Goal: Communication & Community: Answer question/provide support

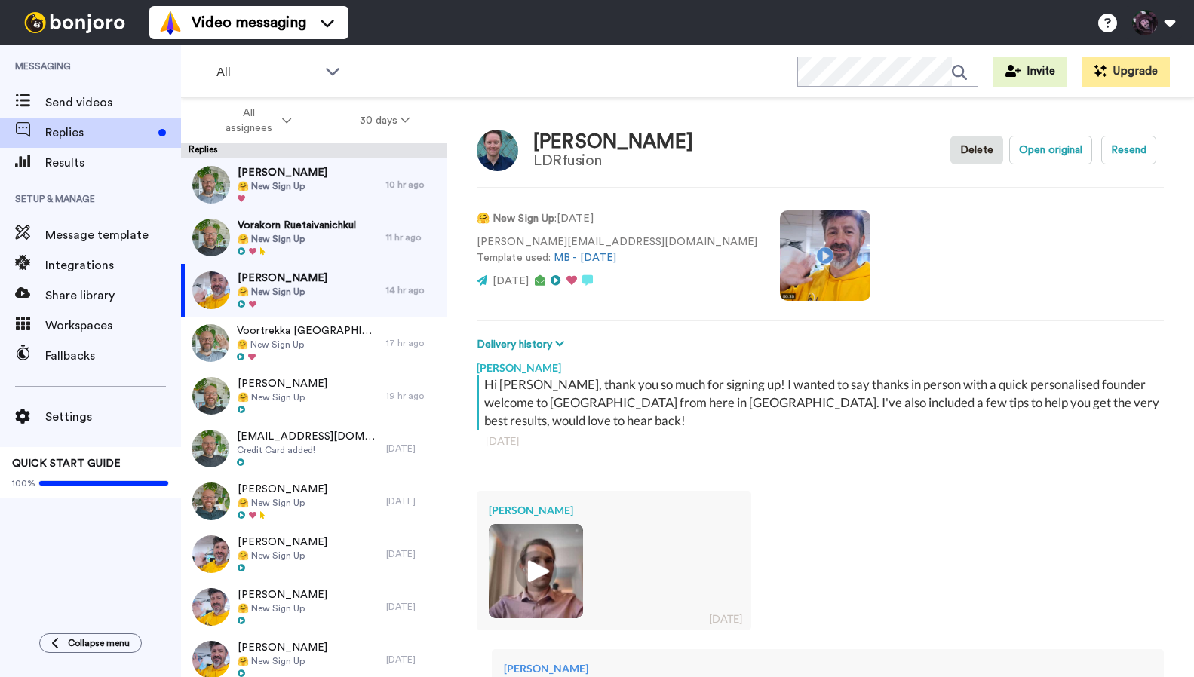
scroll to position [305, 0]
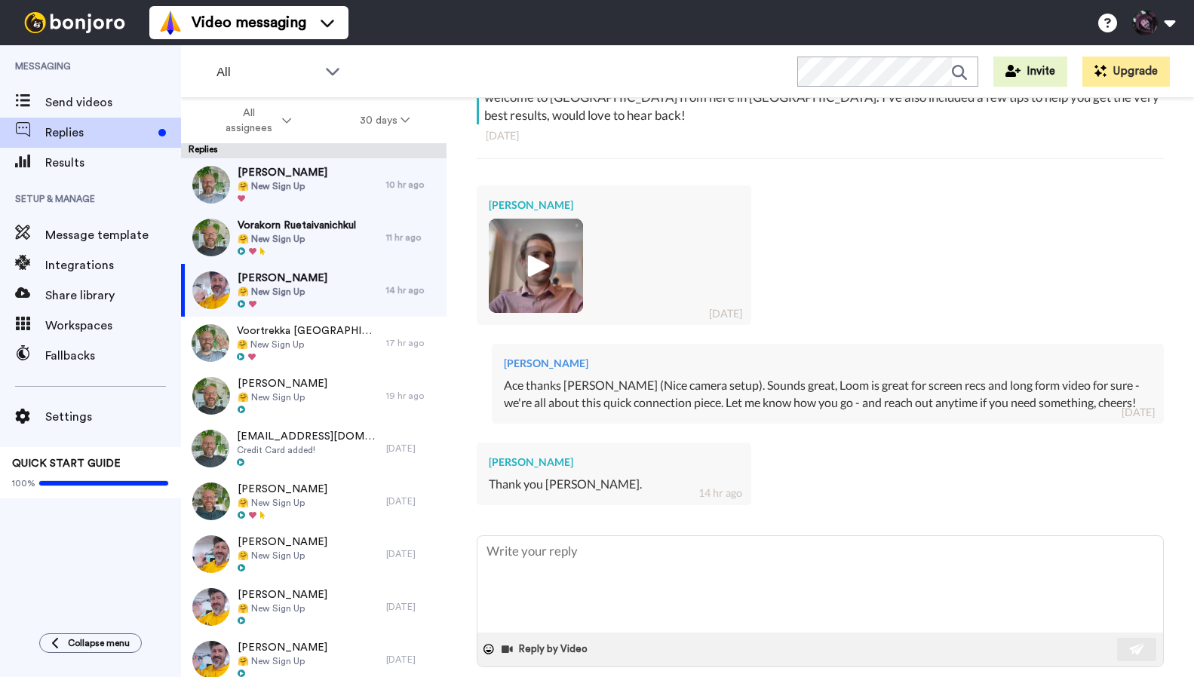
click at [1014, 677] on span at bounding box center [1006, 688] width 15 height 15
type textarea "x"
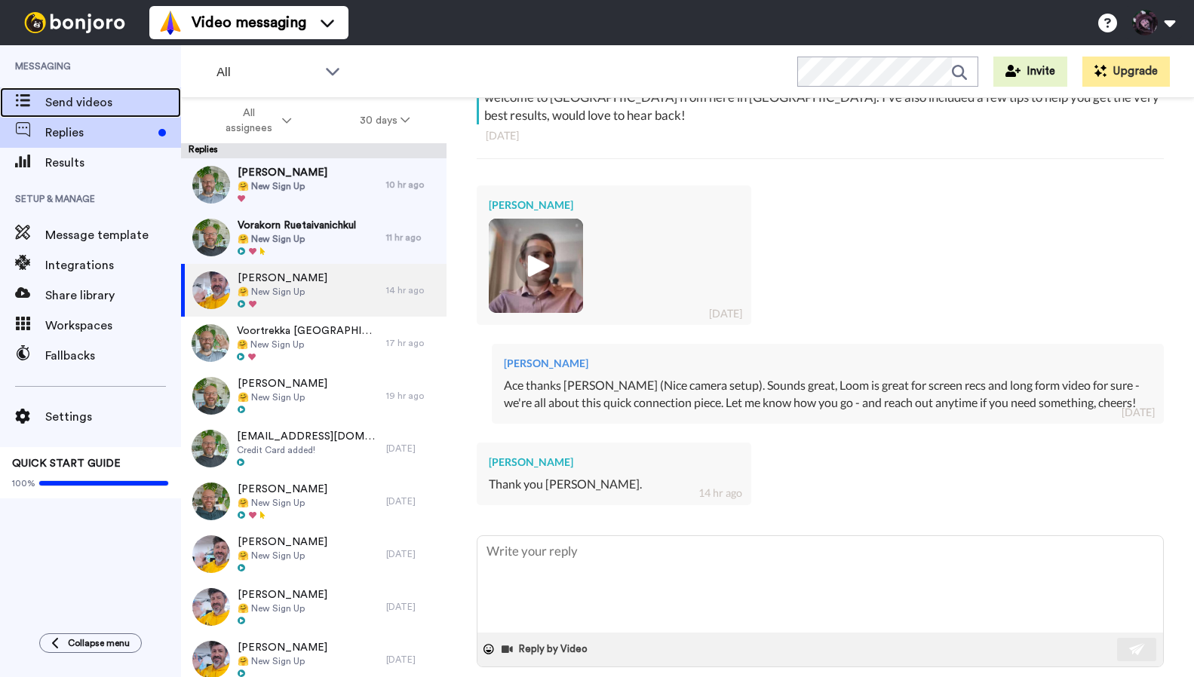
click at [65, 98] on span "Send videos" at bounding box center [113, 103] width 136 height 18
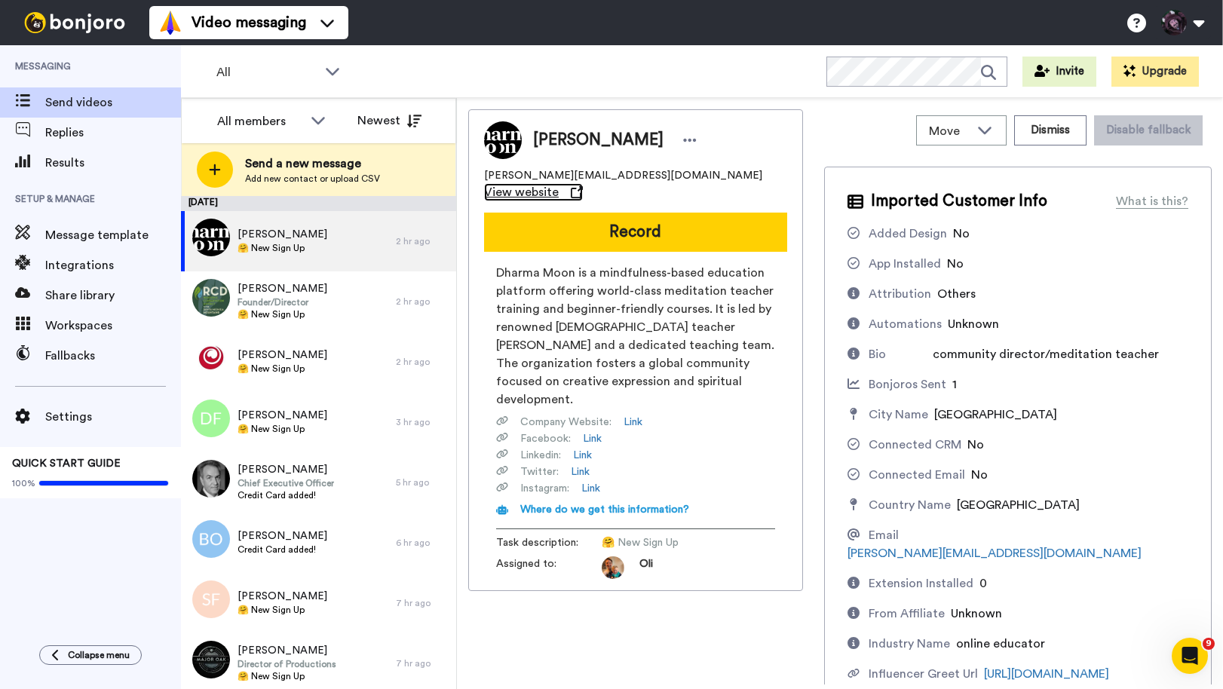
click at [559, 183] on span "View website" at bounding box center [521, 192] width 75 height 18
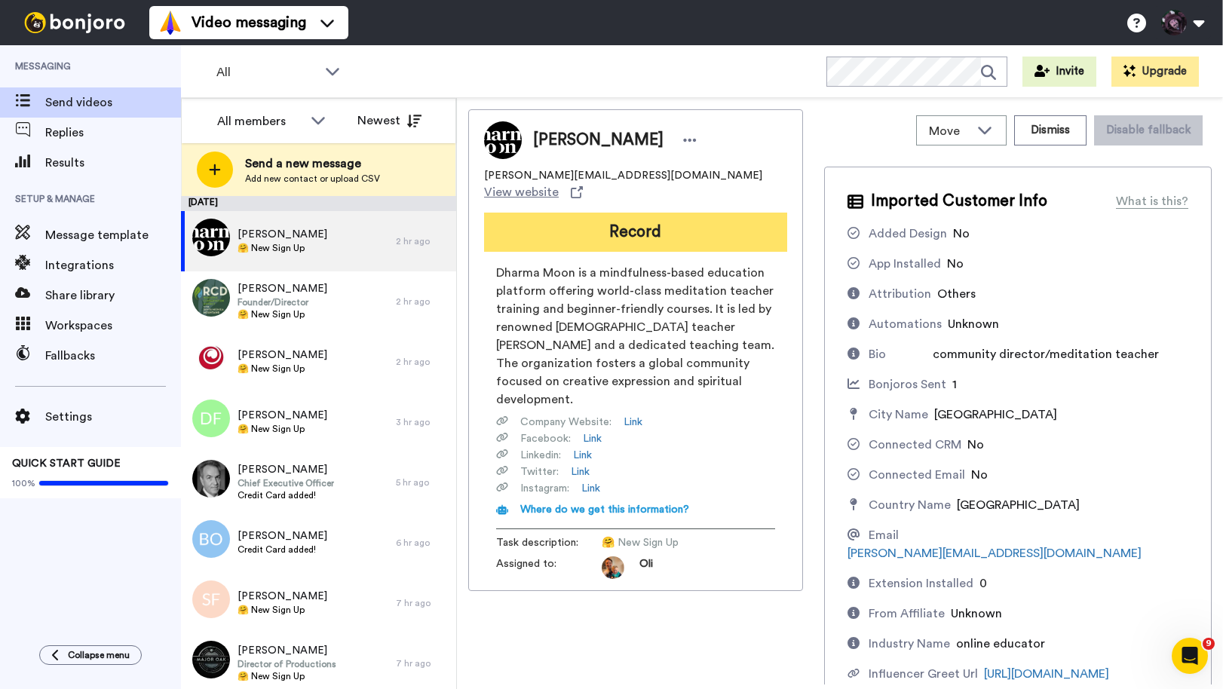
click at [732, 216] on button "Record" at bounding box center [635, 232] width 303 height 39
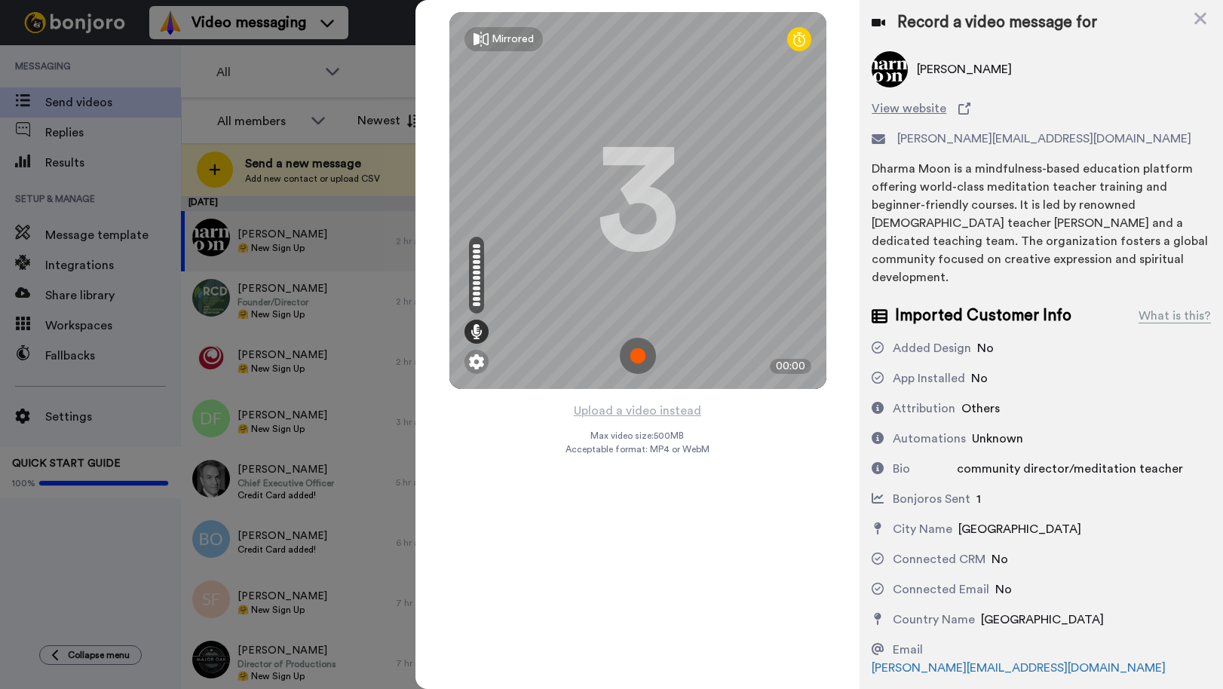
click at [634, 354] on img at bounding box center [638, 356] width 36 height 36
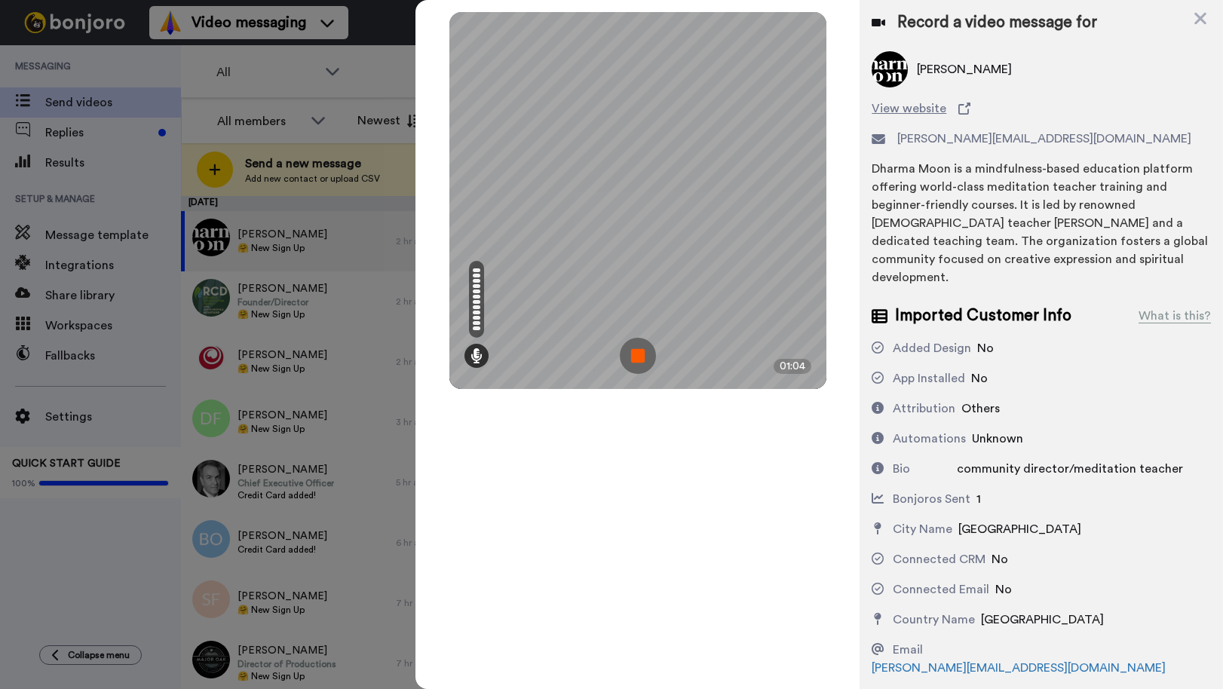
click at [643, 356] on img at bounding box center [638, 356] width 36 height 36
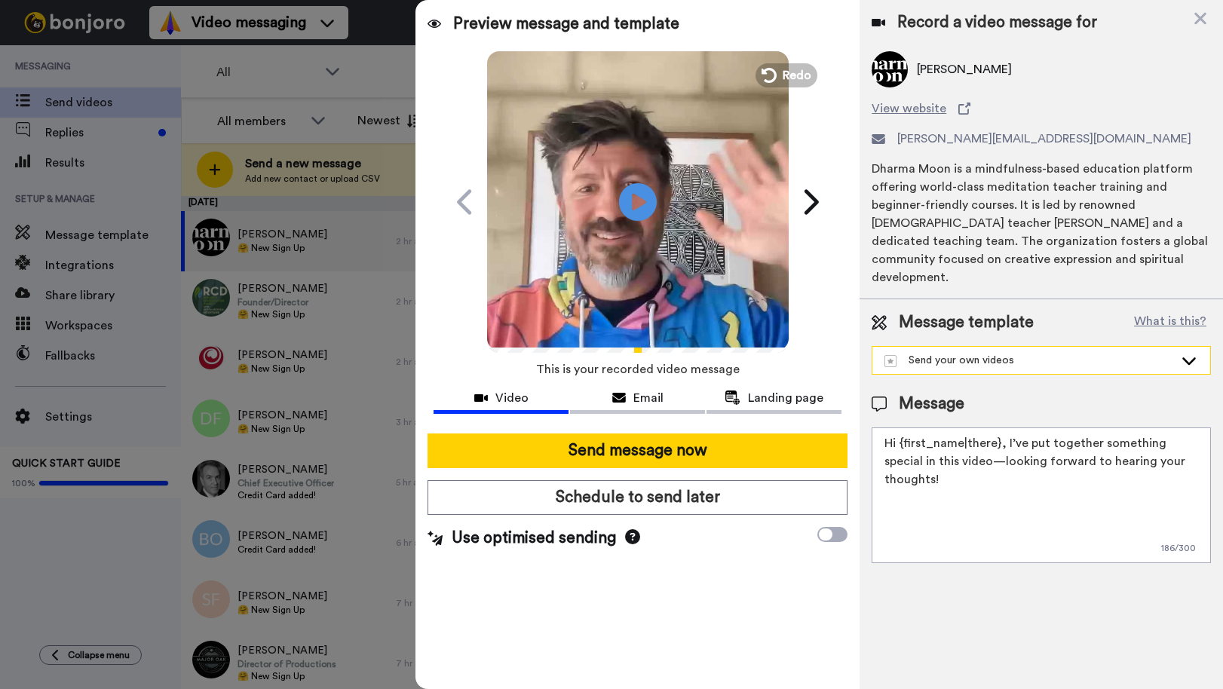
click at [1066, 353] on div "Send your own videos" at bounding box center [1030, 360] width 290 height 15
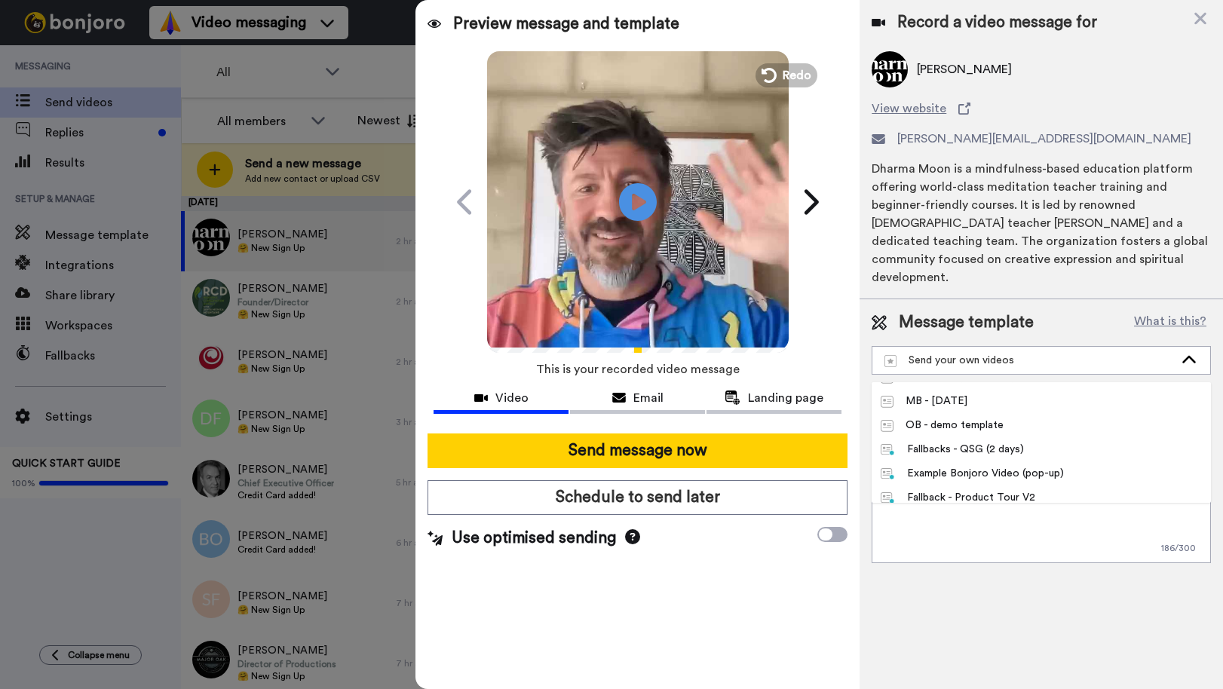
scroll to position [358, 0]
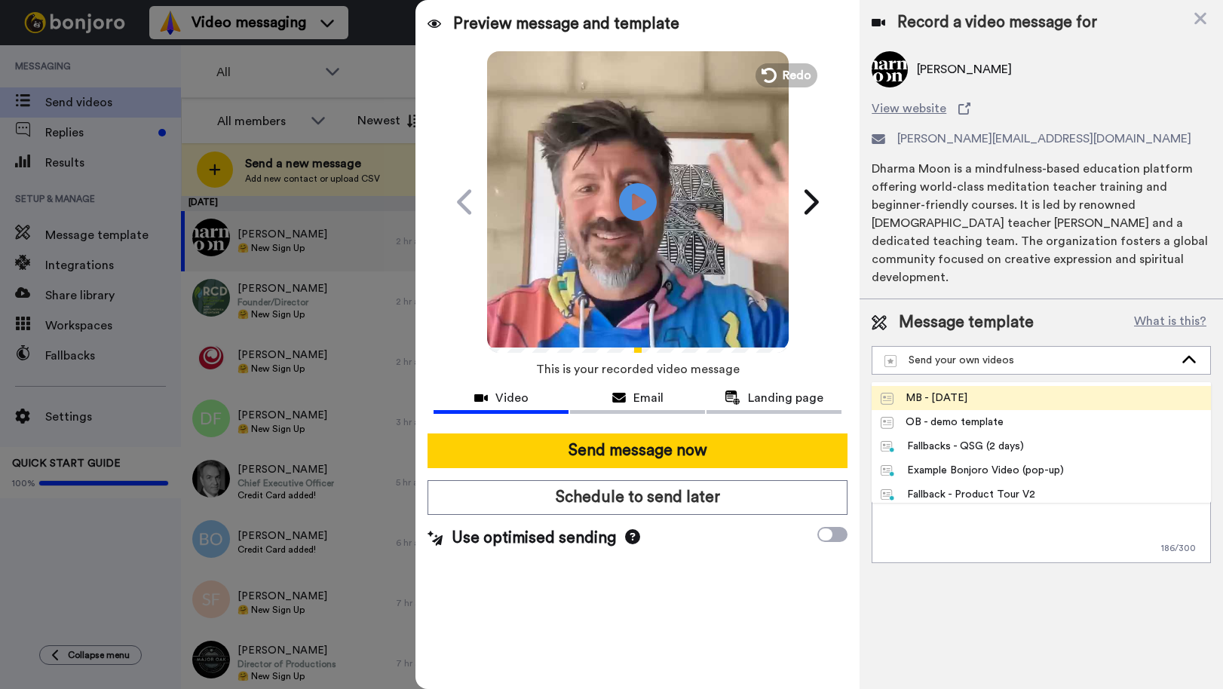
click at [977, 391] on span "MB - 24 April 2025" at bounding box center [924, 398] width 105 height 15
type textarea "Hi {first_name|there}, thank you so much for signing up! I wanted to say thanks…"
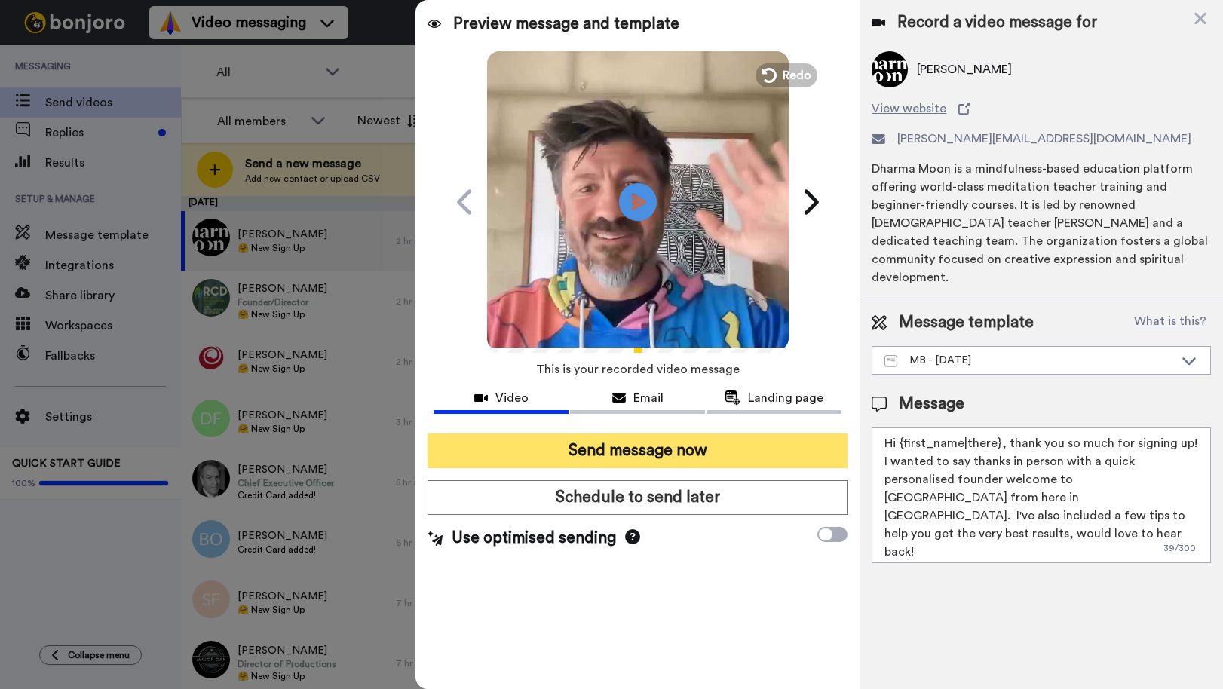
click at [663, 453] on button "Send message now" at bounding box center [638, 451] width 420 height 35
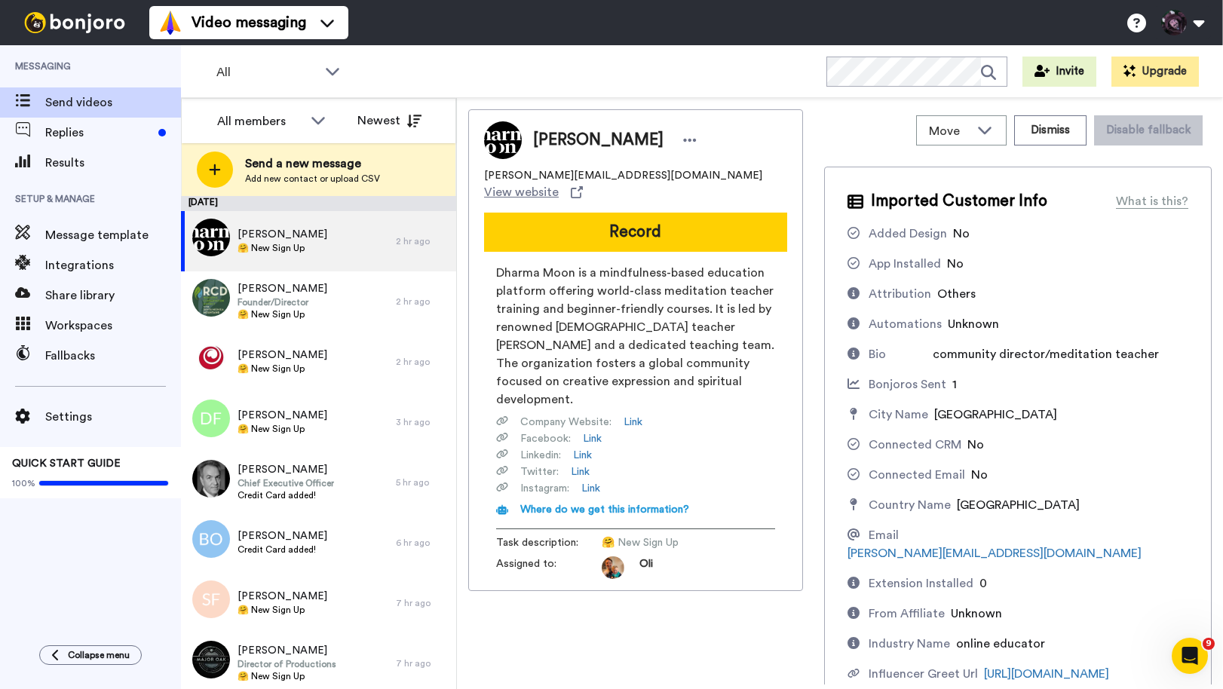
scroll to position [0, 0]
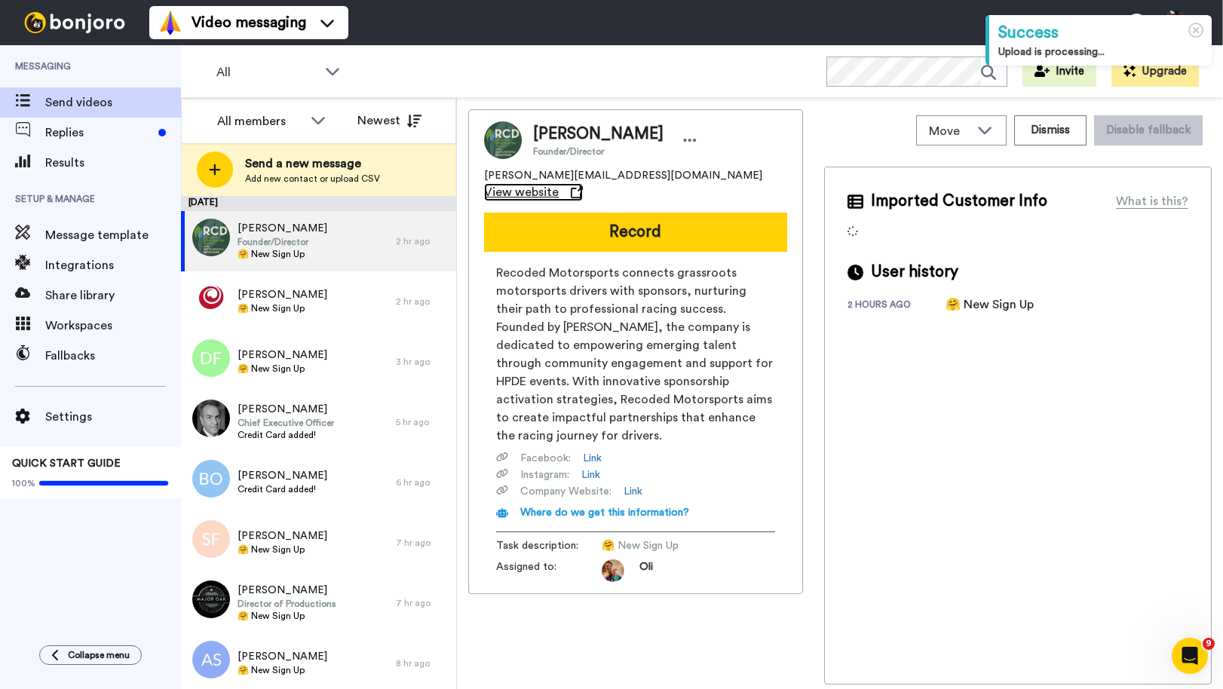
click at [559, 183] on span "View website" at bounding box center [521, 192] width 75 height 18
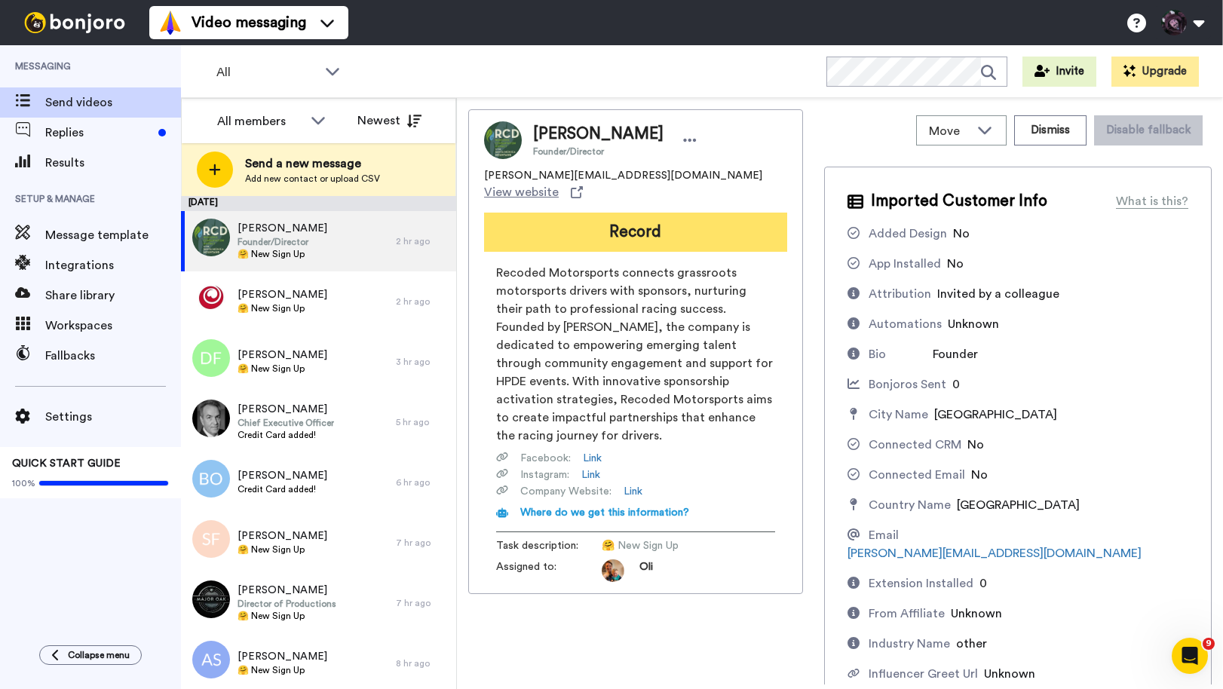
click at [606, 213] on button "Record" at bounding box center [635, 232] width 303 height 39
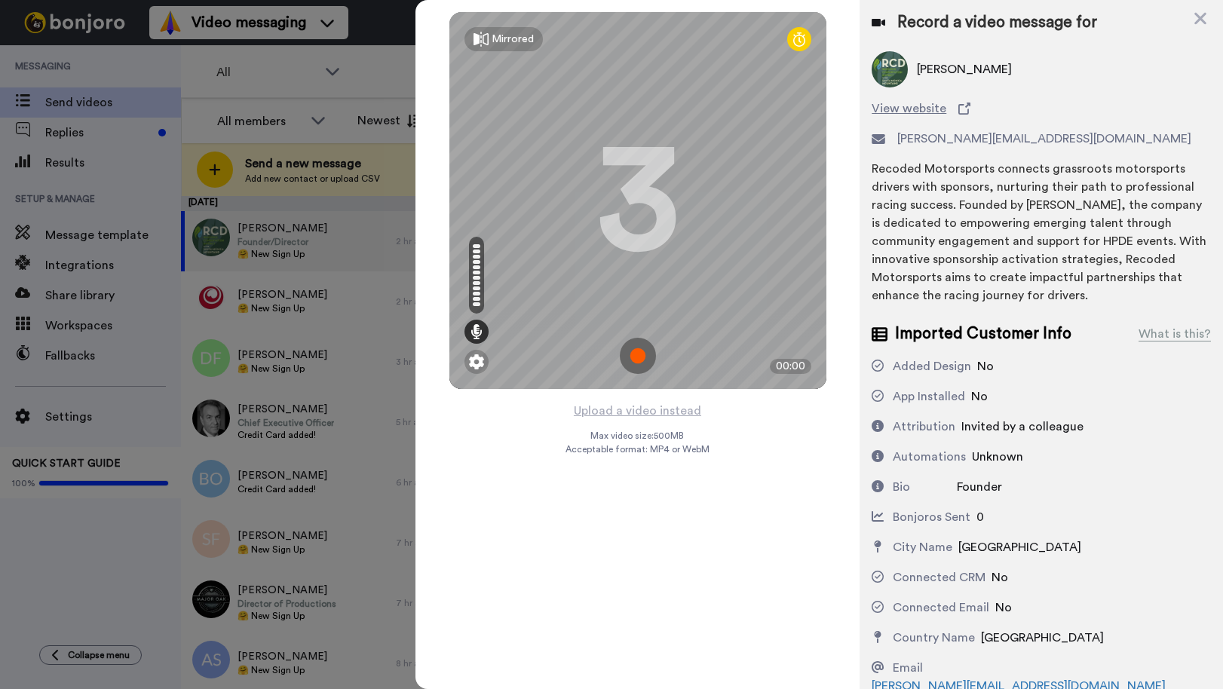
click at [635, 354] on img at bounding box center [638, 356] width 36 height 36
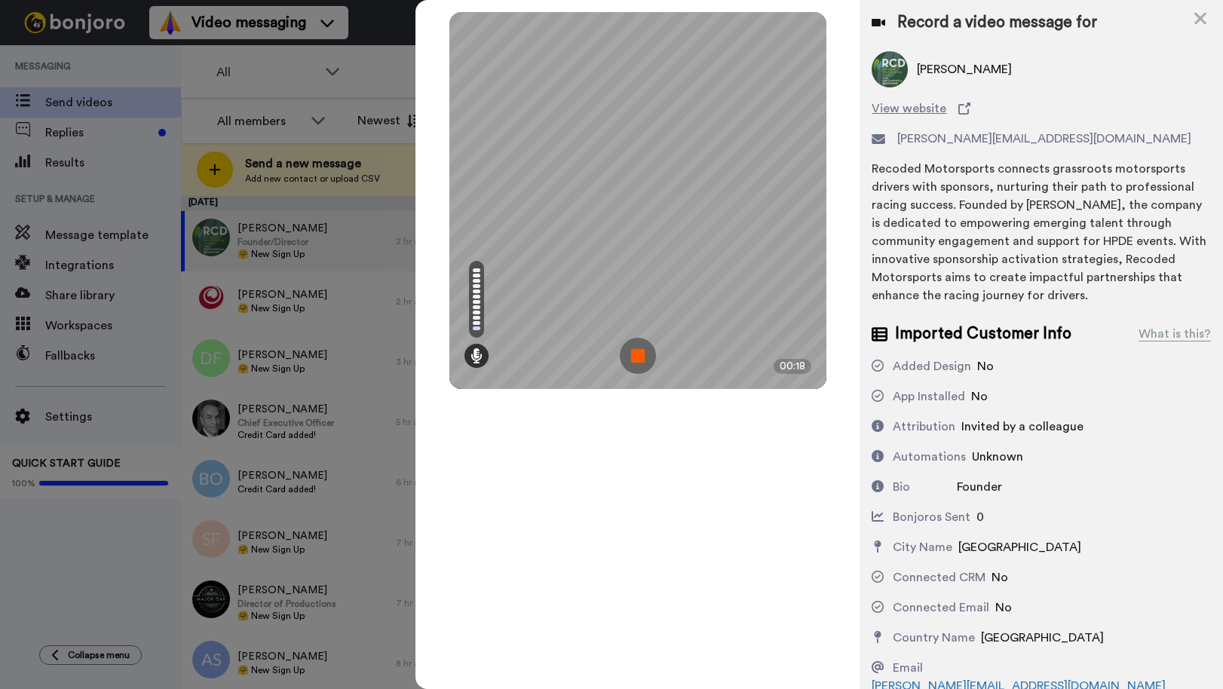
click at [1208, 20] on div "Record a video message for" at bounding box center [1041, 22] width 339 height 21
click at [1201, 19] on icon at bounding box center [1201, 19] width 12 height 12
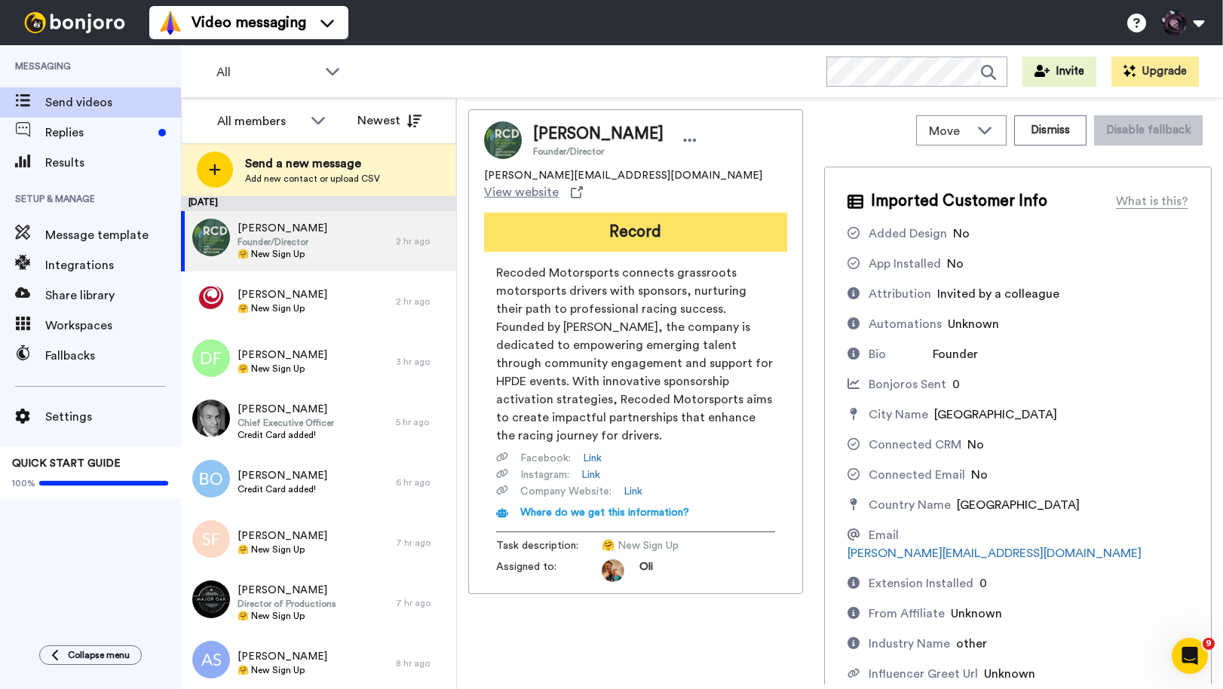
click at [648, 218] on button "Record" at bounding box center [635, 232] width 303 height 39
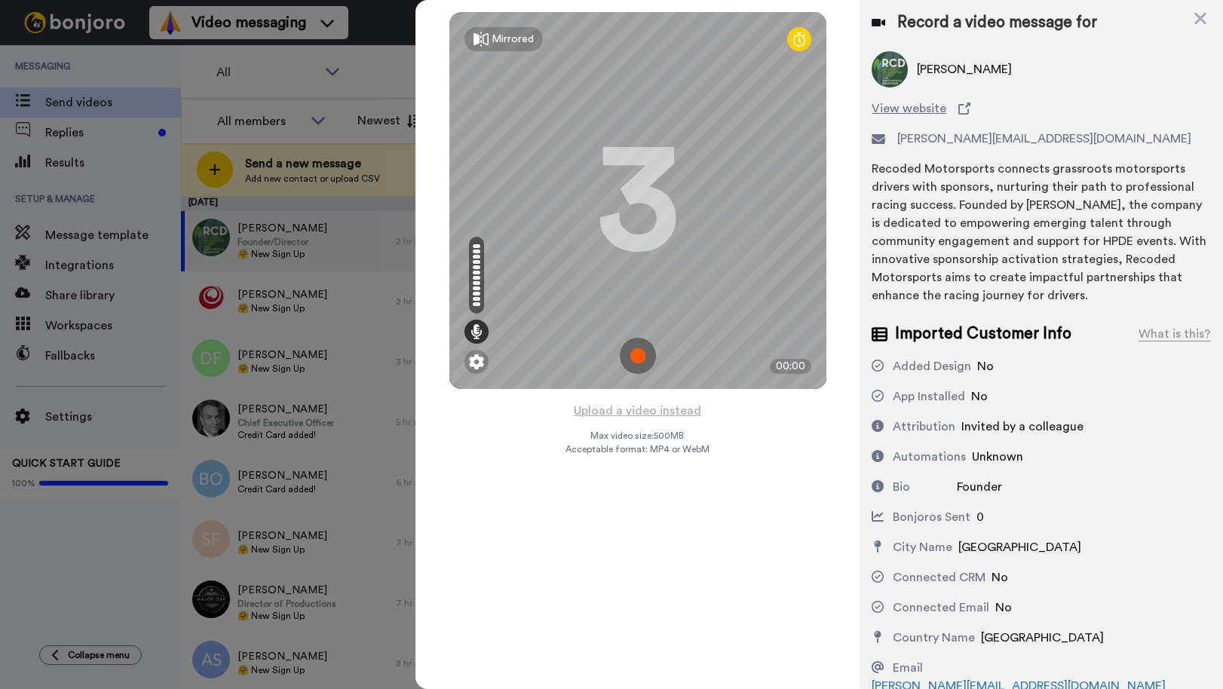
click at [636, 350] on img at bounding box center [638, 356] width 36 height 36
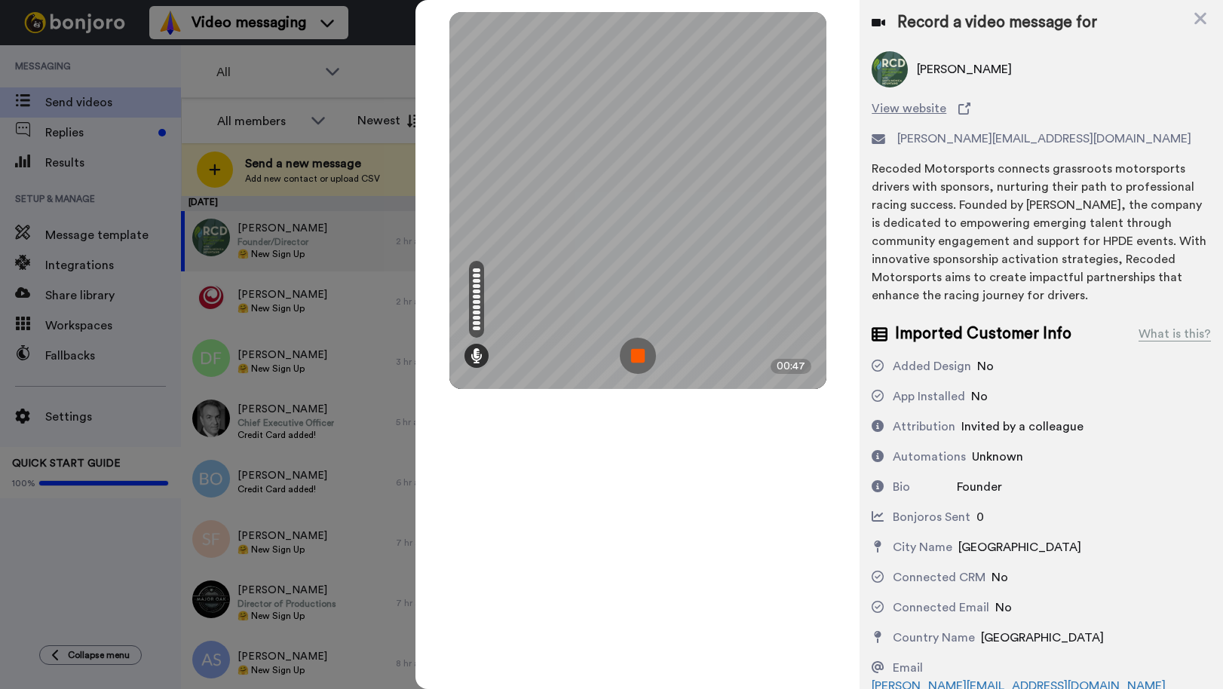
click at [636, 350] on img at bounding box center [638, 356] width 36 height 36
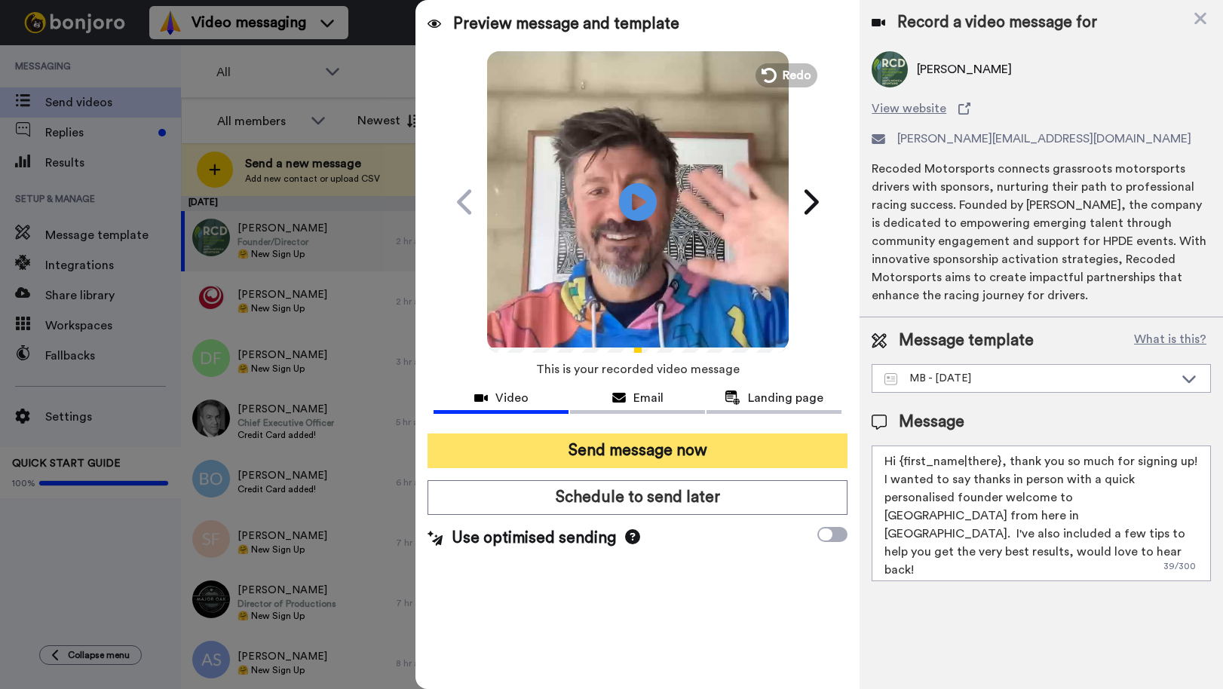
click at [735, 453] on button "Send message now" at bounding box center [638, 451] width 420 height 35
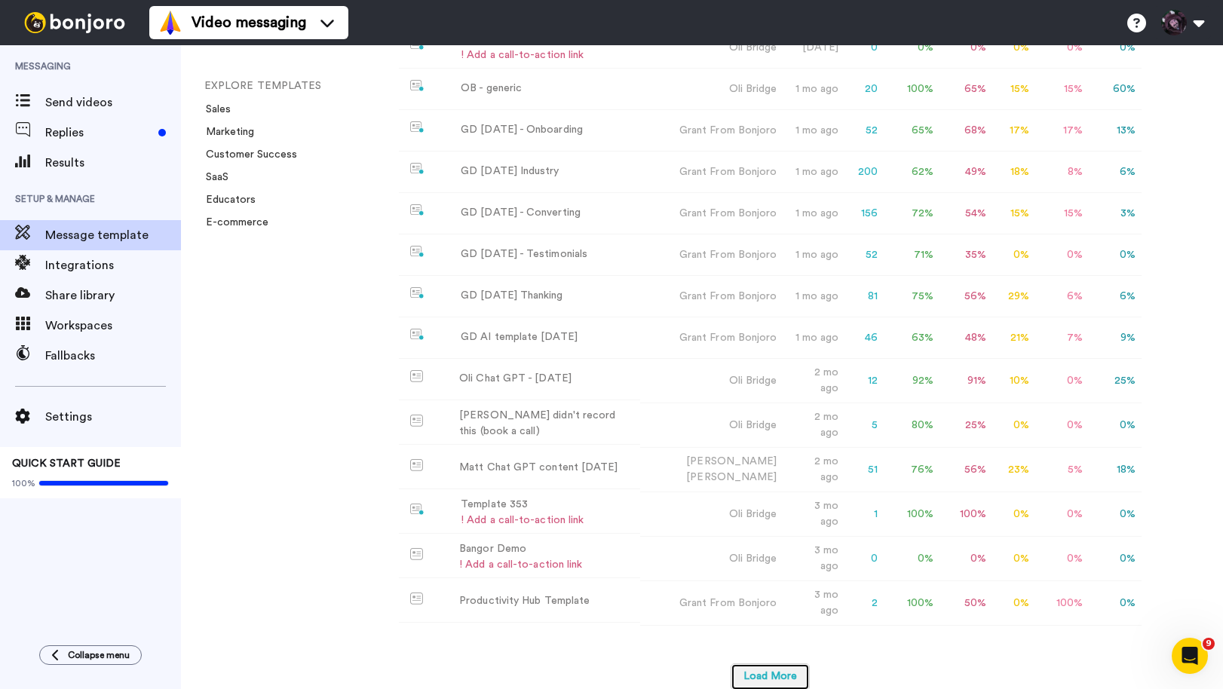
click at [780, 664] on button "Load More" at bounding box center [770, 677] width 79 height 27
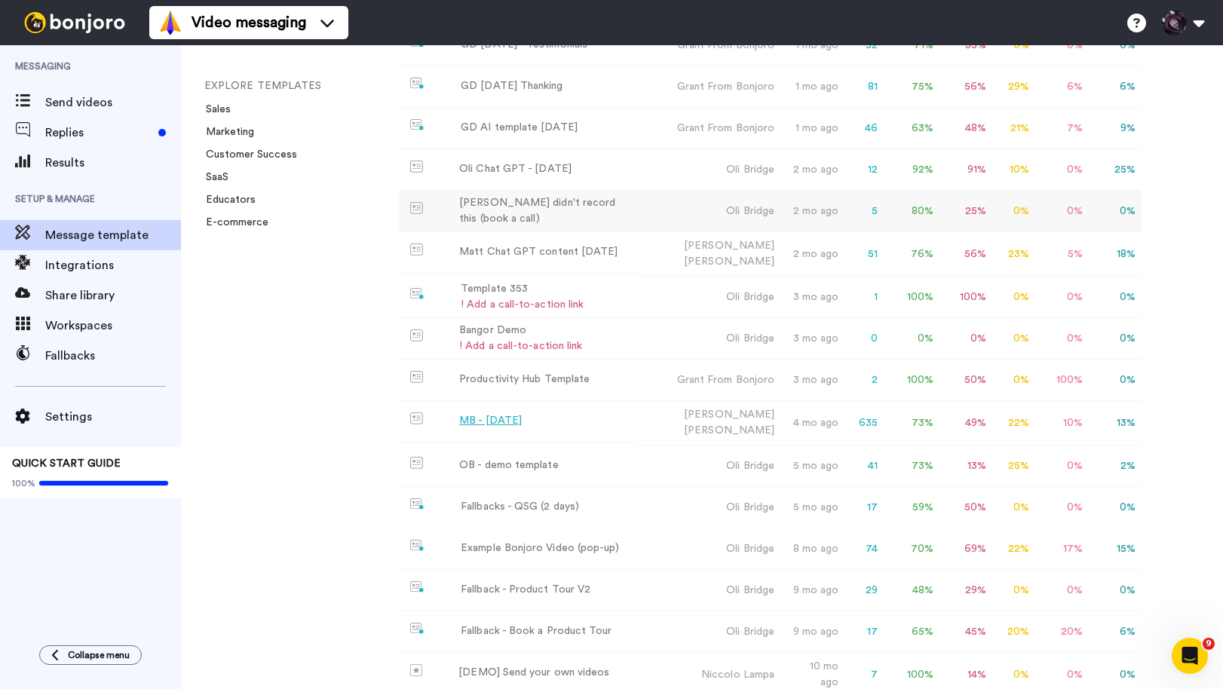
scroll to position [437, 0]
click at [520, 413] on div "MB - [DATE]" at bounding box center [490, 419] width 63 height 16
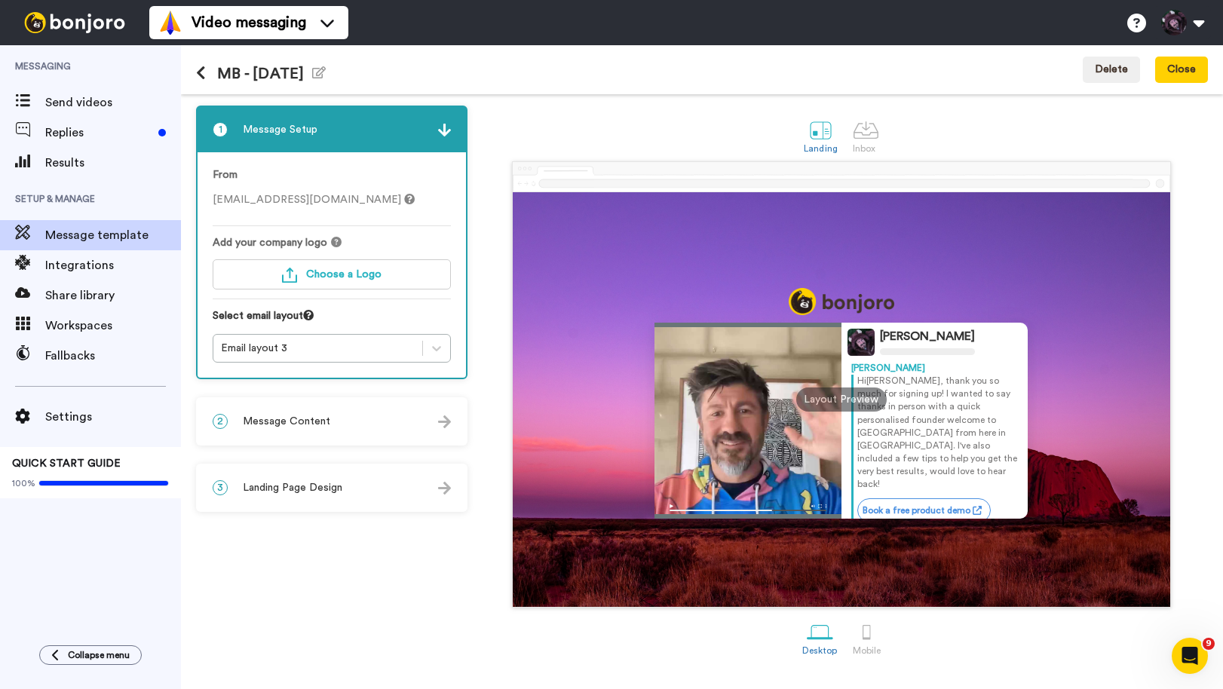
click at [357, 420] on div "2 Message Content" at bounding box center [332, 421] width 268 height 45
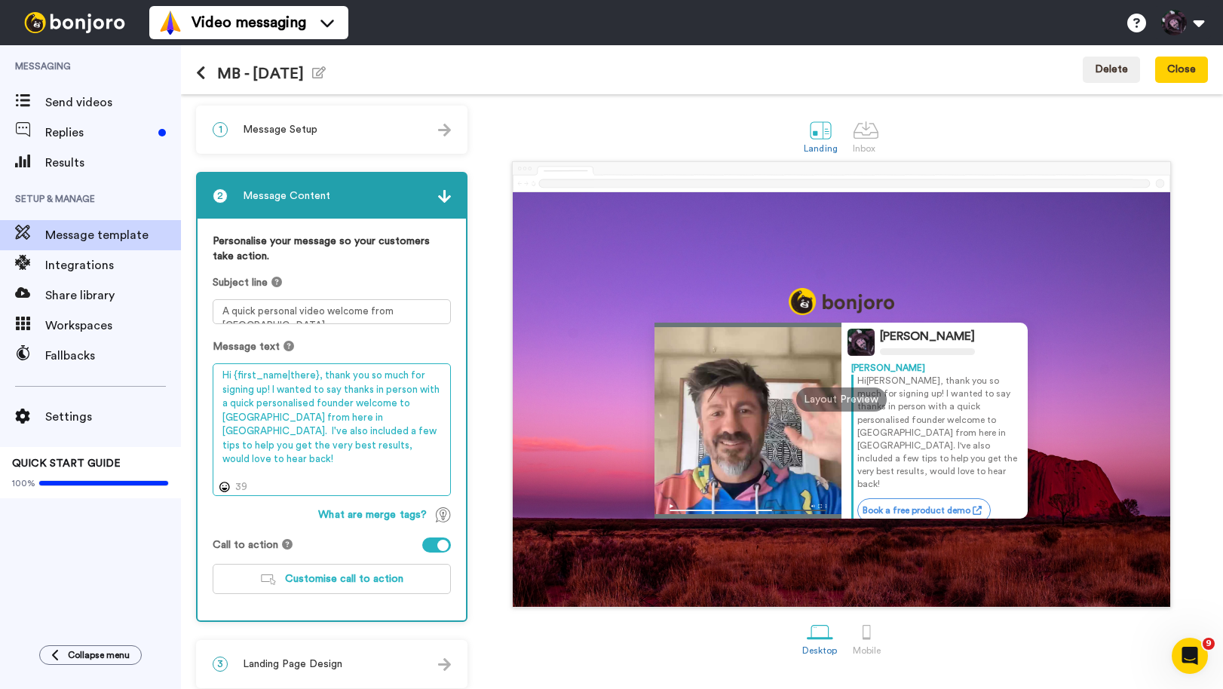
click at [231, 379] on textarea "Hi {first_name|there}, thank you so much for signing up! I wanted to say thanks…" at bounding box center [332, 430] width 238 height 133
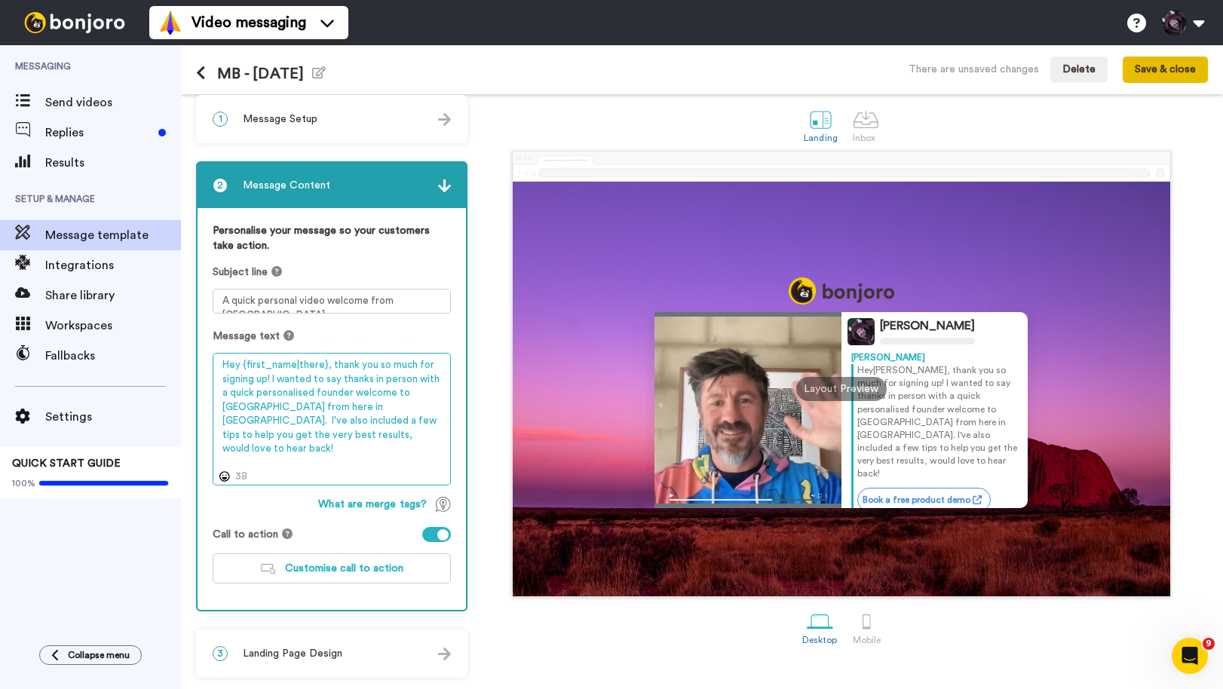
type textarea "Hey {first_name|there}, thank you so much for signing up! I wanted to say thank…"
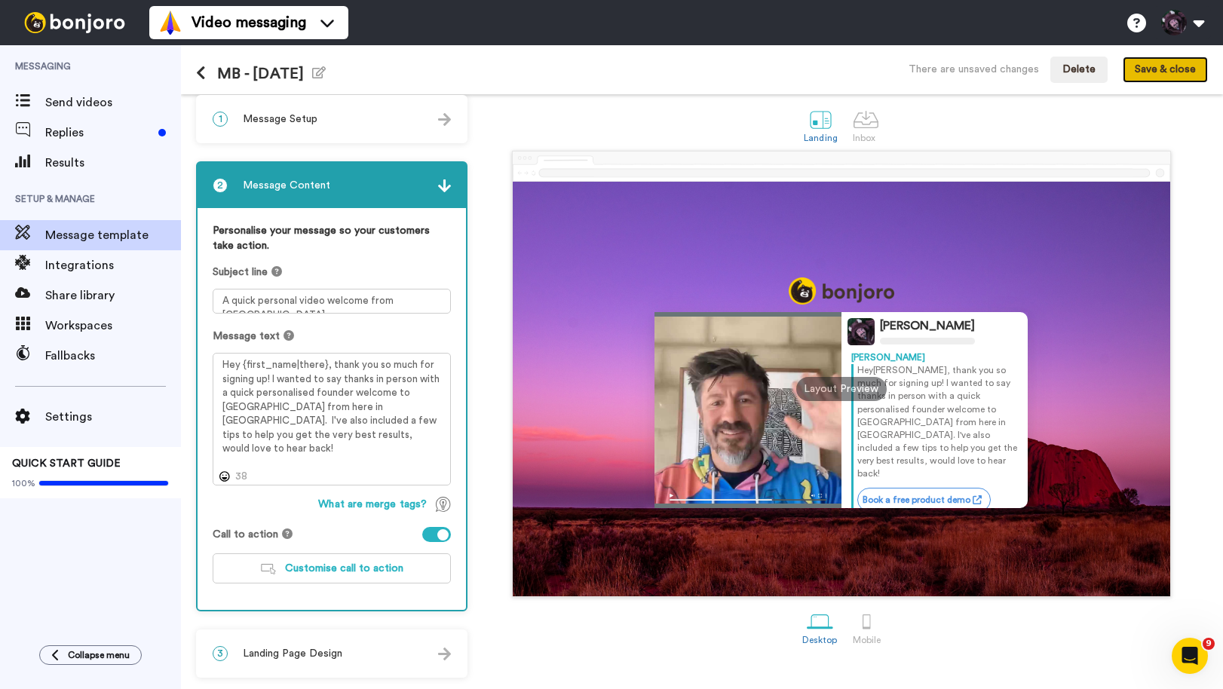
click at [1177, 70] on button "Save & close" at bounding box center [1165, 70] width 85 height 27
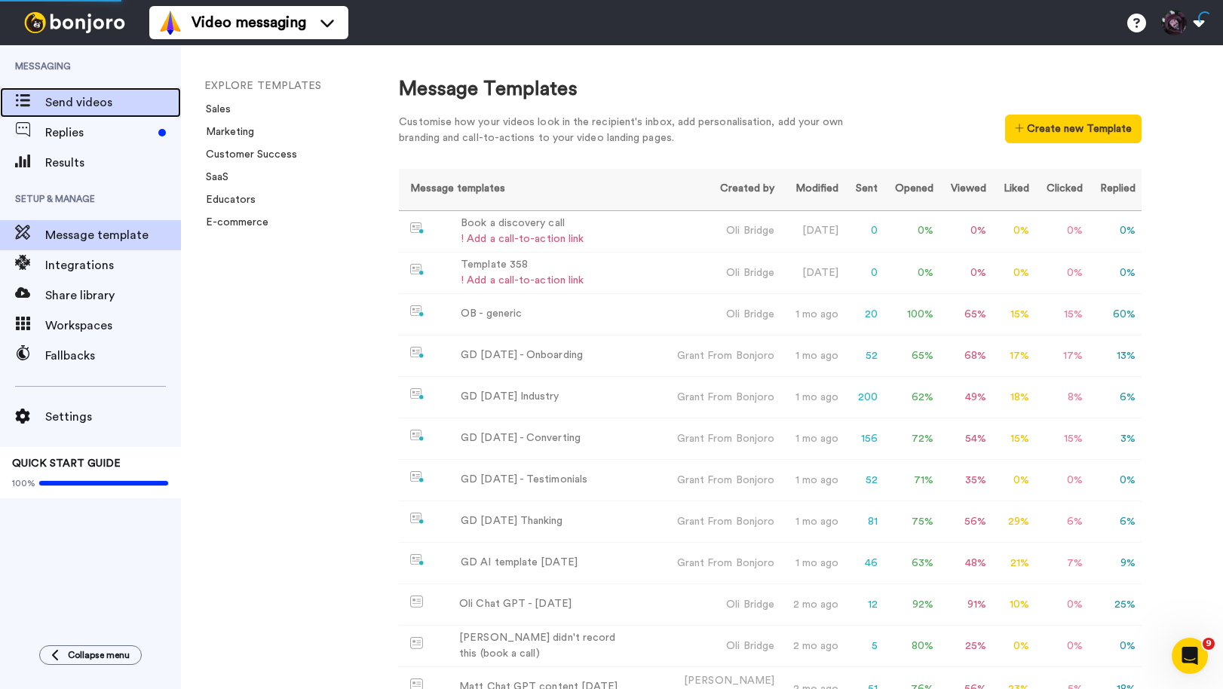
click at [81, 102] on span "Send videos" at bounding box center [113, 103] width 136 height 18
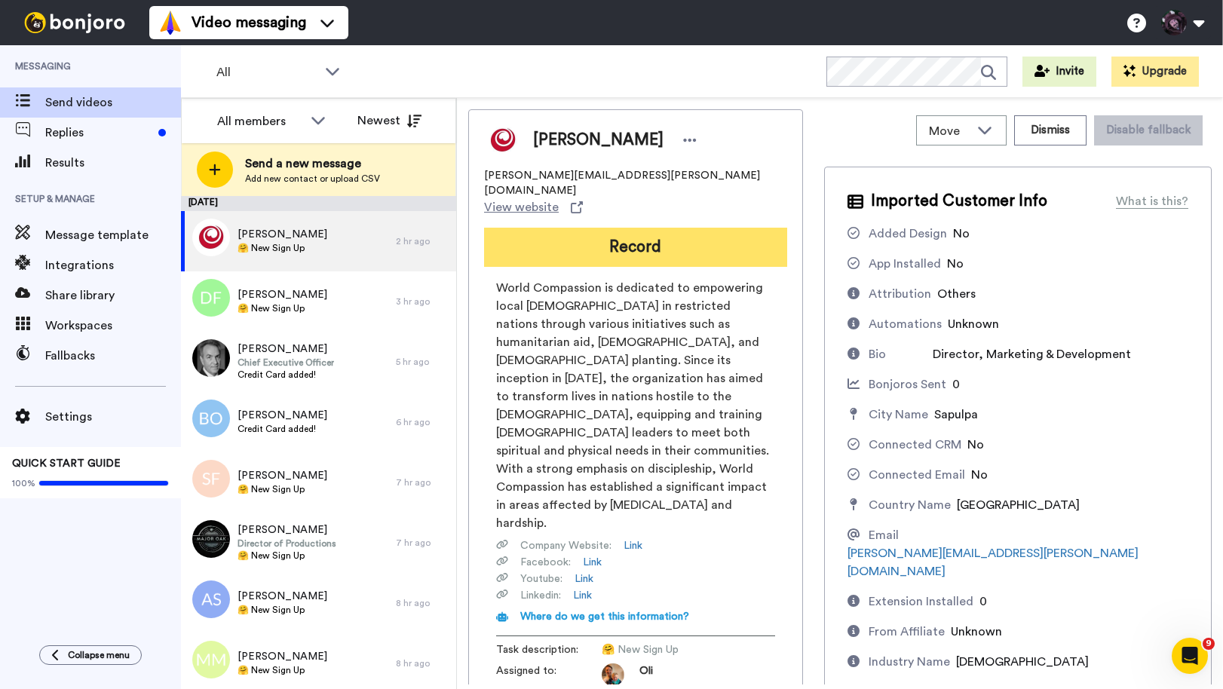
click at [643, 228] on button "Record" at bounding box center [635, 247] width 303 height 39
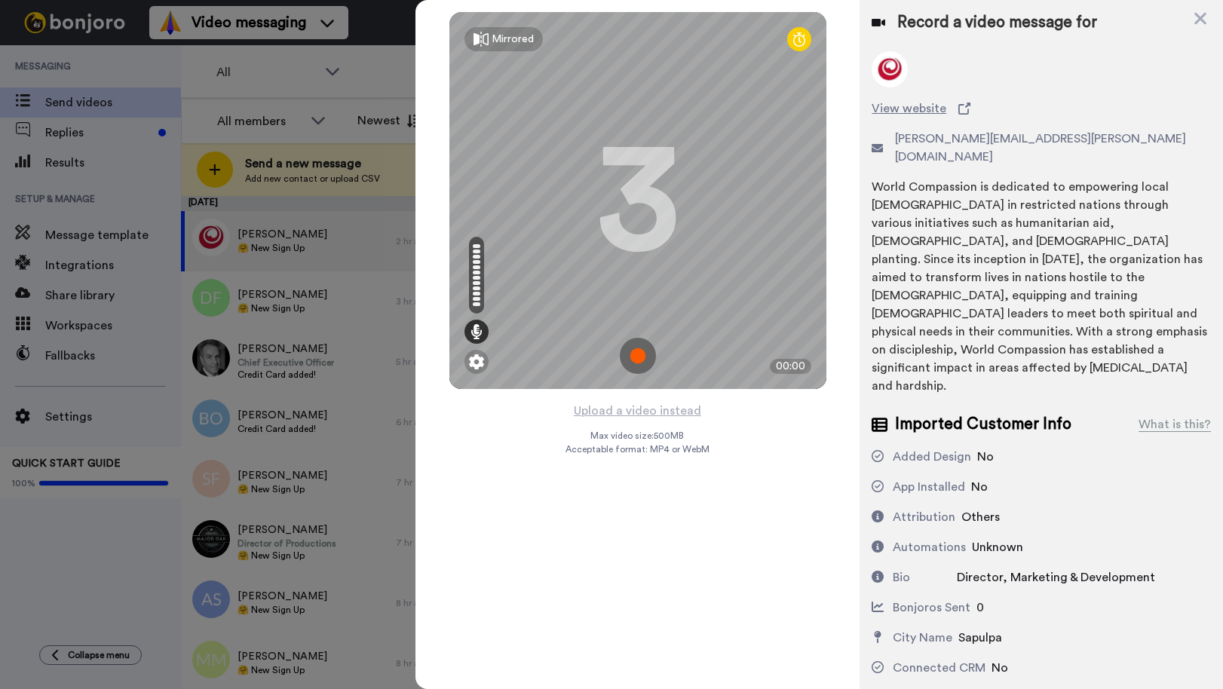
click at [638, 357] on img at bounding box center [638, 356] width 36 height 36
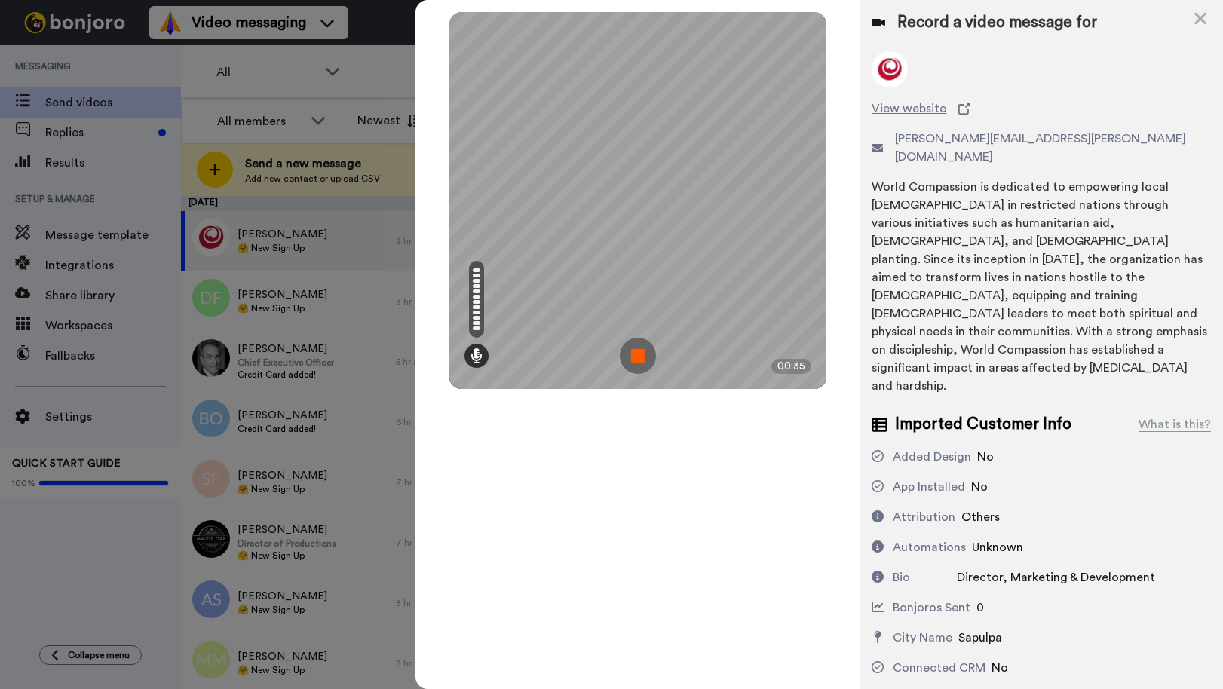
click at [638, 357] on img at bounding box center [638, 356] width 36 height 36
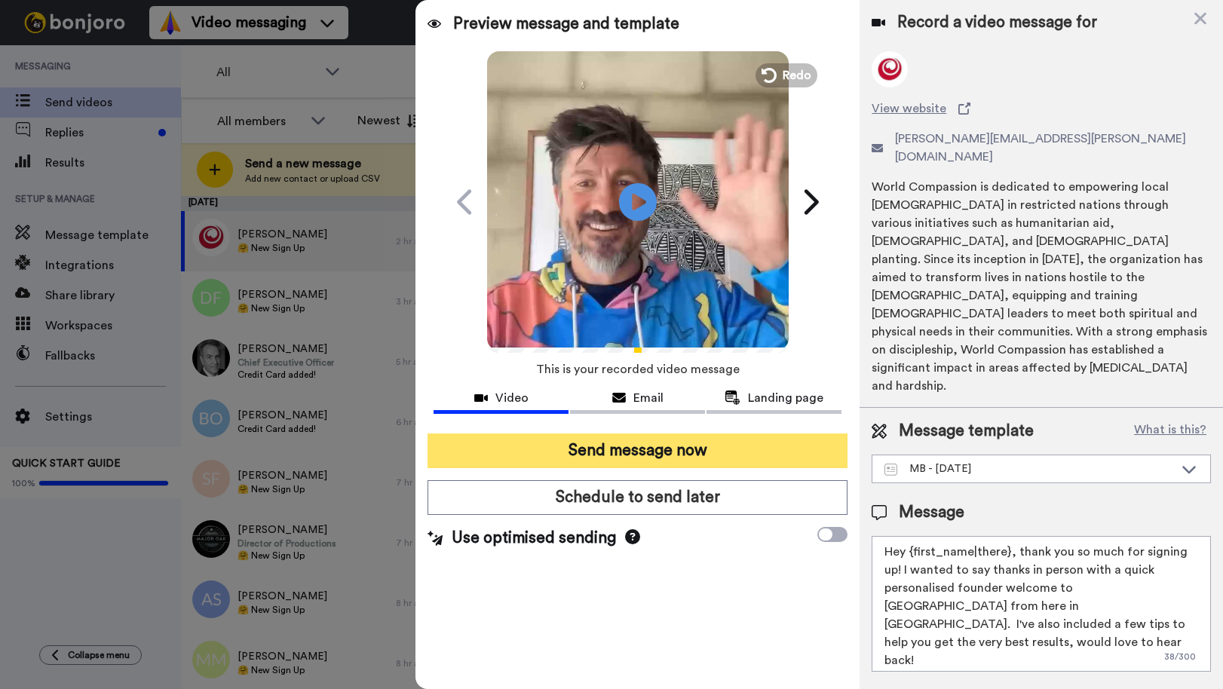
click at [754, 449] on button "Send message now" at bounding box center [638, 451] width 420 height 35
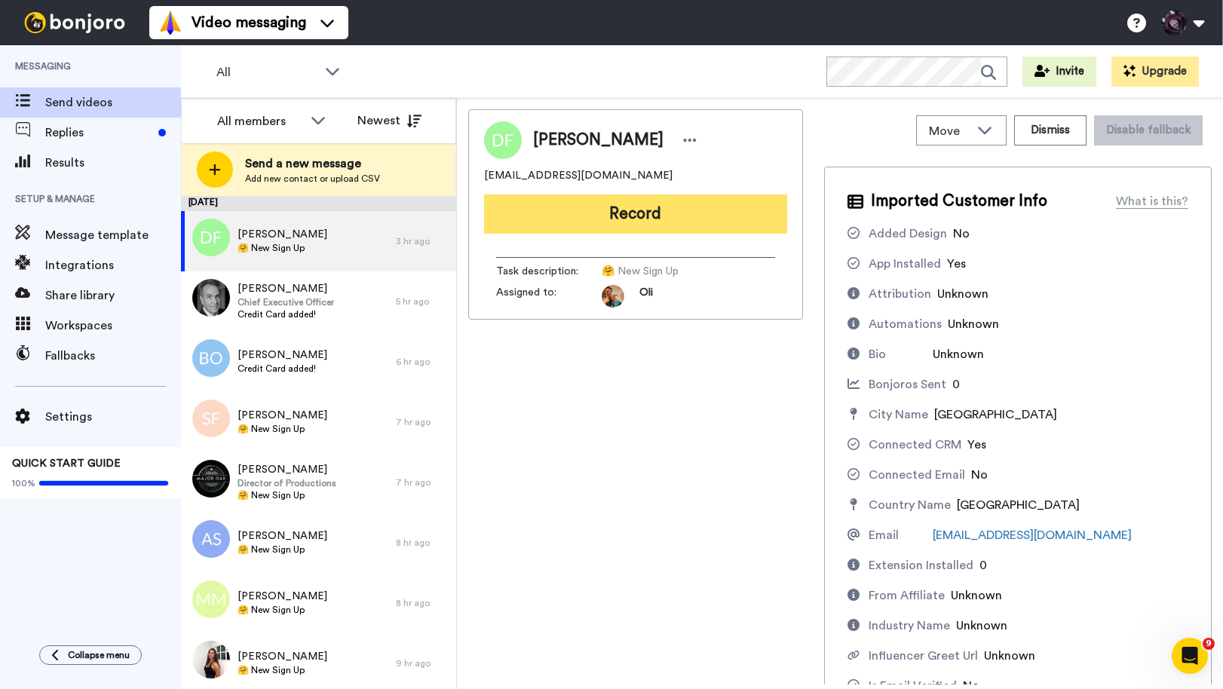
click at [591, 208] on button "Record" at bounding box center [635, 214] width 303 height 39
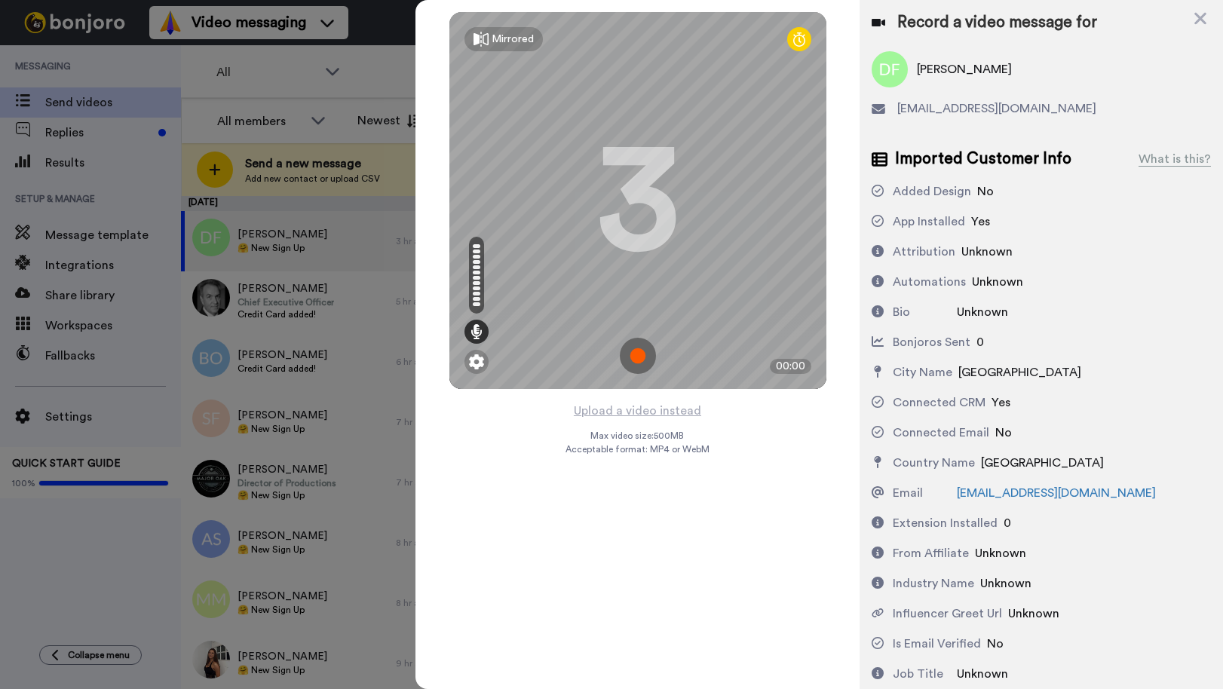
click at [646, 354] on img at bounding box center [638, 356] width 36 height 36
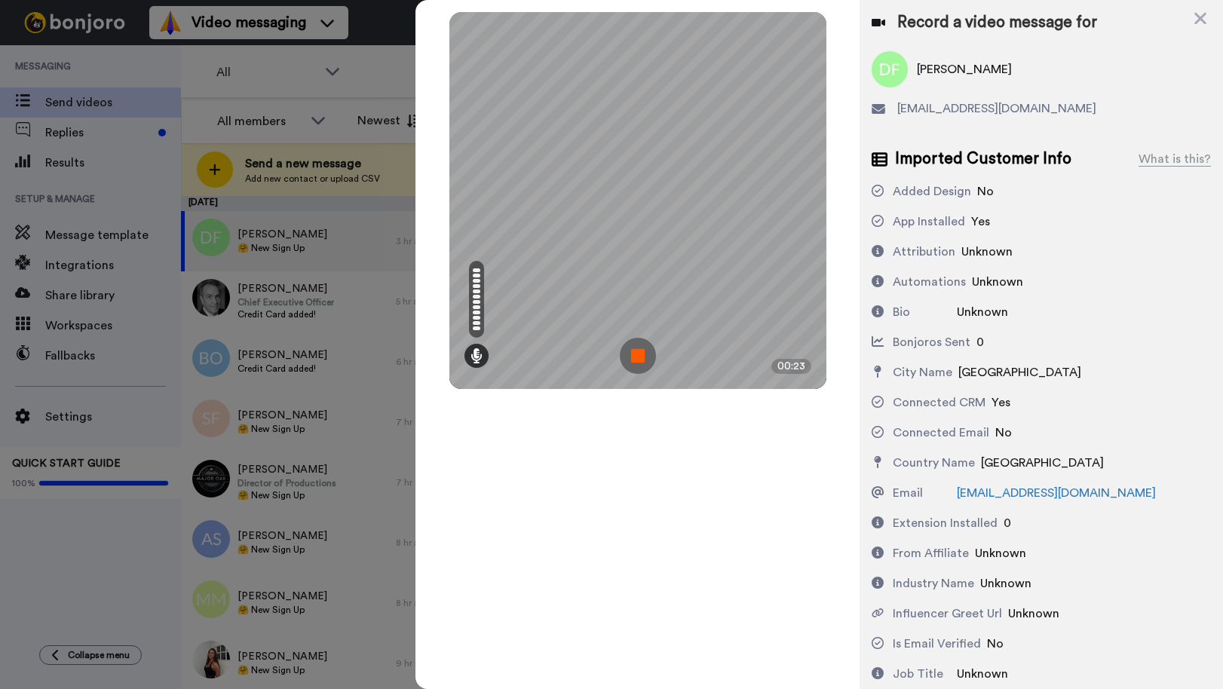
click at [643, 361] on img at bounding box center [638, 356] width 36 height 36
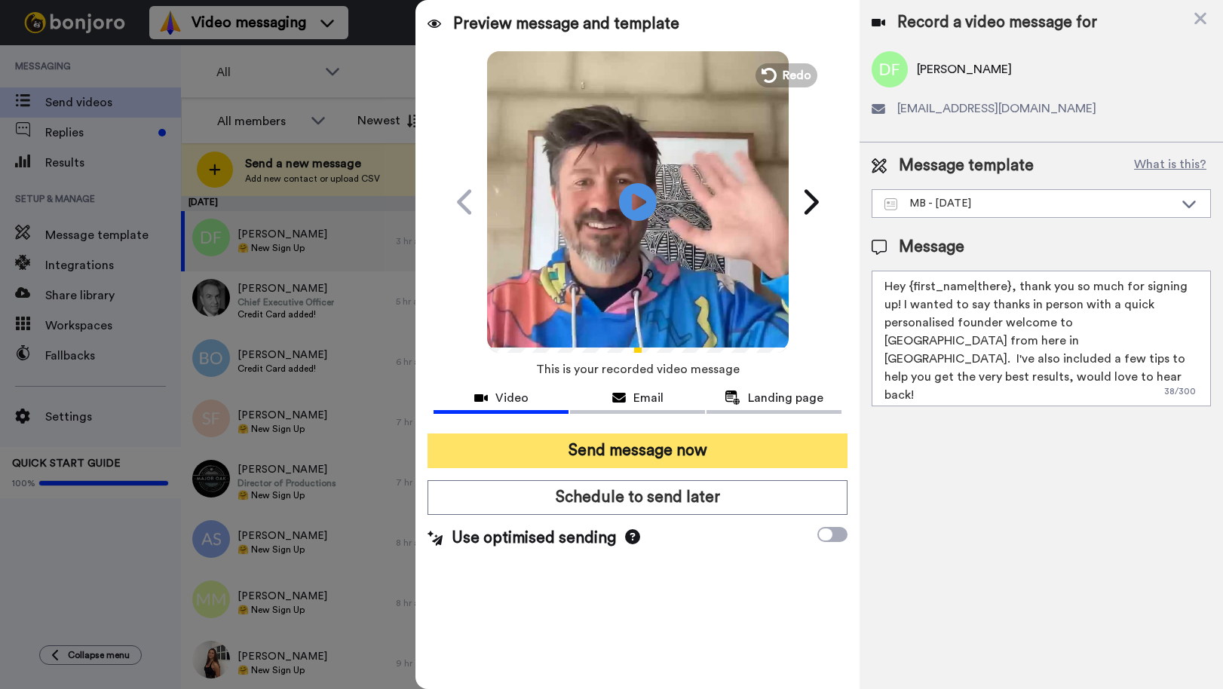
click at [701, 456] on button "Send message now" at bounding box center [638, 451] width 420 height 35
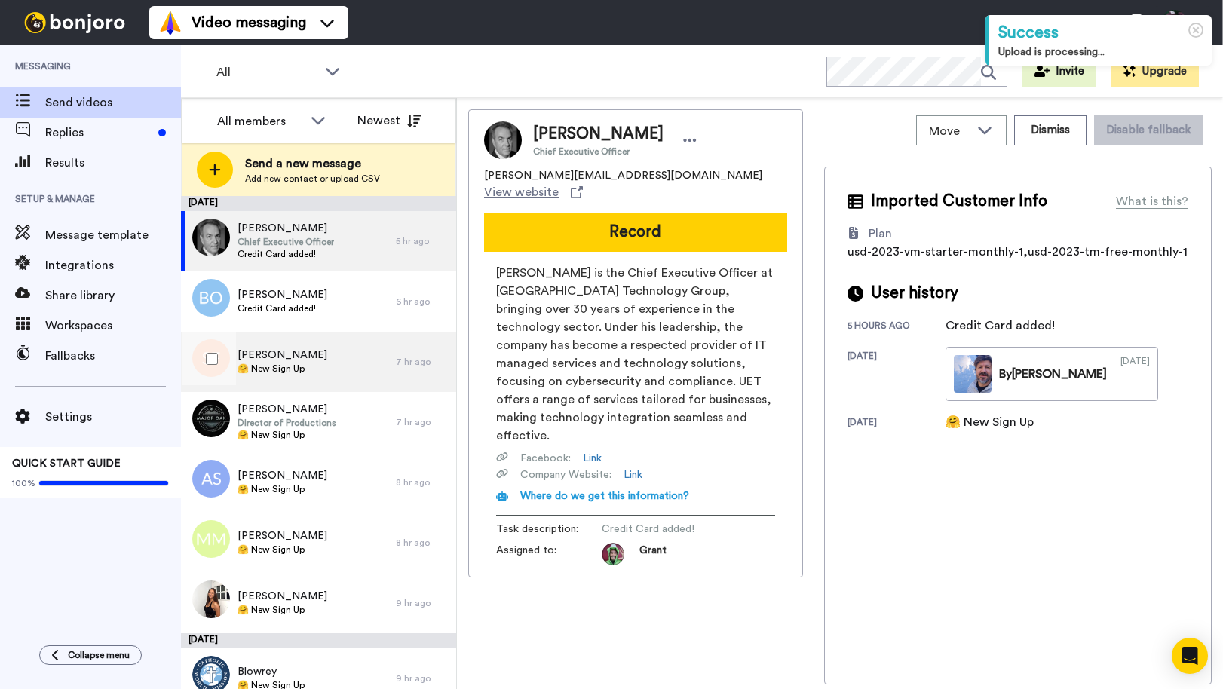
click at [316, 343] on div "[PERSON_NAME] 🤗 New Sign Up" at bounding box center [288, 362] width 215 height 60
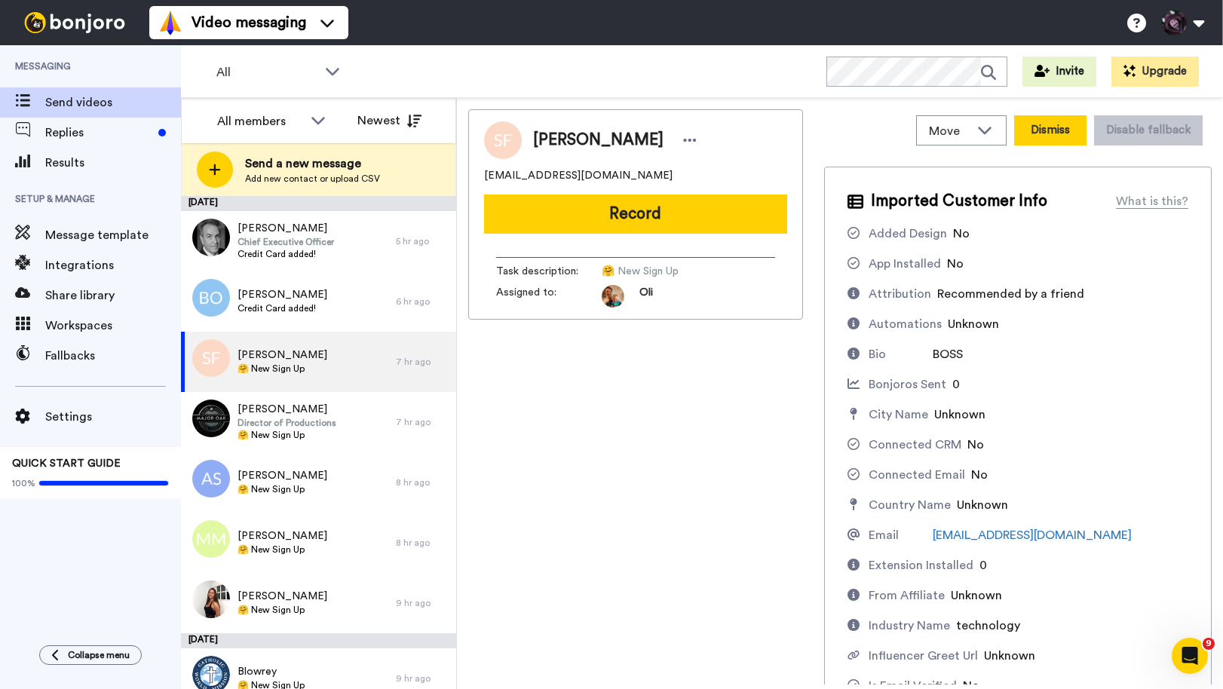
click at [1054, 133] on button "Dismiss" at bounding box center [1050, 130] width 72 height 30
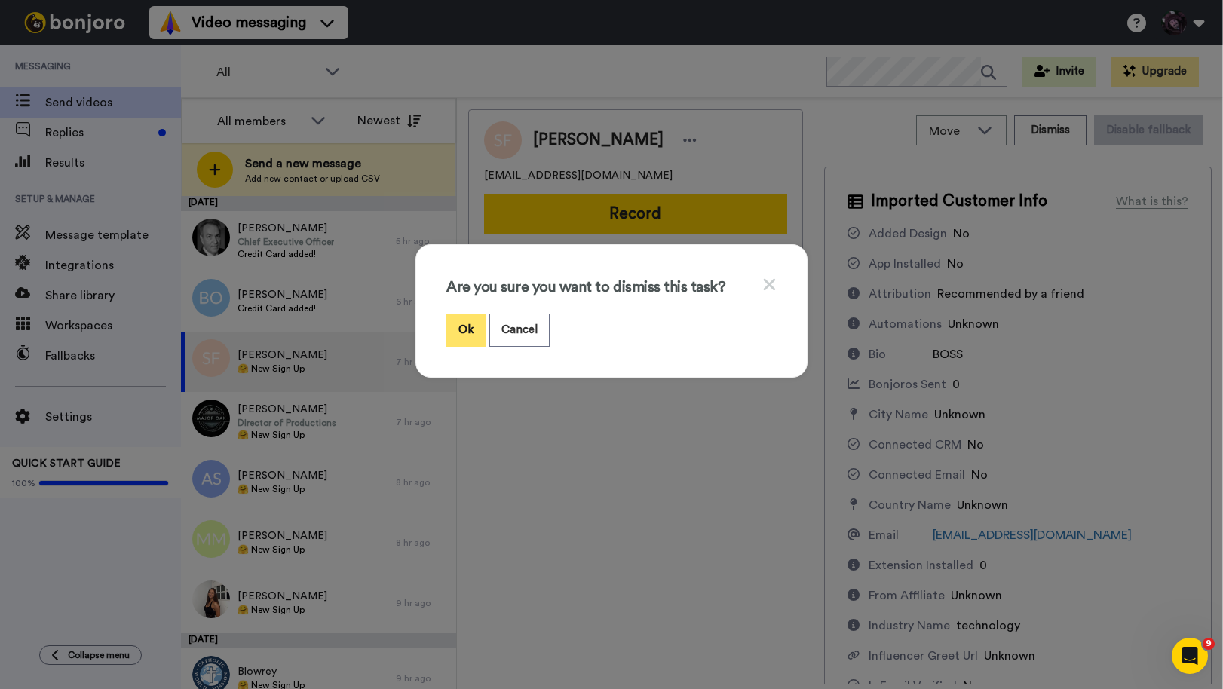
click at [465, 329] on button "Ok" at bounding box center [465, 330] width 39 height 32
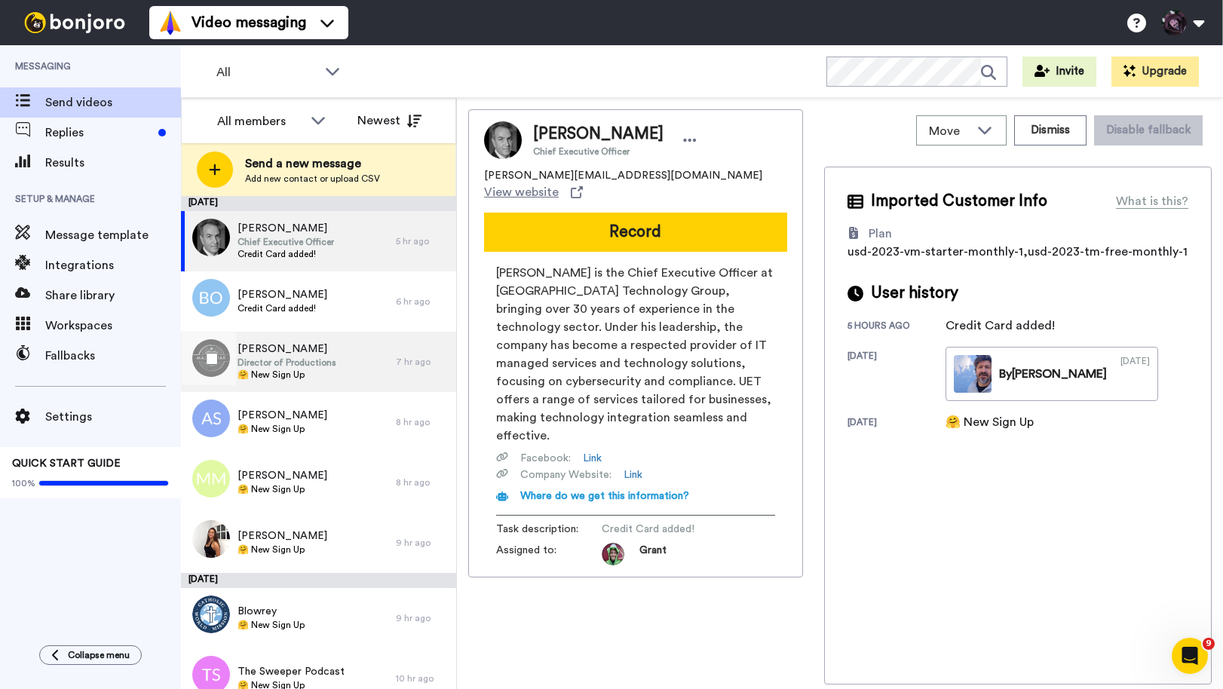
click at [325, 376] on span "🤗 New Sign Up" at bounding box center [287, 375] width 99 height 12
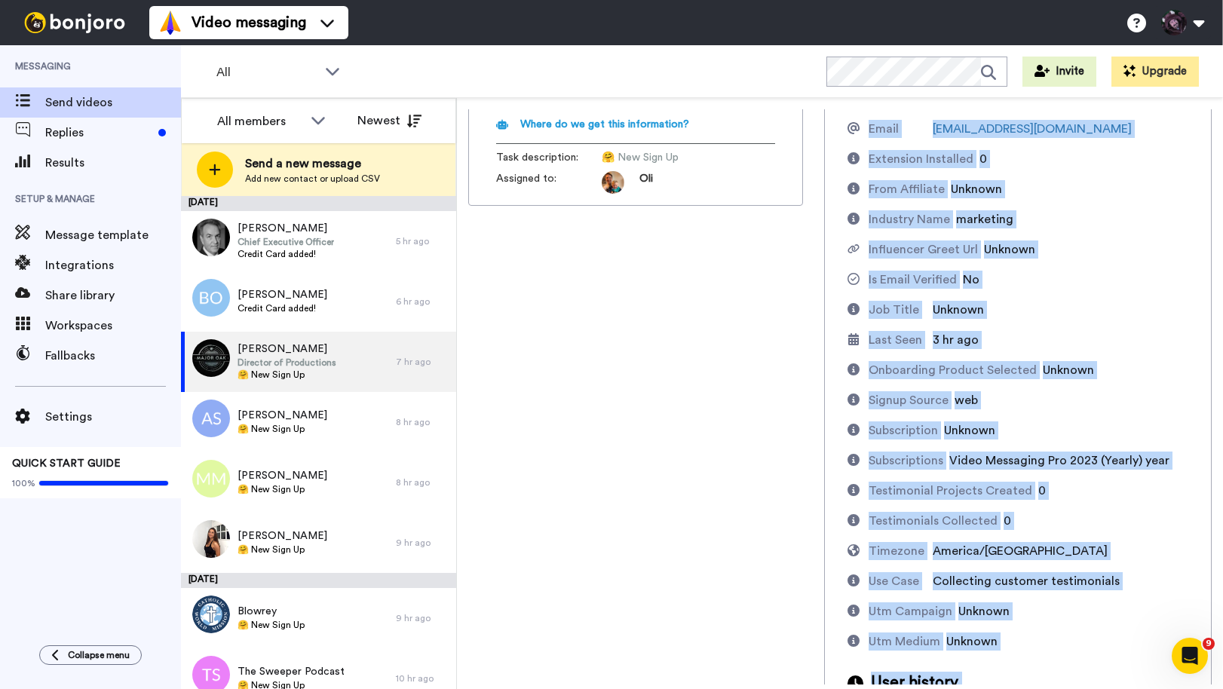
scroll to position [470, 0]
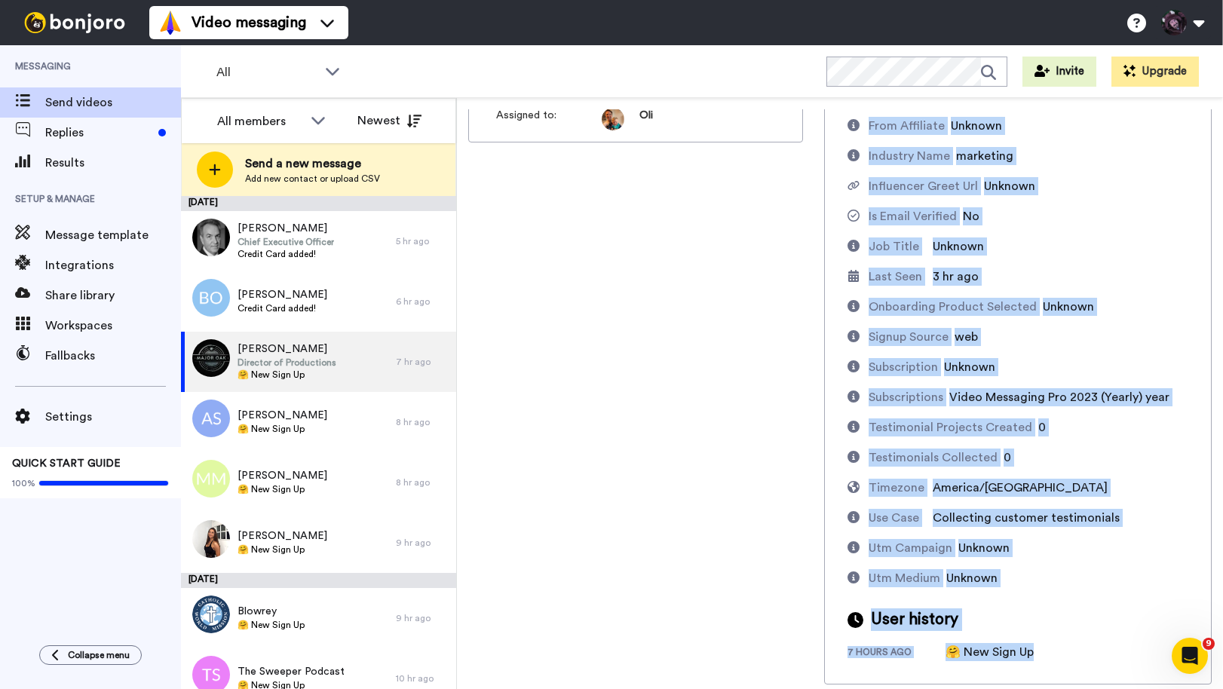
drag, startPoint x: 868, startPoint y: 198, endPoint x: 1039, endPoint y: 704, distance: 534.2
click at [1039, 689] on html "Success Upload is processing... Video messaging Switch to Video messaging Testi…" at bounding box center [611, 344] width 1223 height 689
copy div "Imported Customer Info What is this? Added Design No App Installed No Attributi…"
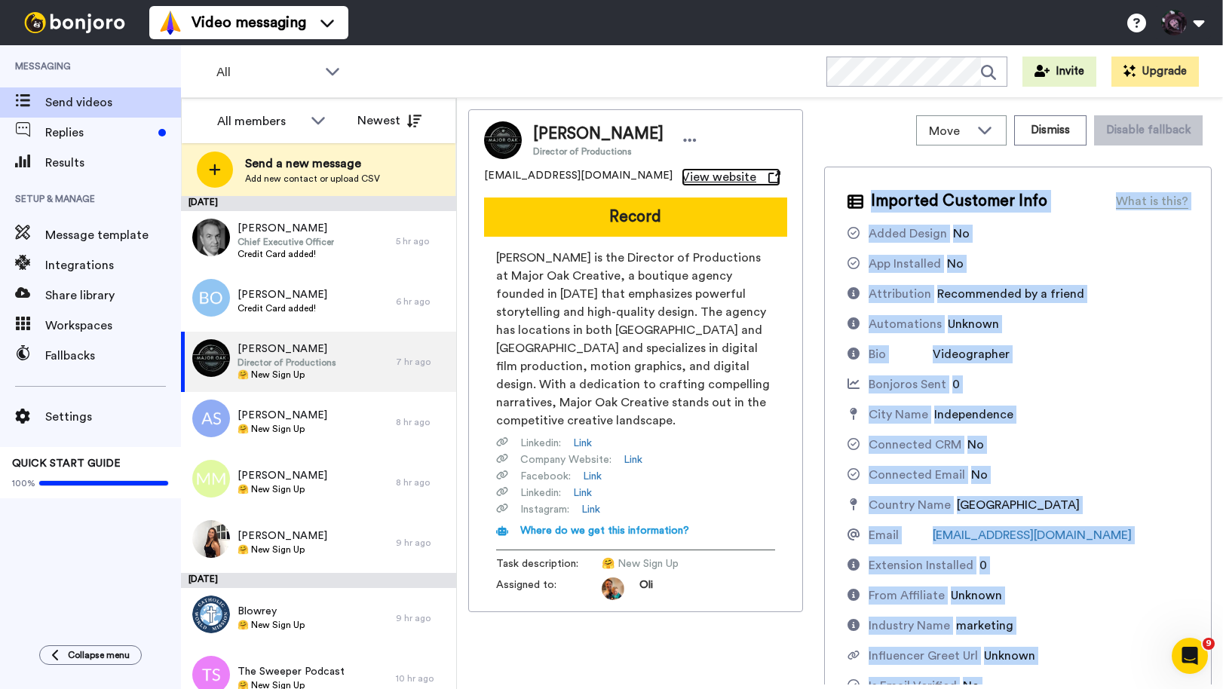
click at [682, 174] on span "View website" at bounding box center [719, 177] width 75 height 18
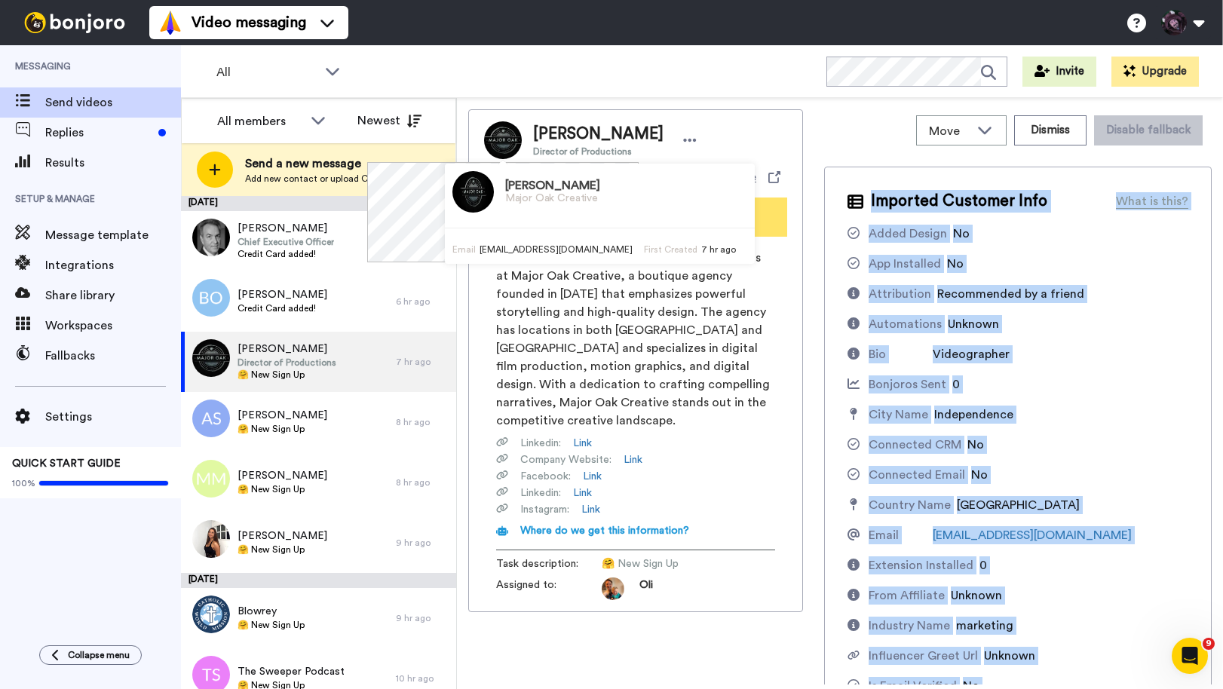
click at [729, 216] on button "Record" at bounding box center [635, 217] width 303 height 39
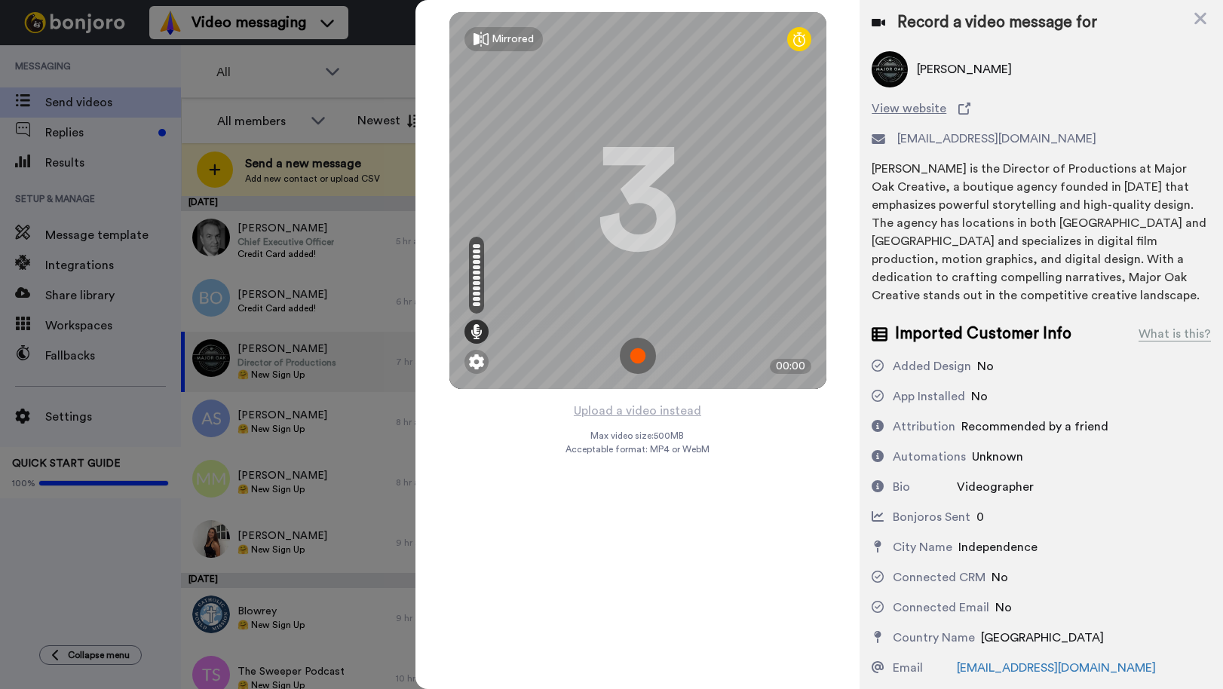
click at [637, 355] on img at bounding box center [638, 356] width 36 height 36
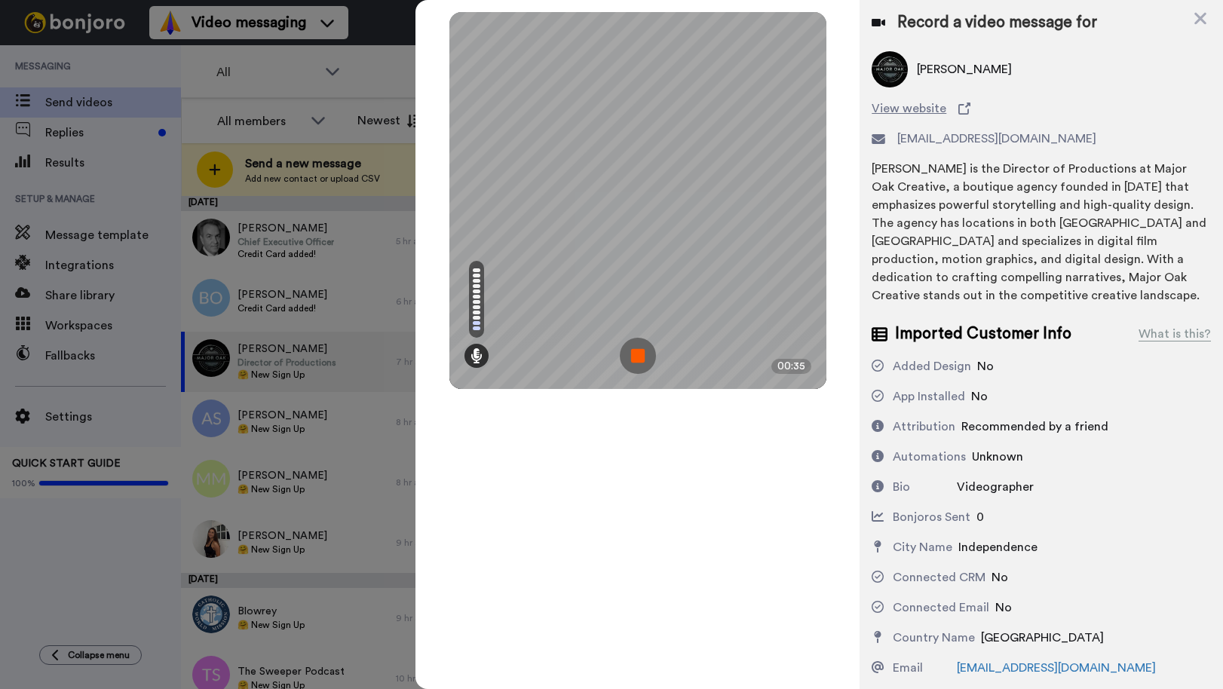
click at [641, 353] on img at bounding box center [638, 356] width 36 height 36
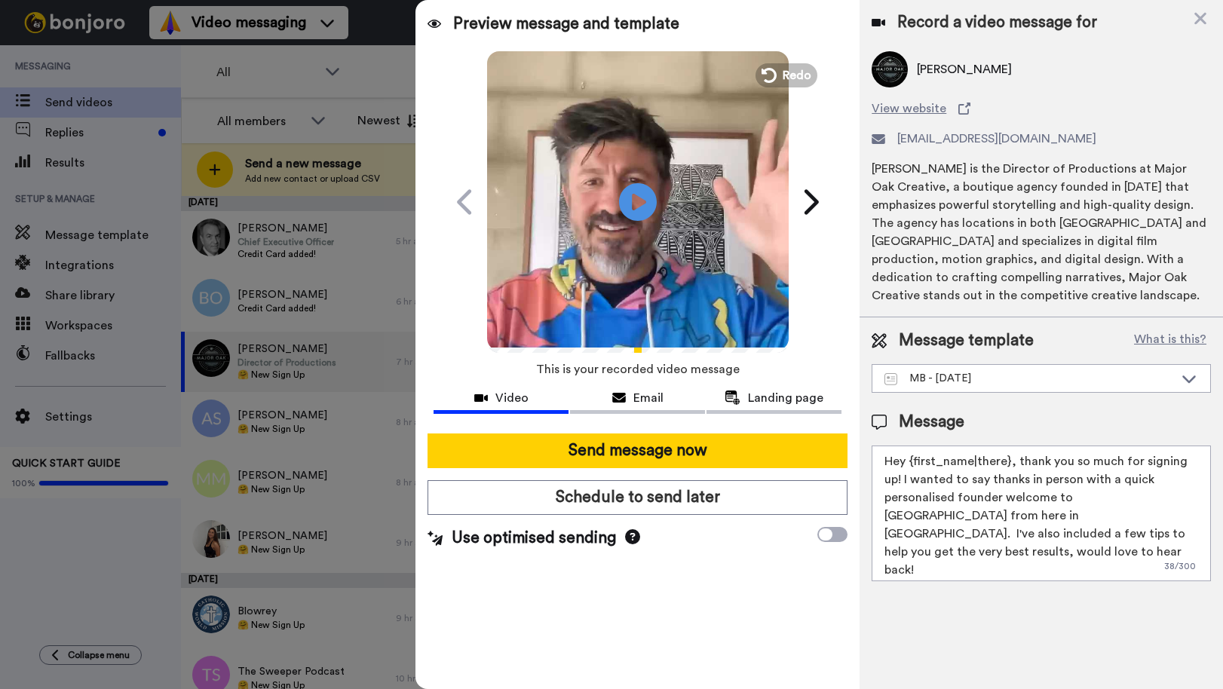
drag, startPoint x: 1124, startPoint y: 536, endPoint x: 861, endPoint y: 453, distance: 276.0
click at [861, 453] on div "Message template What is this? MB - 24 April 2025 MB - 24 April 2025 Book a dis…" at bounding box center [1042, 456] width 364 height 276
click at [970, 394] on div "Message template What is this? MB - 24 April 2025 MB - 24 April 2025 Book a dis…" at bounding box center [1042, 456] width 364 height 276
click at [971, 378] on div "MB - [DATE]" at bounding box center [1030, 378] width 290 height 15
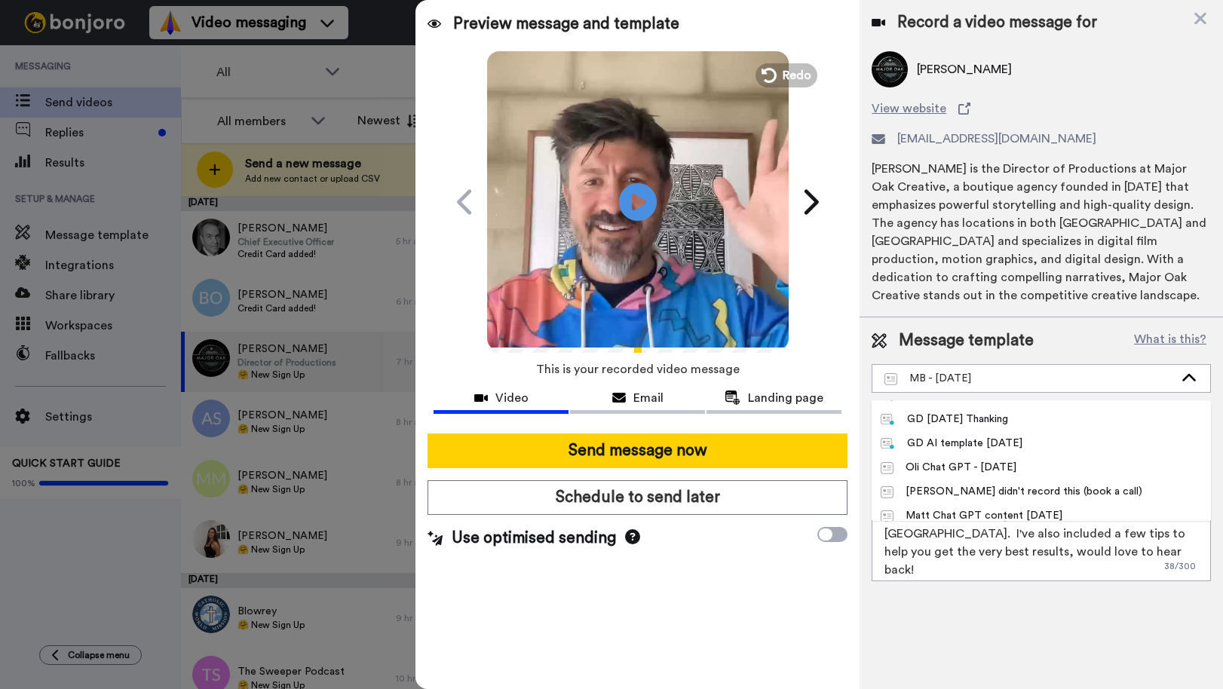
scroll to position [211, 0]
click at [970, 492] on div "Matt Chat GPT content [DATE]" at bounding box center [972, 490] width 182 height 15
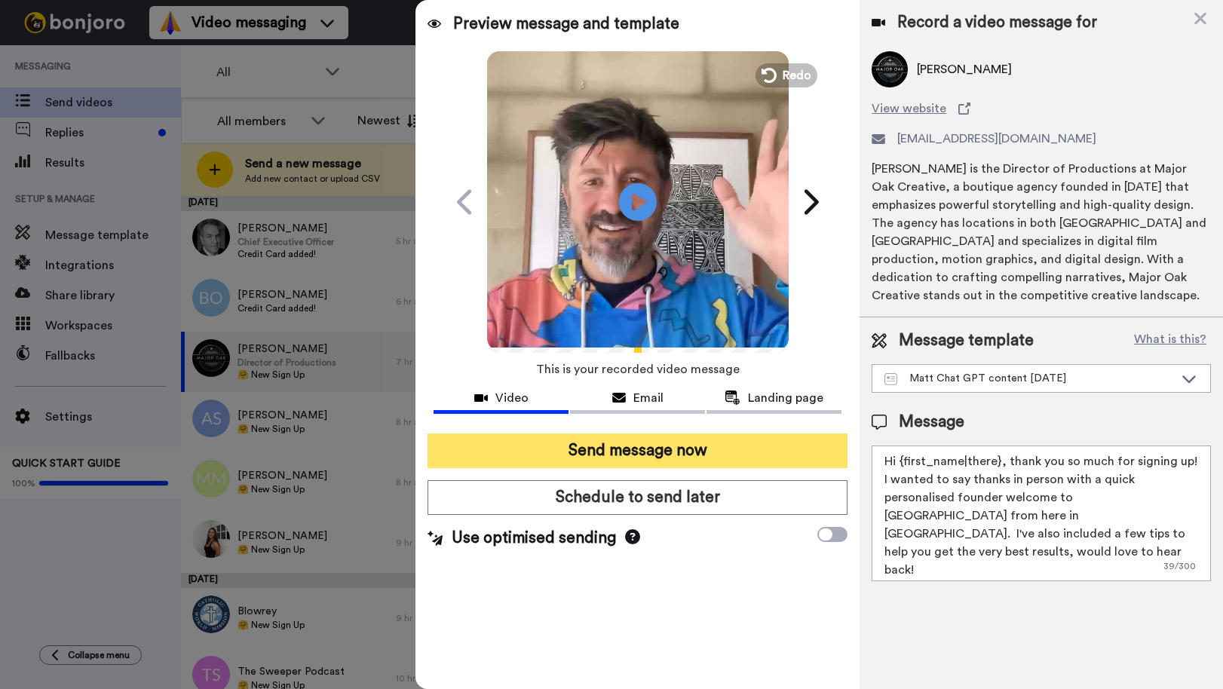
drag, startPoint x: 1088, startPoint y: 541, endPoint x: 826, endPoint y: 445, distance: 278.7
click at [828, 449] on div "Preview message and template Play/Pause A quick personal video welcome from Aus…" at bounding box center [820, 344] width 808 height 689
paste textarea "ey Bryce! 👋 Saw you joined with your videography business Major Oak Creative an…"
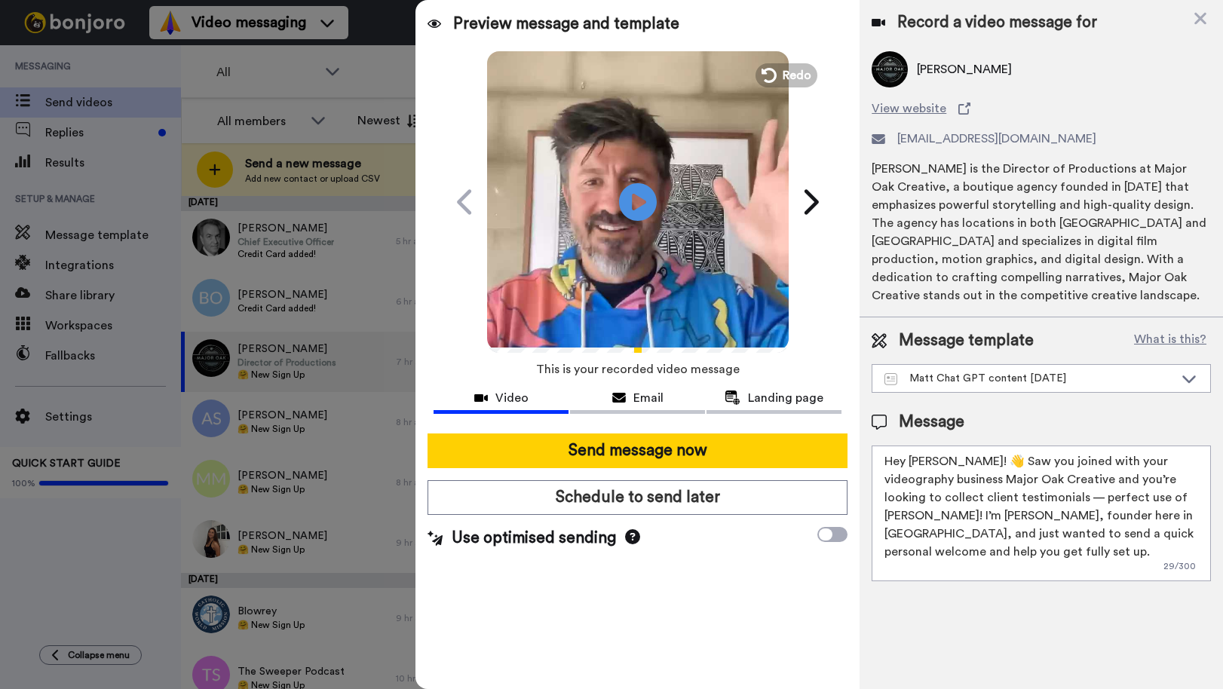
click at [1001, 499] on textarea "Hey Bryce! 👋 Saw you joined with your videography business Major Oak Creative a…" at bounding box center [1041, 514] width 339 height 136
drag, startPoint x: 1126, startPoint y: 499, endPoint x: 982, endPoint y: 497, distance: 144.1
click at [982, 497] on textarea "Hey Bryce! 👋 Saw you joined with your videography business Major Oak Creative a…" at bounding box center [1041, 514] width 339 height 136
click at [1128, 499] on textarea "Hey Bryce! 👋 Saw you joined with your videography business Major Oak Creative a…" at bounding box center [1041, 514] width 339 height 136
drag, startPoint x: 1164, startPoint y: 517, endPoint x: 1088, endPoint y: 517, distance: 75.4
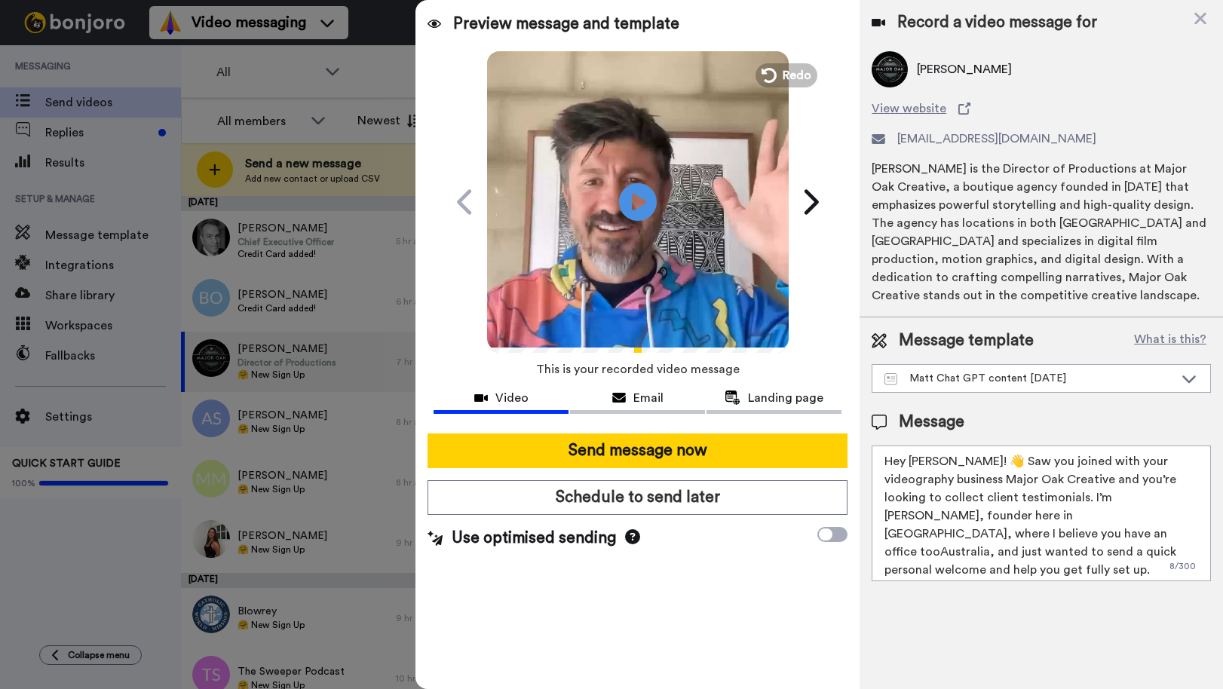
click at [1088, 517] on textarea "Hey Bryce! 👋 Saw you joined with your videography business Major Oak Creative a…" at bounding box center [1041, 514] width 339 height 136
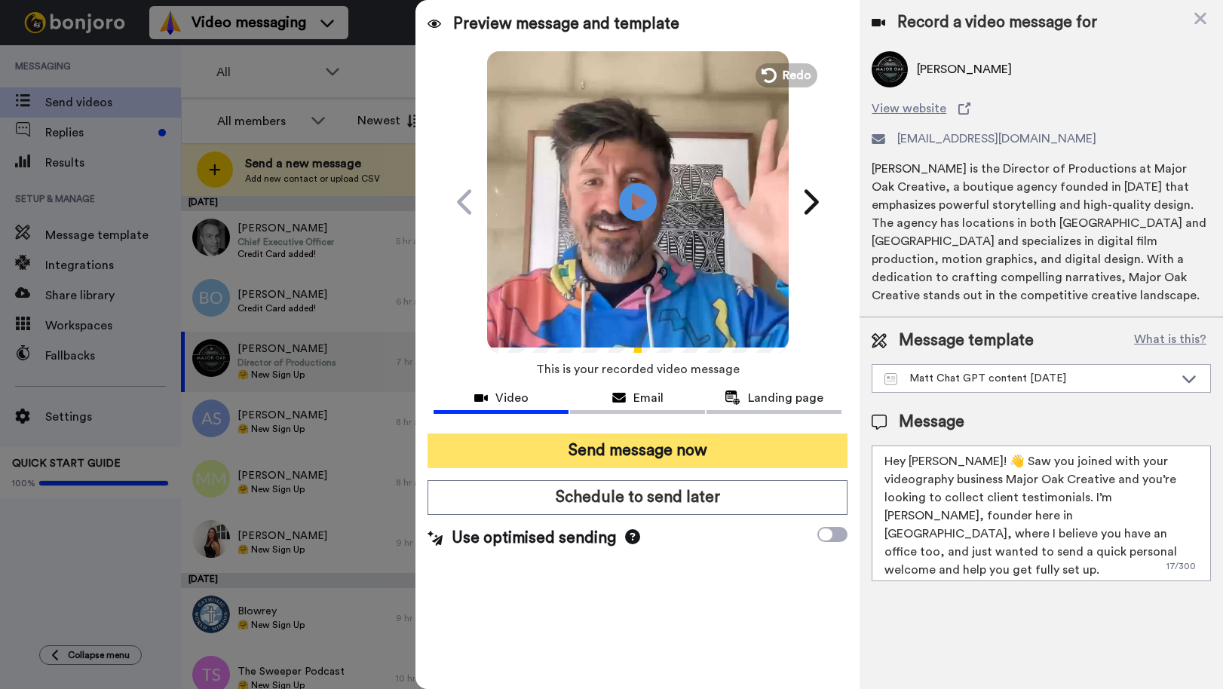
type textarea "Hey Bryce! 👋 Saw you joined with your videography business Major Oak Creative a…"
click at [677, 452] on button "Send message now" at bounding box center [638, 451] width 420 height 35
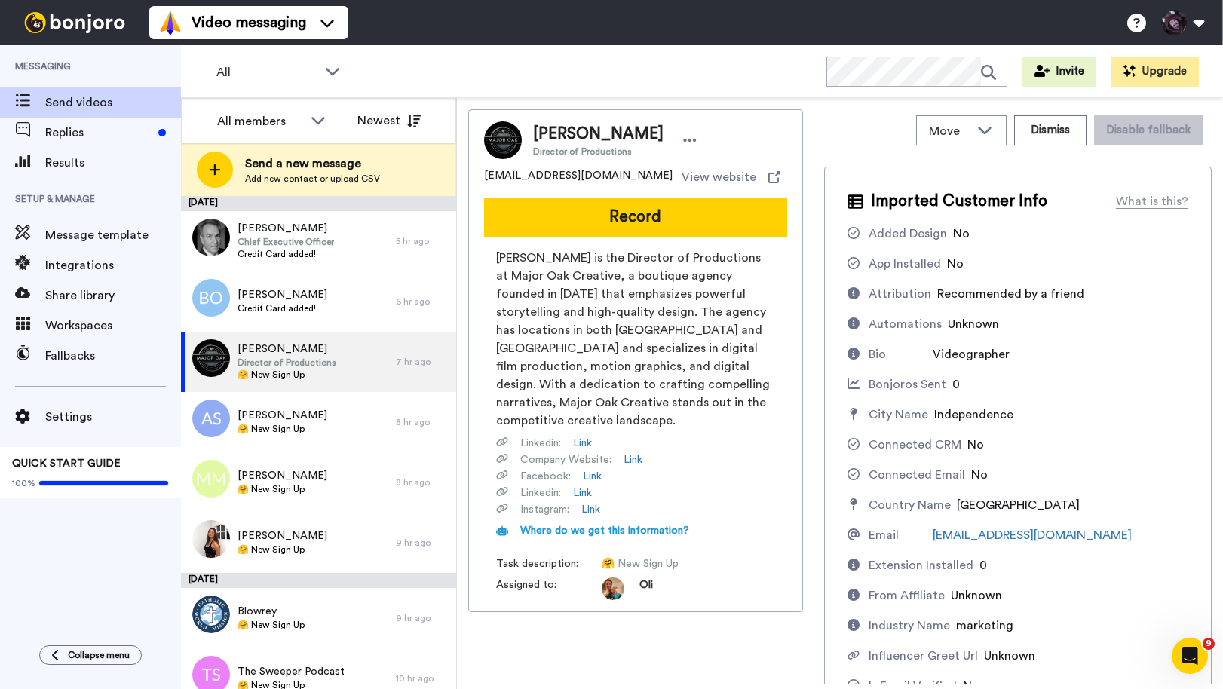
scroll to position [0, 0]
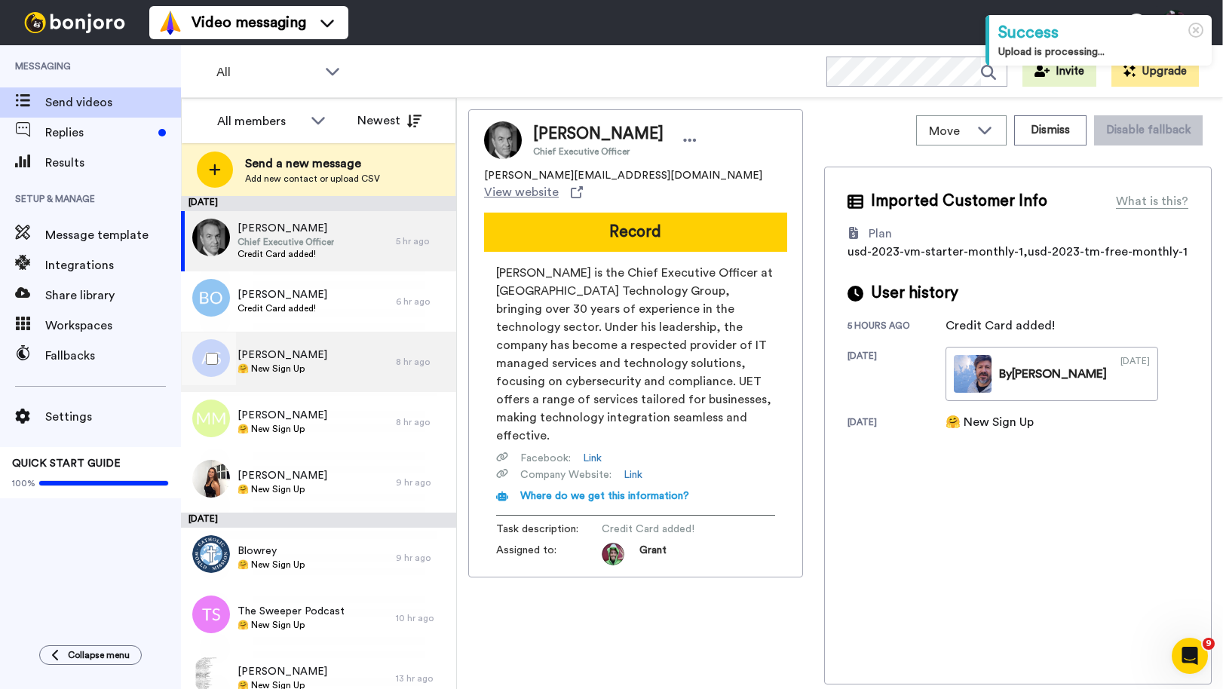
click at [307, 370] on span "🤗 New Sign Up" at bounding box center [283, 369] width 90 height 12
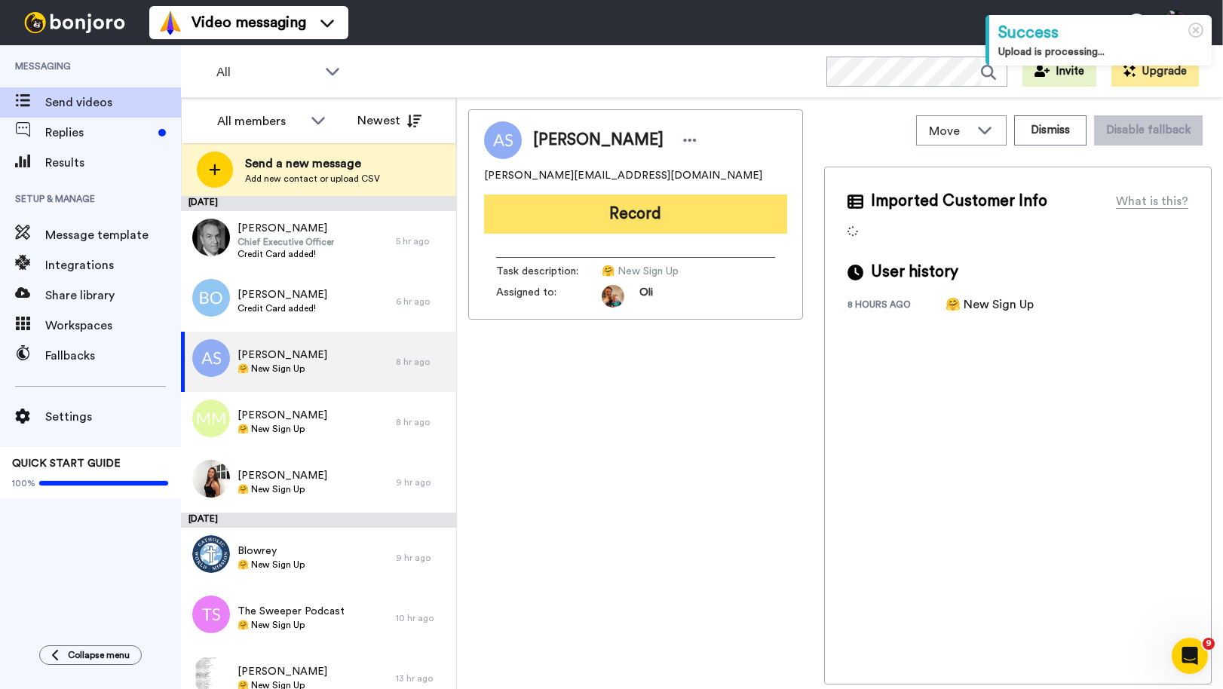
click at [643, 213] on button "Record" at bounding box center [635, 214] width 303 height 39
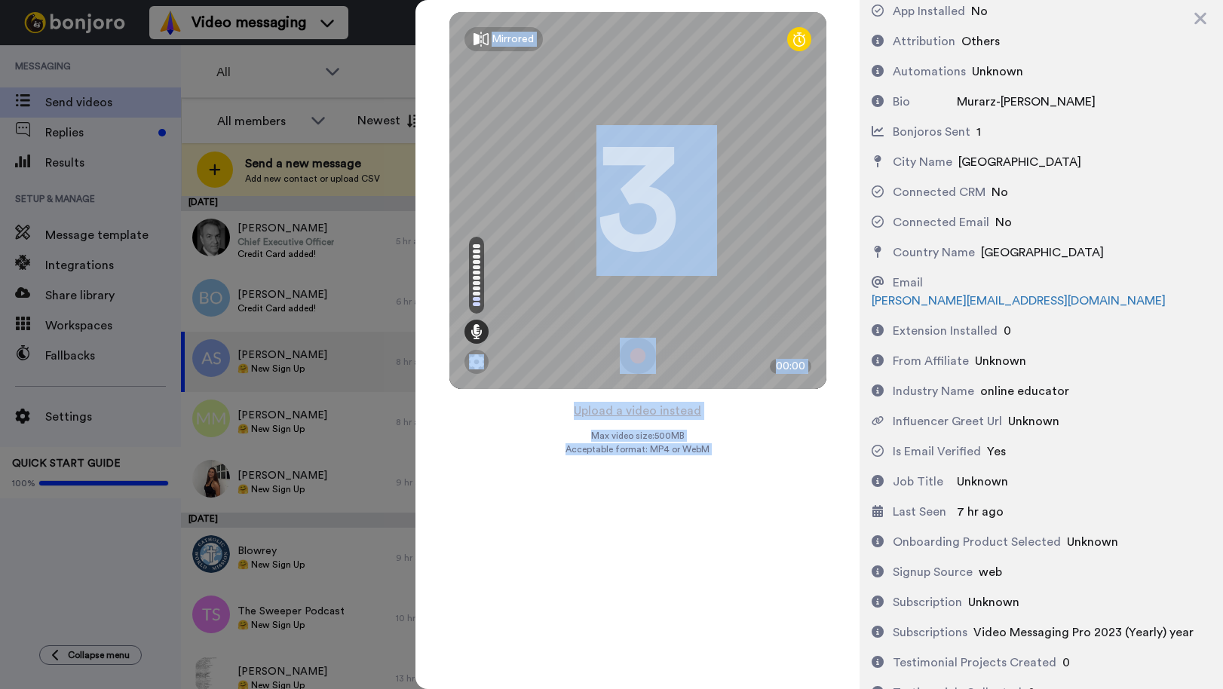
scroll to position [500, 0]
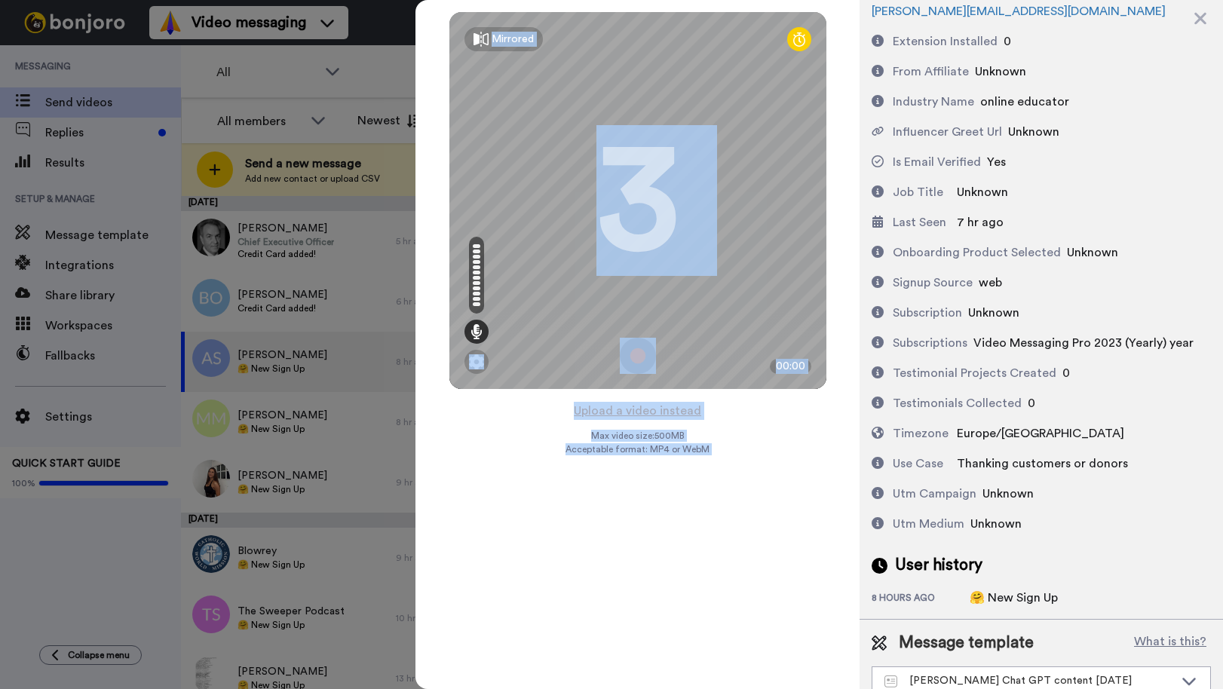
drag, startPoint x: 894, startPoint y: 158, endPoint x: 1003, endPoint y: 728, distance: 579.7
click at [1003, 689] on html "Success Upload is processing... Video messaging Switch to Video messaging Testi…" at bounding box center [611, 344] width 1223 height 689
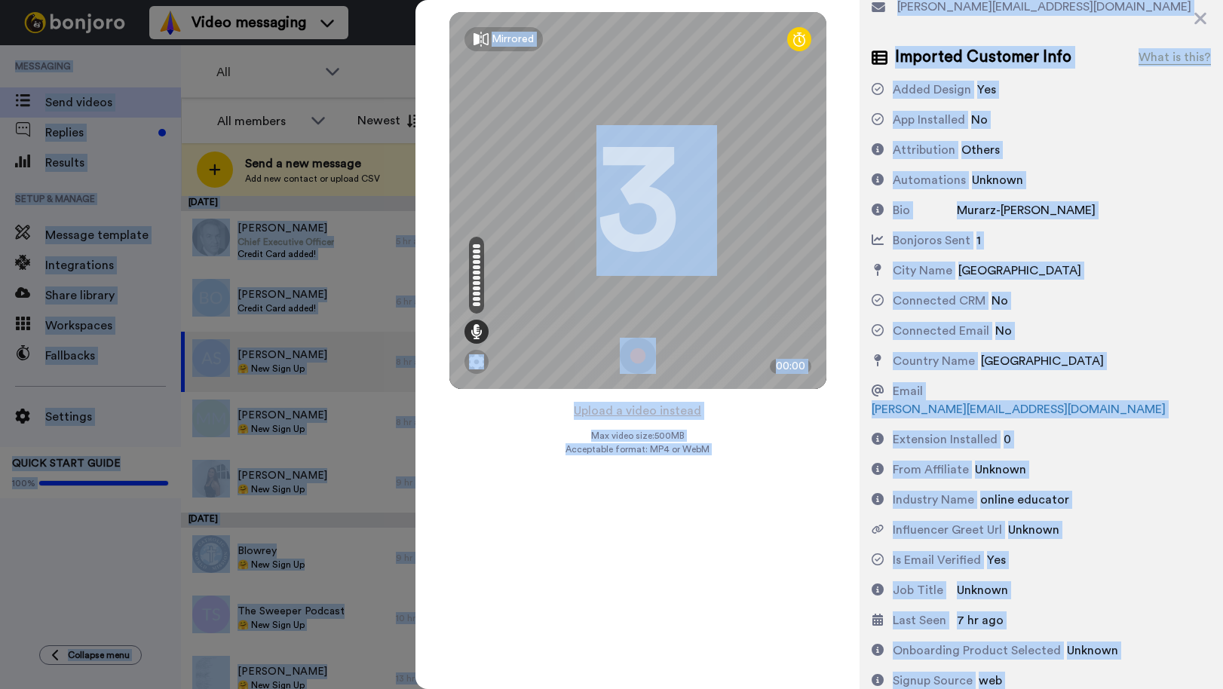
scroll to position [0, 0]
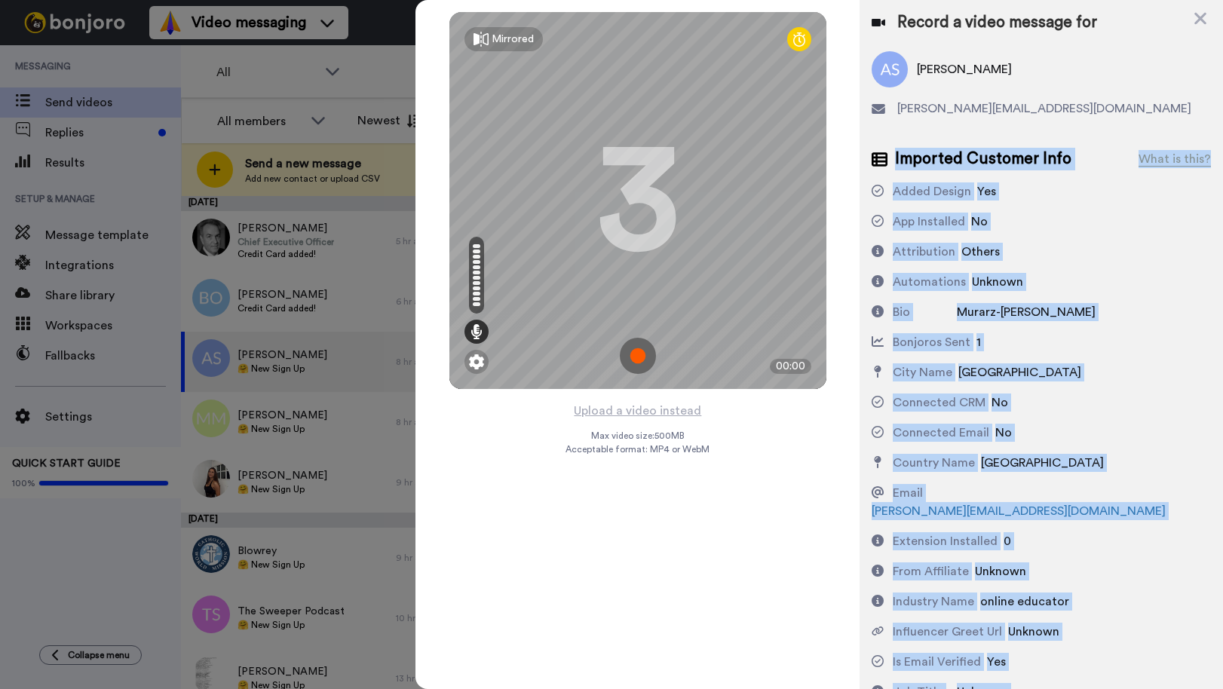
drag, startPoint x: 1030, startPoint y: 508, endPoint x: 896, endPoint y: 168, distance: 365.0
click at [896, 168] on div "Imported Customer Info What is this? Added Design Yes App Installed No Attribut…" at bounding box center [1041, 627] width 339 height 959
copy div "Imported Customer Info What is this? Added Design Yes App Installed No Attribut…"
click at [634, 353] on img at bounding box center [638, 356] width 36 height 36
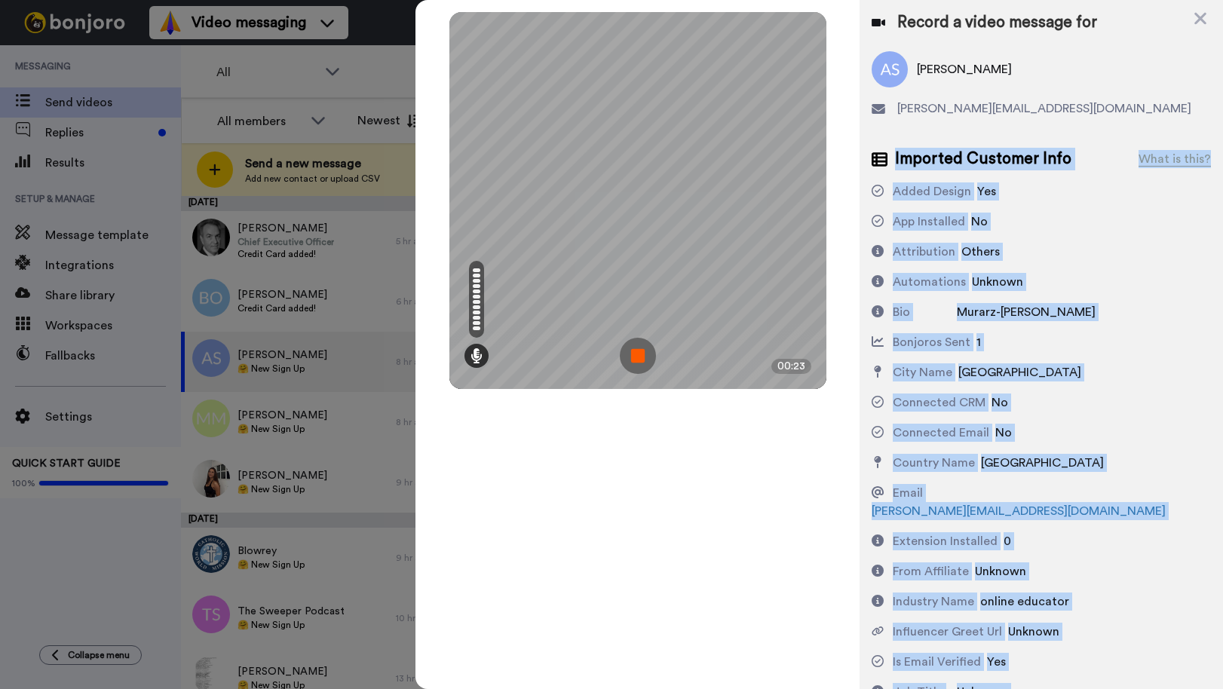
click at [643, 359] on img at bounding box center [638, 356] width 36 height 36
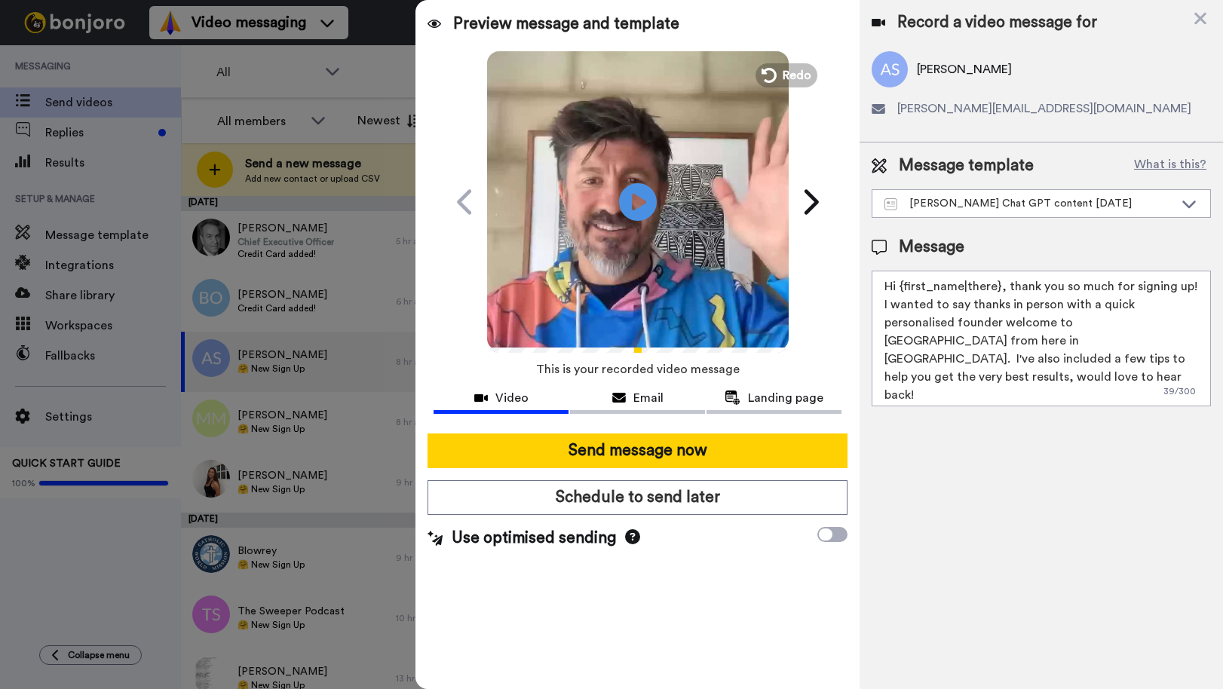
drag, startPoint x: 1101, startPoint y: 359, endPoint x: 816, endPoint y: 244, distance: 307.5
click at [817, 249] on div "Preview message and template Play/Pause A quick personal video welcome from Aus…" at bounding box center [820, 344] width 808 height 689
paste textarea "¡Hola Ann! 👋 Vi que te uniste como educadora online y que ya comenzaste a explo…"
click at [1109, 304] on textarea "¡Hola Ann! 👋 Vi que te uniste como educadora online y que ya comenzaste a explo…" at bounding box center [1041, 339] width 339 height 136
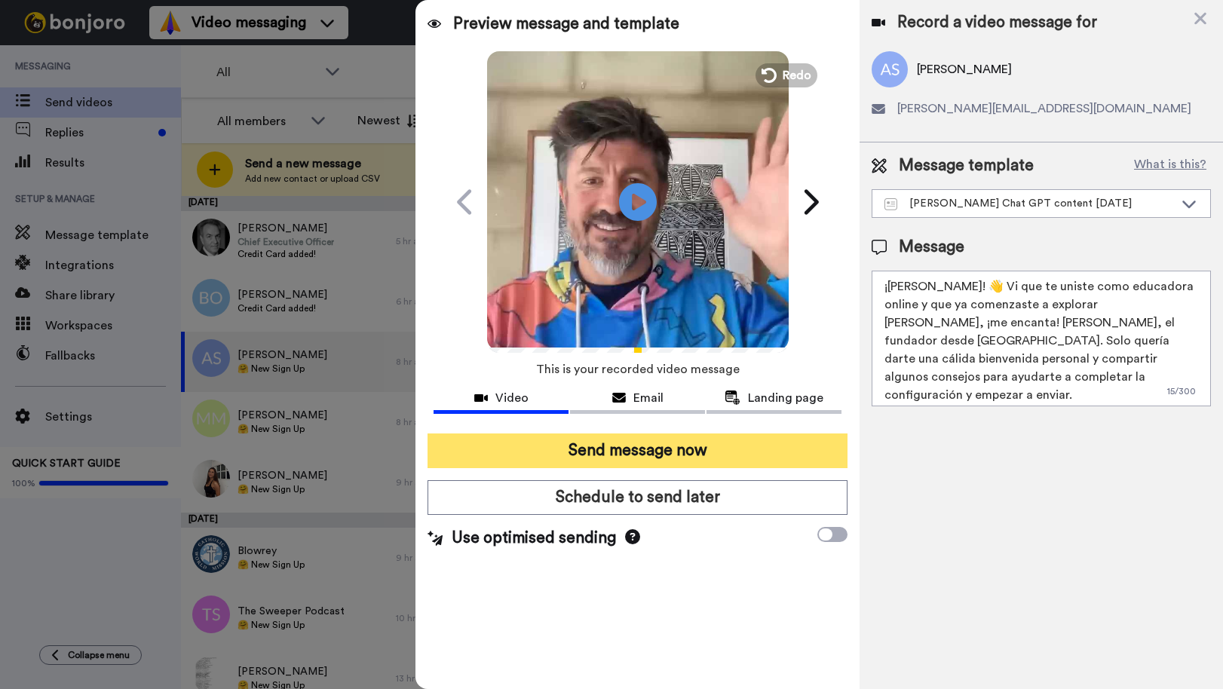
type textarea "¡Hola Ann! 👋 Vi que te uniste como educadora online y que ya comenzaste a explo…"
click at [731, 446] on button "Send message now" at bounding box center [638, 451] width 420 height 35
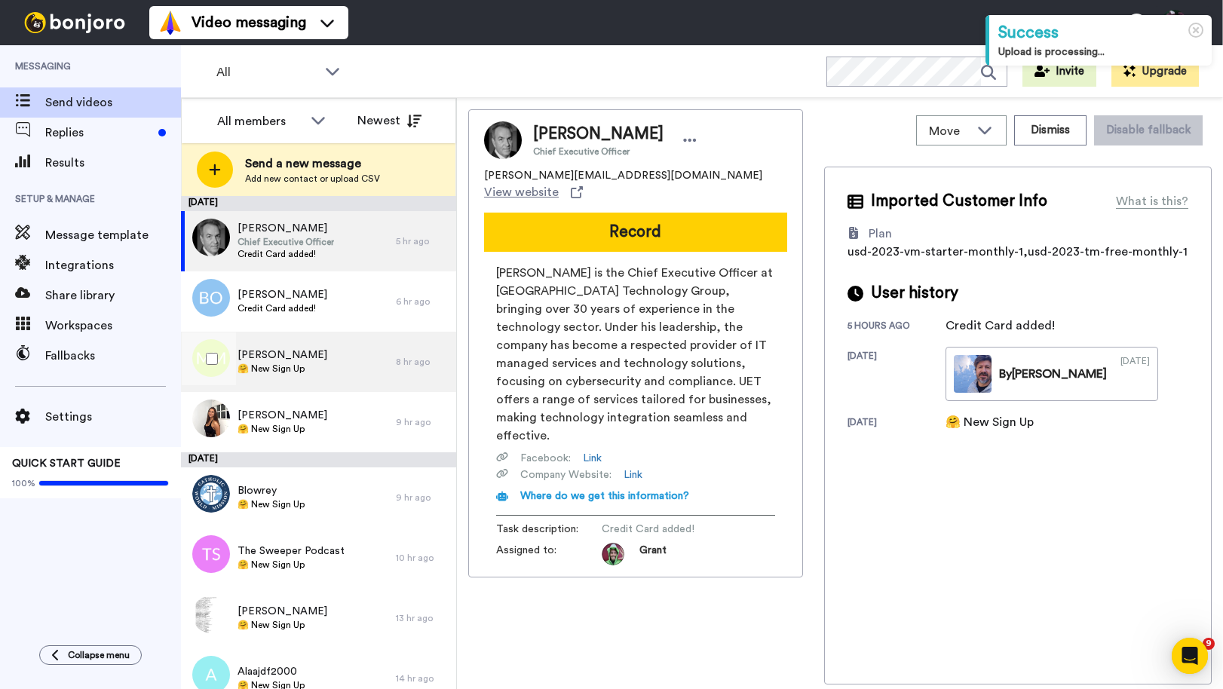
click at [288, 361] on span "Manuel Moreno" at bounding box center [283, 355] width 90 height 15
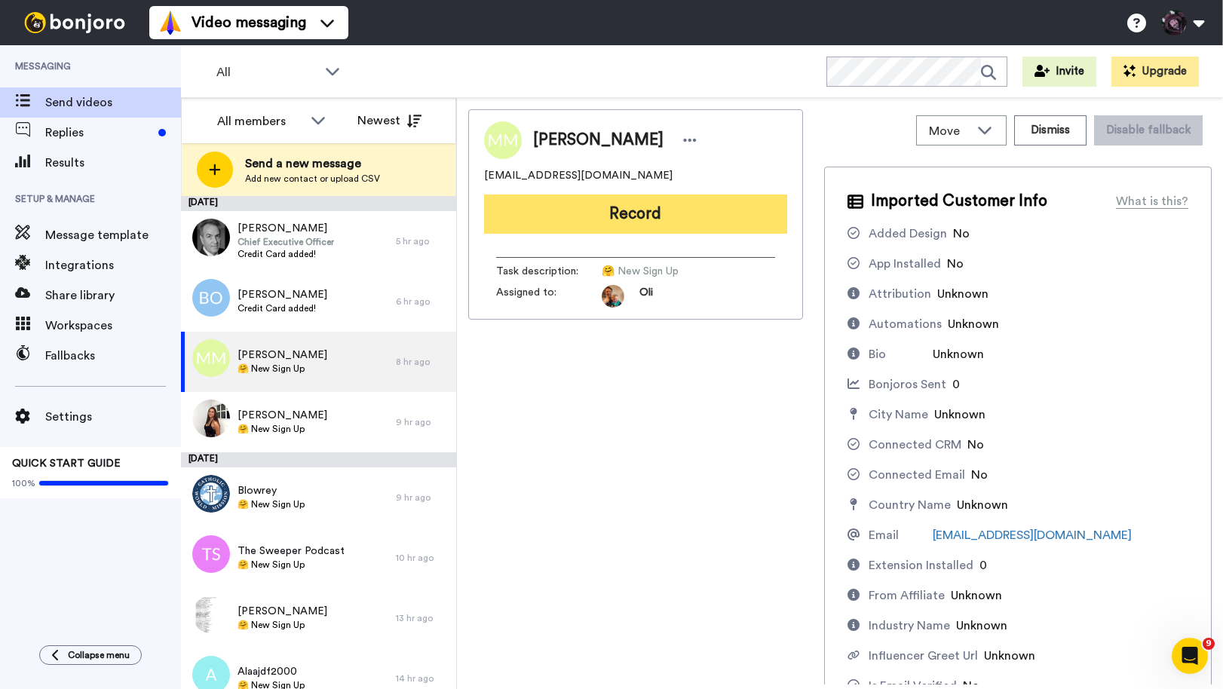
click at [624, 218] on button "Record" at bounding box center [635, 214] width 303 height 39
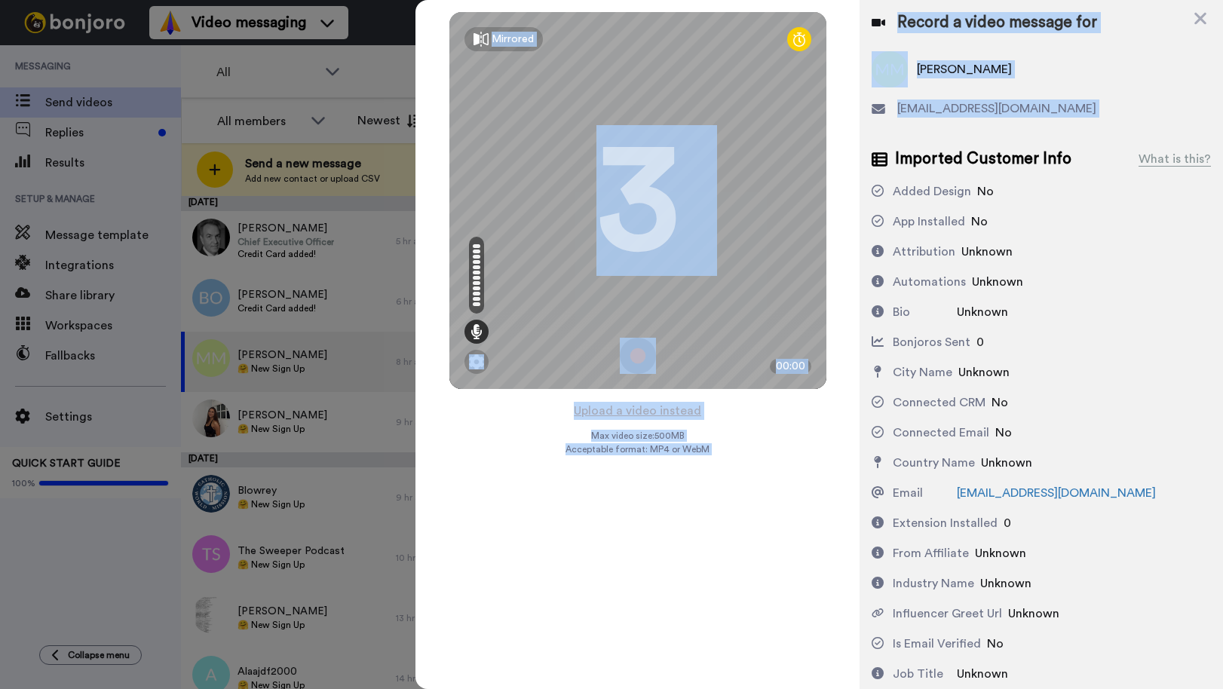
scroll to position [500, 0]
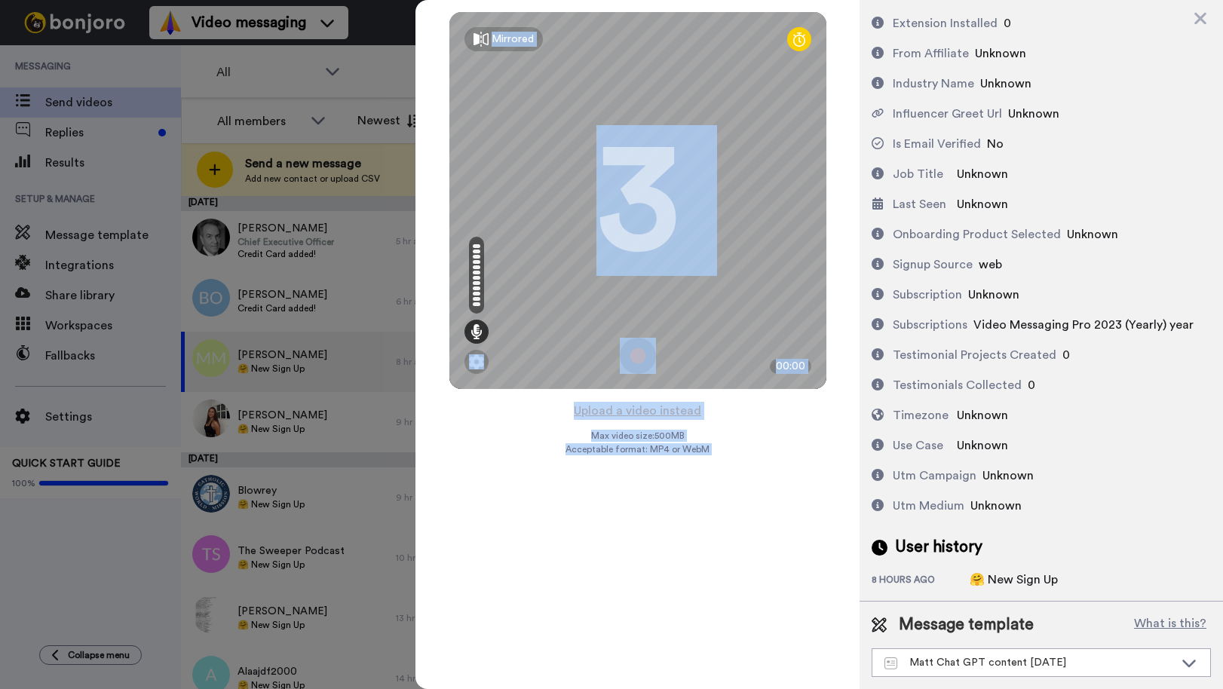
drag, startPoint x: 894, startPoint y: 156, endPoint x: 1018, endPoint y: 728, distance: 585.1
click at [1018, 689] on html "Success Upload is processing... Video messaging Switch to Video messaging Testi…" at bounding box center [611, 344] width 1223 height 689
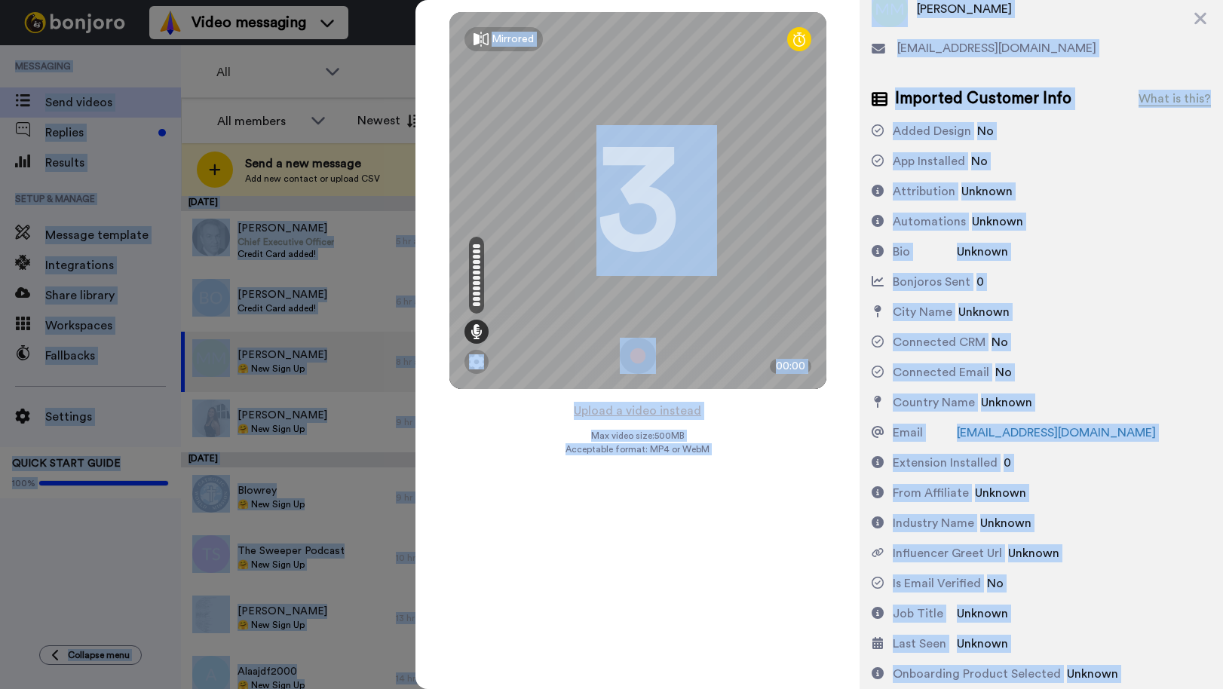
scroll to position [0, 0]
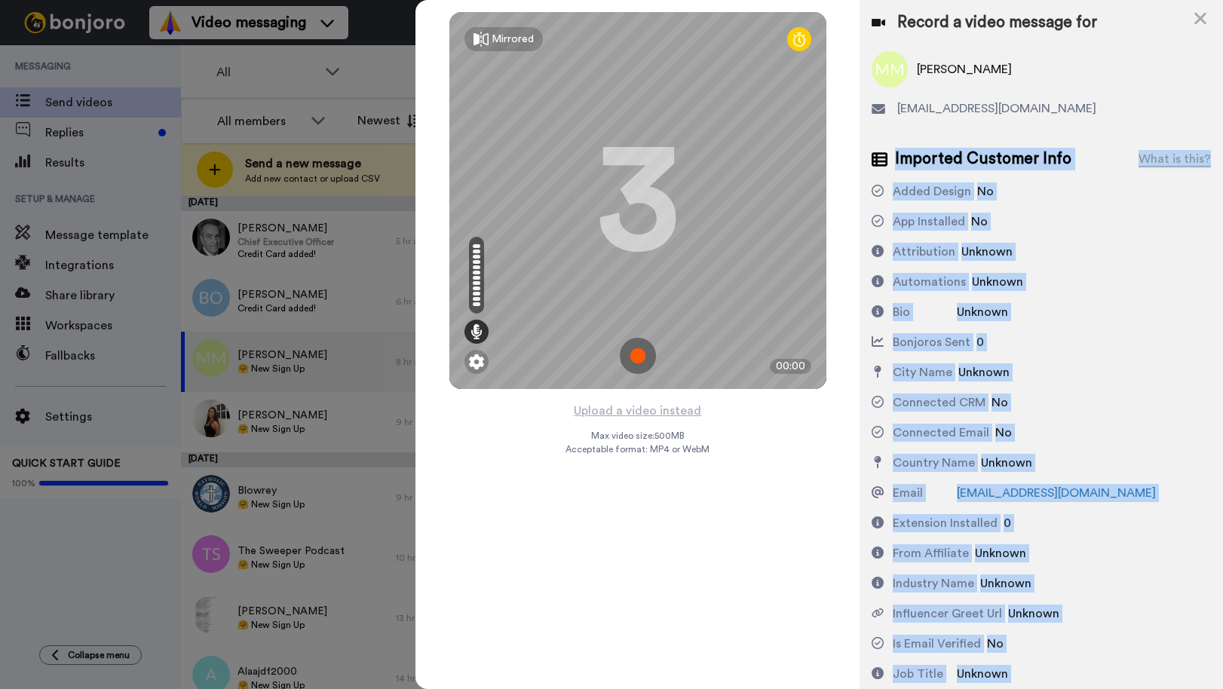
drag, startPoint x: 1018, startPoint y: 509, endPoint x: 894, endPoint y: 155, distance: 374.7
click at [894, 155] on div "Imported Customer Info What is this? Added Design No App Installed No Attributi…" at bounding box center [1041, 618] width 339 height 941
copy div "Imported Customer Info What is this? Added Design No App Installed No Attributi…"
click at [638, 351] on img at bounding box center [638, 356] width 36 height 36
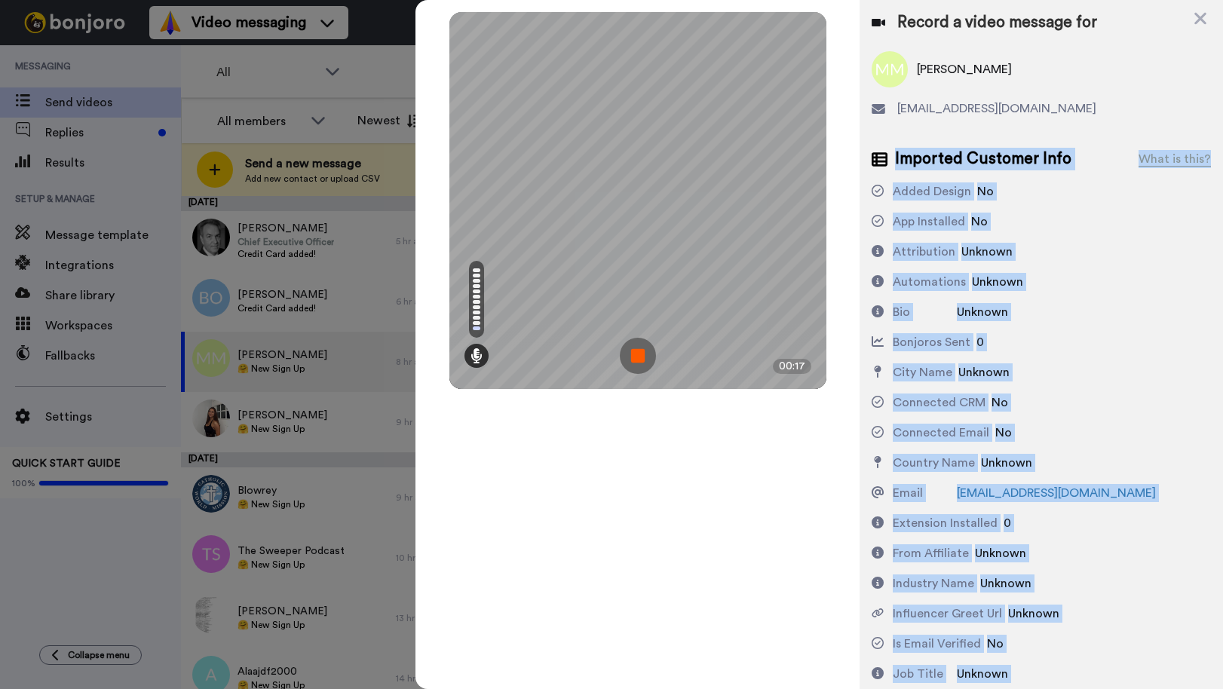
click at [638, 351] on img at bounding box center [638, 356] width 36 height 36
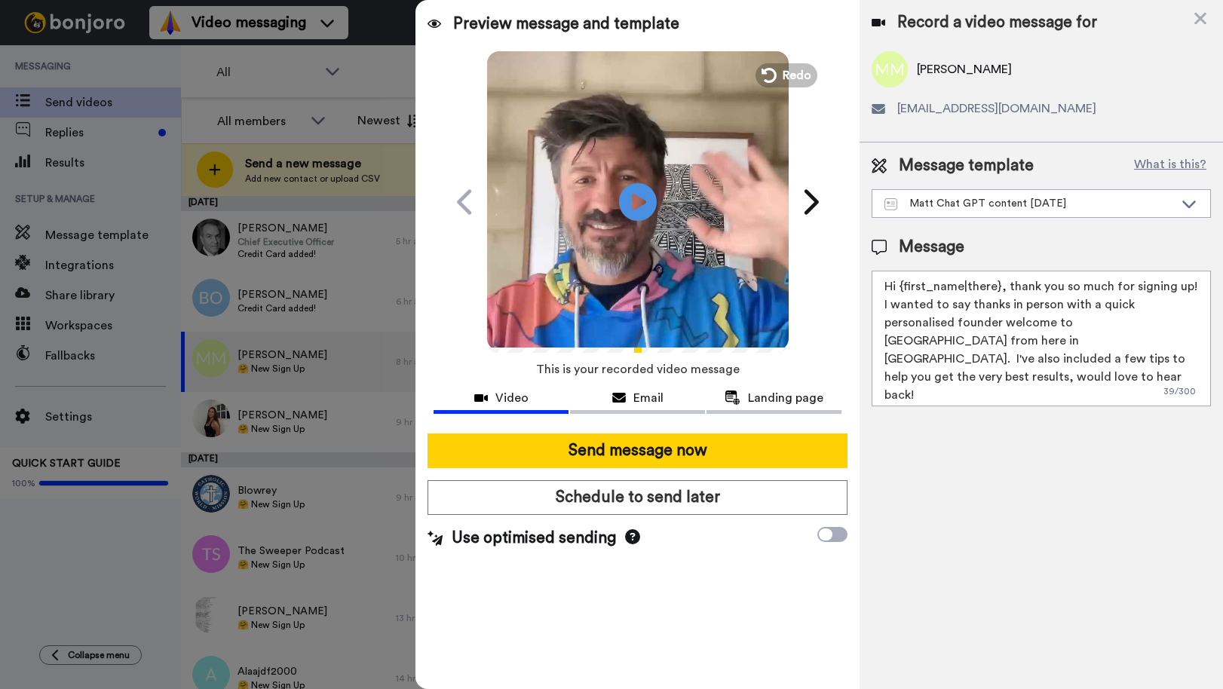
drag, startPoint x: 1086, startPoint y: 362, endPoint x: 848, endPoint y: 264, distance: 257.0
click at [849, 264] on div "Preview message and template Play/Pause A quick personal video welcome from Aus…" at bounding box center [820, 344] width 808 height 689
paste textarea "ey Manuel 👋 Saw you joined Bonjoro — if you’re in the investing space, you’re i…"
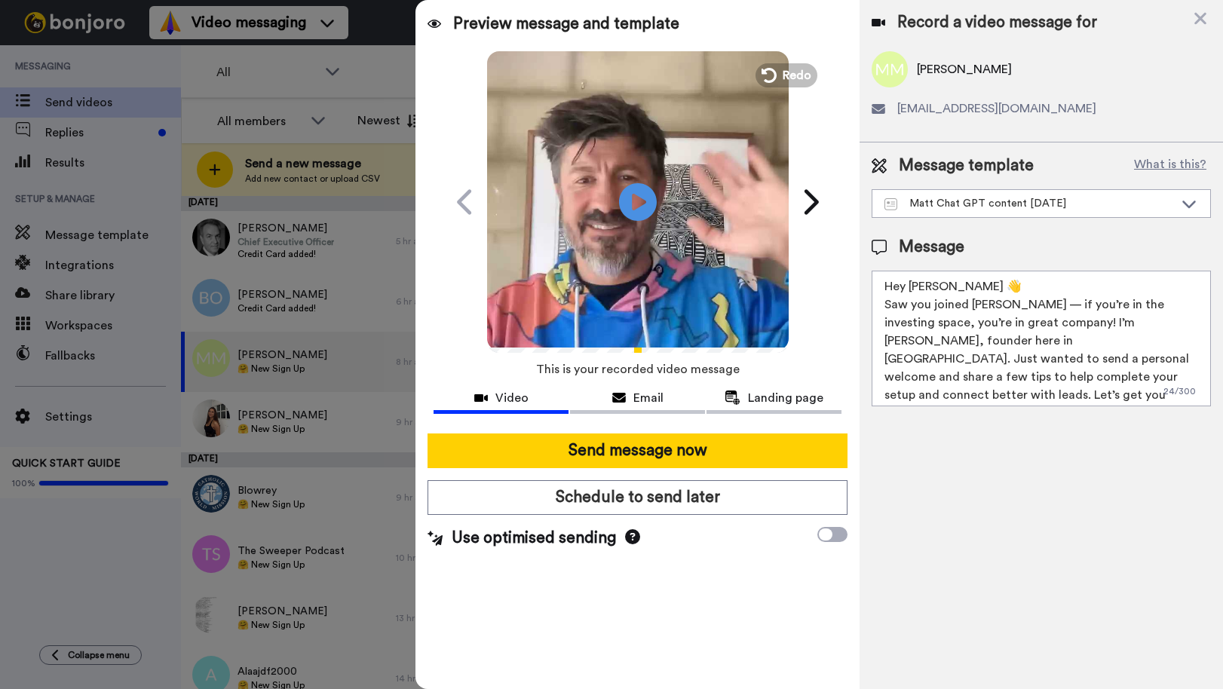
click at [1029, 306] on textarea "Hey Manuel 👋 Saw you joined Bonjoro — if you’re in the investing space, you’re …" at bounding box center [1041, 339] width 339 height 136
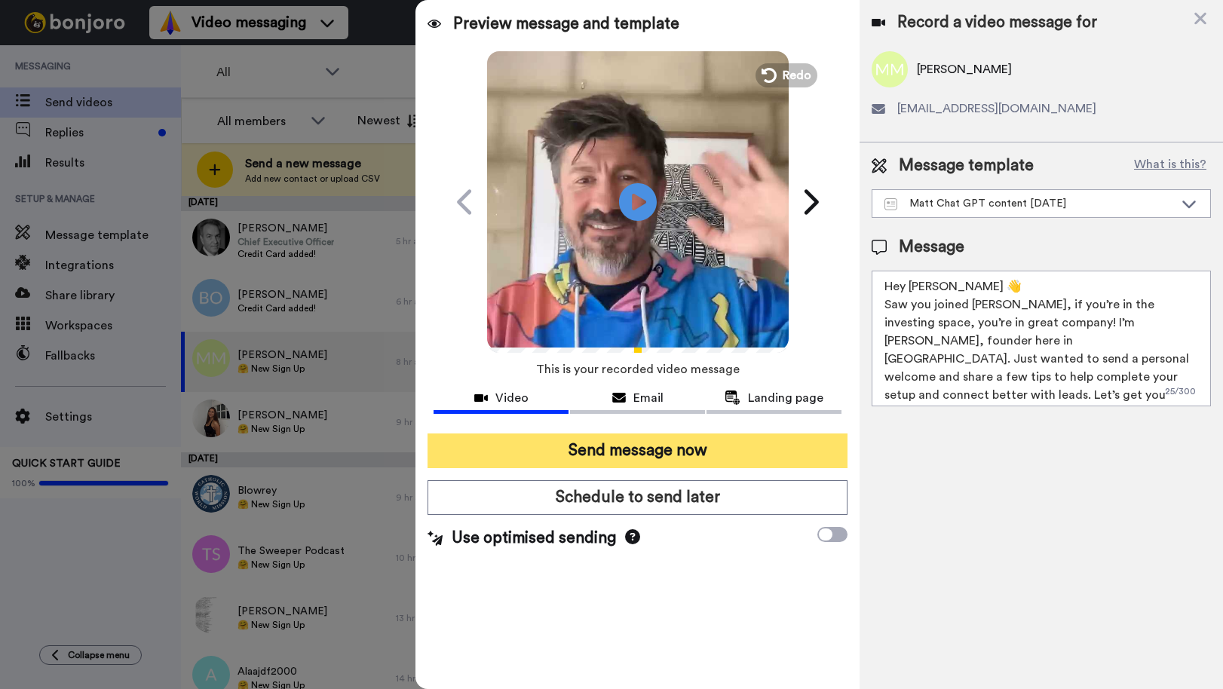
type textarea "Hey Manuel 👋 Saw you joined Bonjoro, if you’re in the investing space, you’re i…"
click at [735, 456] on button "Send message now" at bounding box center [638, 451] width 420 height 35
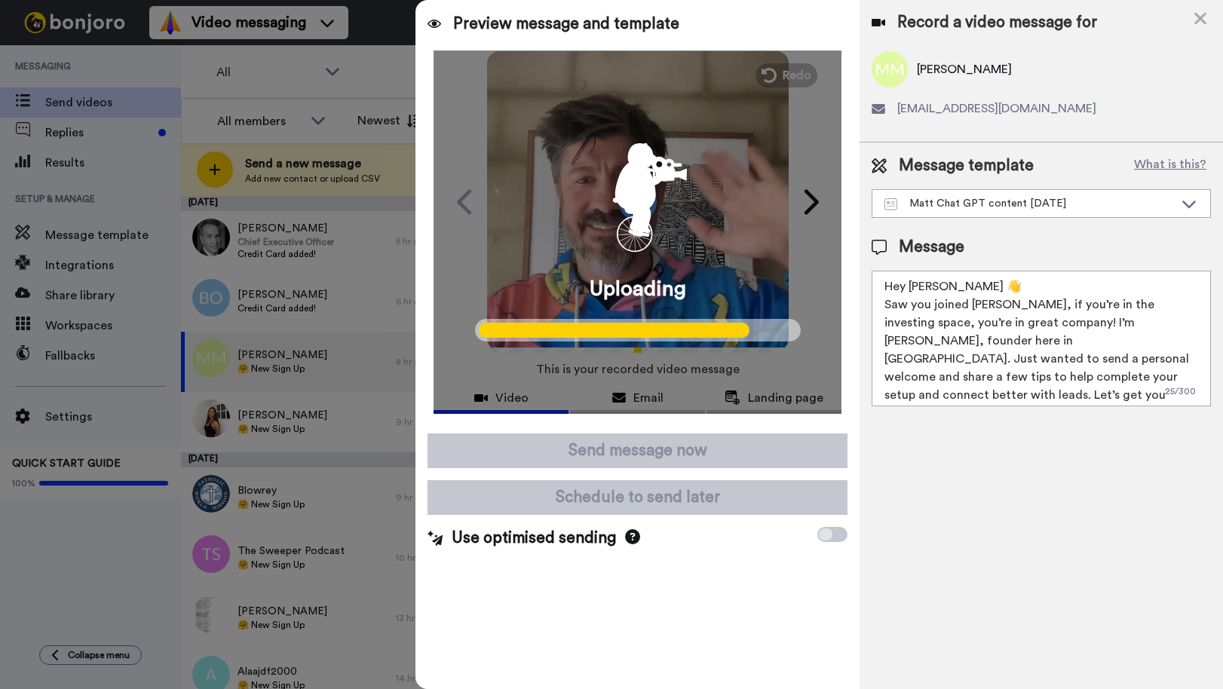
click at [306, 379] on div at bounding box center [611, 344] width 1223 height 689
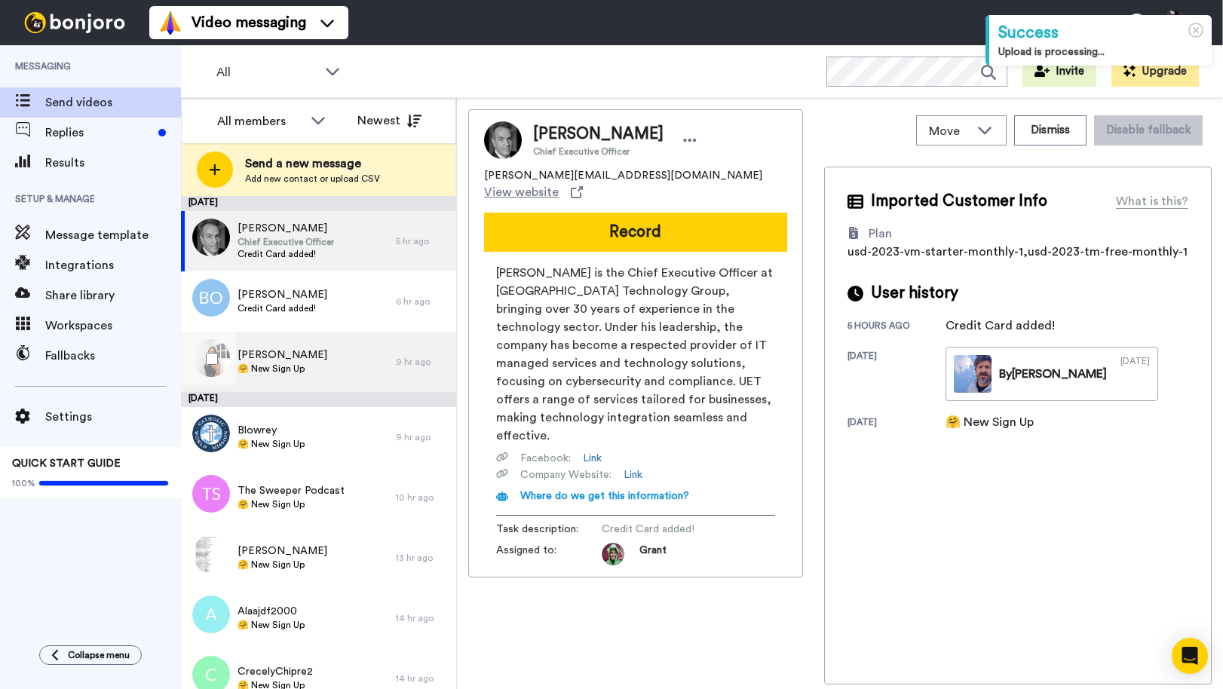
click at [302, 365] on div "[PERSON_NAME] 🤗 New Sign Up" at bounding box center [288, 362] width 215 height 60
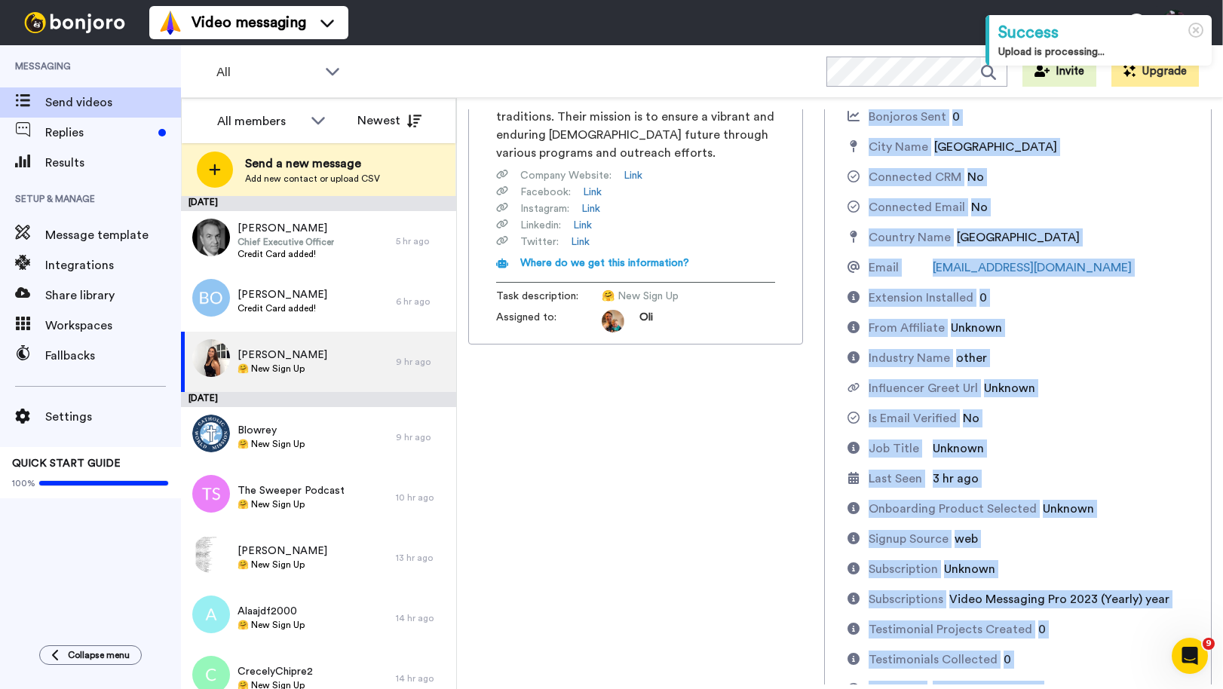
scroll to position [470, 0]
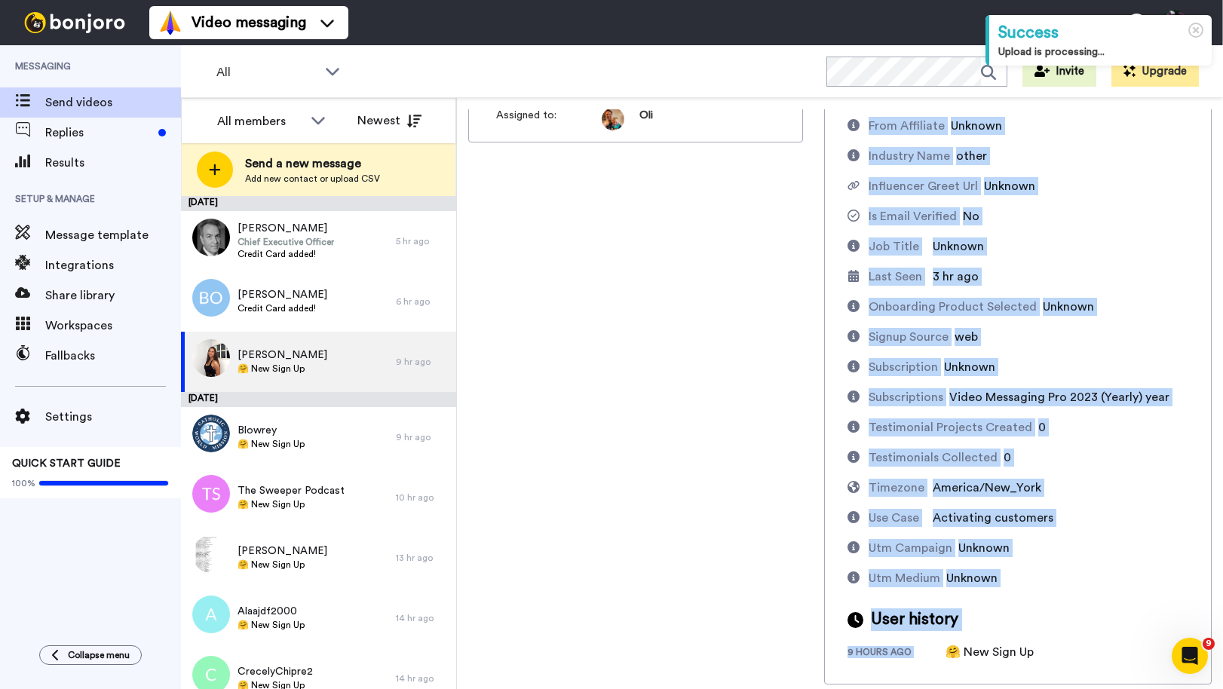
drag, startPoint x: 871, startPoint y: 200, endPoint x: 980, endPoint y: 632, distance: 445.8
click at [980, 632] on div "Imported Customer Info What is this? Added Design No App Installed No Attributi…" at bounding box center [1018, 191] width 388 height 988
copy div "Imported Customer Info What is this? Added Design No App Installed No Attributi…"
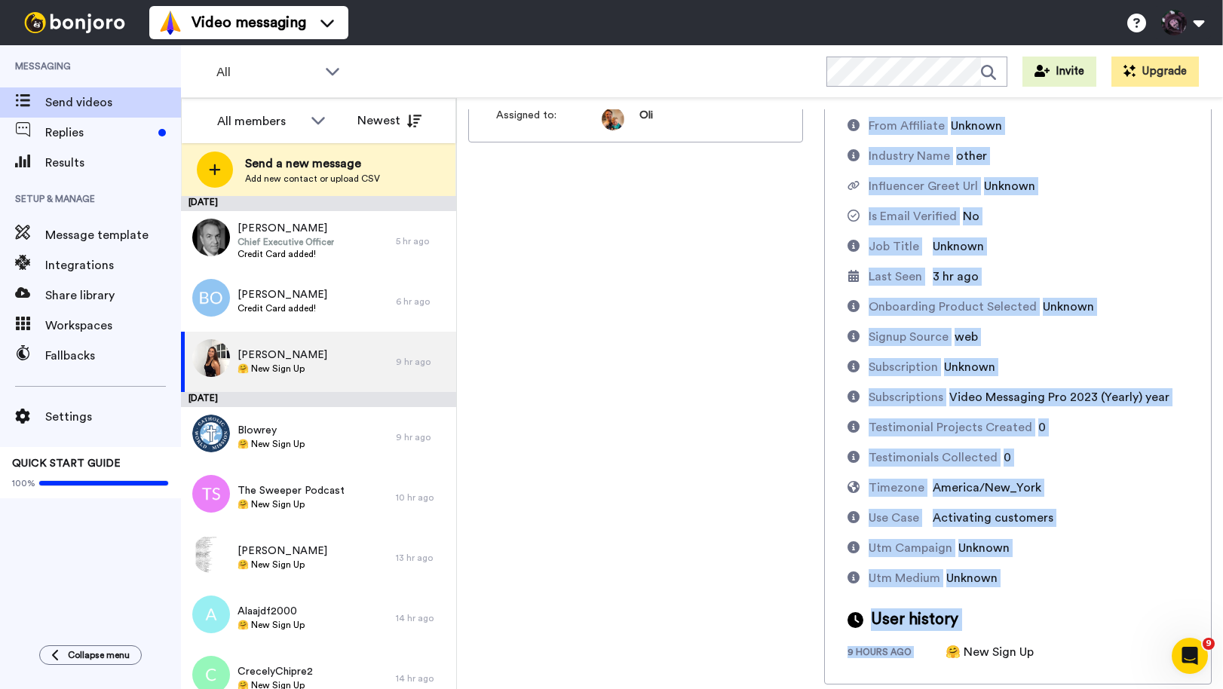
scroll to position [0, 0]
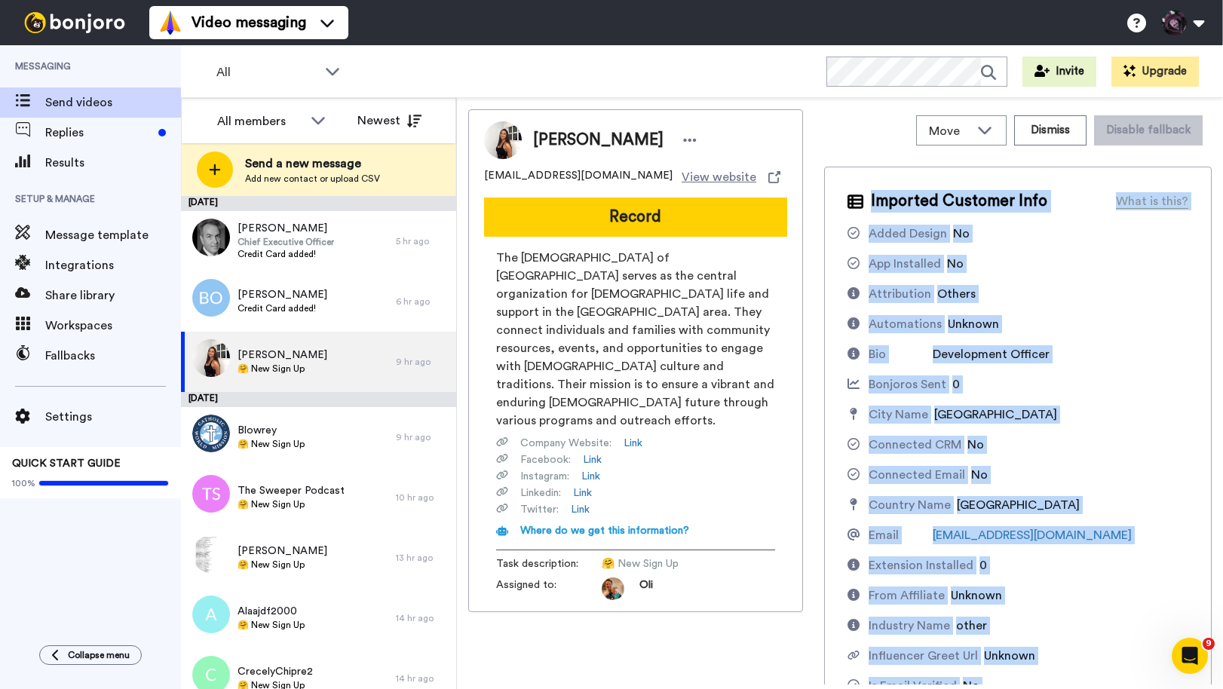
click at [503, 142] on img at bounding box center [503, 140] width 38 height 38
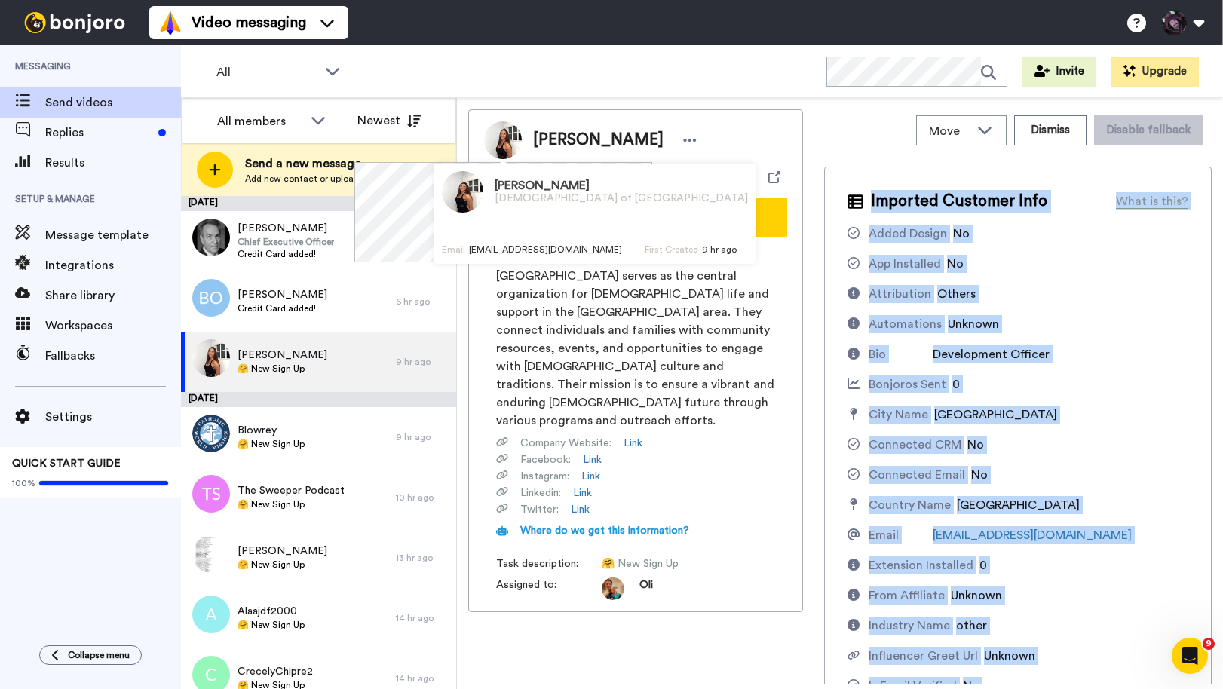
click at [456, 187] on img at bounding box center [462, 191] width 41 height 41
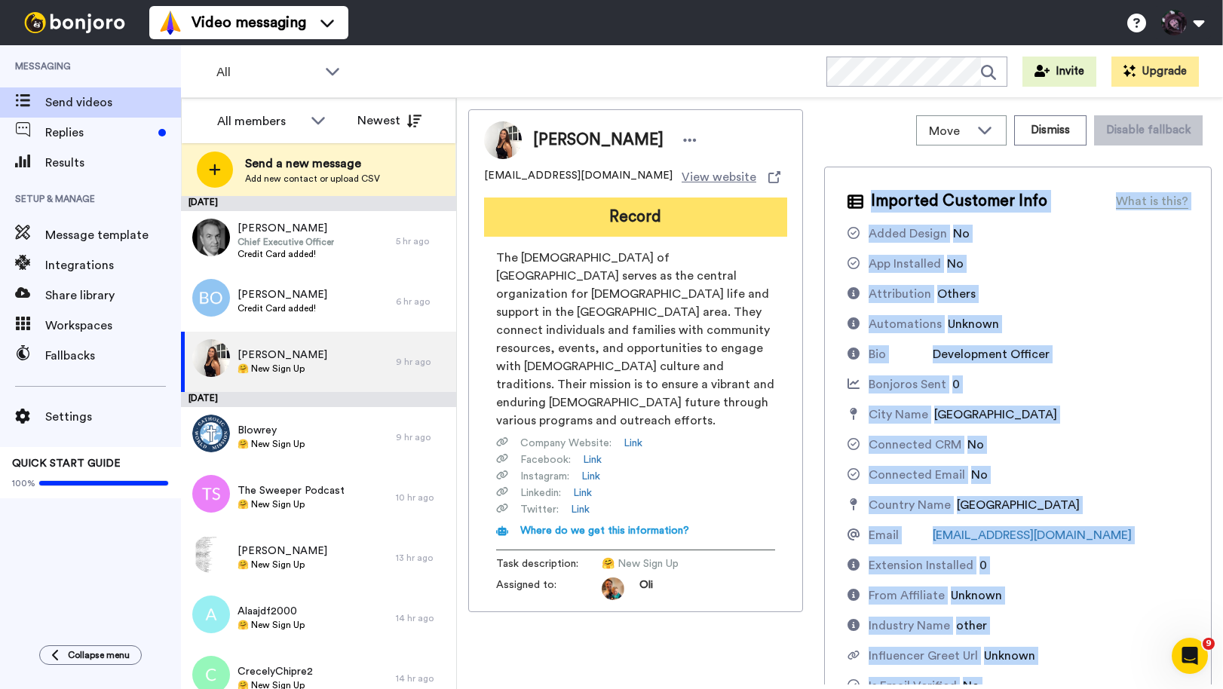
click at [623, 212] on button "Record" at bounding box center [635, 217] width 303 height 39
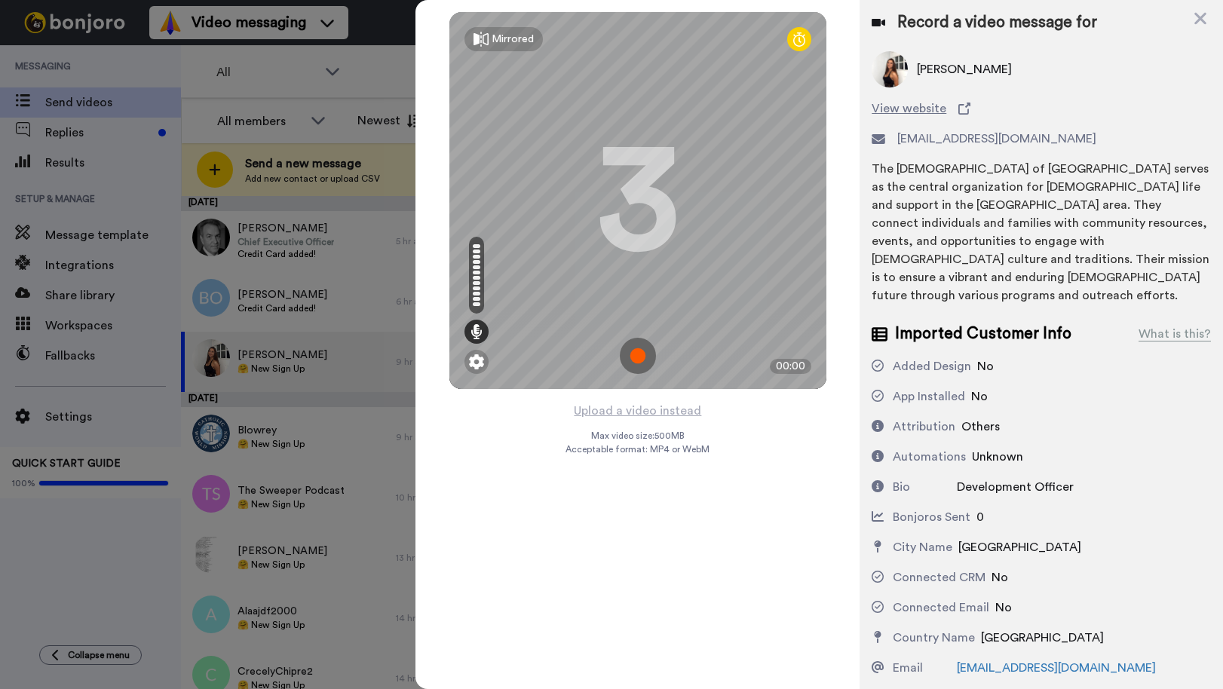
click at [640, 352] on img at bounding box center [638, 356] width 36 height 36
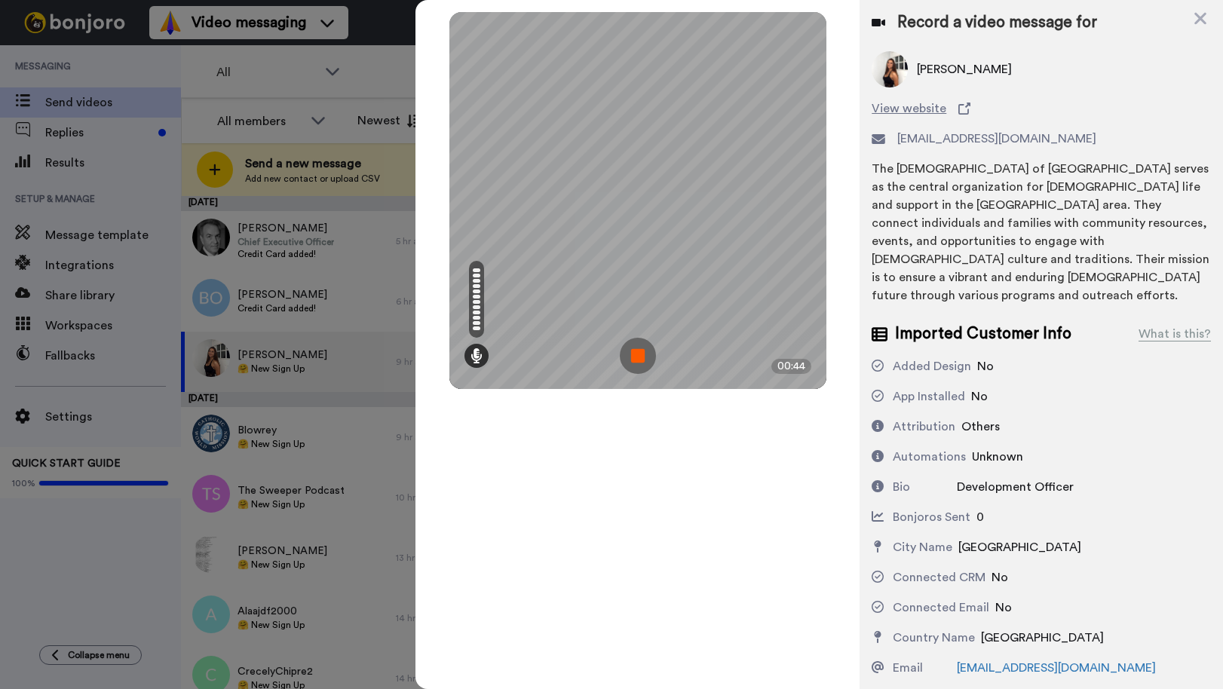
click at [640, 352] on img at bounding box center [638, 356] width 36 height 36
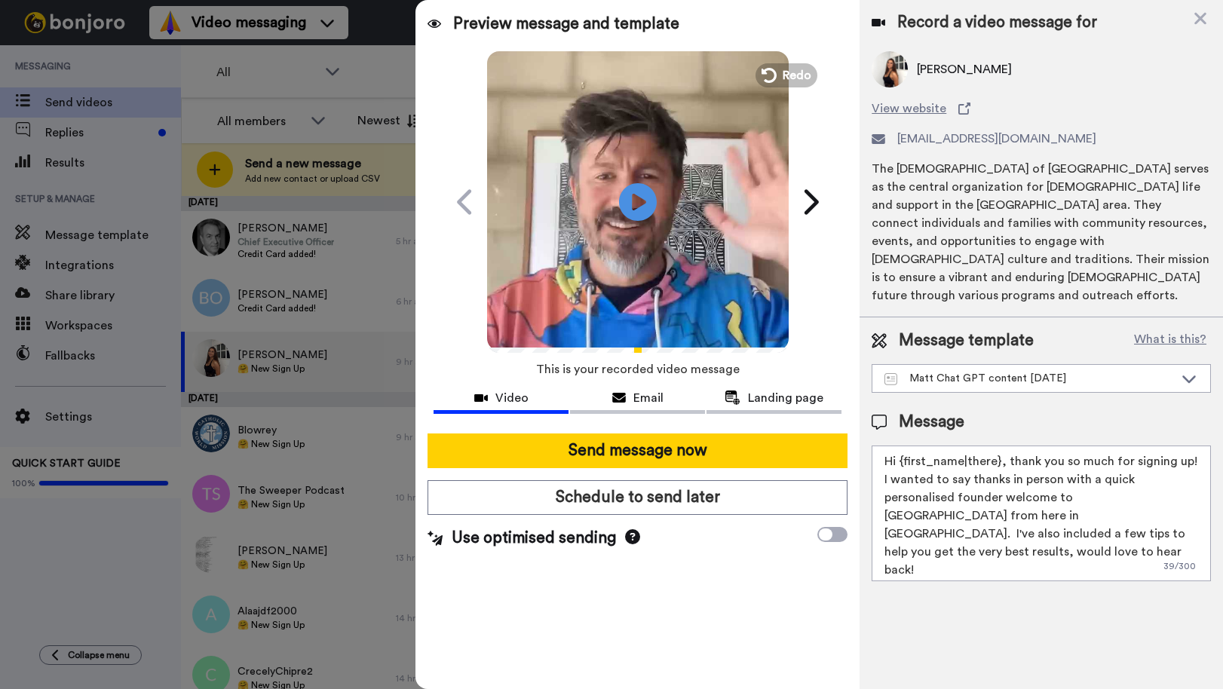
drag, startPoint x: 1072, startPoint y: 514, endPoint x: 823, endPoint y: 430, distance: 262.8
click at [823, 430] on div "Preview message and template Play/Pause A quick personal video welcome from [GE…" at bounding box center [820, 344] width 808 height 689
paste textarea "[PERSON_NAME] 👋 Saw you joined from [DEMOGRAPHIC_DATA][GEOGRAPHIC_DATA] as a De…"
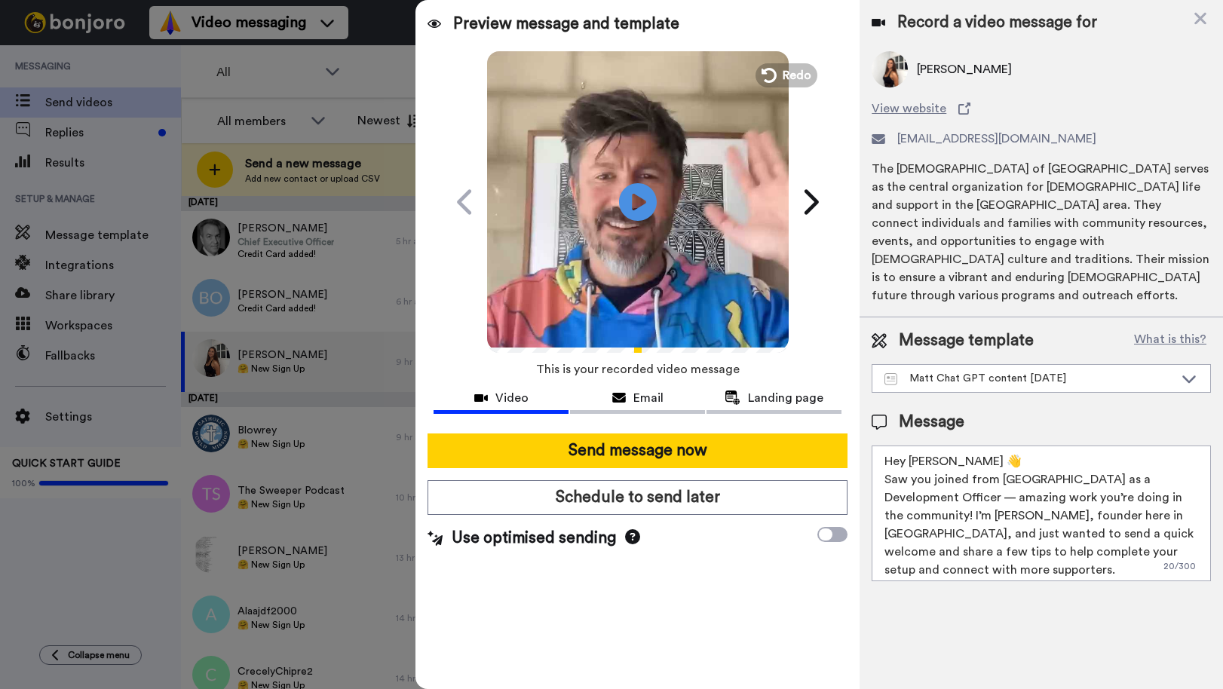
click at [885, 463] on textarea "Hey [PERSON_NAME] 👋 Saw you joined from [GEOGRAPHIC_DATA] as a Development Offi…" at bounding box center [1041, 514] width 339 height 136
click at [1018, 481] on textarea "Hey [PERSON_NAME] 👋 Saw you joined from [GEOGRAPHIC_DATA] as a Development Offi…" at bounding box center [1041, 514] width 339 height 136
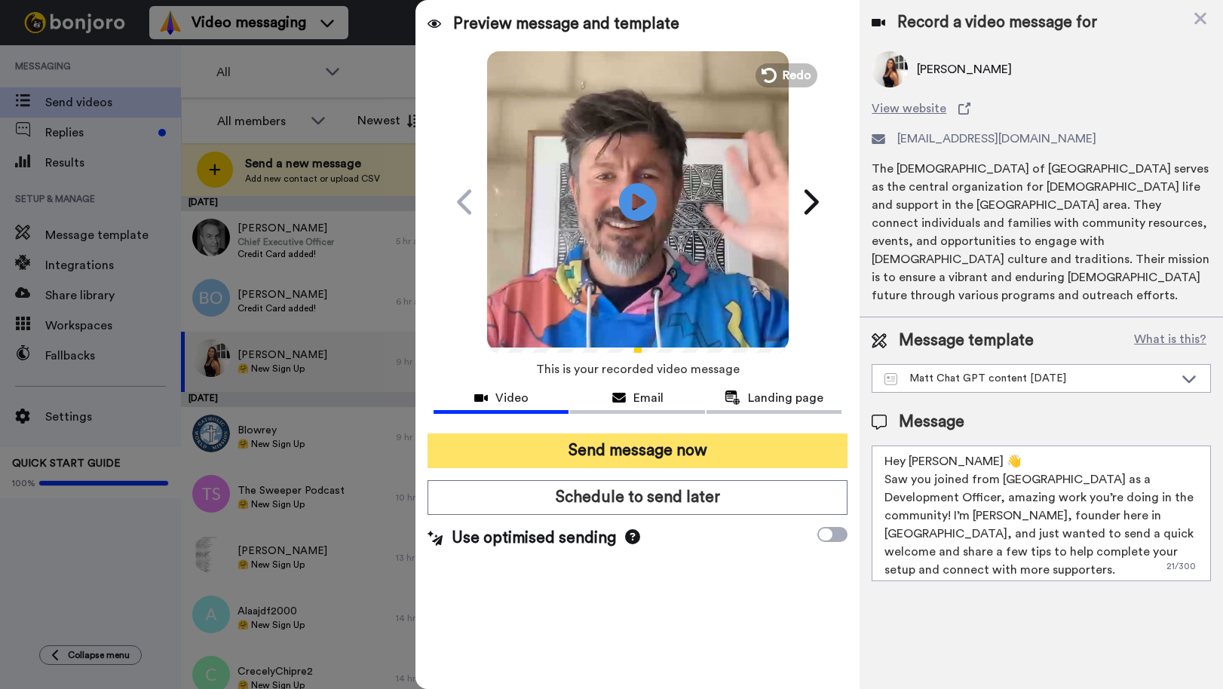
type textarea "Hey [PERSON_NAME] 👋 Saw you joined from [GEOGRAPHIC_DATA] as a Development Offi…"
click at [689, 453] on button "Send message now" at bounding box center [638, 451] width 420 height 35
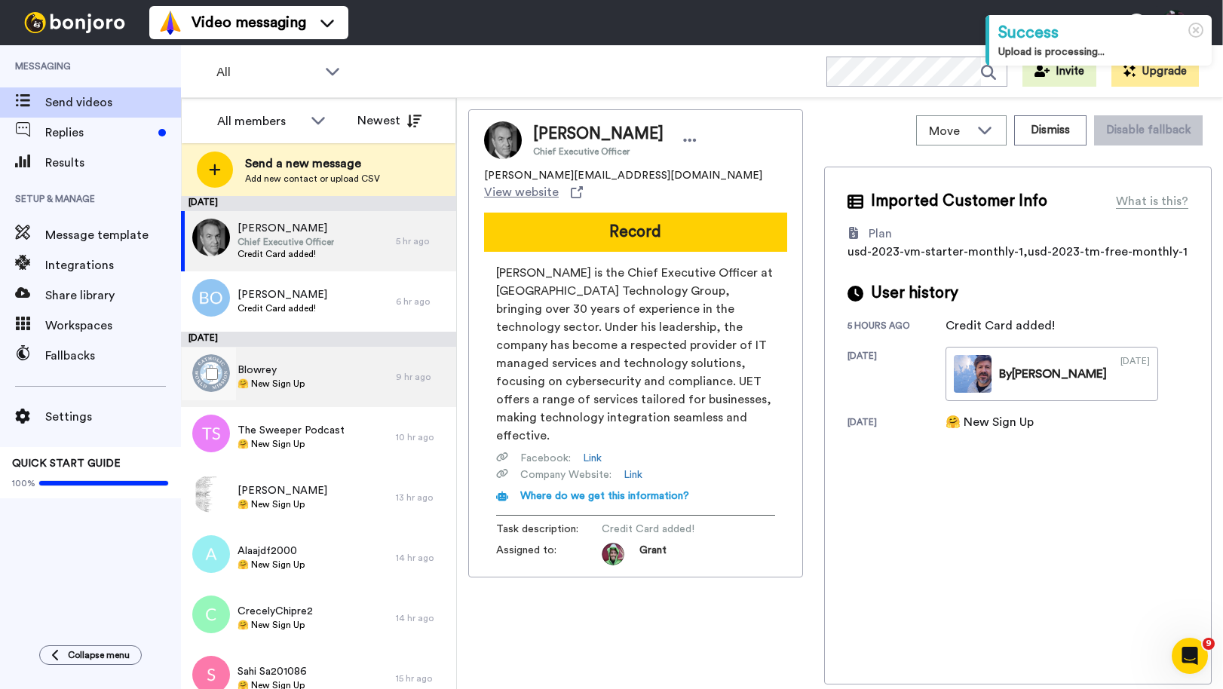
click at [299, 397] on div "Blowrey 🤗 New Sign Up" at bounding box center [288, 377] width 215 height 60
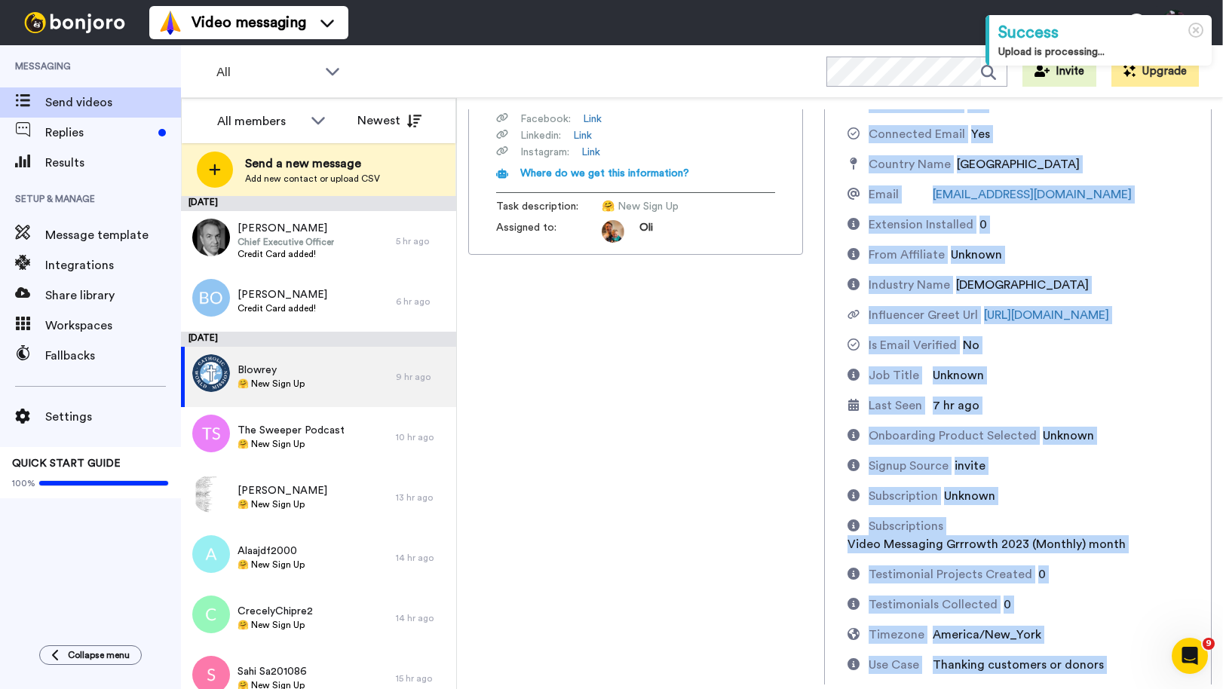
scroll to position [506, 0]
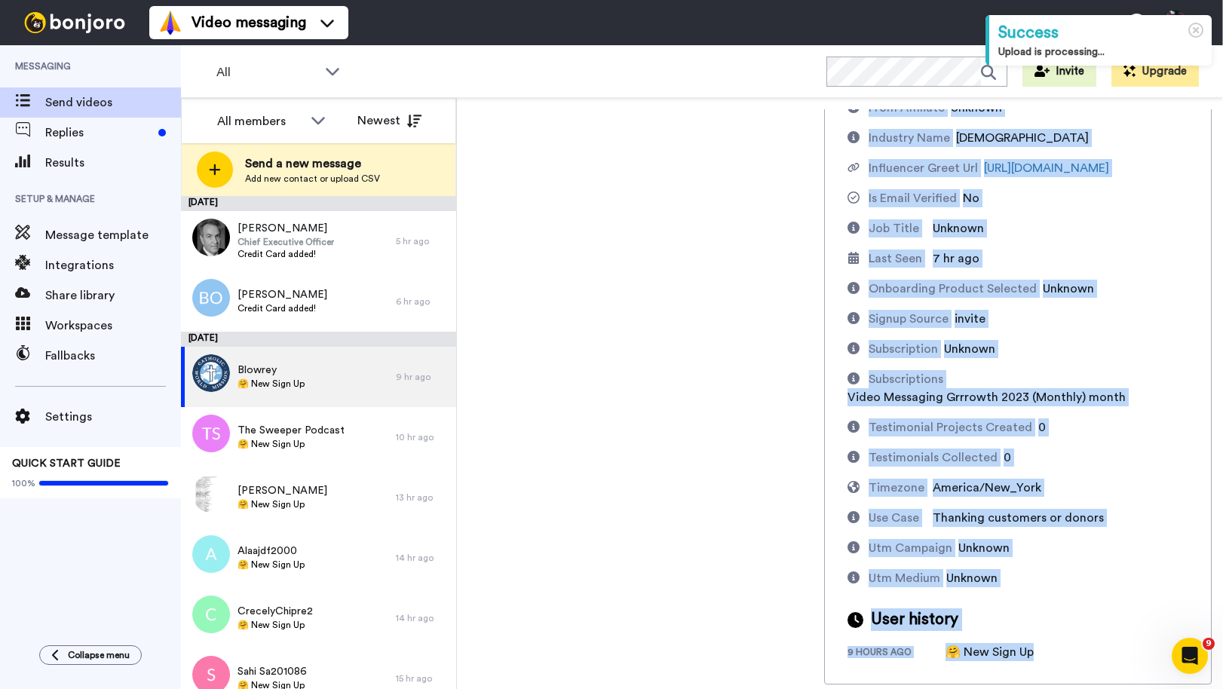
drag, startPoint x: 872, startPoint y: 202, endPoint x: 961, endPoint y: 701, distance: 506.4
click at [961, 689] on html "Success Upload is processing... Video messaging Switch to Video messaging Testi…" at bounding box center [611, 344] width 1223 height 689
copy div "Imported Customer Info What is this? Added Design No App Installed No Attributi…"
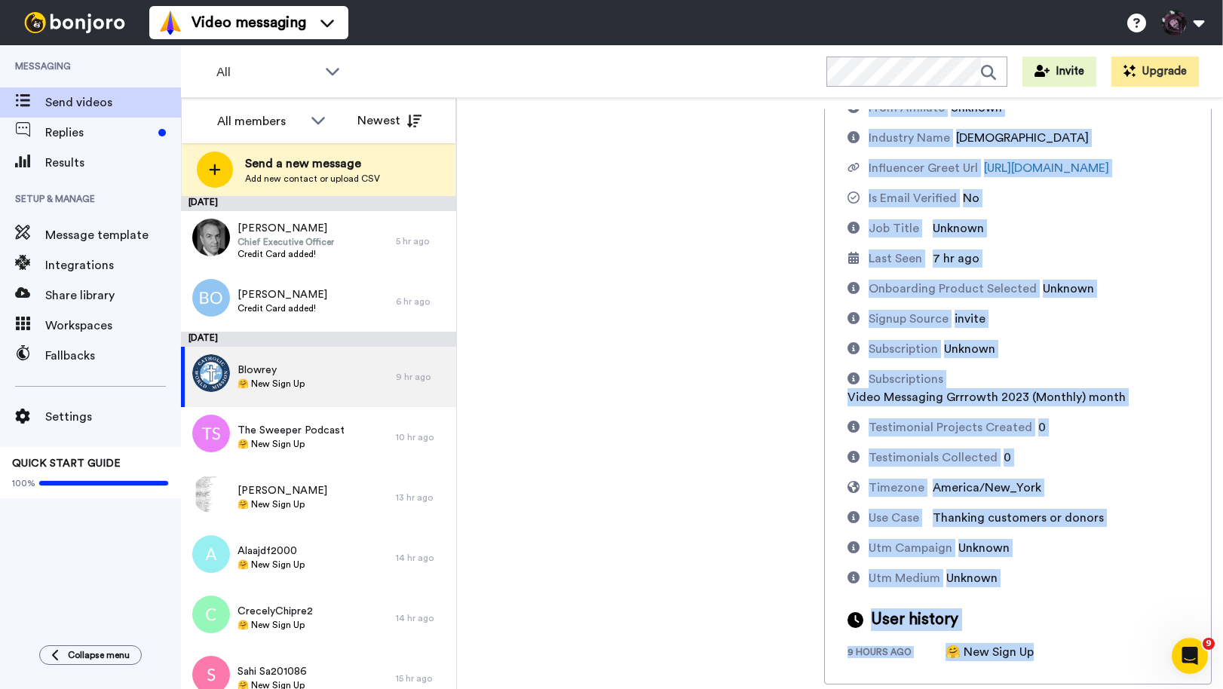
scroll to position [0, 0]
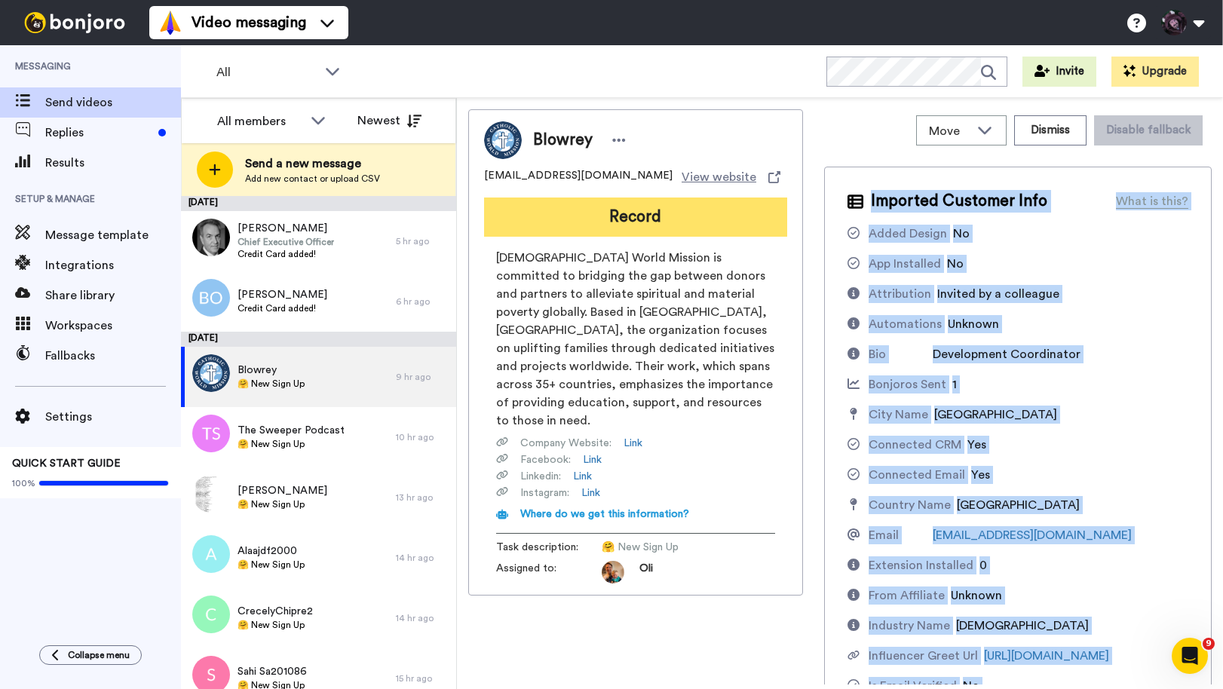
click at [609, 229] on button "Record" at bounding box center [635, 217] width 303 height 39
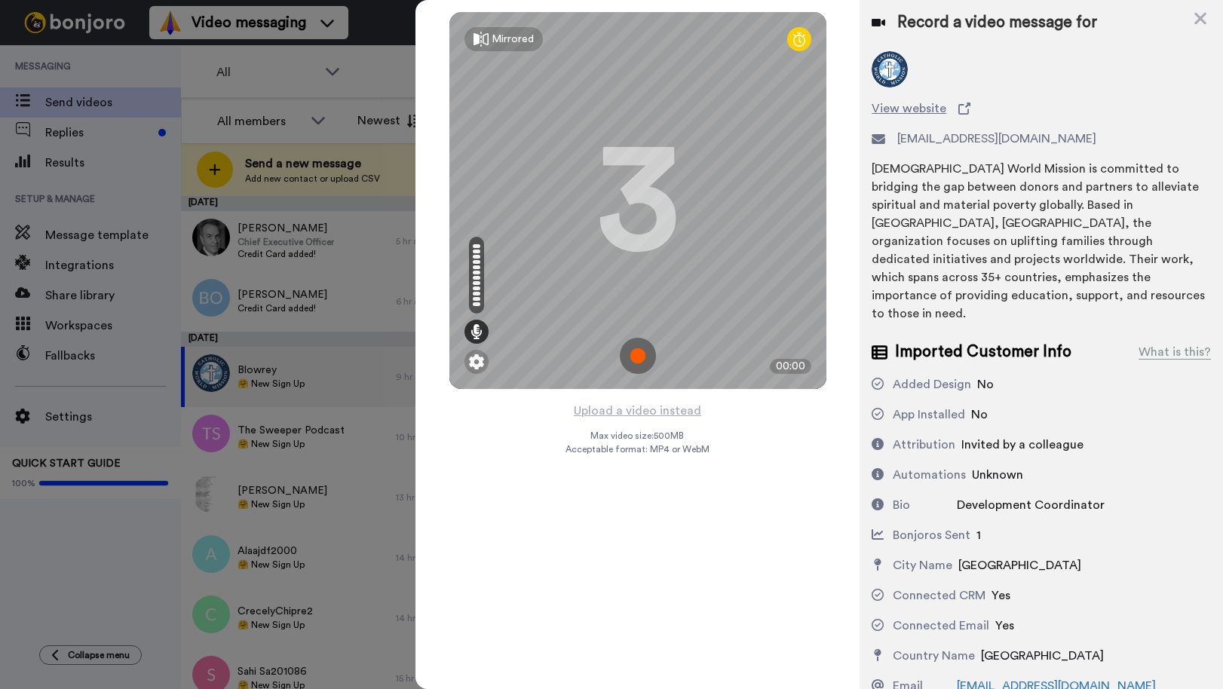
click at [639, 360] on img at bounding box center [638, 356] width 36 height 36
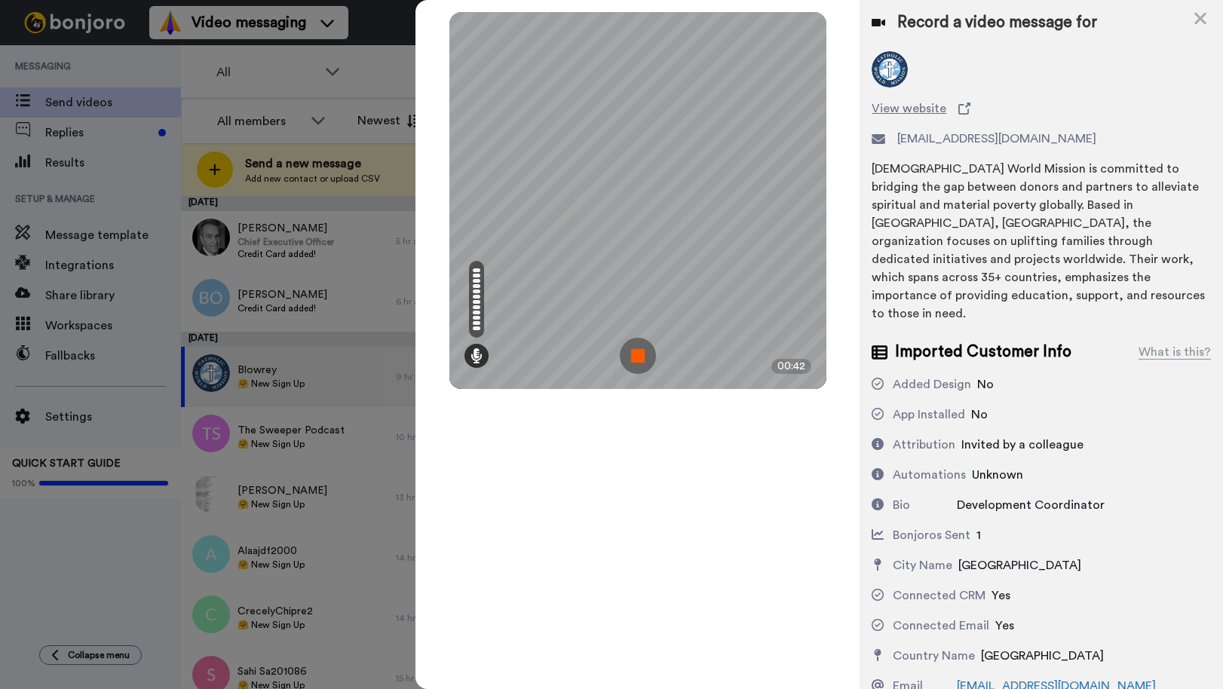
click at [634, 356] on img at bounding box center [638, 356] width 36 height 36
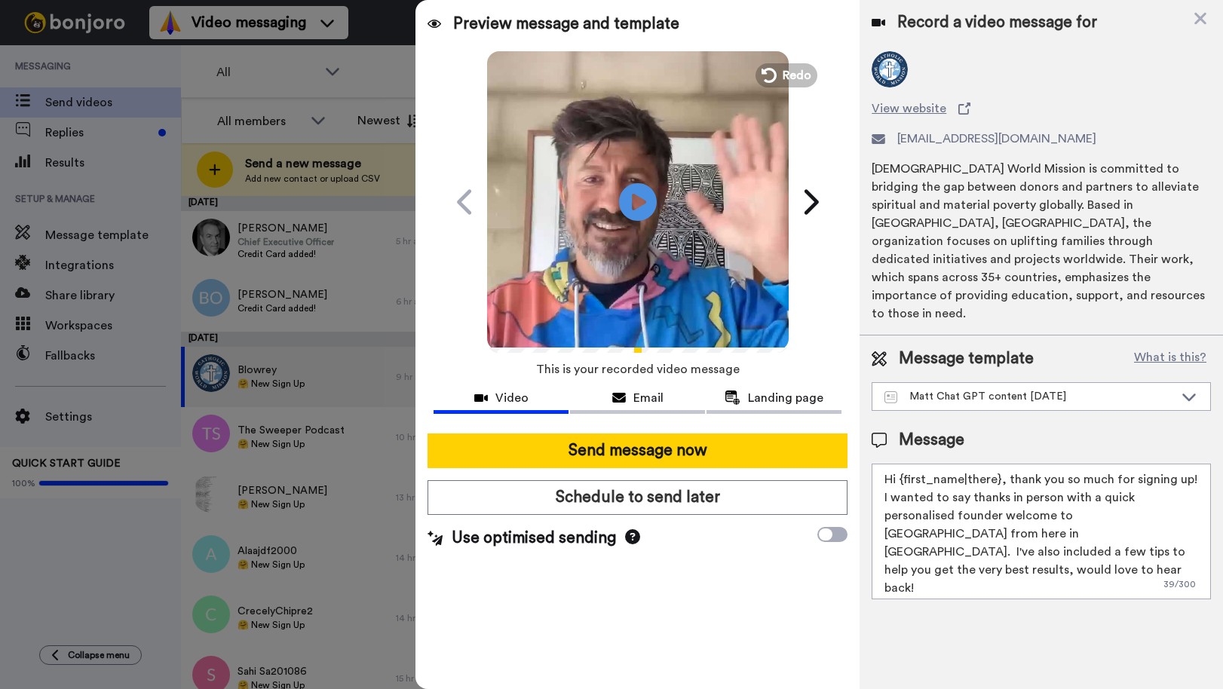
drag, startPoint x: 1075, startPoint y: 510, endPoint x: 830, endPoint y: 413, distance: 263.4
click at [833, 416] on div "Preview message and template Play/Pause A quick personal video welcome from Aus…" at bounding box center [820, 344] width 808 height 689
paste textarea "ey Brittany 👋 Saw you joined from Catholic World Mission as a Development Coord…"
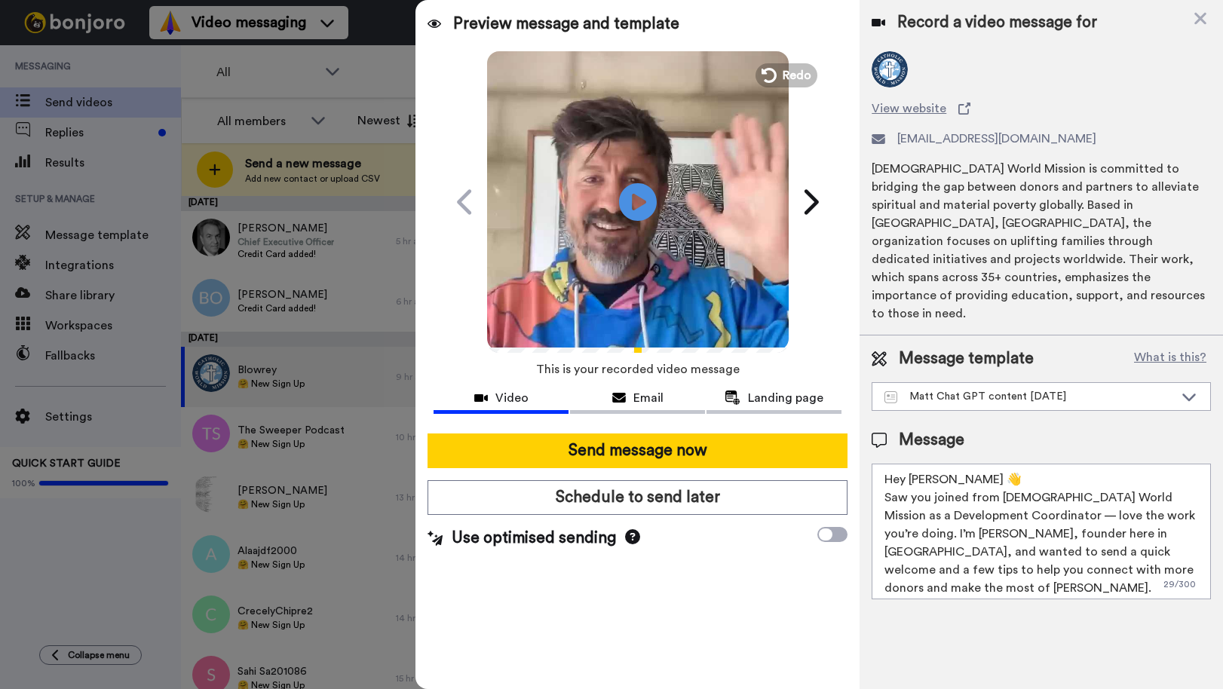
click at [1045, 479] on textarea "Hey Brittany 👋 Saw you joined from Catholic World Mission as a Development Coor…" at bounding box center [1041, 532] width 339 height 136
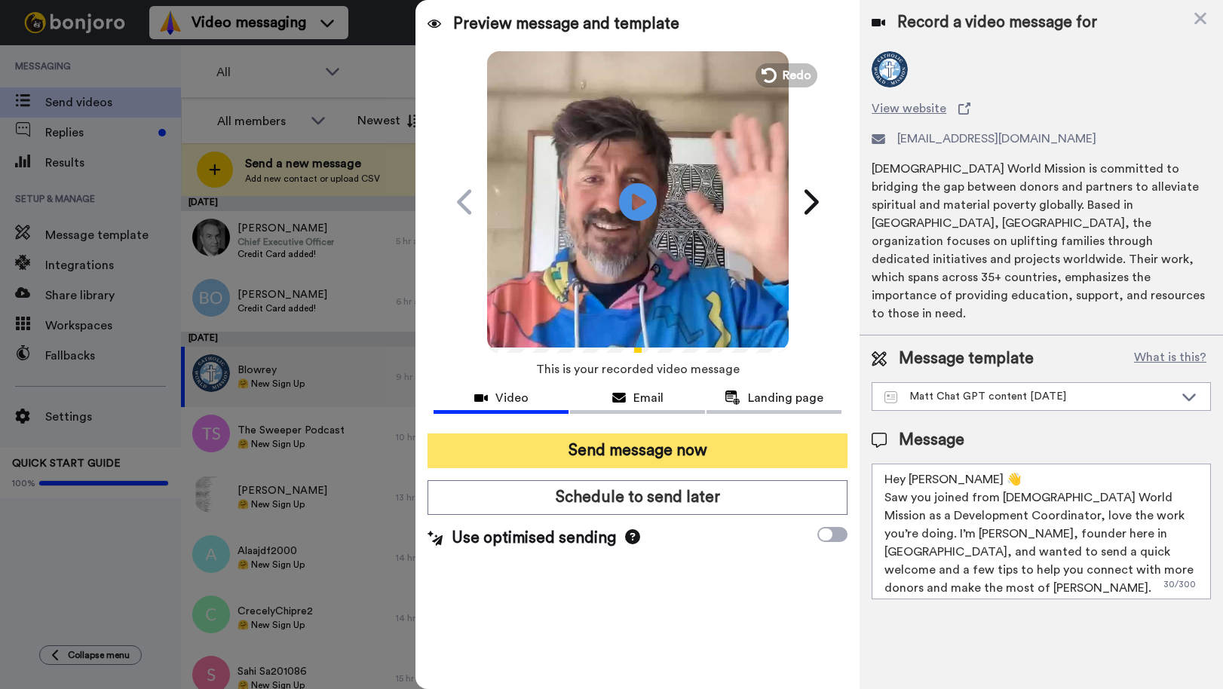
type textarea "Hey Brittany 👋 Saw you joined from Catholic World Mission as a Development Coor…"
click at [705, 454] on button "Send message now" at bounding box center [638, 451] width 420 height 35
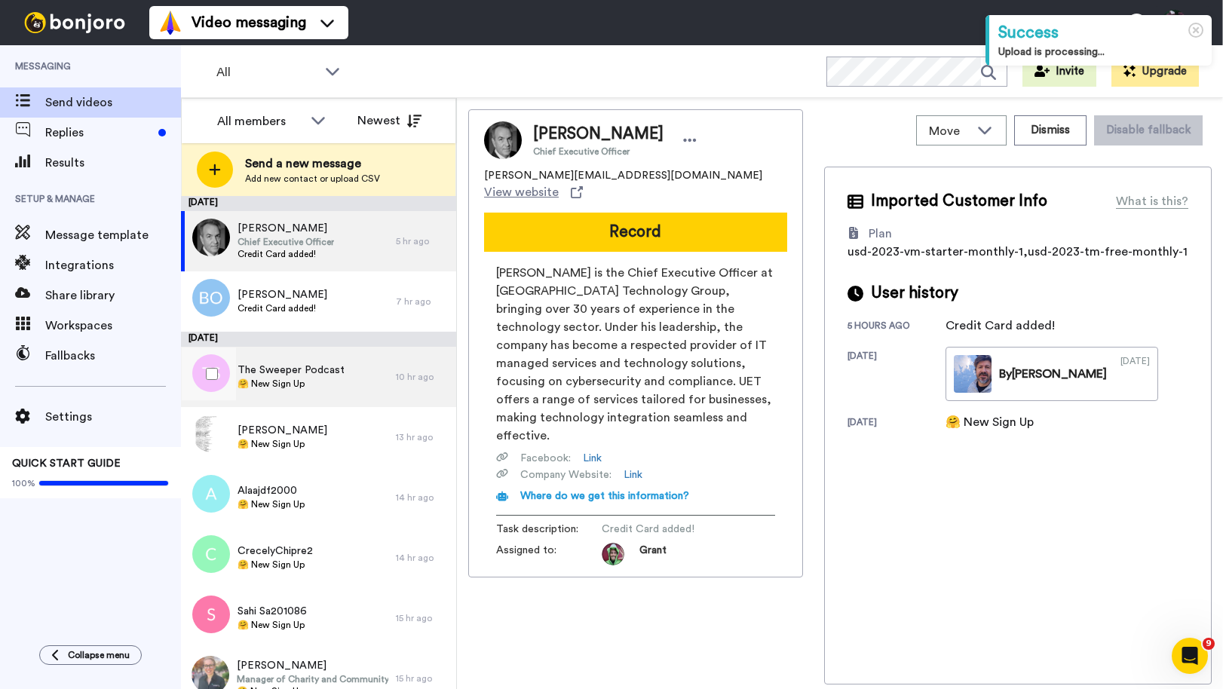
click at [311, 382] on span "🤗 New Sign Up" at bounding box center [291, 384] width 107 height 12
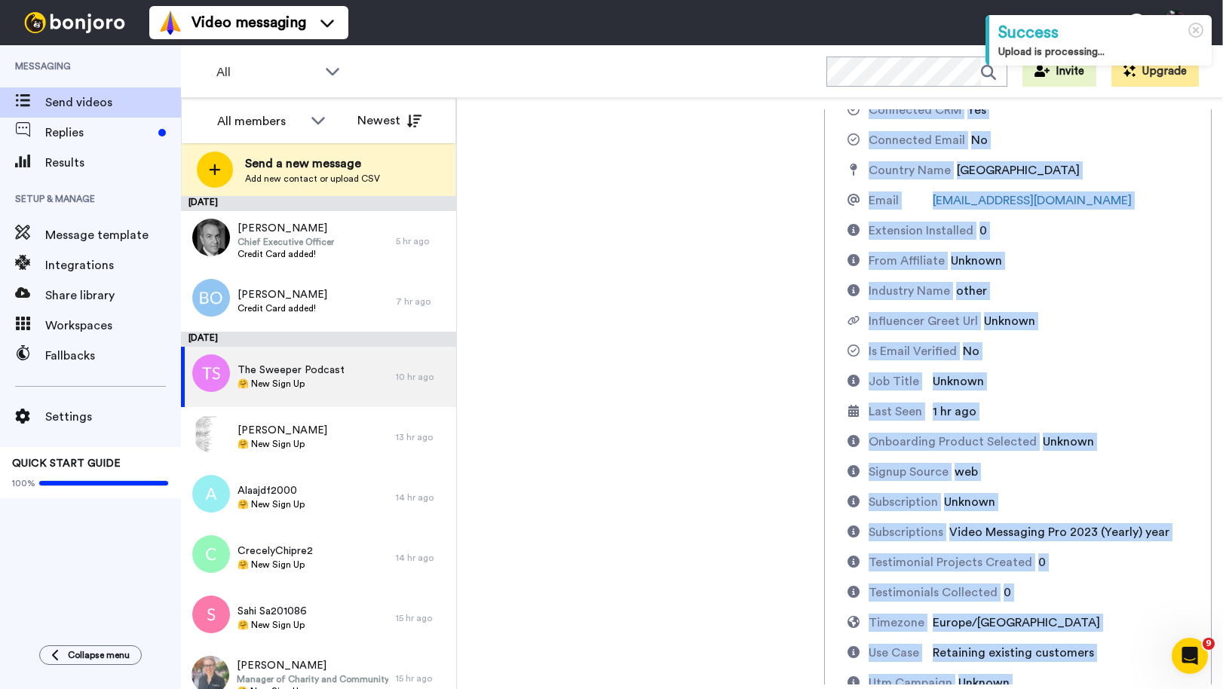
scroll to position [470, 0]
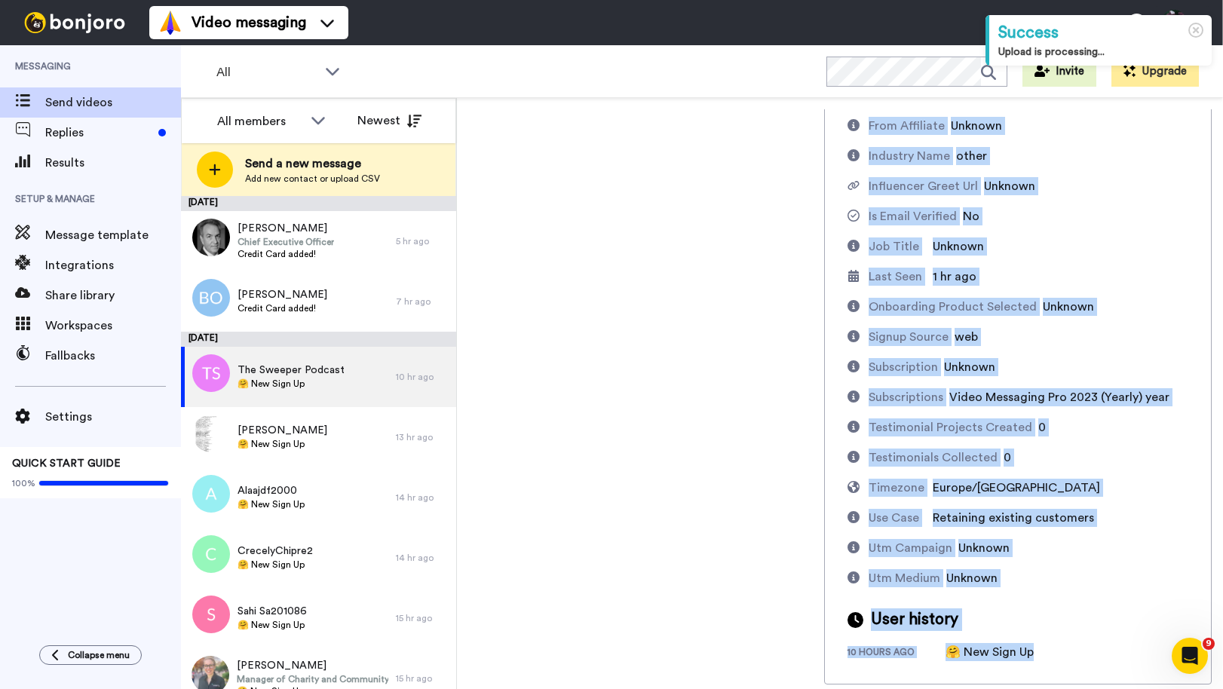
drag, startPoint x: 870, startPoint y: 200, endPoint x: 974, endPoint y: 677, distance: 487.7
click at [974, 677] on div "Imported Customer Info What is this? Added Design No App Installed No Attributi…" at bounding box center [1018, 191] width 388 height 988
copy div "Imported Customer Info What is this? Added Design No App Installed No Attributi…"
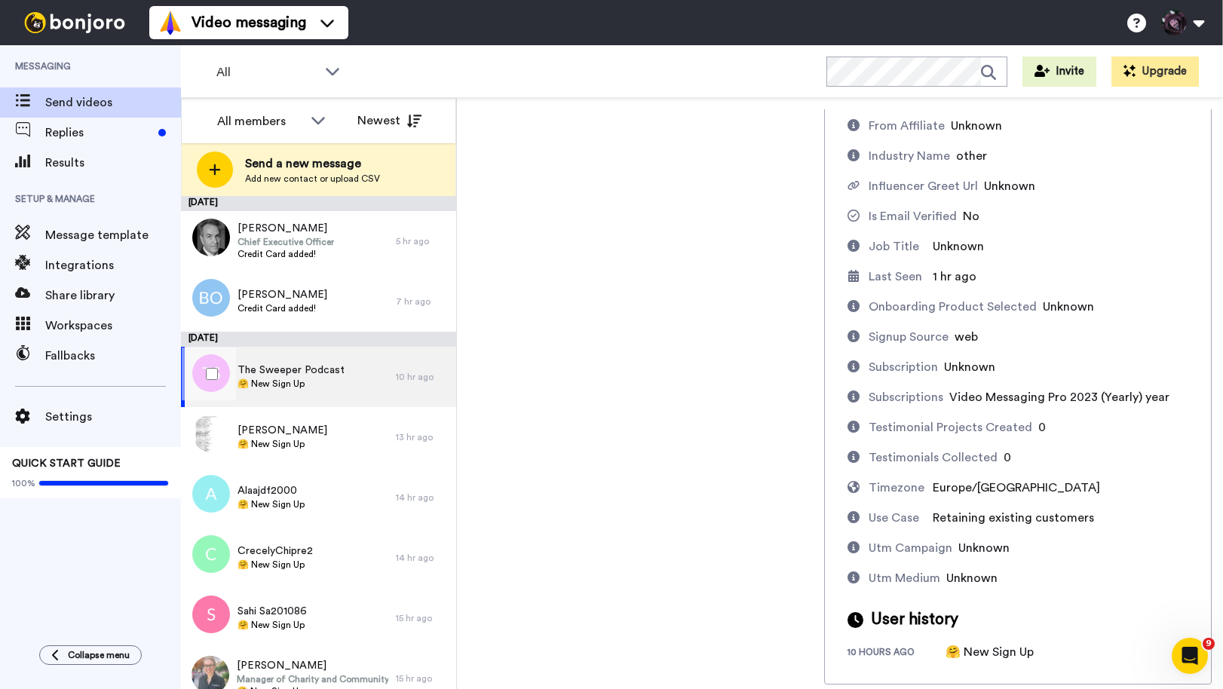
click at [302, 382] on span "🤗 New Sign Up" at bounding box center [291, 384] width 107 height 12
click at [575, 465] on div "The Sweeper Podcast sweeperpod@gmail.com Record Task description : 🤗 New Sign U…" at bounding box center [840, 396] width 744 height 575
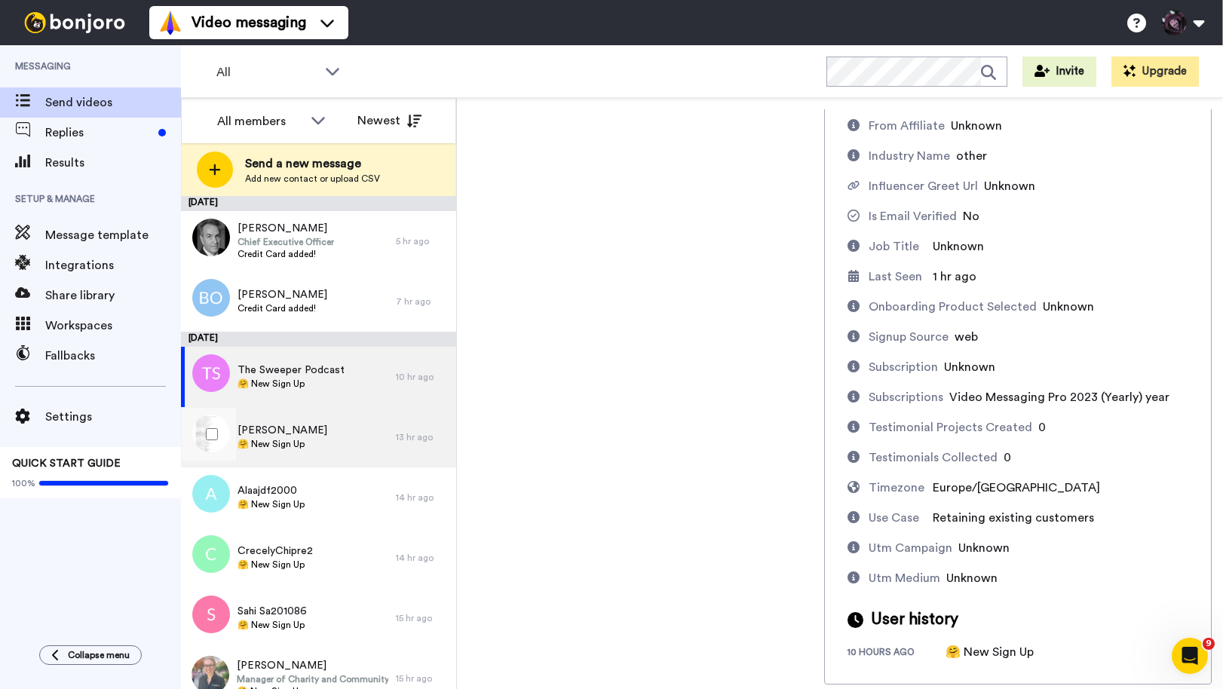
click at [352, 430] on div "[PERSON_NAME] 🤗 New Sign Up" at bounding box center [288, 437] width 215 height 60
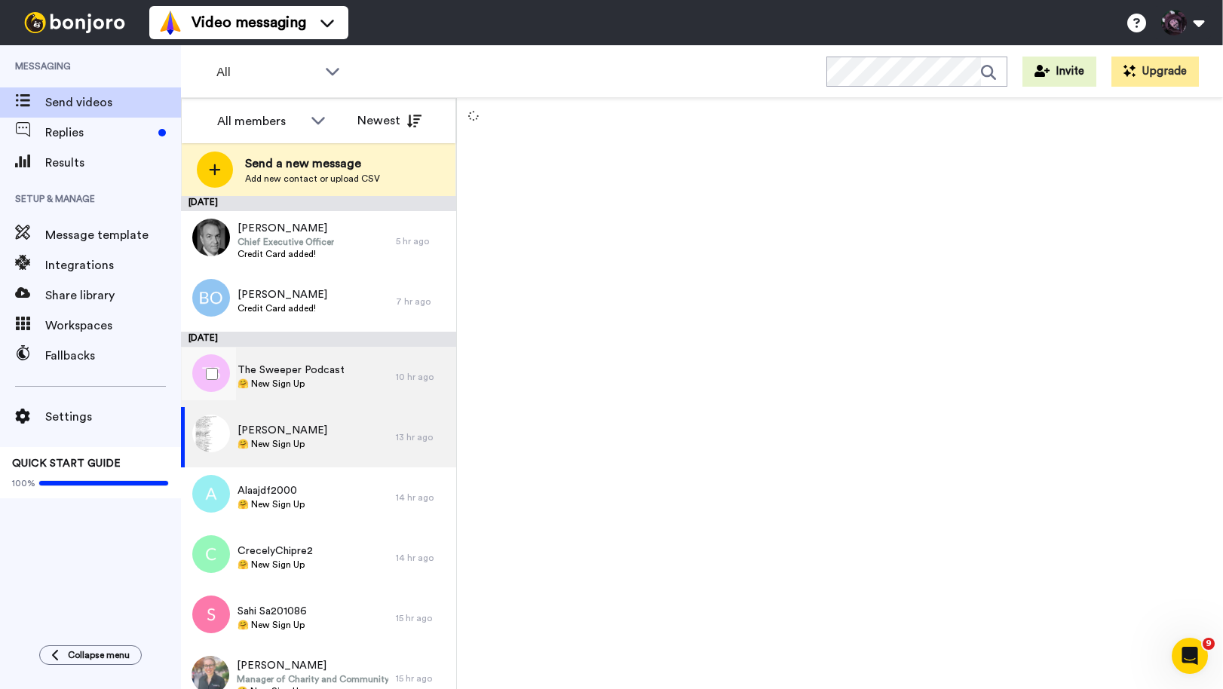
click at [348, 372] on div "The Sweeper Podcast 🤗 New Sign Up" at bounding box center [288, 377] width 215 height 60
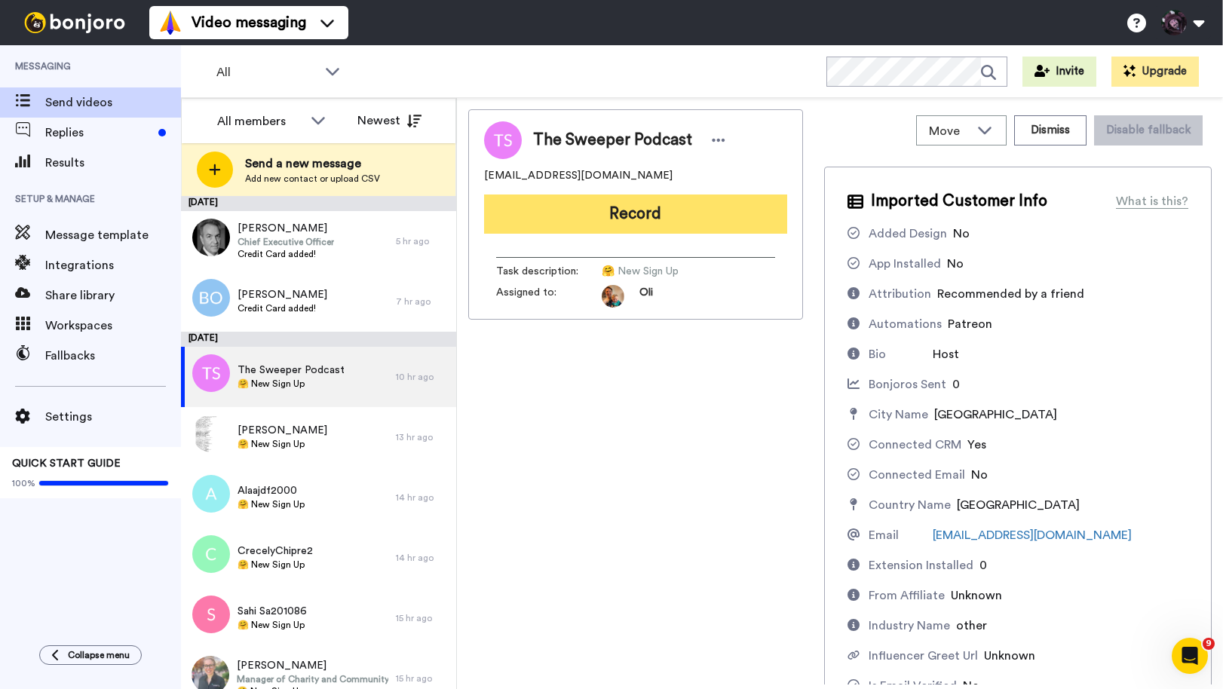
click at [627, 219] on button "Record" at bounding box center [635, 214] width 303 height 39
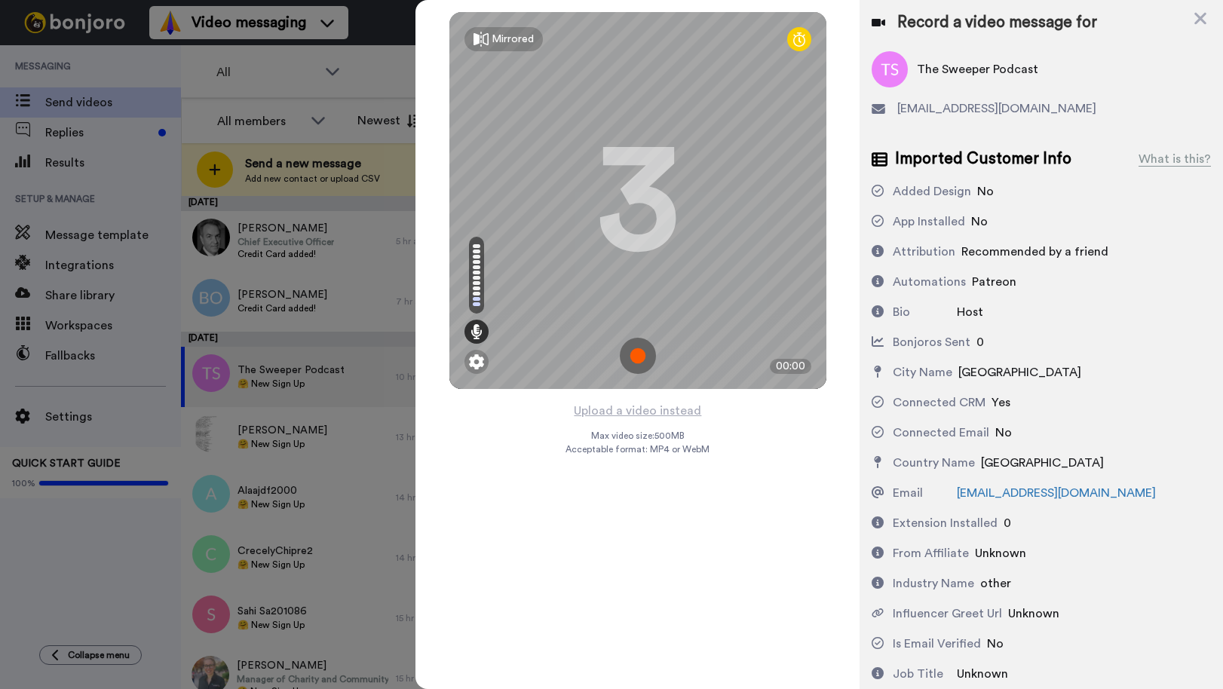
click at [641, 354] on img at bounding box center [638, 356] width 36 height 36
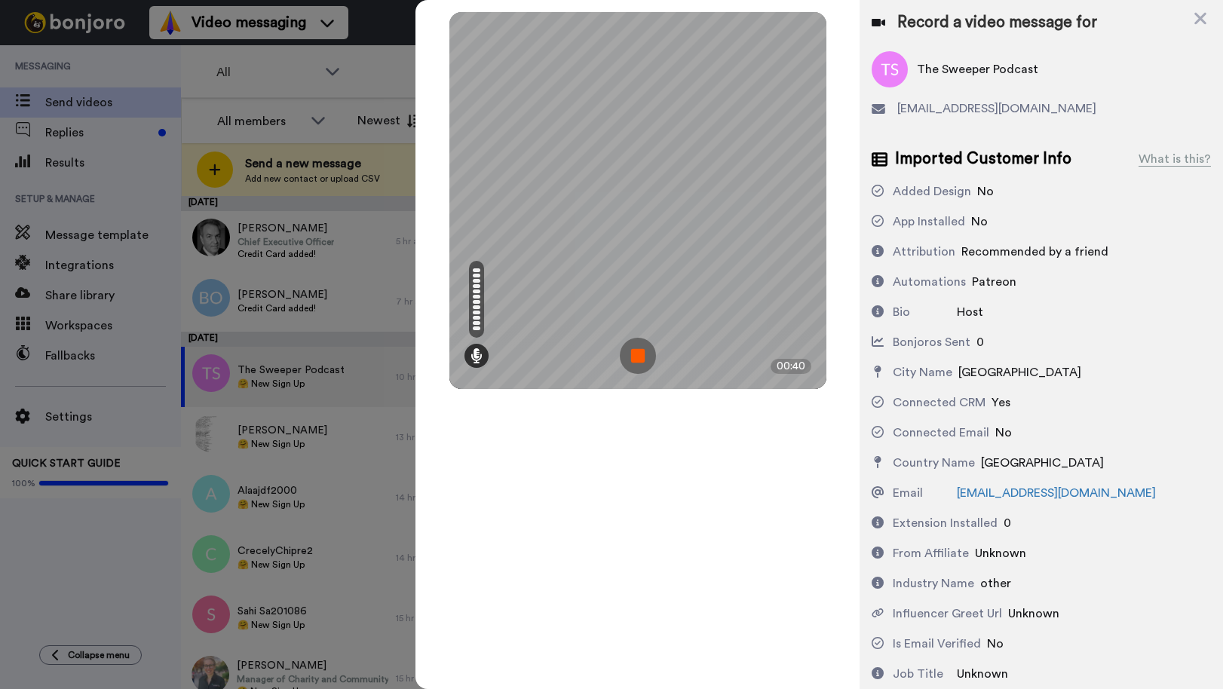
click at [641, 354] on img at bounding box center [638, 356] width 36 height 36
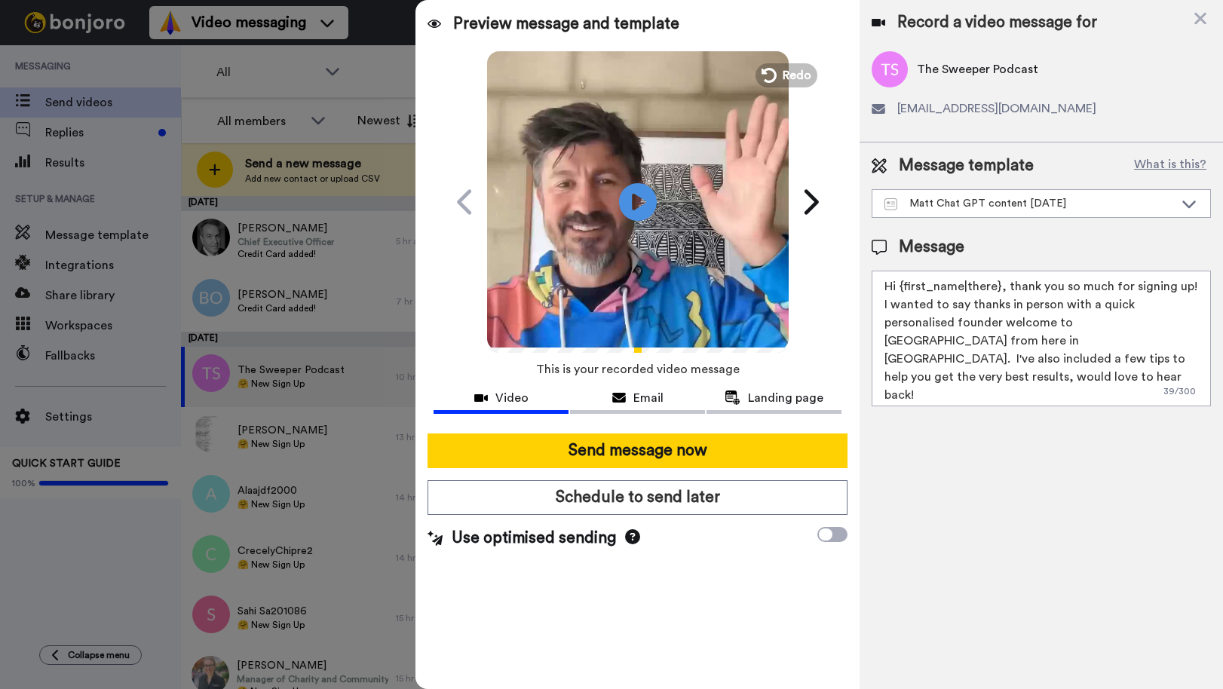
drag, startPoint x: 1076, startPoint y: 357, endPoint x: 831, endPoint y: 254, distance: 265.7
click at [831, 254] on div "Preview message and template Play/Pause A quick personal video welcome from Aus…" at bounding box center [820, 344] width 808 height 689
paste textarea "ey there 👋 Saw you joined from SweeperPod — love seeing creators and podcast ho…"
click at [1085, 304] on textarea "Hey there 👋 Saw you joined from SweeperPod — love seeing creators and podcast h…" at bounding box center [1041, 339] width 339 height 136
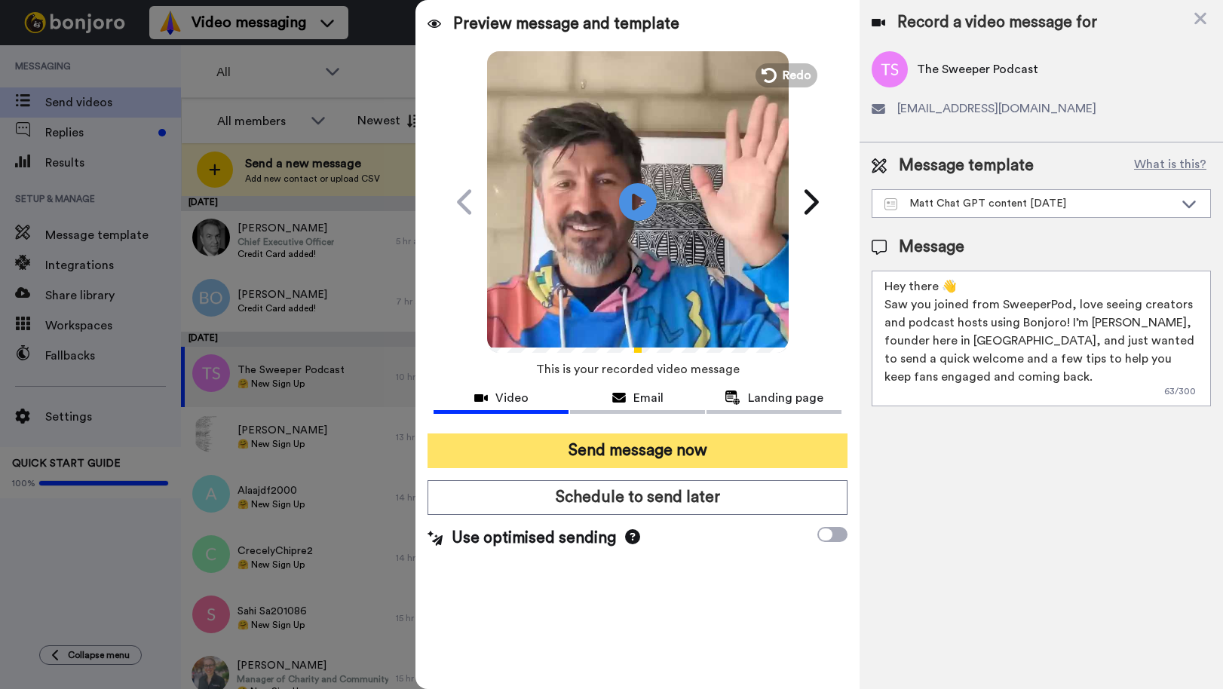
type textarea "Hey there 👋 Saw you joined from SweeperPod, love seeing creators and podcast ho…"
click at [638, 444] on button "Send message now" at bounding box center [638, 451] width 420 height 35
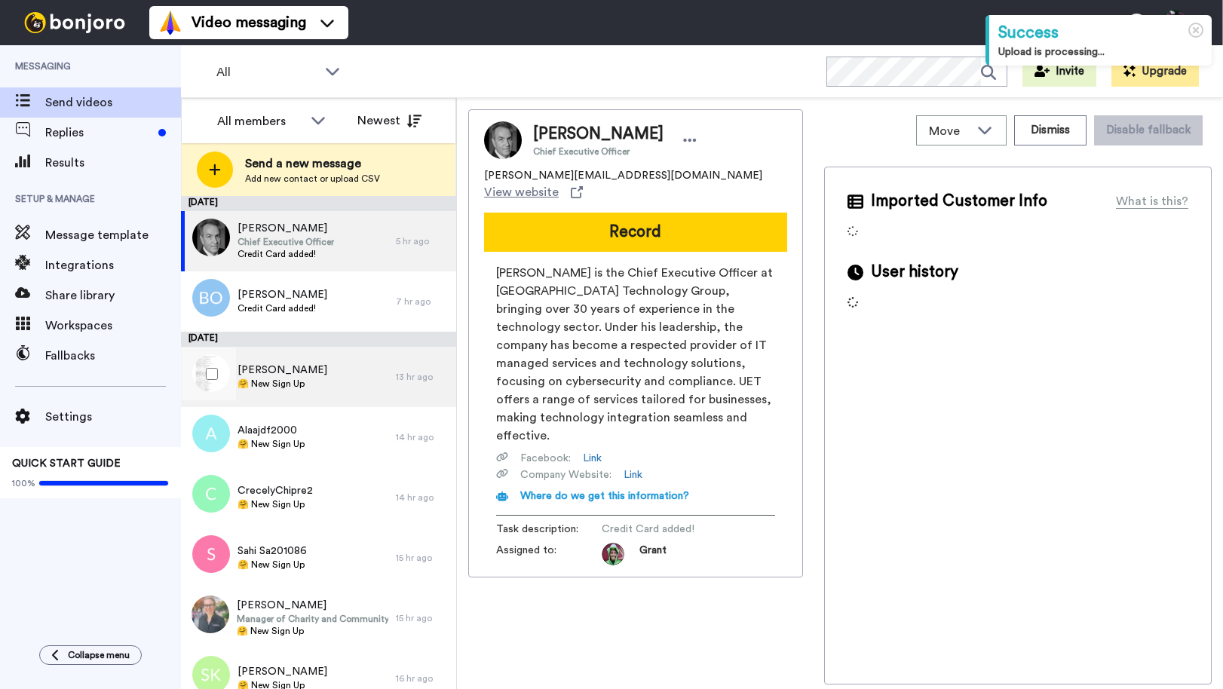
click at [317, 377] on div "[PERSON_NAME] 🤗 New Sign Up" at bounding box center [288, 377] width 215 height 60
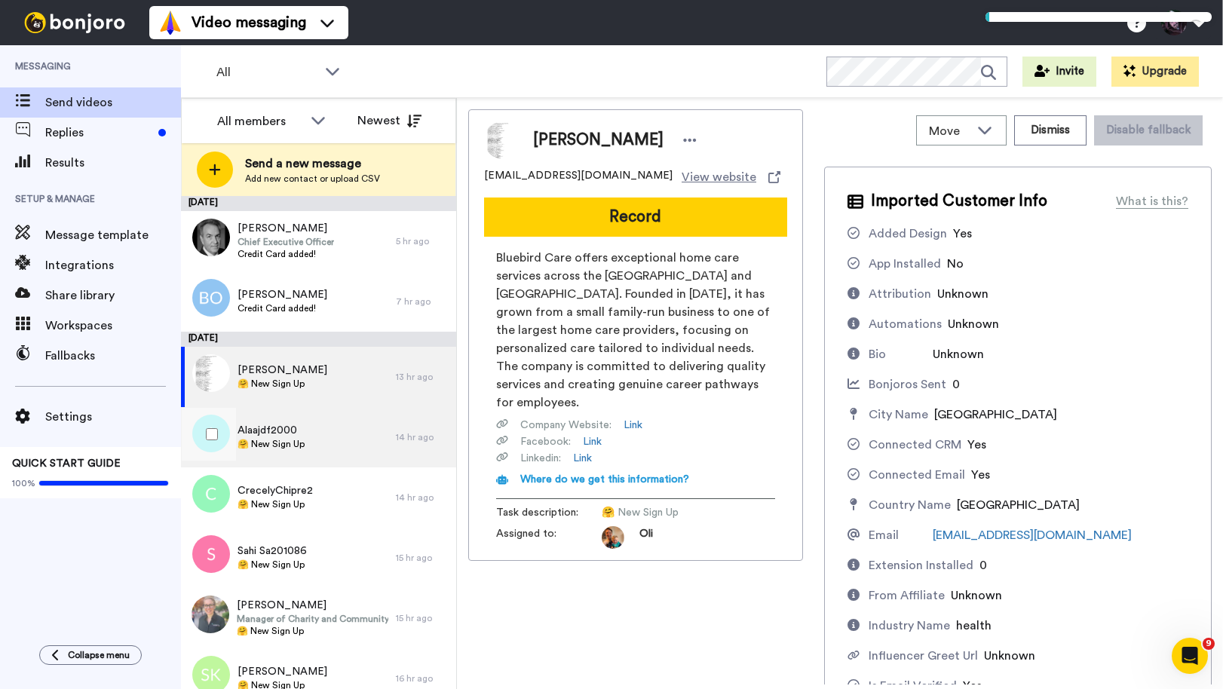
click at [333, 431] on div "Alaajdf2000 🤗 New Sign Up" at bounding box center [288, 437] width 215 height 60
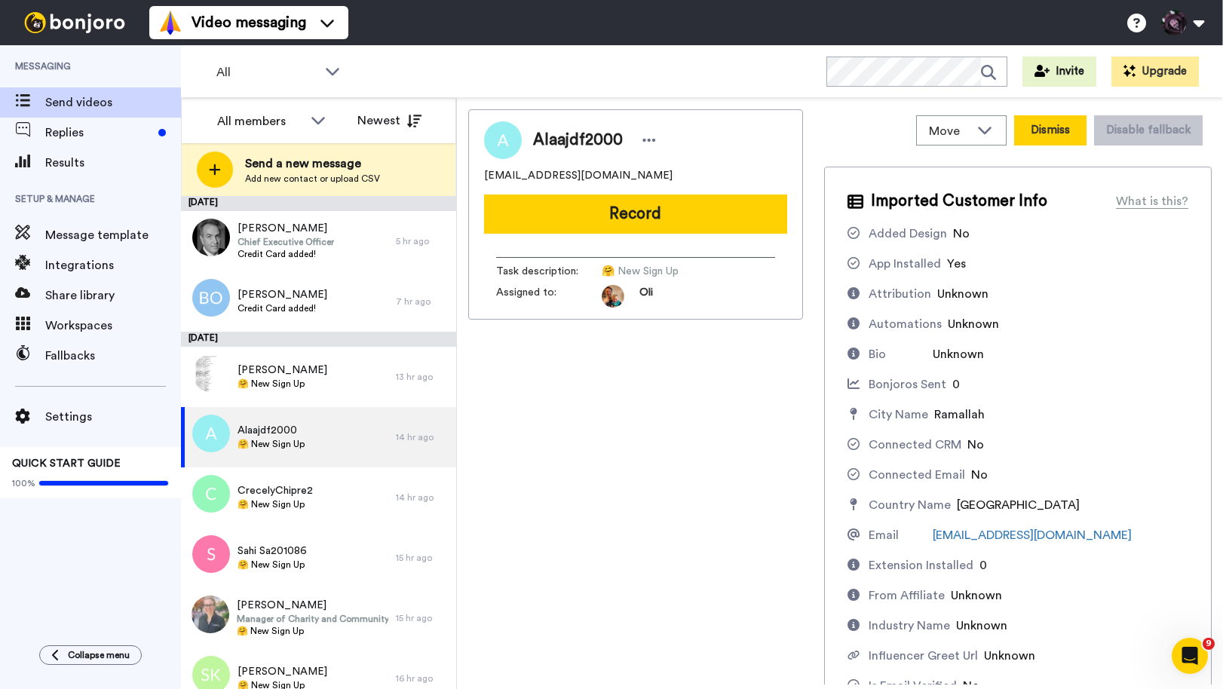
click at [1050, 135] on button "Dismiss" at bounding box center [1050, 130] width 72 height 30
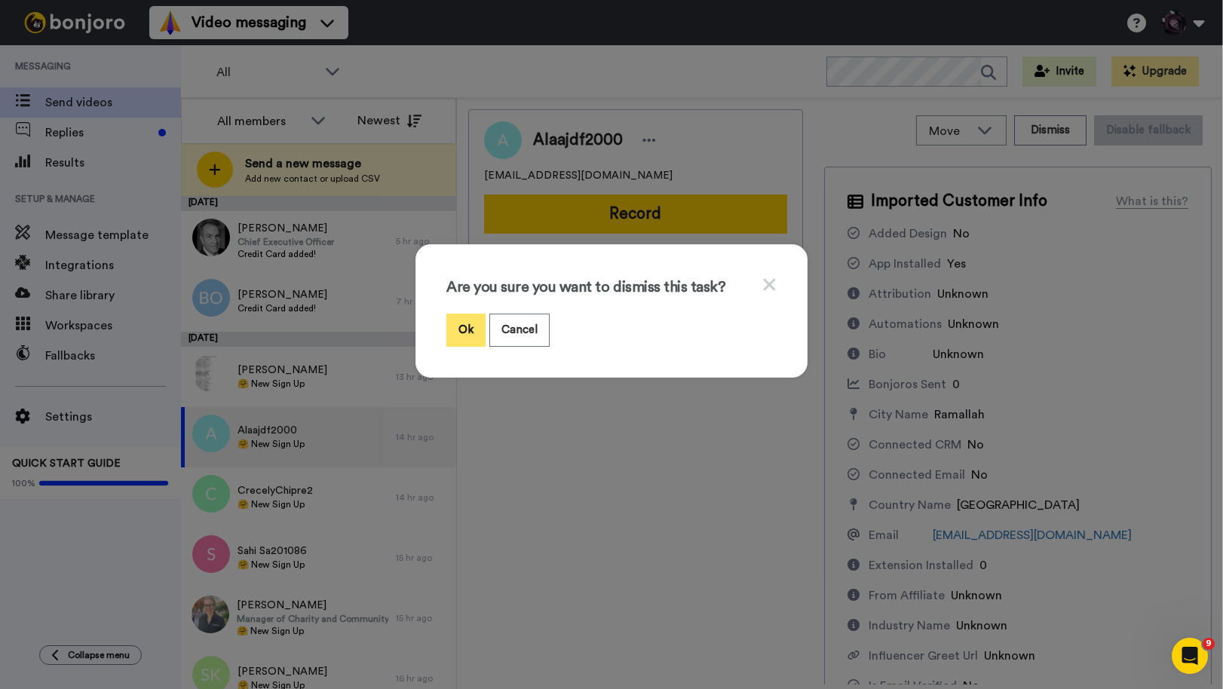
click at [465, 329] on button "Ok" at bounding box center [465, 330] width 39 height 32
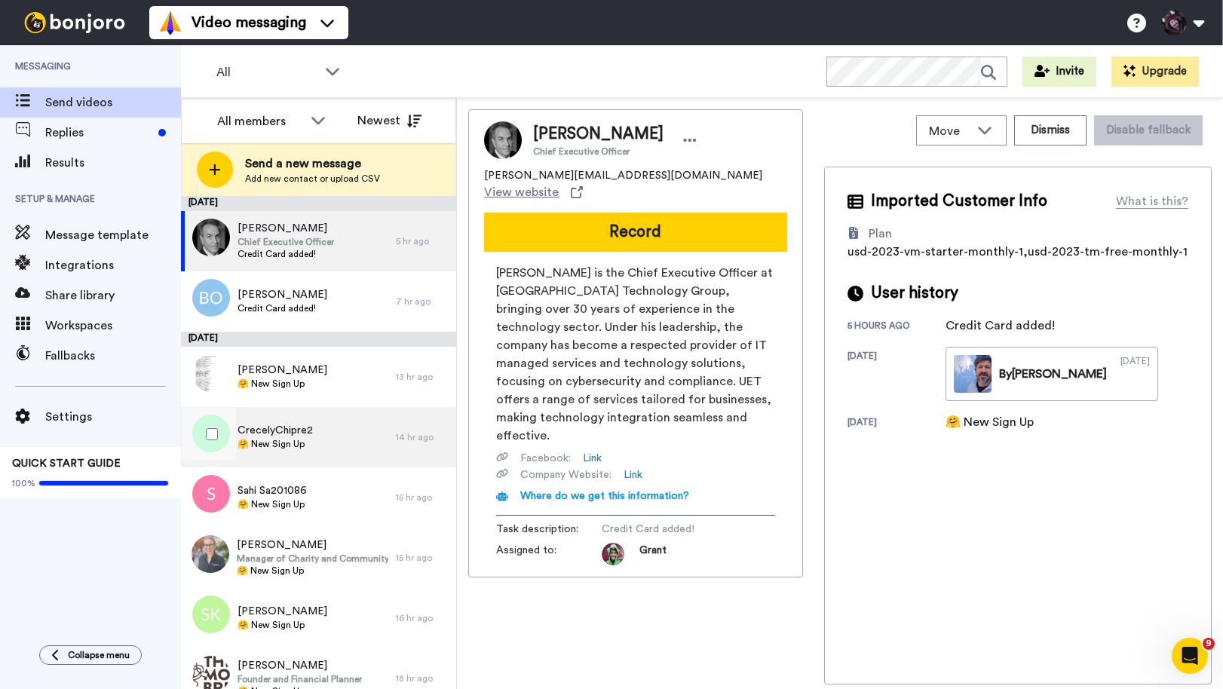
click at [318, 467] on div "CrecelyChipre2 🤗 New Sign Up" at bounding box center [288, 437] width 215 height 60
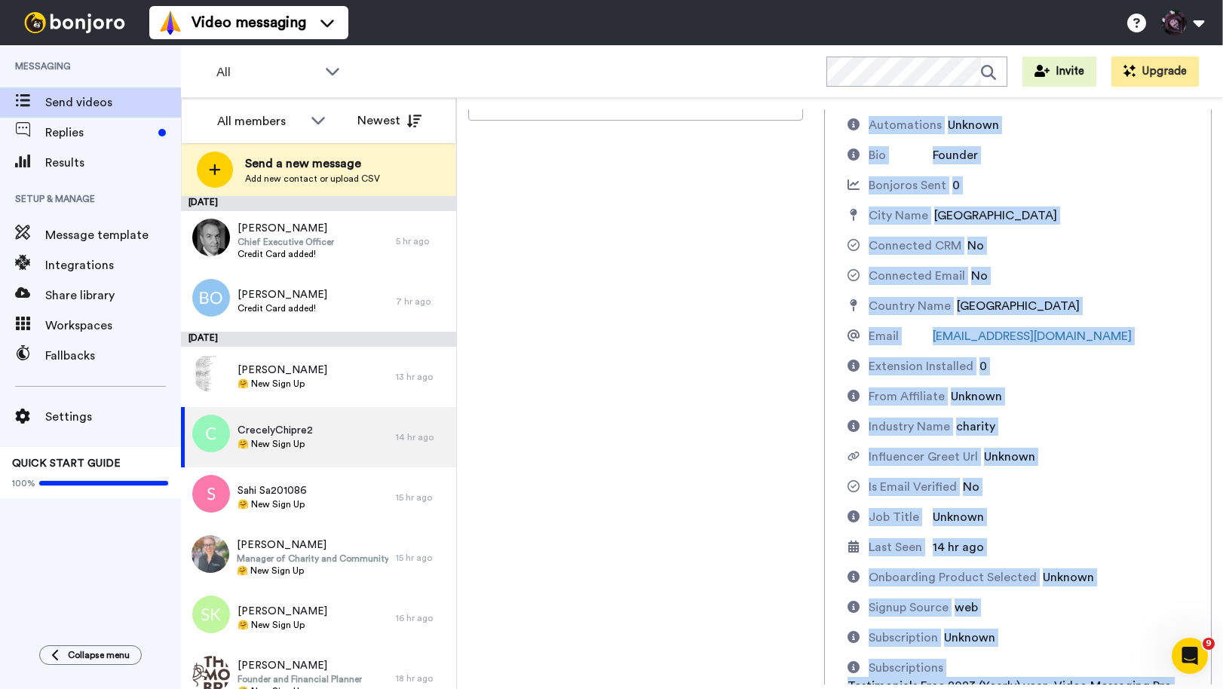
scroll to position [506, 0]
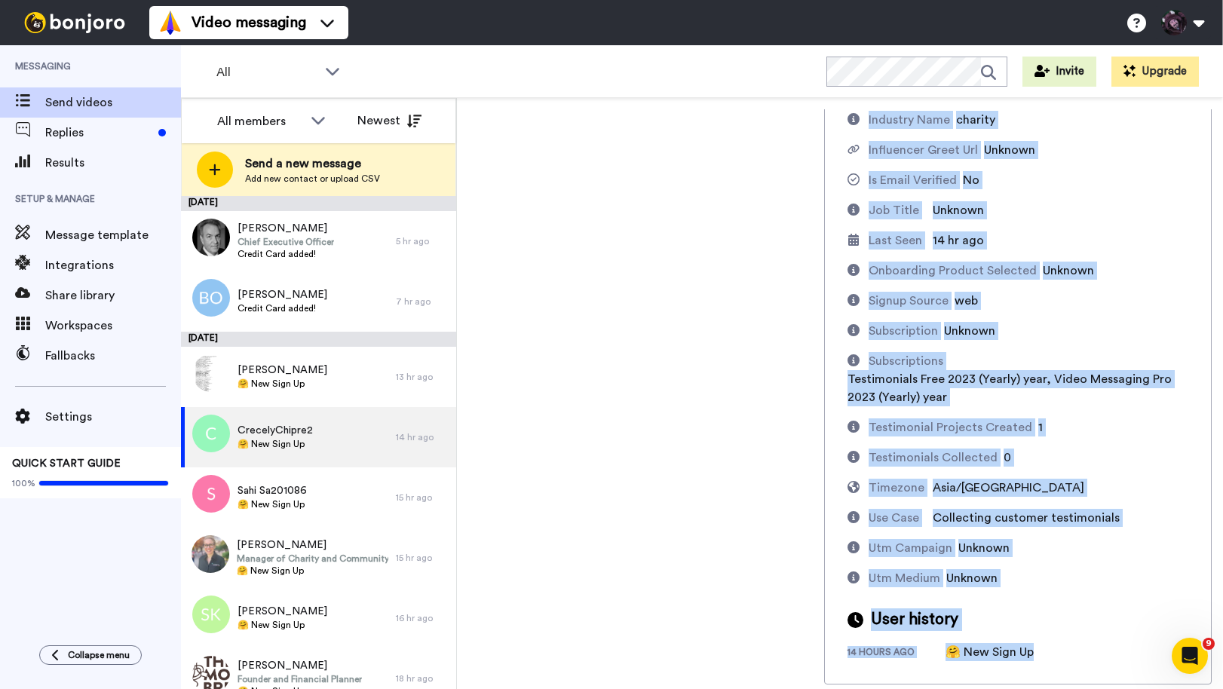
drag, startPoint x: 872, startPoint y: 198, endPoint x: 960, endPoint y: 713, distance: 523.4
click at [960, 689] on html "Success Upload is processing... Video messaging Switch to Video messaging Testi…" at bounding box center [611, 344] width 1223 height 689
copy div "Imported Customer Info What is this? Added Design No App Installed No Attributi…"
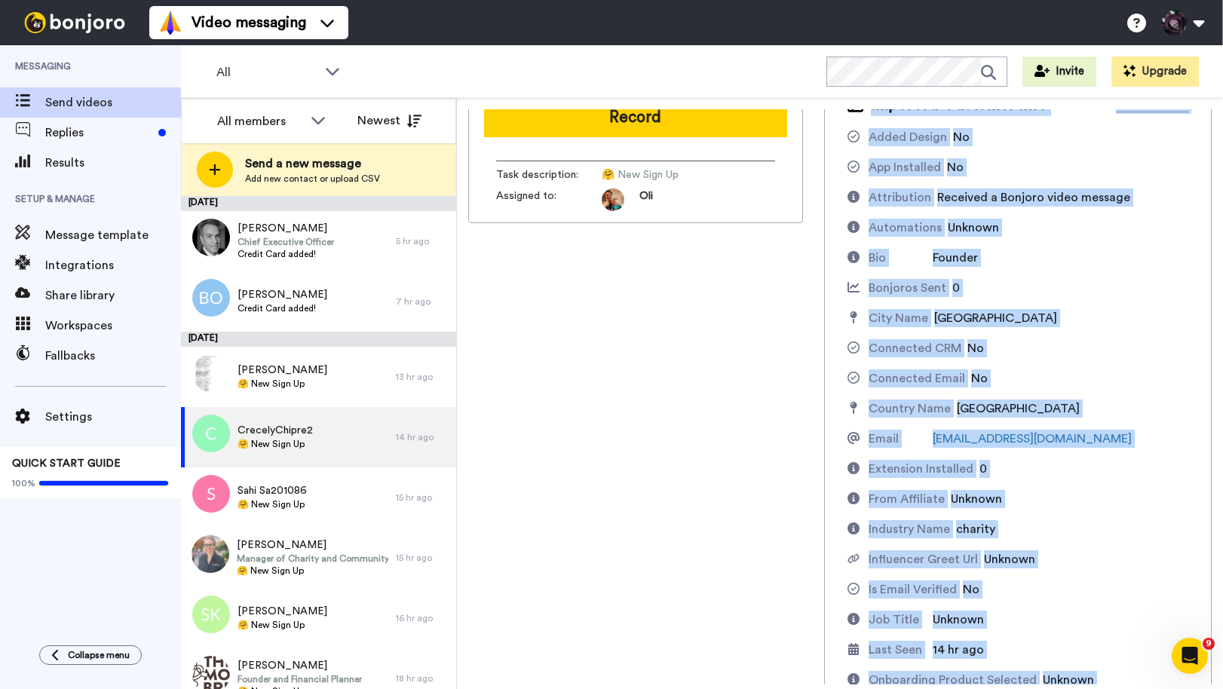
scroll to position [0, 0]
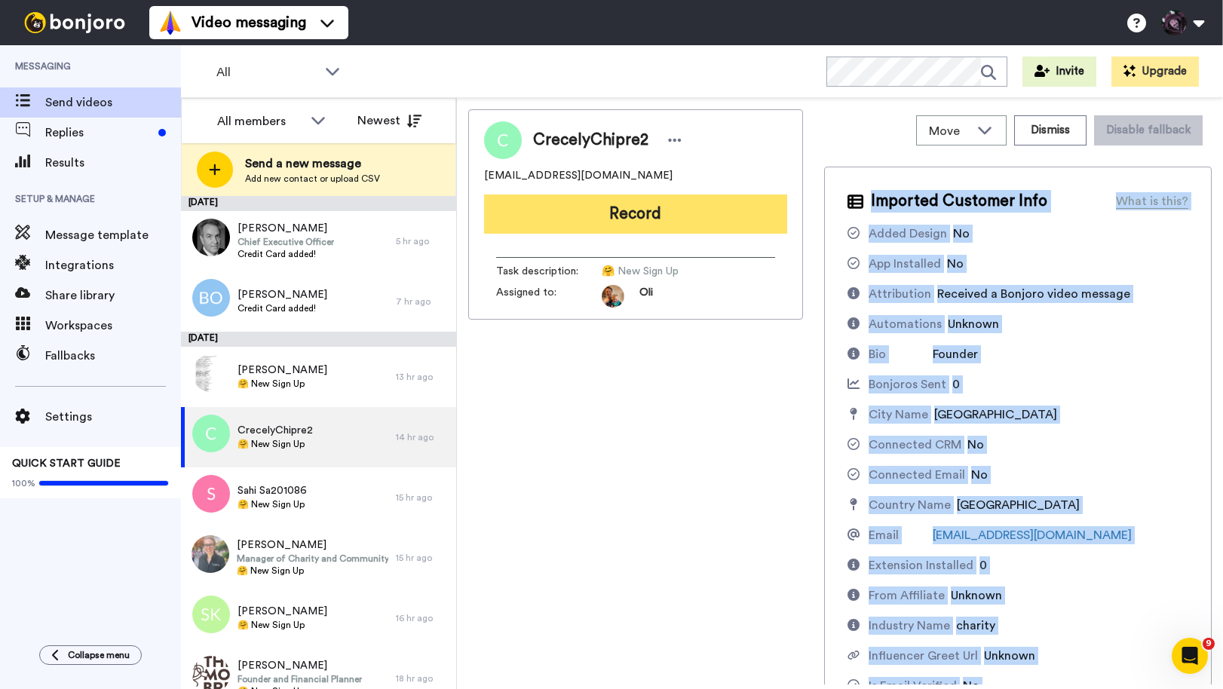
click at [620, 212] on button "Record" at bounding box center [635, 214] width 303 height 39
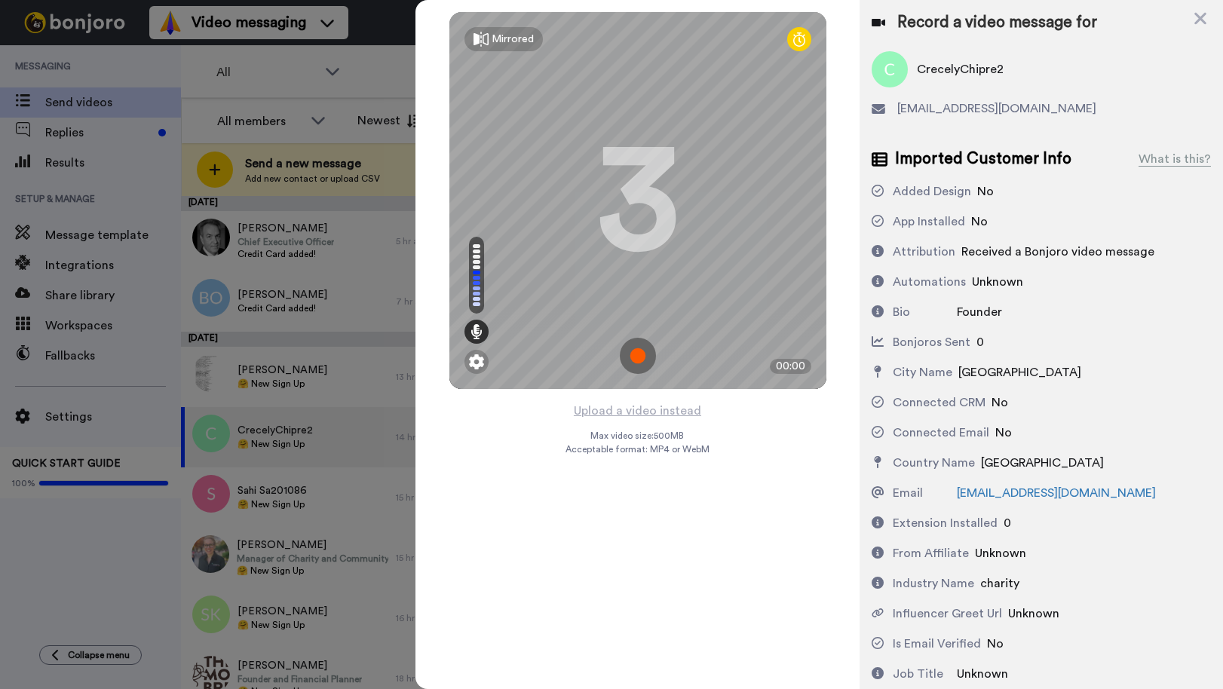
click at [636, 356] on img at bounding box center [638, 356] width 36 height 36
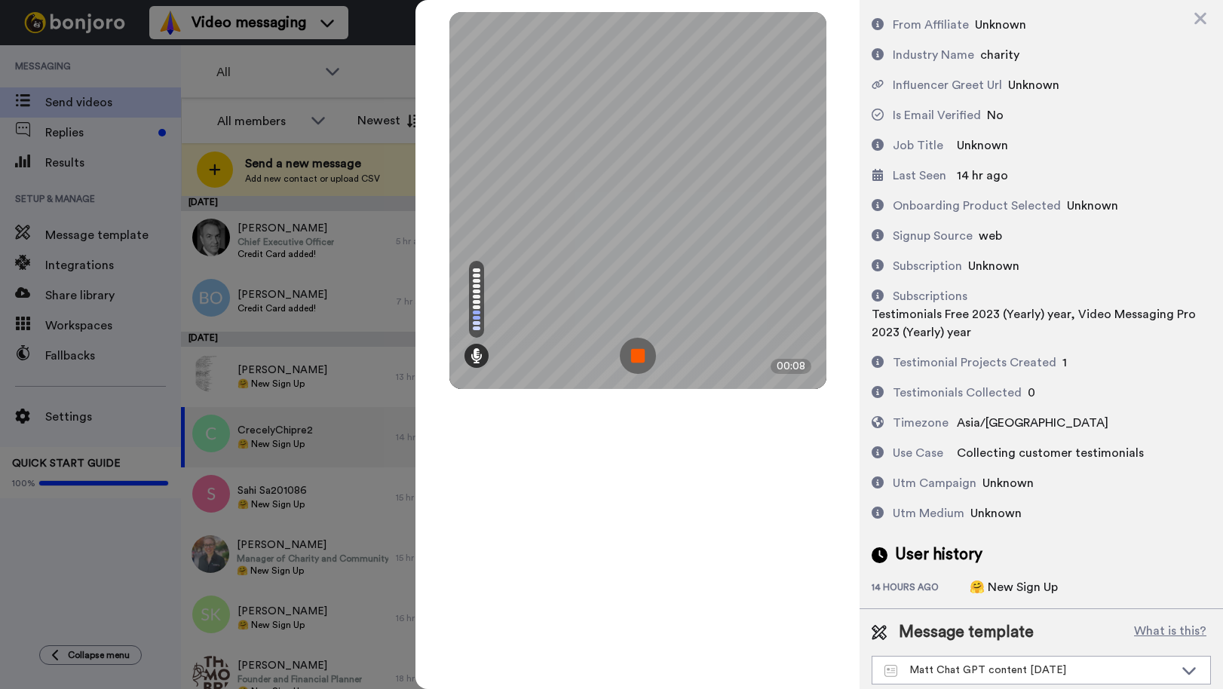
scroll to position [536, 0]
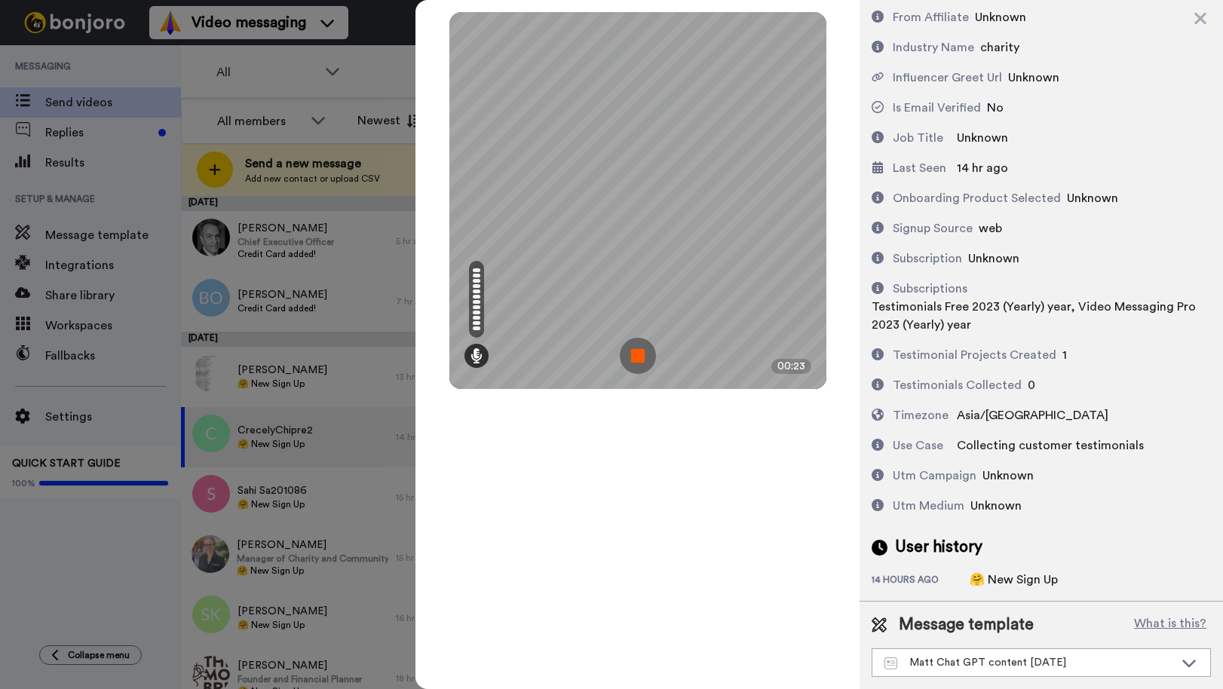
click at [642, 352] on img at bounding box center [638, 356] width 36 height 36
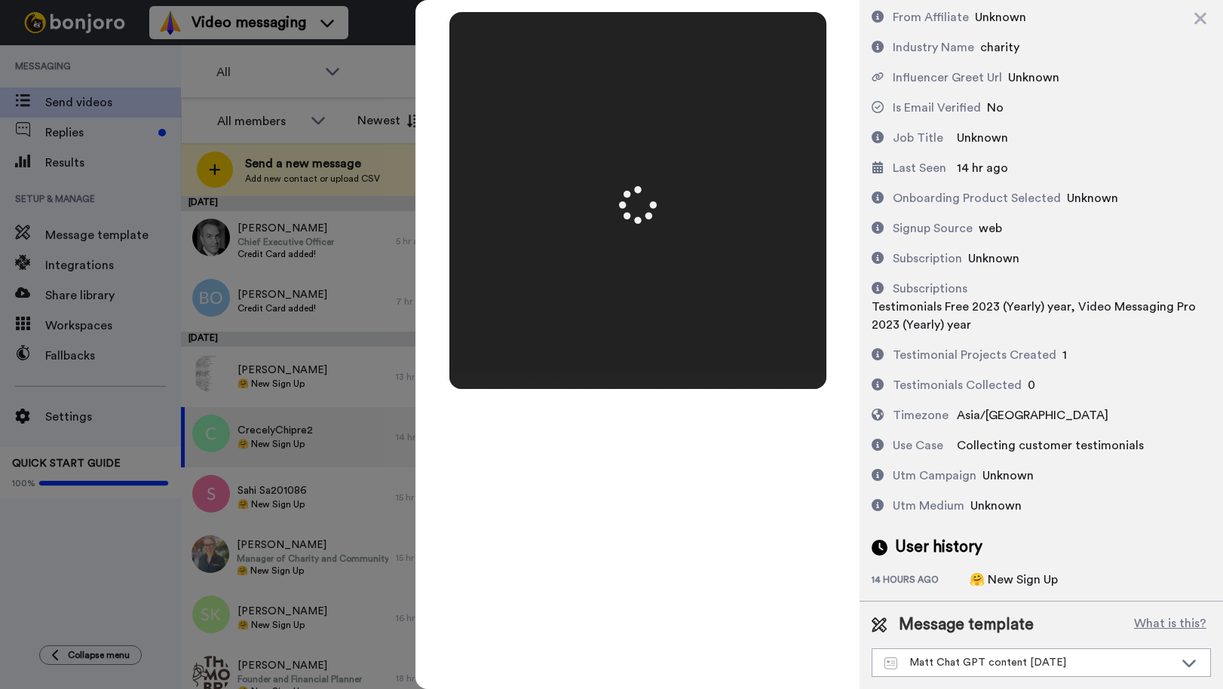
scroll to position [0, 0]
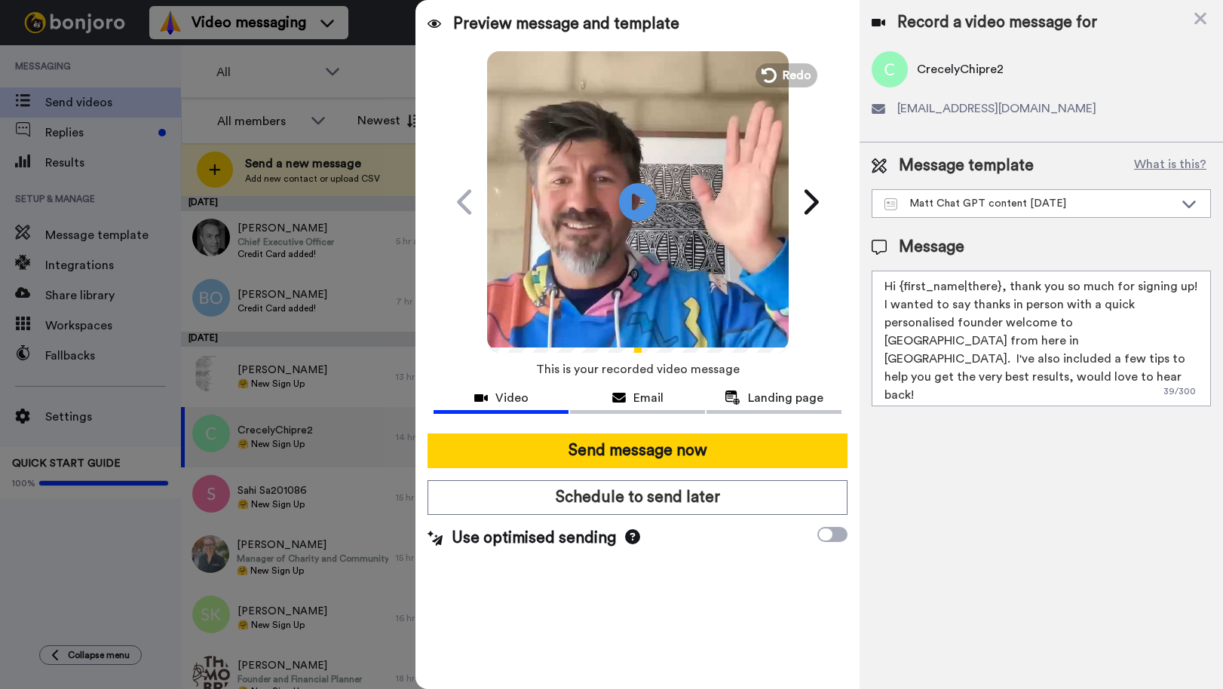
drag, startPoint x: 1094, startPoint y: 356, endPoint x: 855, endPoint y: 246, distance: 262.5
click at [857, 247] on div "Preview message and template Play/Pause A quick personal video welcome from Aus…" at bounding box center [820, 344] width 808 height 689
paste textarea "Γεια σου! 👋 Είδα ότι γράφτηκες από την ανθρωπιστική σου δράση στη Λεμεσό — είνα…"
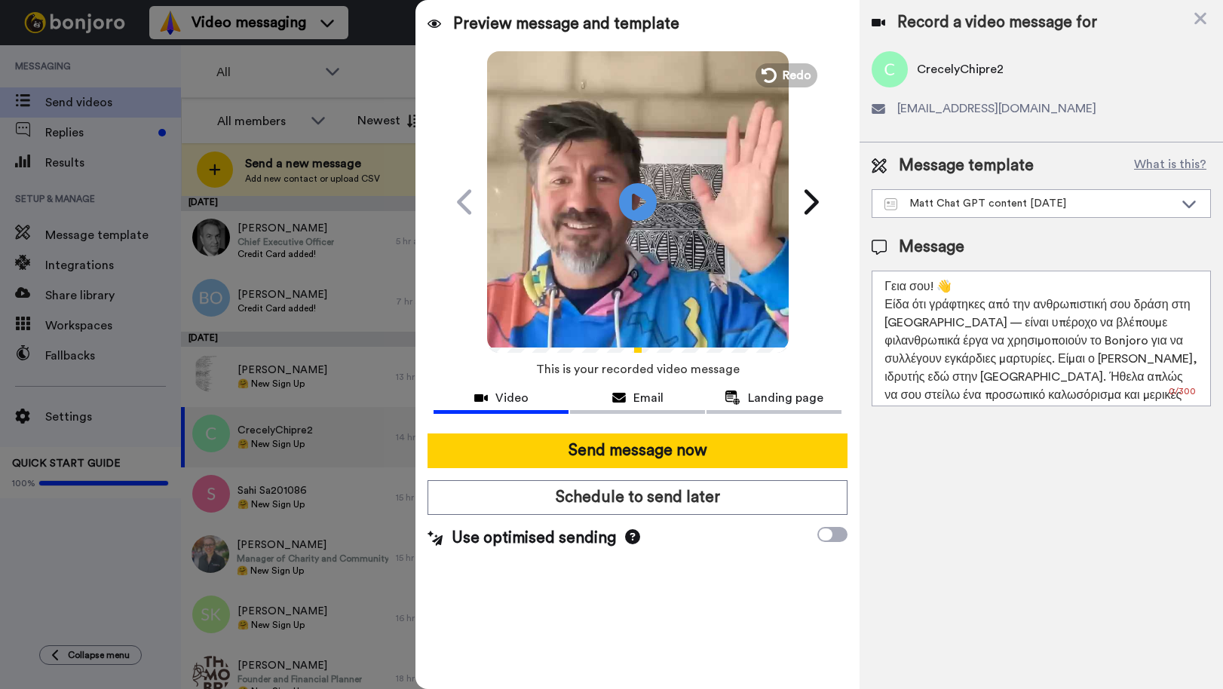
click at [943, 323] on textarea "Γεια σου! 👋 Είδα ότι γράφτηκες από την ανθρωπιστική σου δράση στη Λεμεσό — είνα…" at bounding box center [1041, 339] width 339 height 136
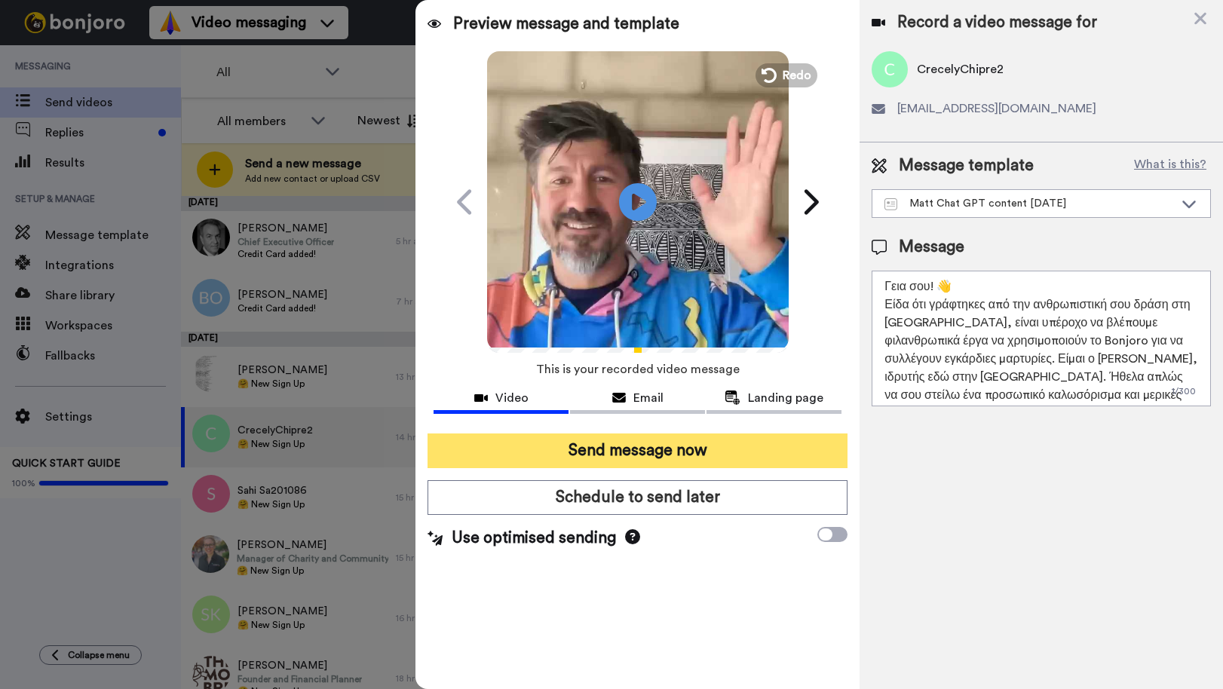
type textarea "Γεια σου! 👋 Είδα ότι γράφτηκες από την ανθρωπιστική σου δράση στη Λεμεσό, είναι…"
click at [705, 447] on button "Send message now" at bounding box center [638, 451] width 420 height 35
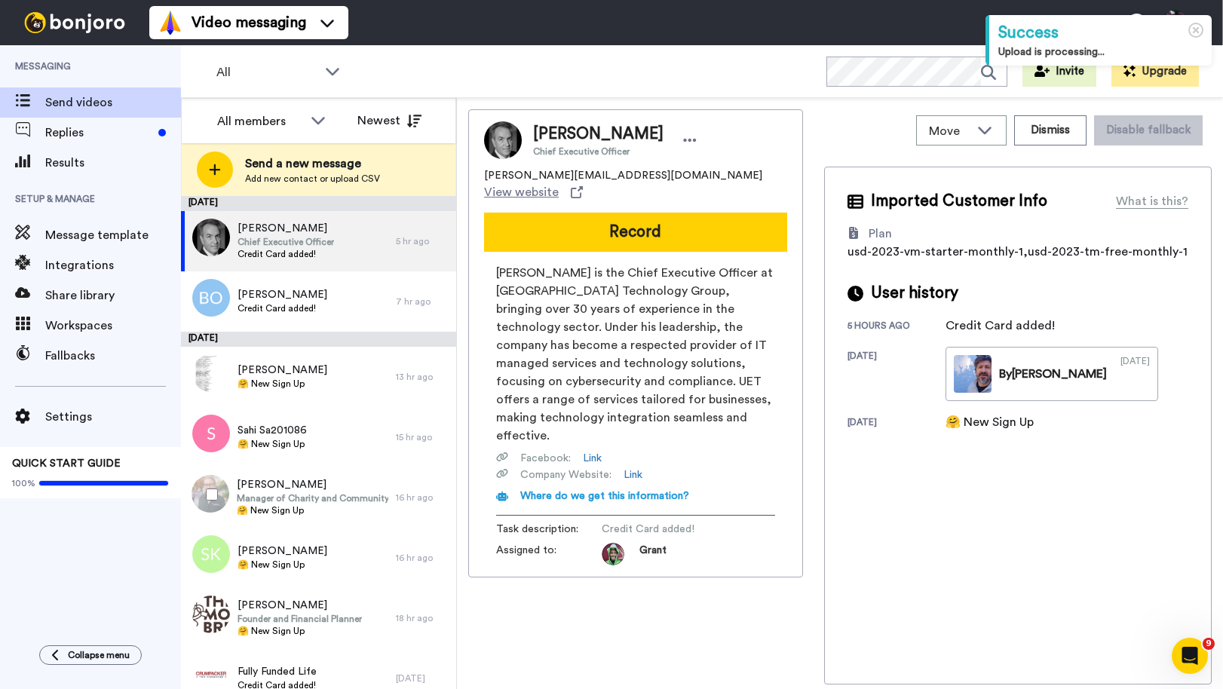
scroll to position [246, 0]
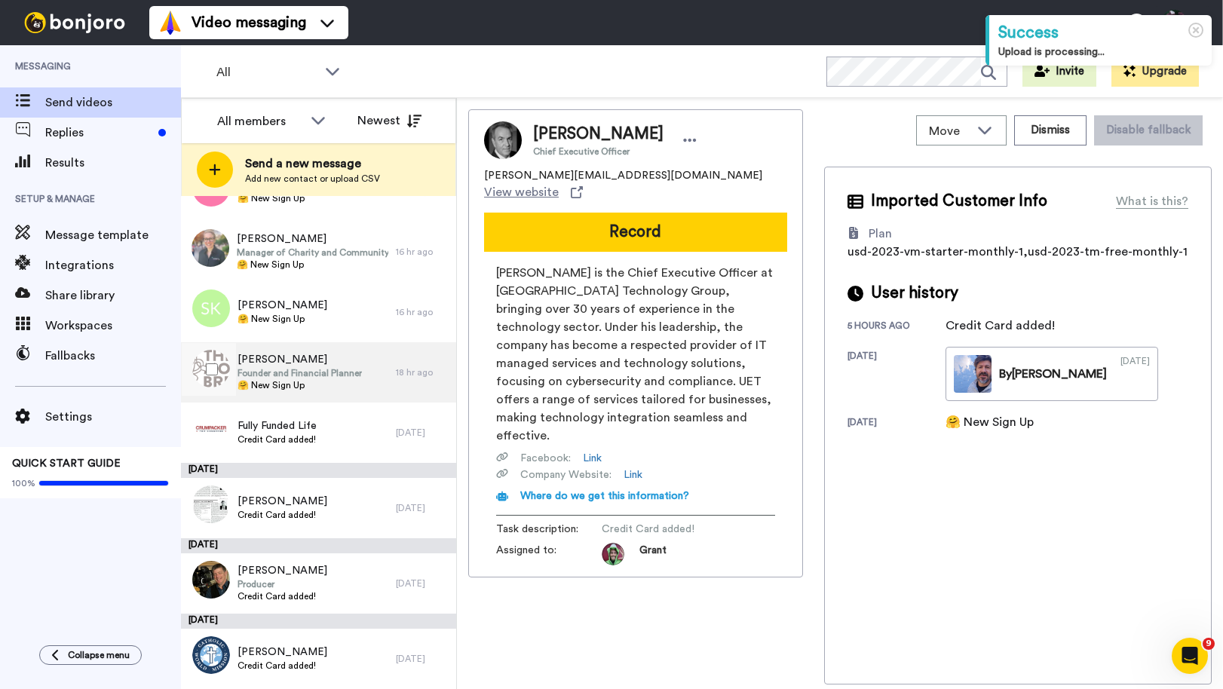
click at [305, 348] on div "[PERSON_NAME] Founder and Financial Planner 🤗 New Sign Up" at bounding box center [288, 372] width 215 height 60
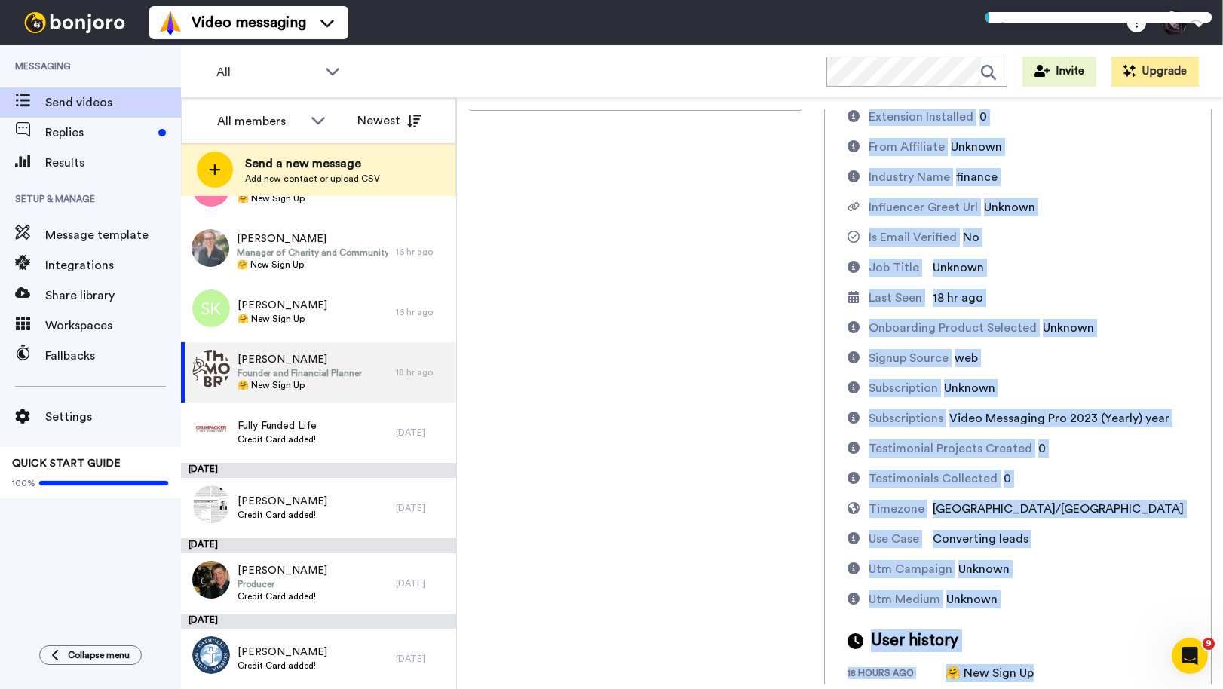
scroll to position [470, 0]
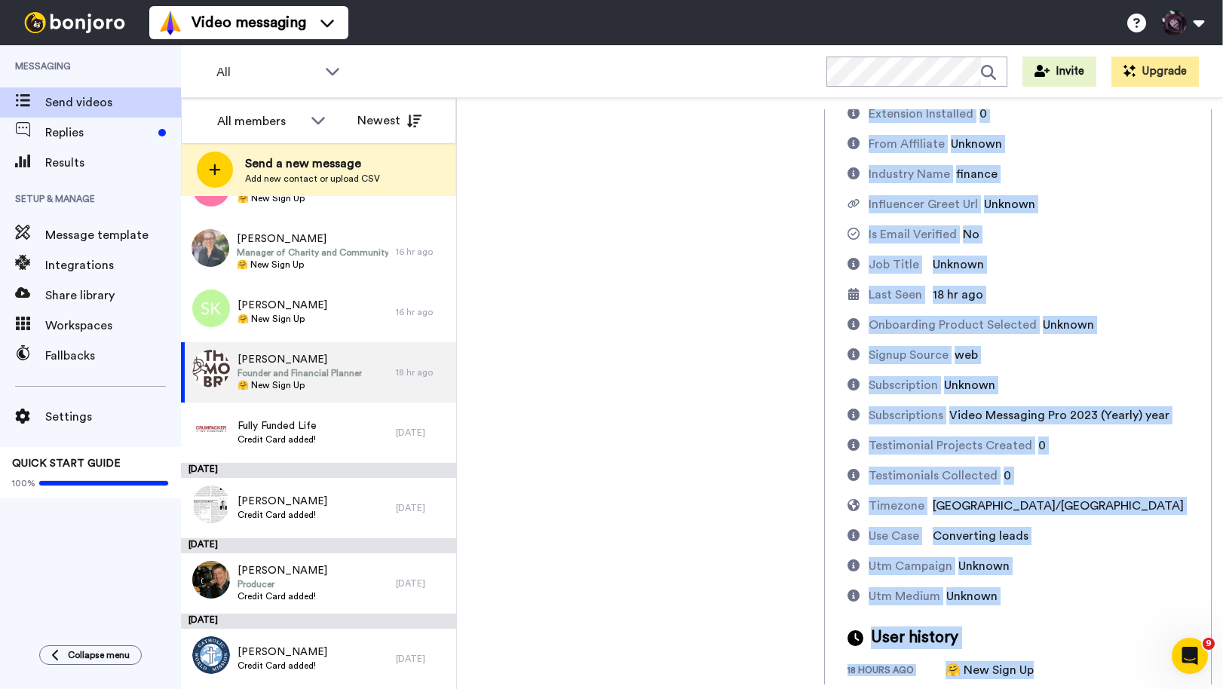
drag, startPoint x: 870, startPoint y: 198, endPoint x: 971, endPoint y: 688, distance: 500.5
click at [971, 688] on div "Move WORKSPACES View all Retention Credit Card Added Onboarding New Signups Onb…" at bounding box center [840, 393] width 766 height 591
copy div "Imported Customer Info What is this? Added Design No App Installed No Attributi…"
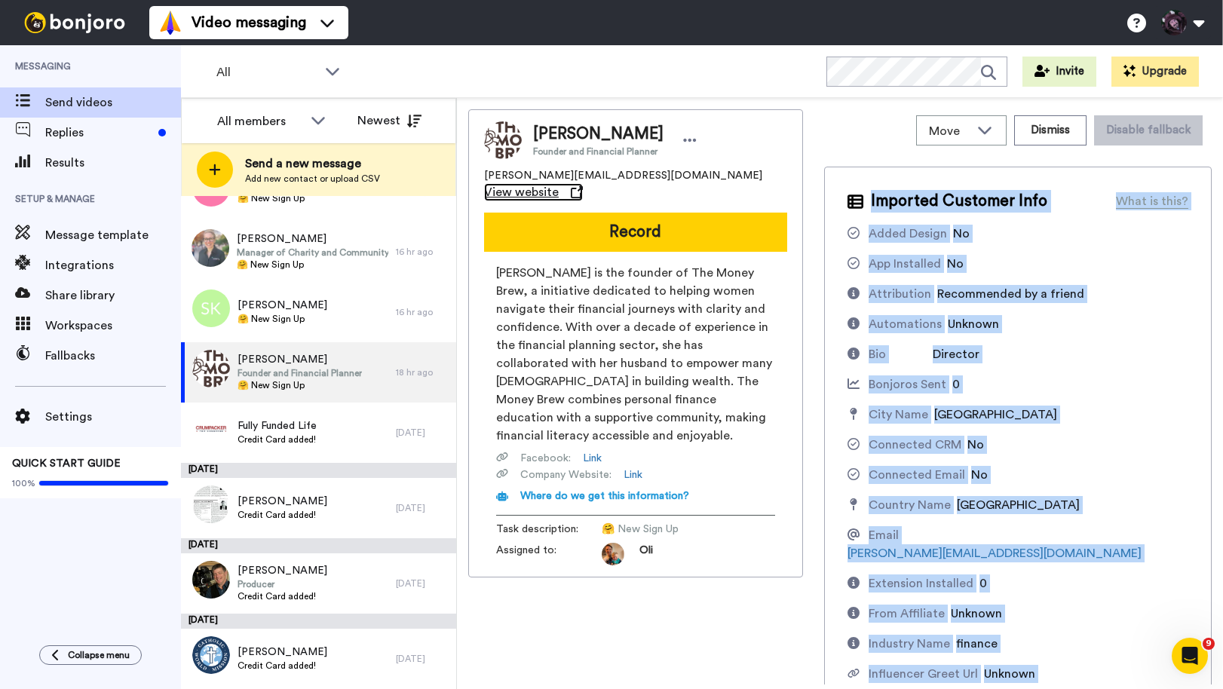
click at [559, 183] on span "View website" at bounding box center [521, 192] width 75 height 18
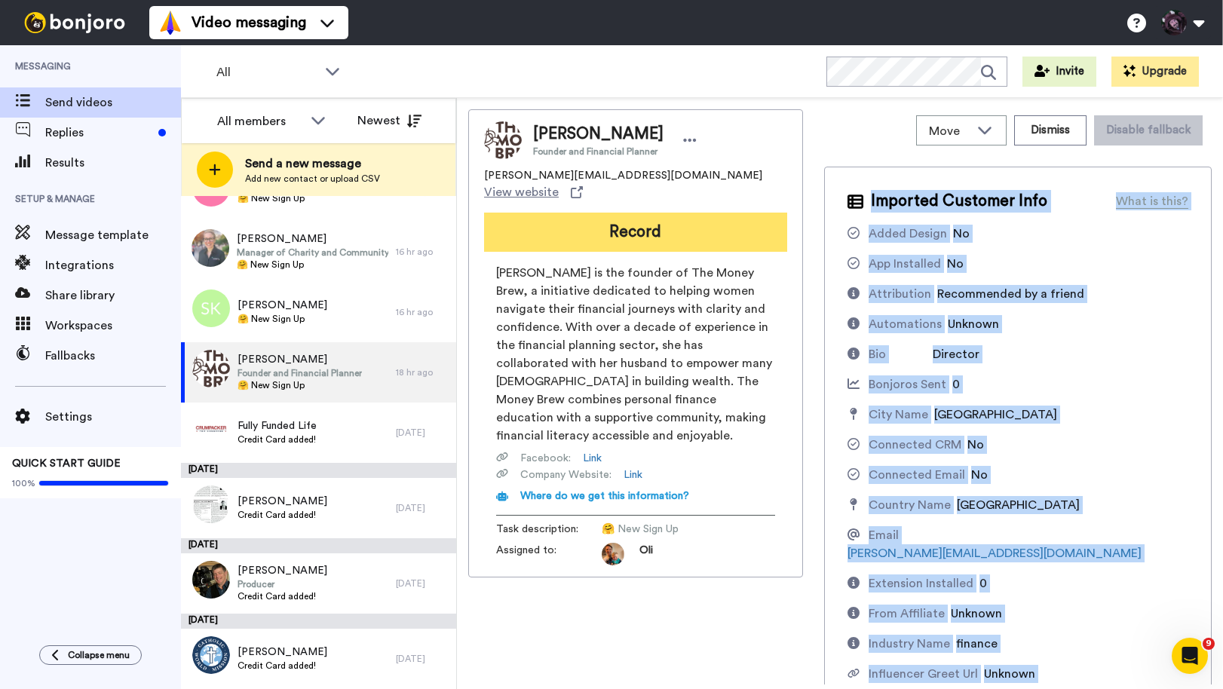
click at [646, 228] on button "Record" at bounding box center [635, 232] width 303 height 39
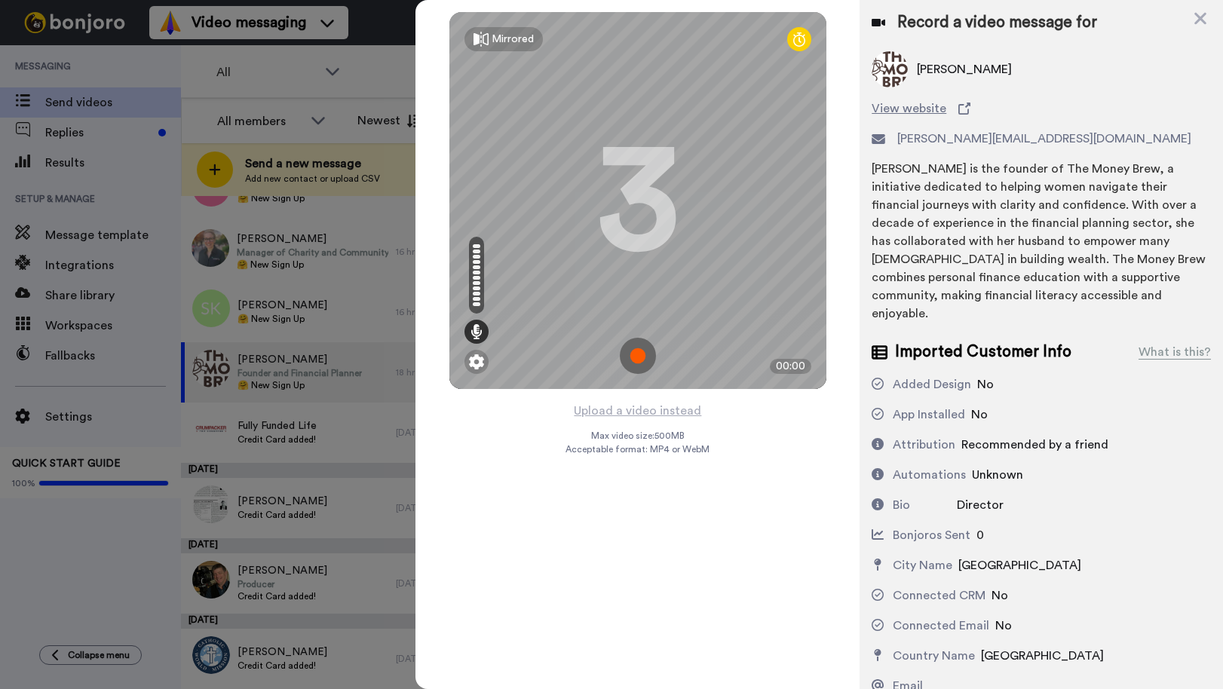
click at [640, 354] on img at bounding box center [638, 356] width 36 height 36
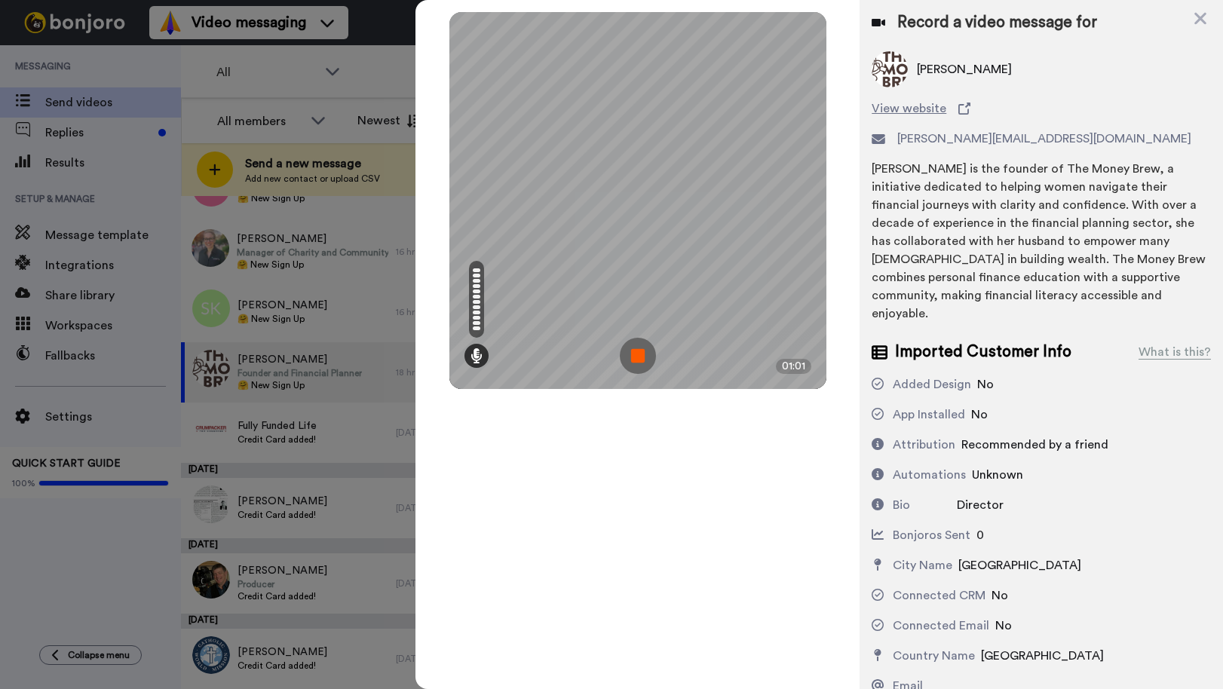
click at [640, 354] on img at bounding box center [638, 356] width 36 height 36
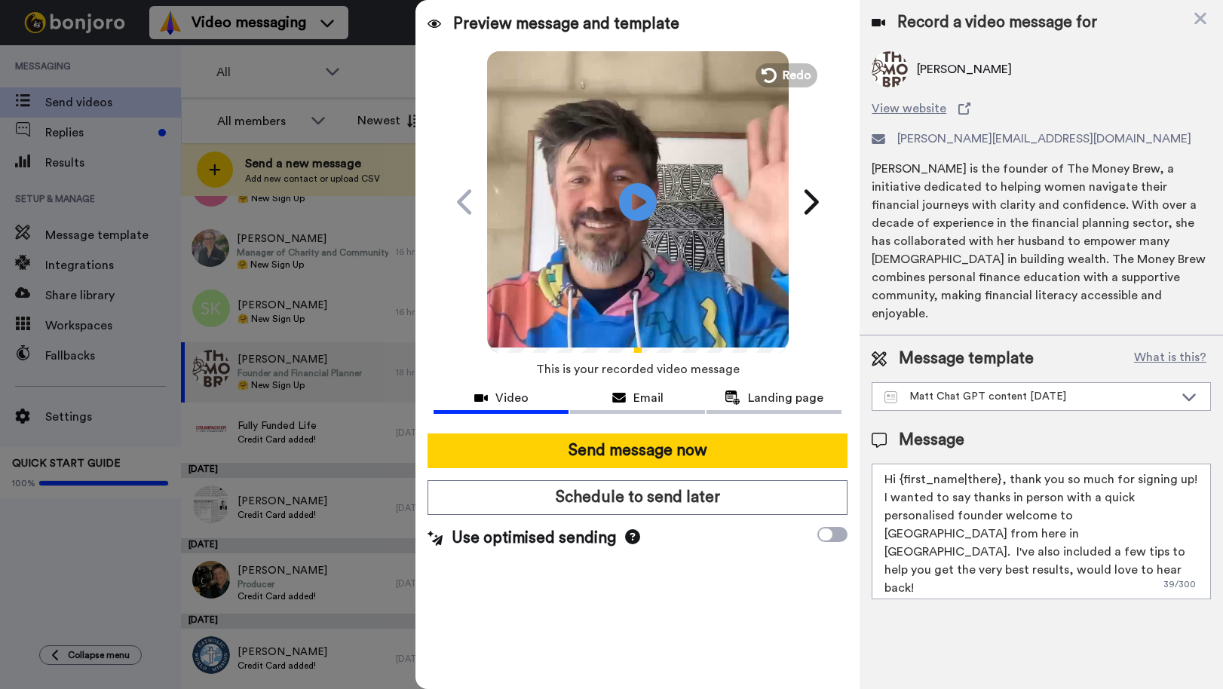
drag, startPoint x: 1081, startPoint y: 542, endPoint x: 815, endPoint y: 428, distance: 289.9
click at [815, 428] on div "Preview message and template Play/Pause A quick personal video welcome from Aus…" at bounding box center [820, 344] width 808 height 689
paste textarea "ey Kylie! 👋 Saw you joined from The Money Brew — love seeing Aussie finance pro…"
click at [885, 477] on textarea "Hey Kylie! 👋 Saw you joined from The Money Brew — love seeing Aussie finance pr…" at bounding box center [1041, 532] width 339 height 136
click at [1109, 480] on textarea "Hey Kylie! 👋 Saw you joined from The Money Brew — love seeing Aussie finance pr…" at bounding box center [1041, 532] width 339 height 136
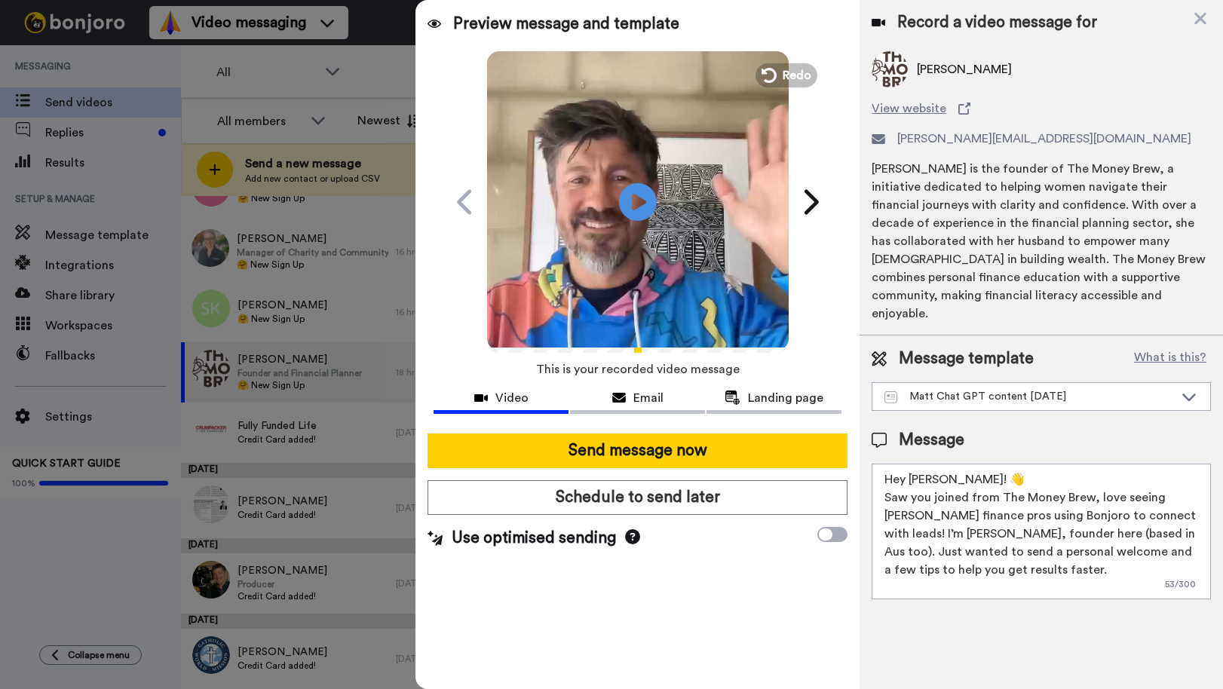
drag, startPoint x: 1061, startPoint y: 517, endPoint x: 1042, endPoint y: 517, distance: 18.9
click at [1042, 517] on textarea "Hey Kylie! 👋 Saw you joined from The Money Brew, love seeing Aussie finance pro…" at bounding box center [1041, 532] width 339 height 136
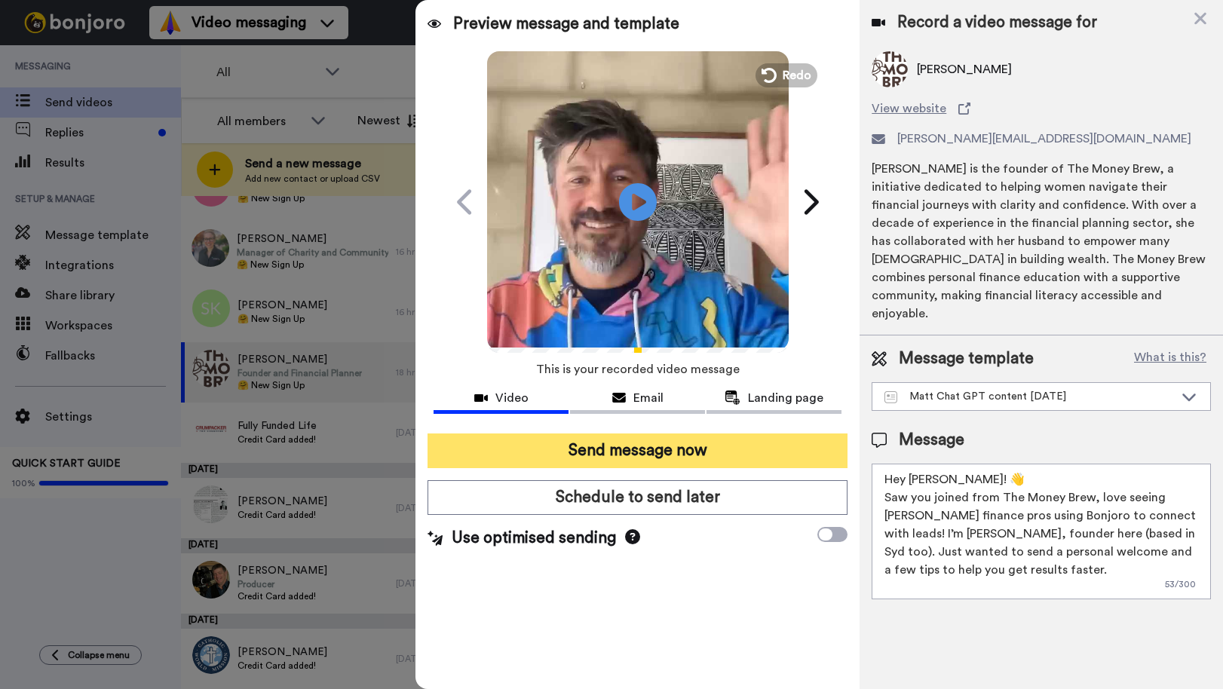
type textarea "Hey Kylie! 👋 Saw you joined from The Money Brew, love seeing Aussie finance pro…"
click at [701, 459] on button "Send message now" at bounding box center [638, 451] width 420 height 35
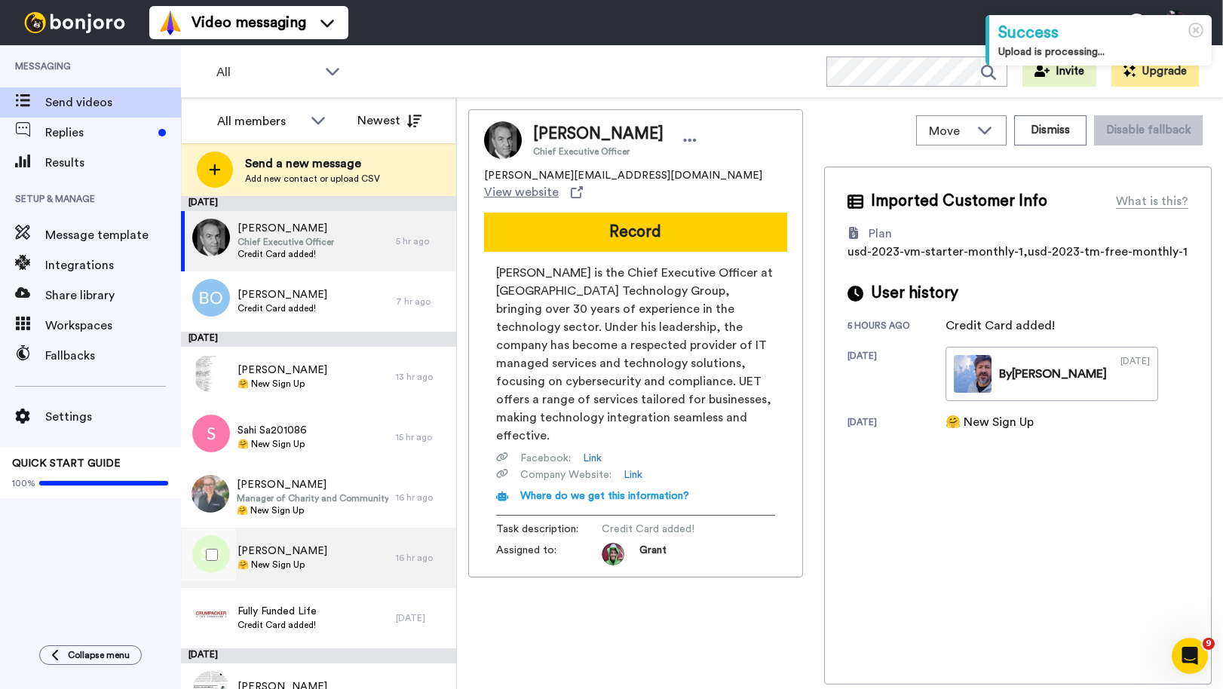
click at [279, 564] on span "🤗 New Sign Up" at bounding box center [283, 565] width 90 height 12
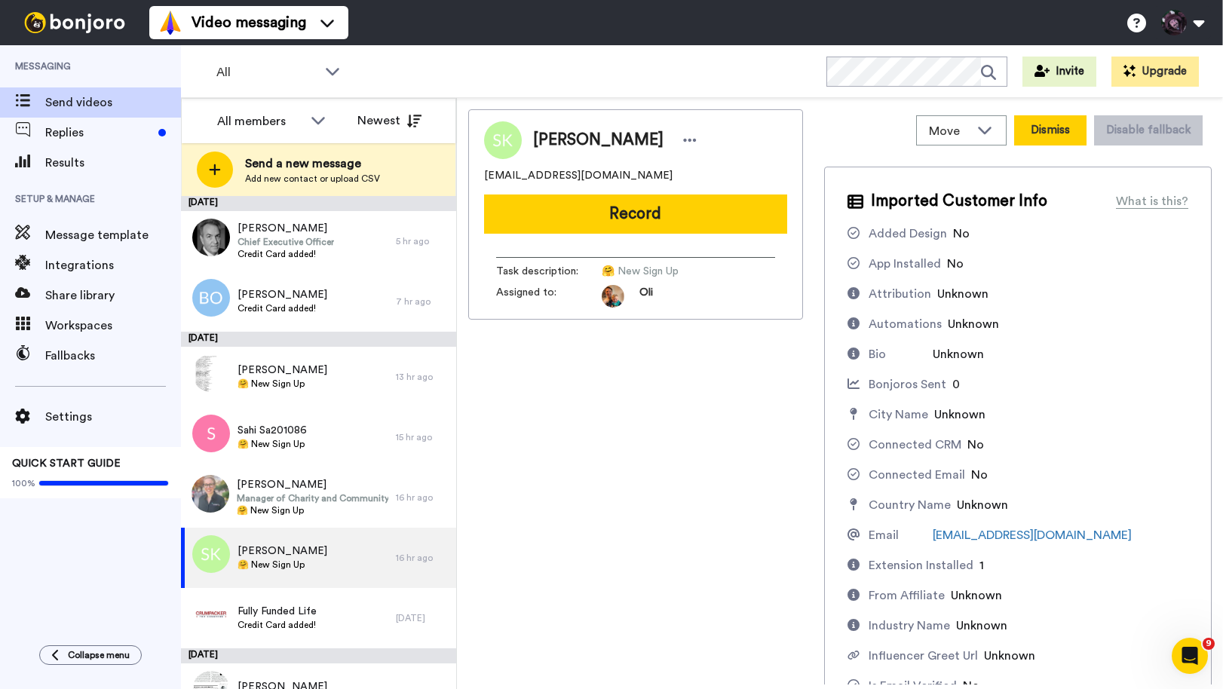
click at [1051, 134] on button "Dismiss" at bounding box center [1050, 130] width 72 height 30
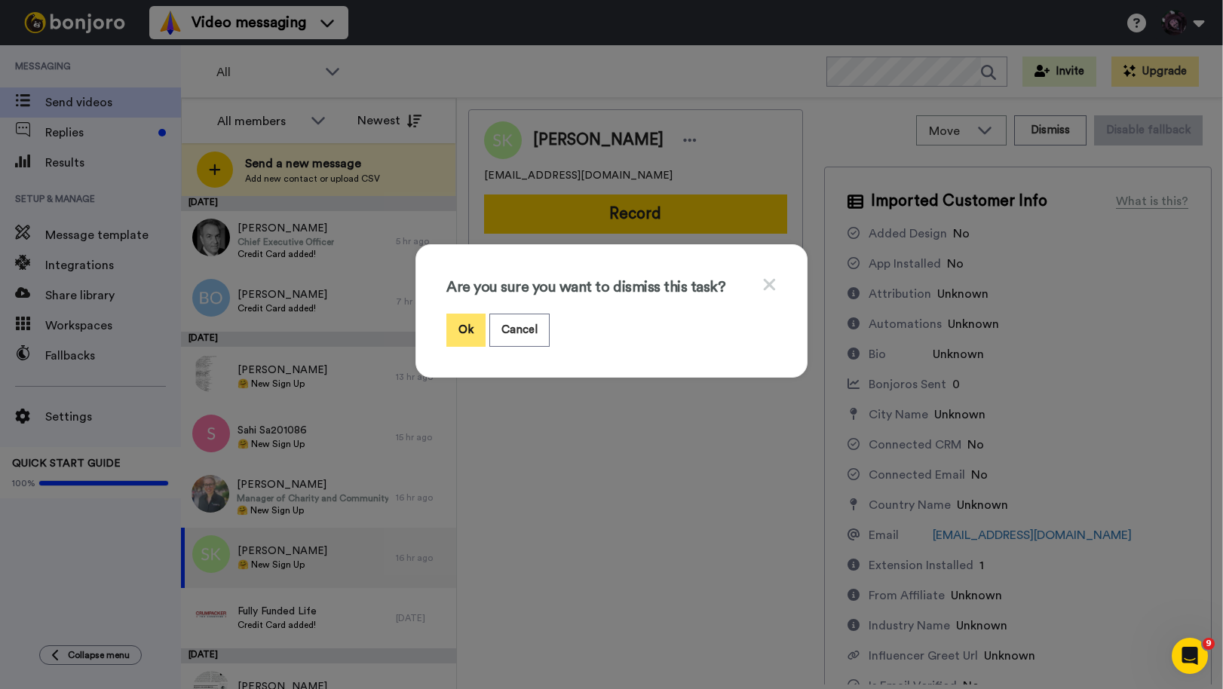
click at [484, 327] on button "Ok" at bounding box center [465, 330] width 39 height 32
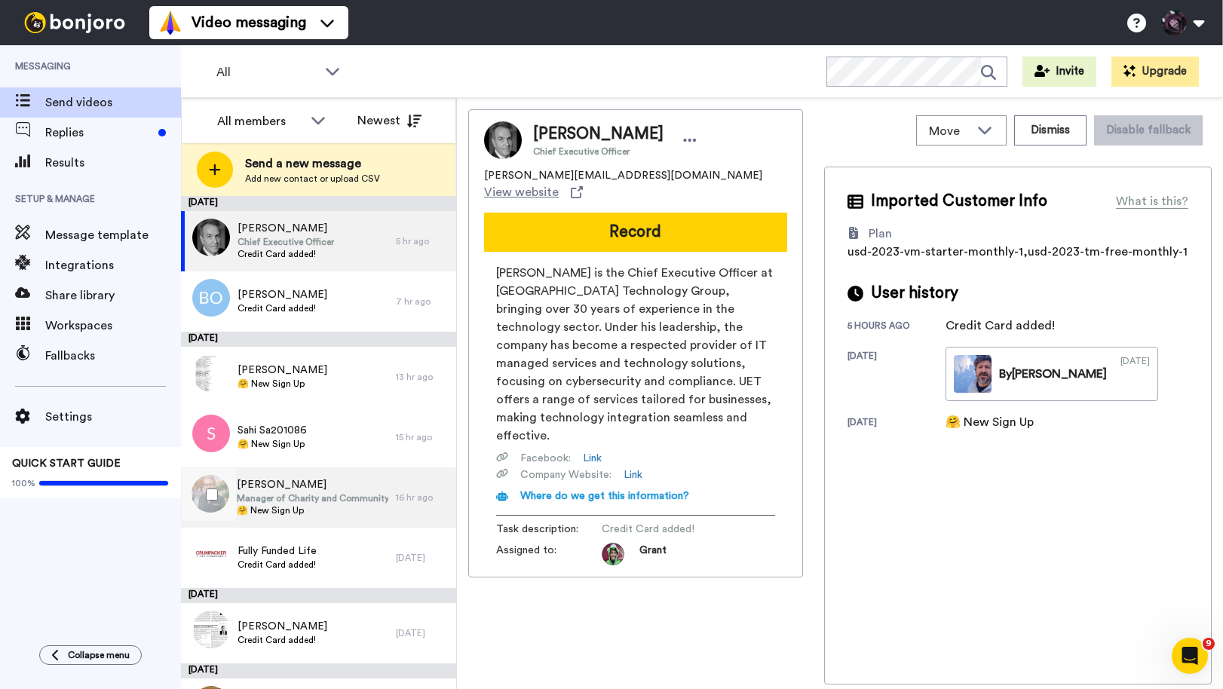
click at [262, 502] on span "Manager of Charity and Community Engagement" at bounding box center [313, 498] width 152 height 12
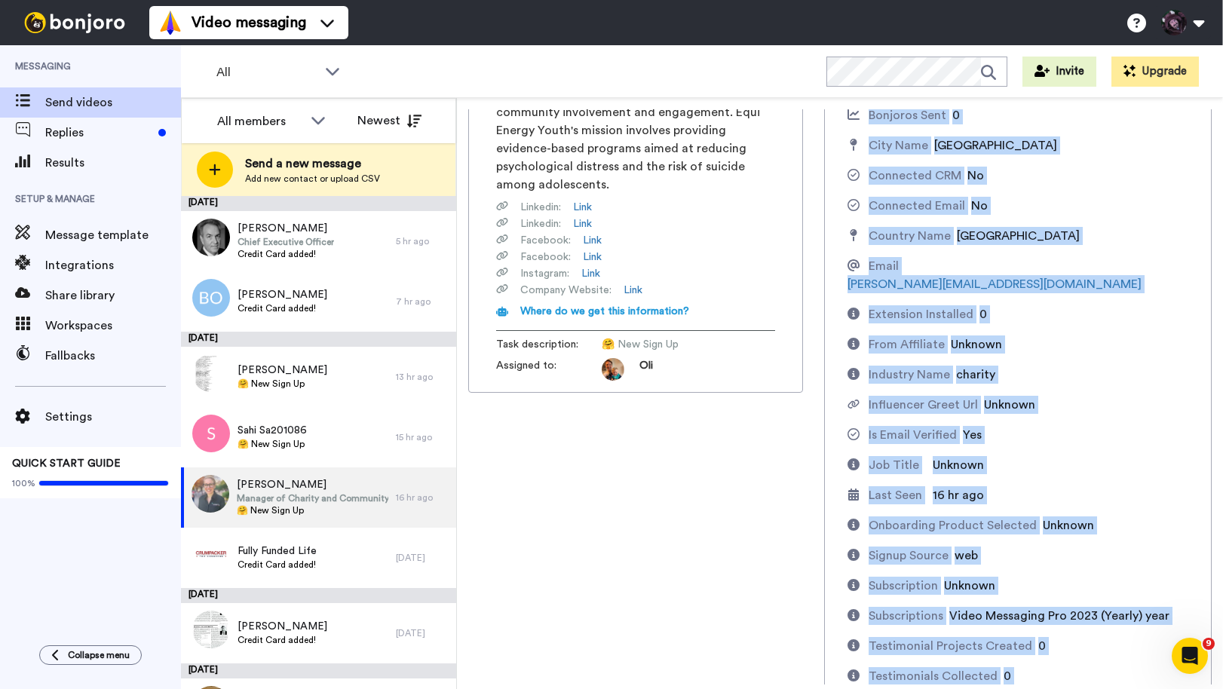
scroll to position [488, 0]
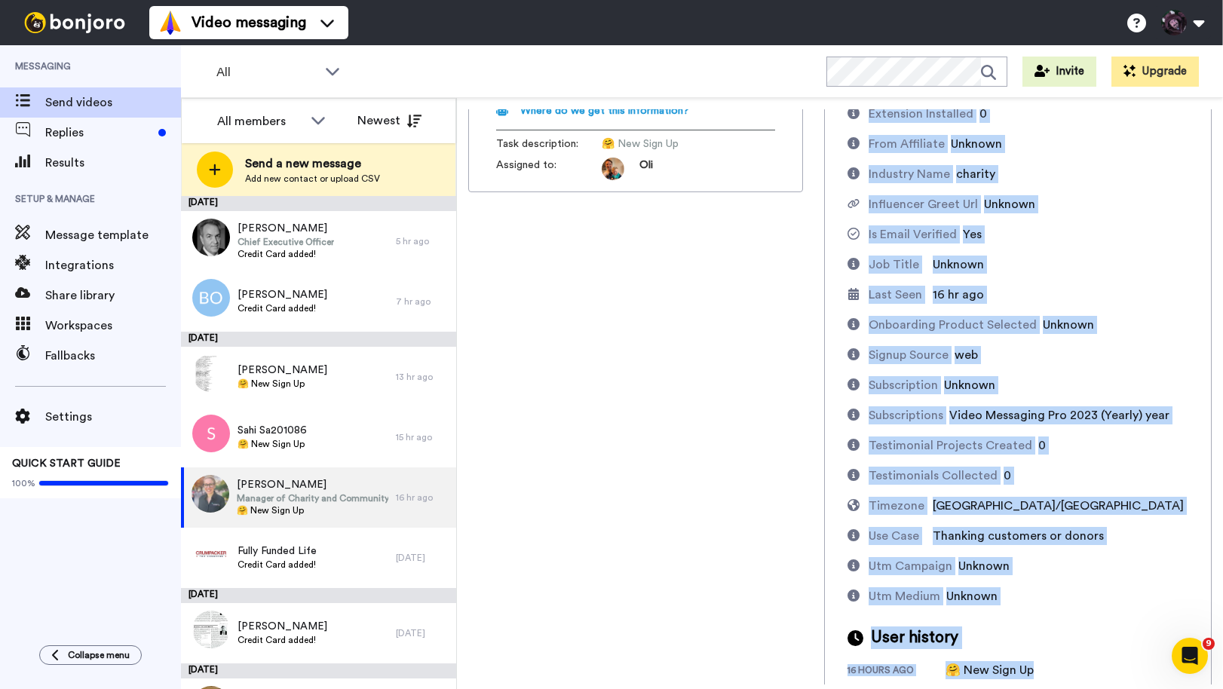
drag, startPoint x: 870, startPoint y: 198, endPoint x: 953, endPoint y: 707, distance: 516.7
click at [953, 689] on html "Success Upload is processing... Video messaging Switch to Video messaging Testi…" at bounding box center [611, 344] width 1223 height 689
copy div "Imported Customer Info What is this? Added Design No App Installed No Attributi…"
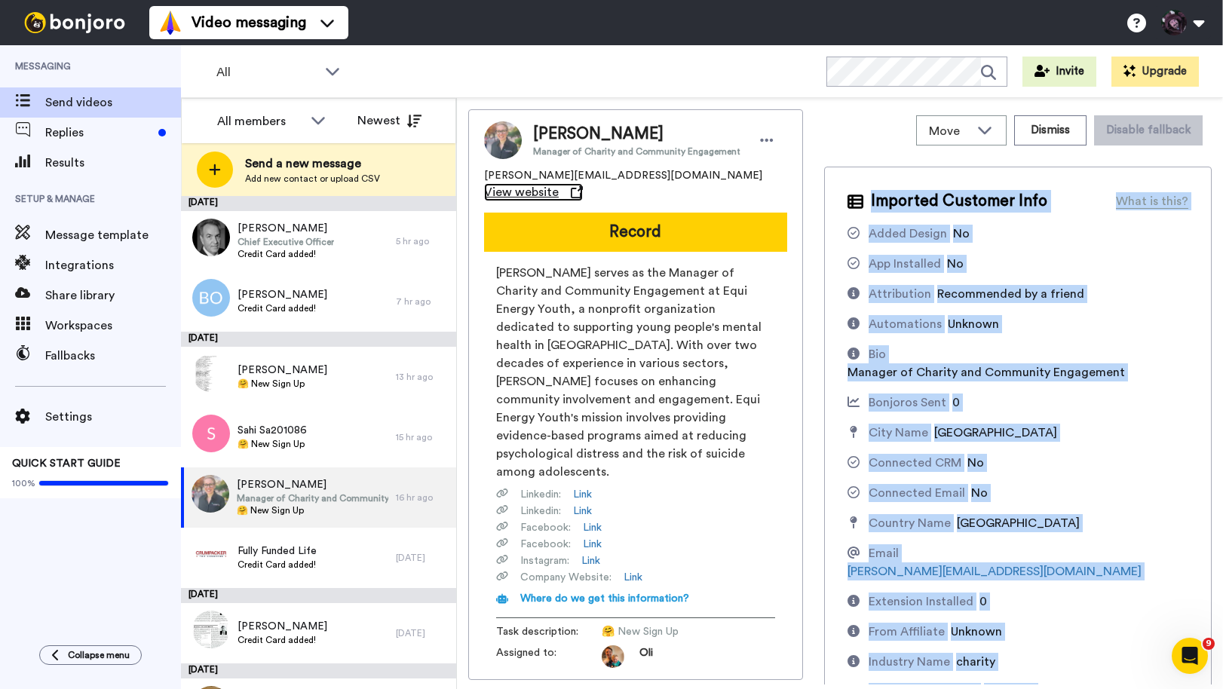
click at [559, 183] on span "View website" at bounding box center [521, 192] width 75 height 18
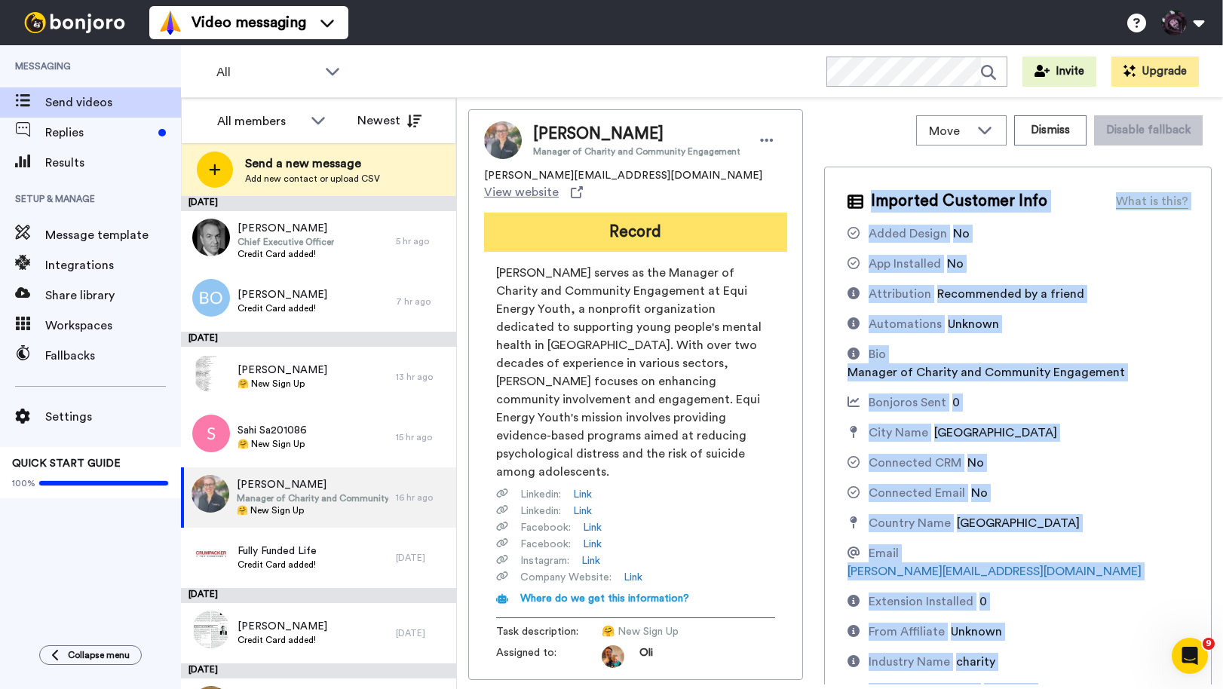
click at [657, 213] on button "Record" at bounding box center [635, 232] width 303 height 39
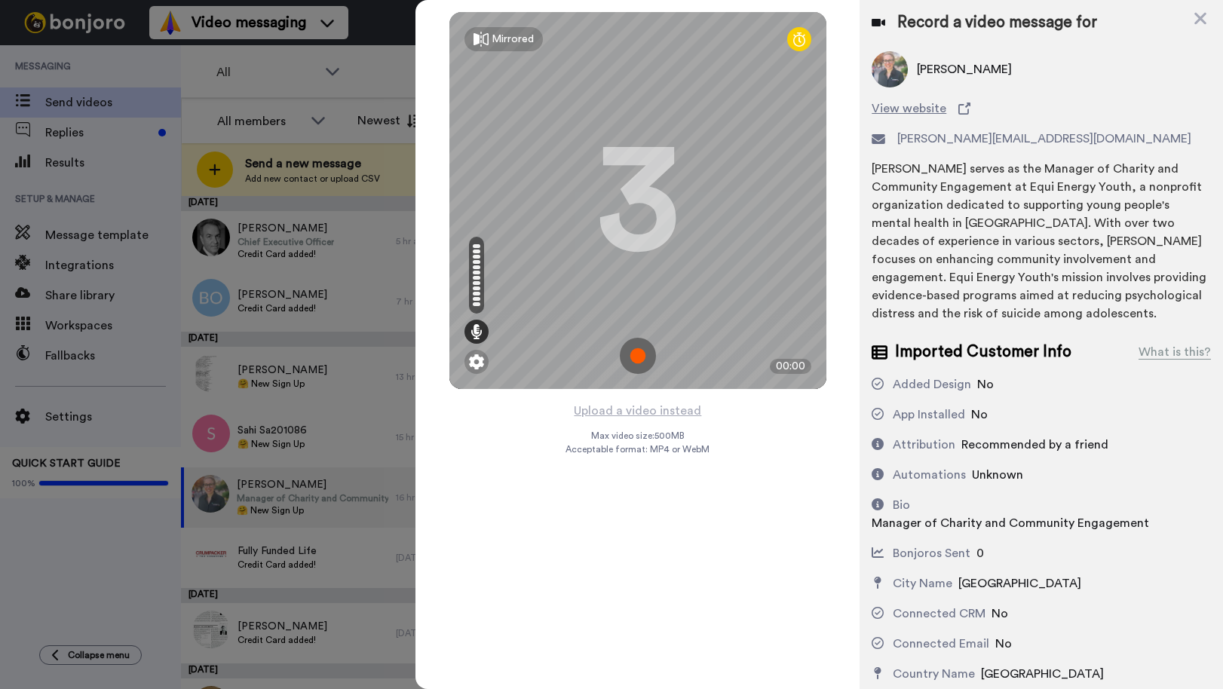
click at [641, 360] on img at bounding box center [638, 356] width 36 height 36
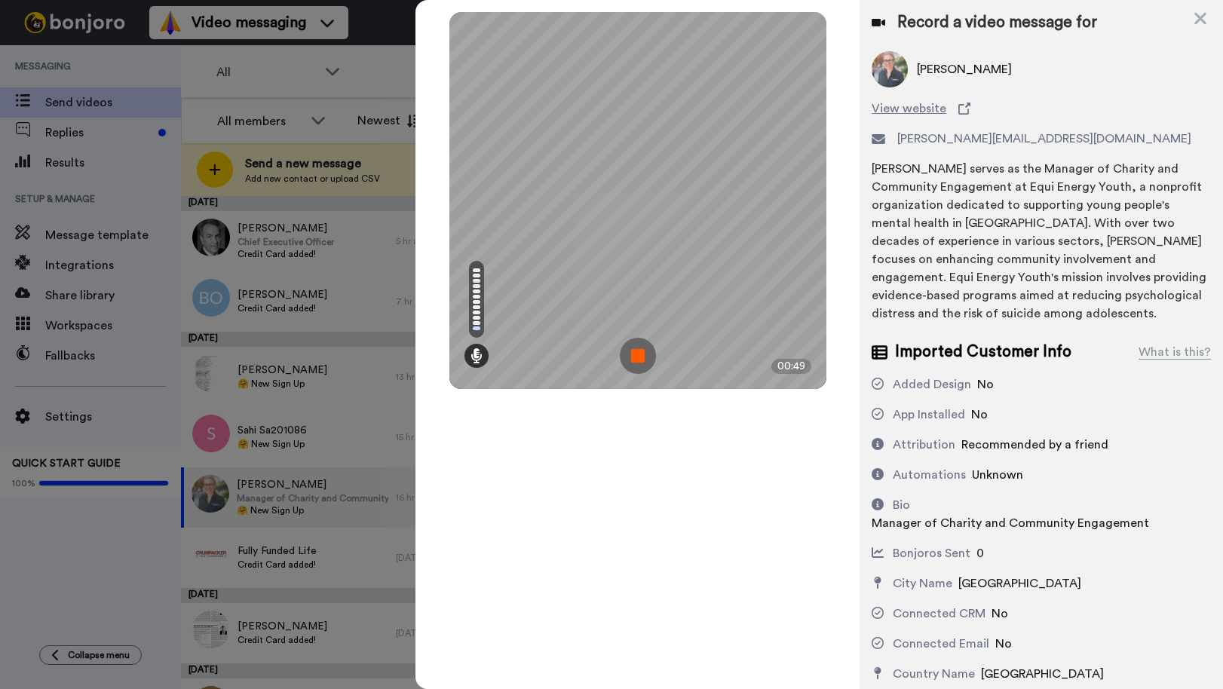
click at [634, 354] on img at bounding box center [638, 356] width 36 height 36
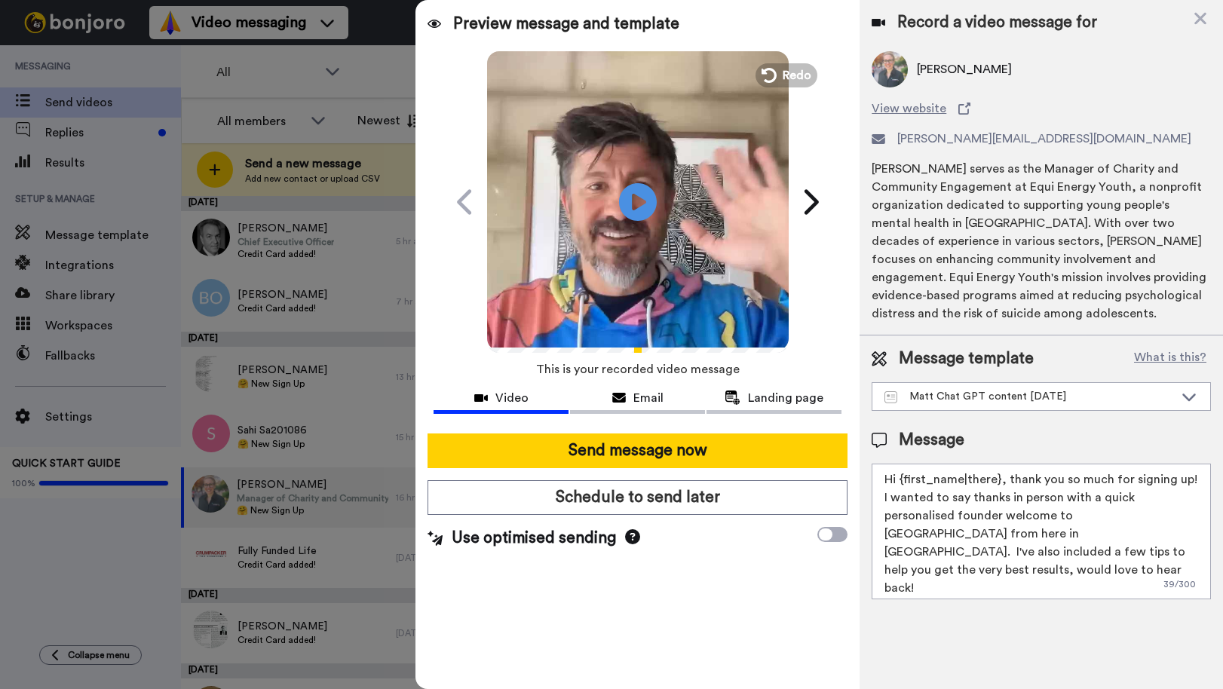
drag, startPoint x: 1068, startPoint y: 554, endPoint x: 1011, endPoint y: 515, distance: 69.0
click at [1011, 515] on textarea "Hi {first_name|there}, thank you so much for signing up! I wanted to say thanks…" at bounding box center [1041, 532] width 339 height 136
paste textarea "Hey Paula! 👋 Saw you joined from EE Youth — love the work you’re doing around c…"
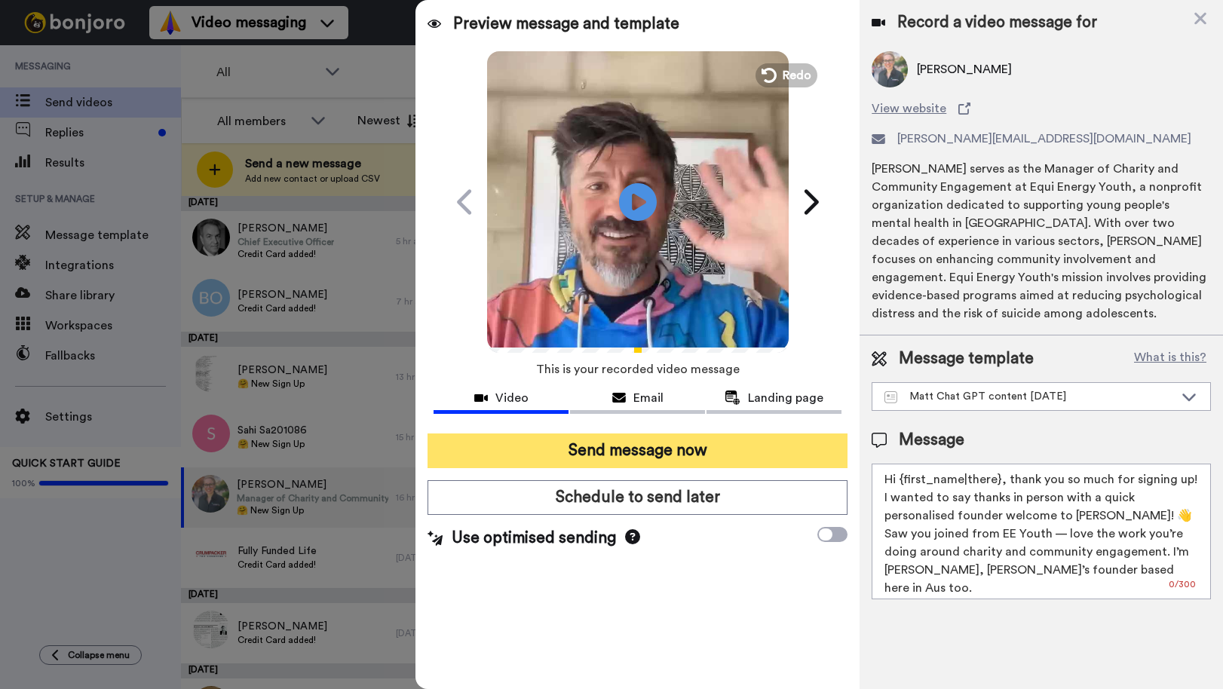
drag, startPoint x: 1143, startPoint y: 574, endPoint x: 833, endPoint y: 452, distance: 333.2
click at [833, 452] on div "Preview message and template Play/Pause A quick personal video welcome from Aus…" at bounding box center [820, 344] width 808 height 689
paste textarea "ey Paula! 👋 Saw you joined from EE Youth — love the work you’re doing around ch…"
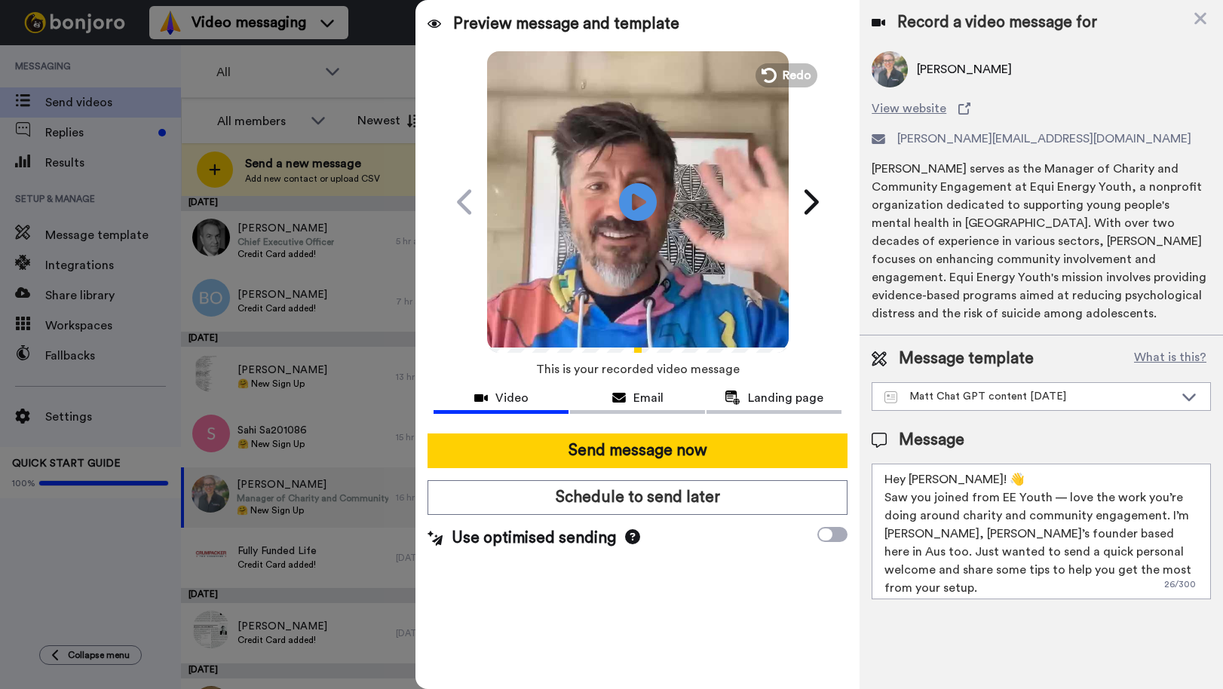
click at [1063, 498] on textarea "Hey Paula! 👋 Saw you joined from EE Youth — love the work you’re doing around c…" at bounding box center [1041, 532] width 339 height 136
drag, startPoint x: 1121, startPoint y: 516, endPoint x: 854, endPoint y: 514, distance: 267.7
click at [854, 514] on div "Preview message and template Play/Pause A quick personal video welcome from Aus…" at bounding box center [820, 344] width 808 height 689
drag, startPoint x: 1134, startPoint y: 516, endPoint x: 902, endPoint y: 538, distance: 233.4
click at [902, 538] on textarea "Hey Paula! 👋 Saw you joined from EE Youth, love the work you’re doing with Yout…" at bounding box center [1041, 532] width 339 height 136
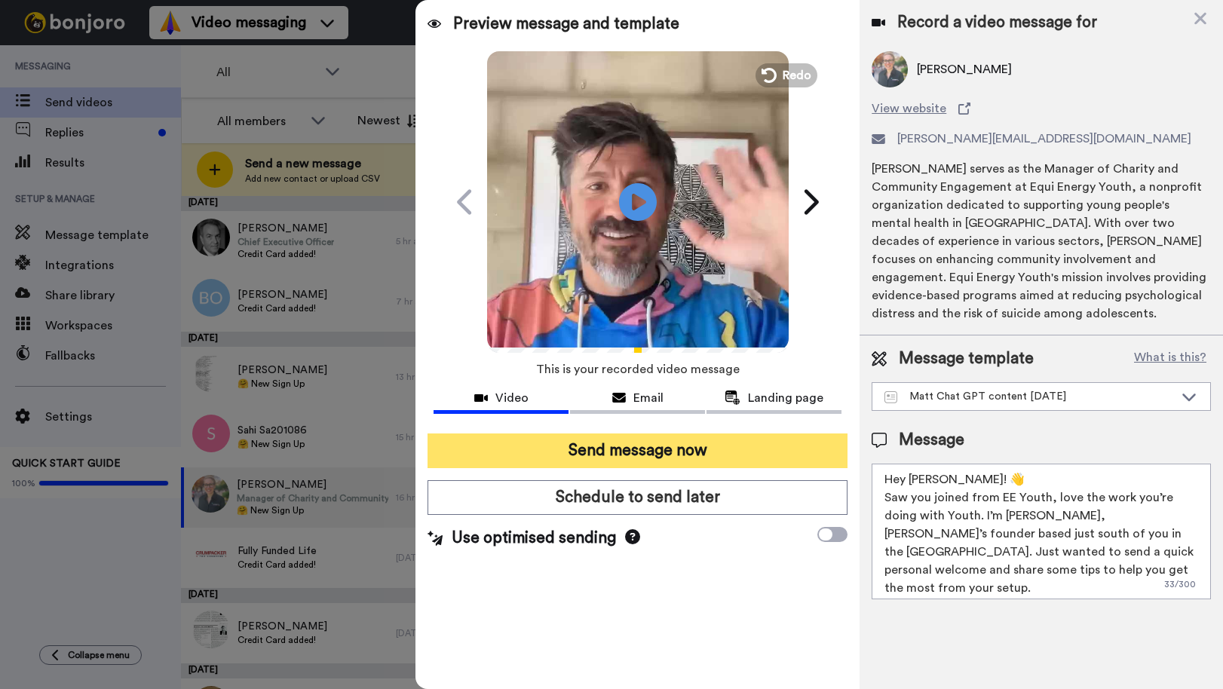
type textarea "Hey Paula! 👋 Saw you joined from EE Youth, love the work you’re doing with Yout…"
click at [707, 444] on button "Send message now" at bounding box center [638, 451] width 420 height 35
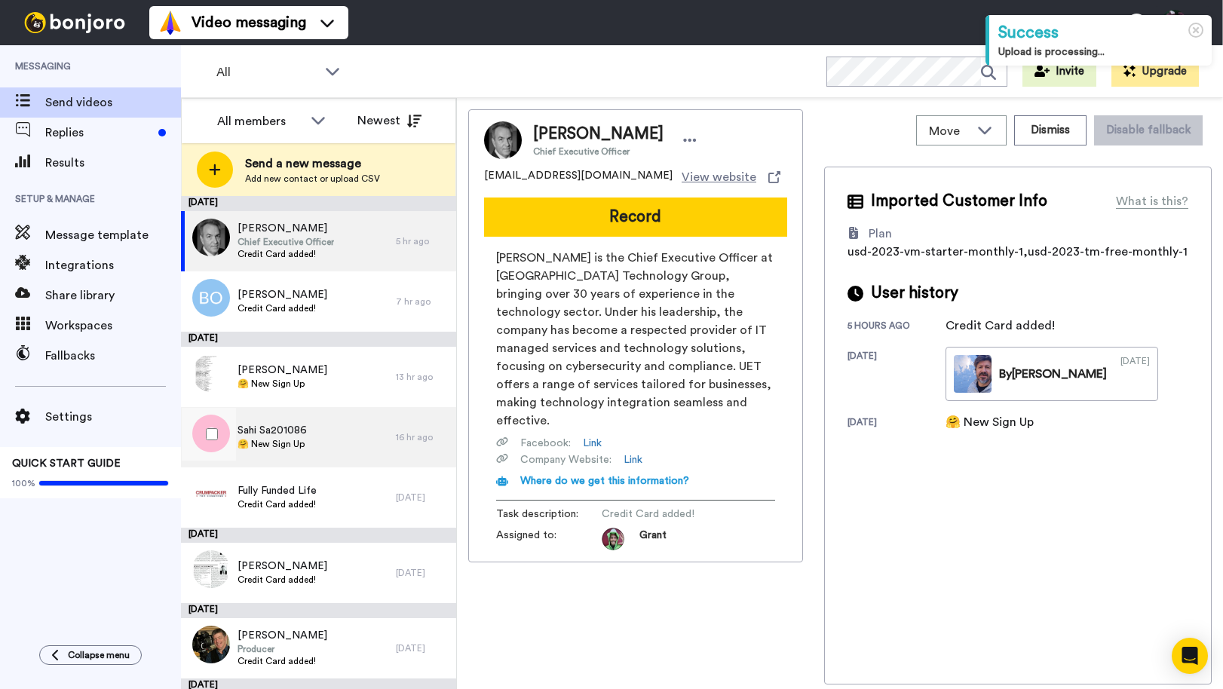
click at [303, 435] on span "Sahi Sa201086" at bounding box center [272, 430] width 69 height 15
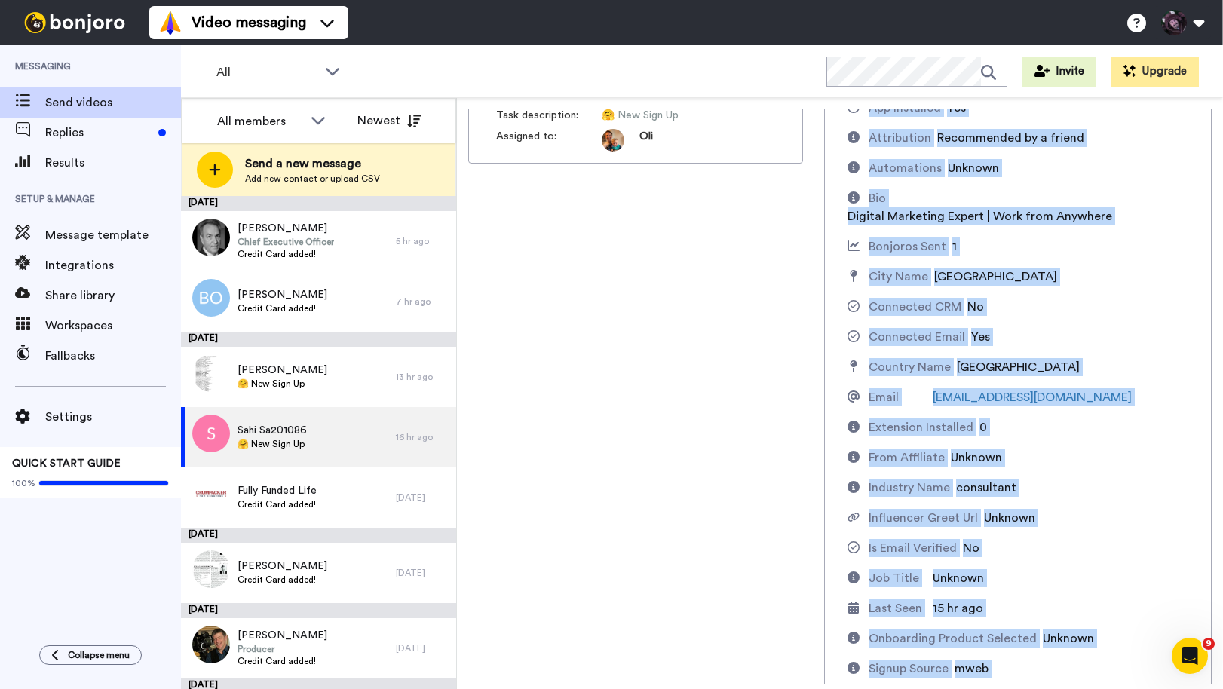
scroll to position [488, 0]
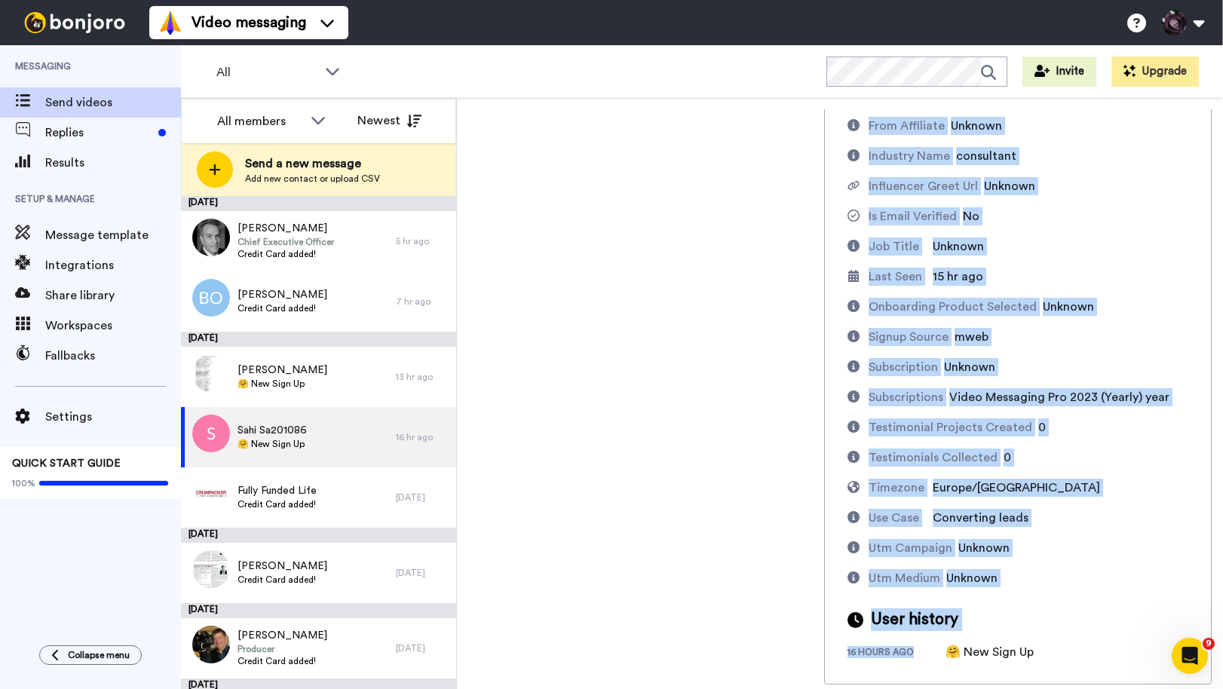
drag, startPoint x: 872, startPoint y: 201, endPoint x: 944, endPoint y: 703, distance: 507.5
click at [944, 689] on html "Success Upload is processing... Video messaging Switch to Video messaging Testi…" at bounding box center [611, 344] width 1223 height 689
copy div "Imported Customer Info What is this? Added Design No App Installed Yes Attribut…"
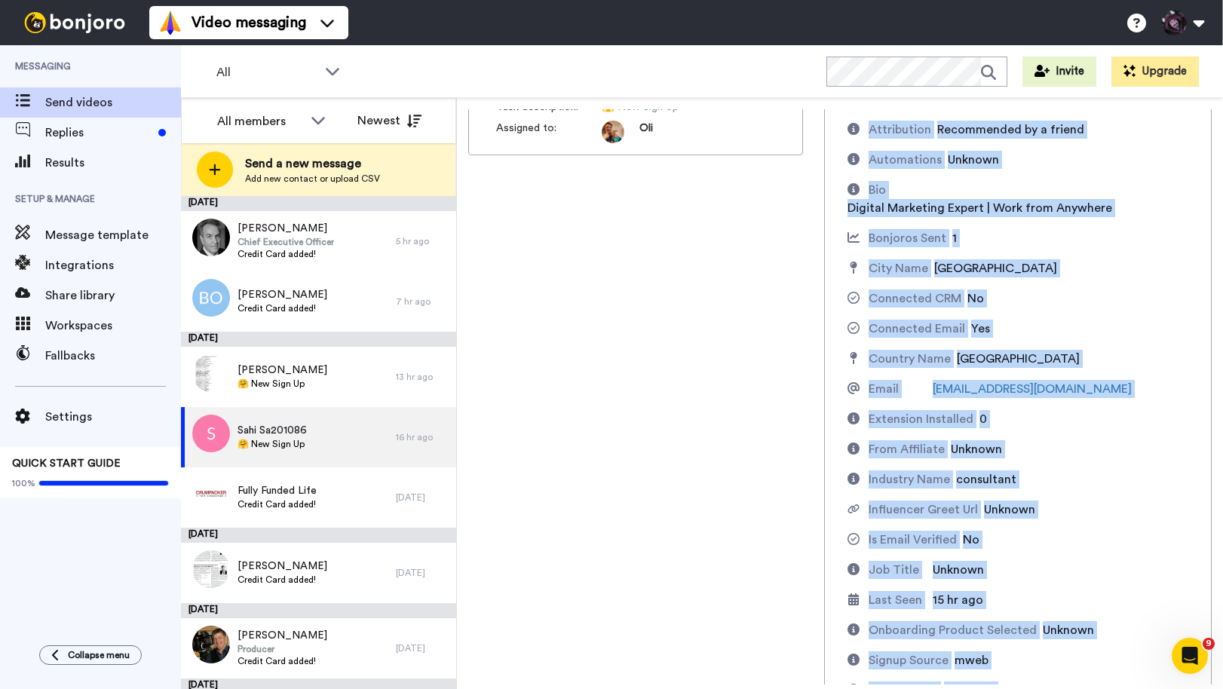
scroll to position [0, 0]
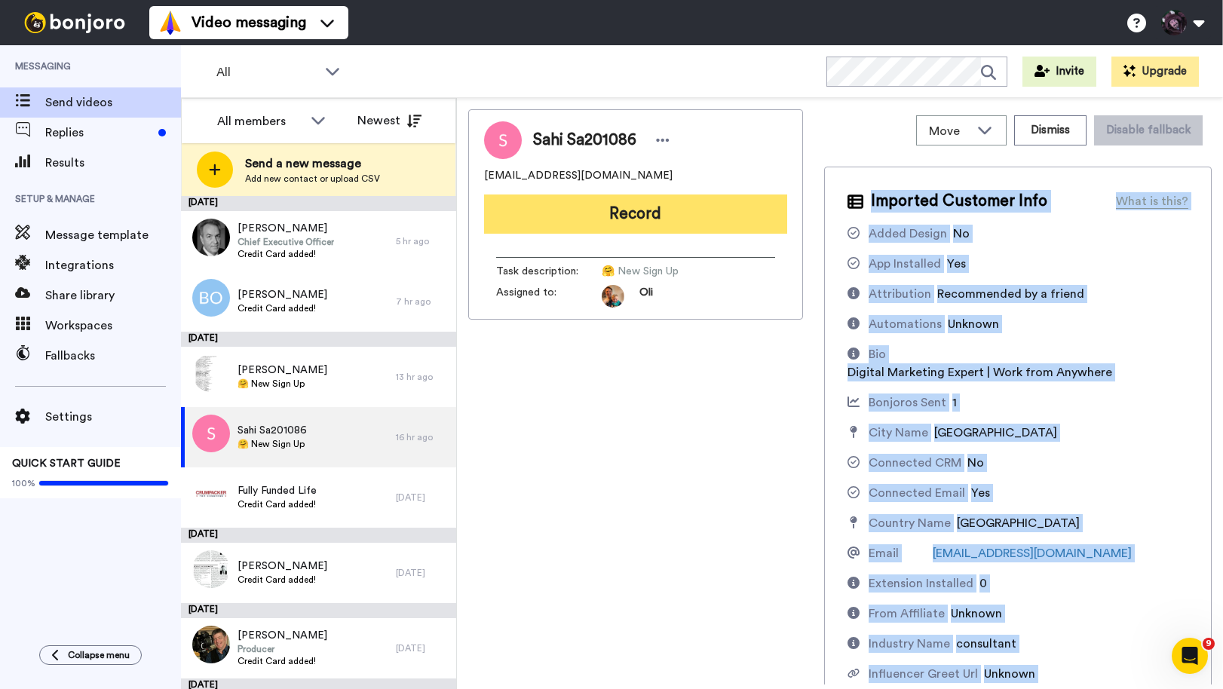
click at [615, 209] on button "Record" at bounding box center [635, 214] width 303 height 39
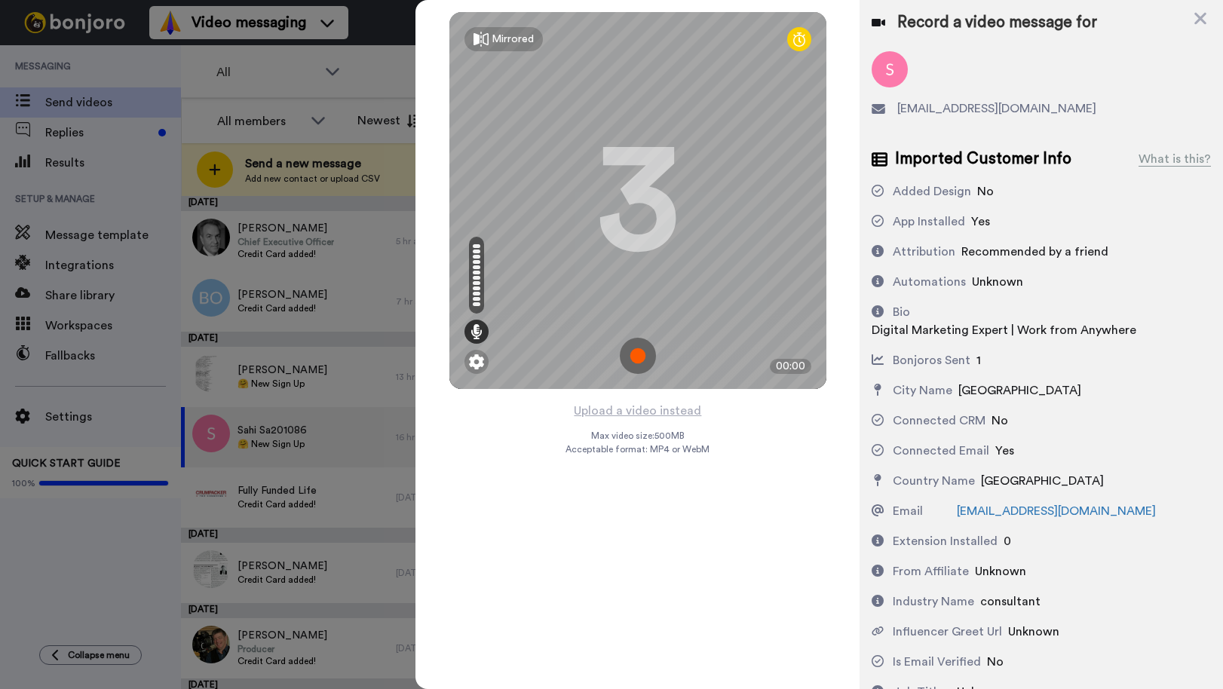
click at [636, 353] on img at bounding box center [638, 356] width 36 height 36
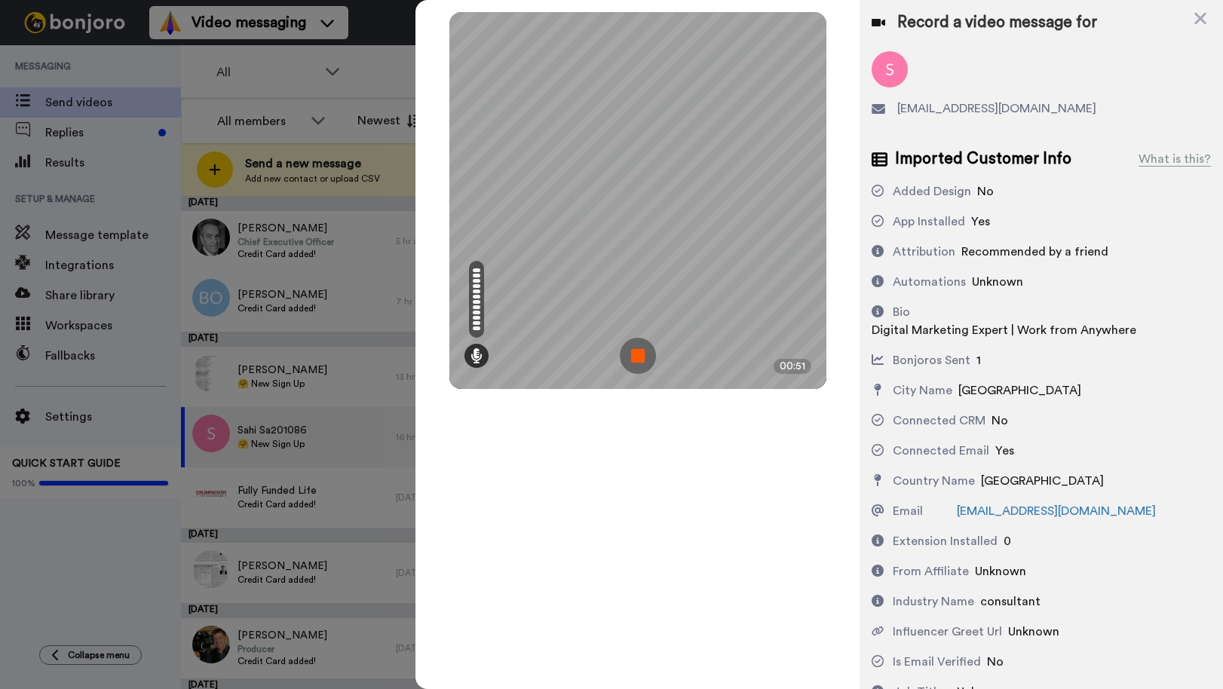
click at [640, 369] on img at bounding box center [638, 356] width 36 height 36
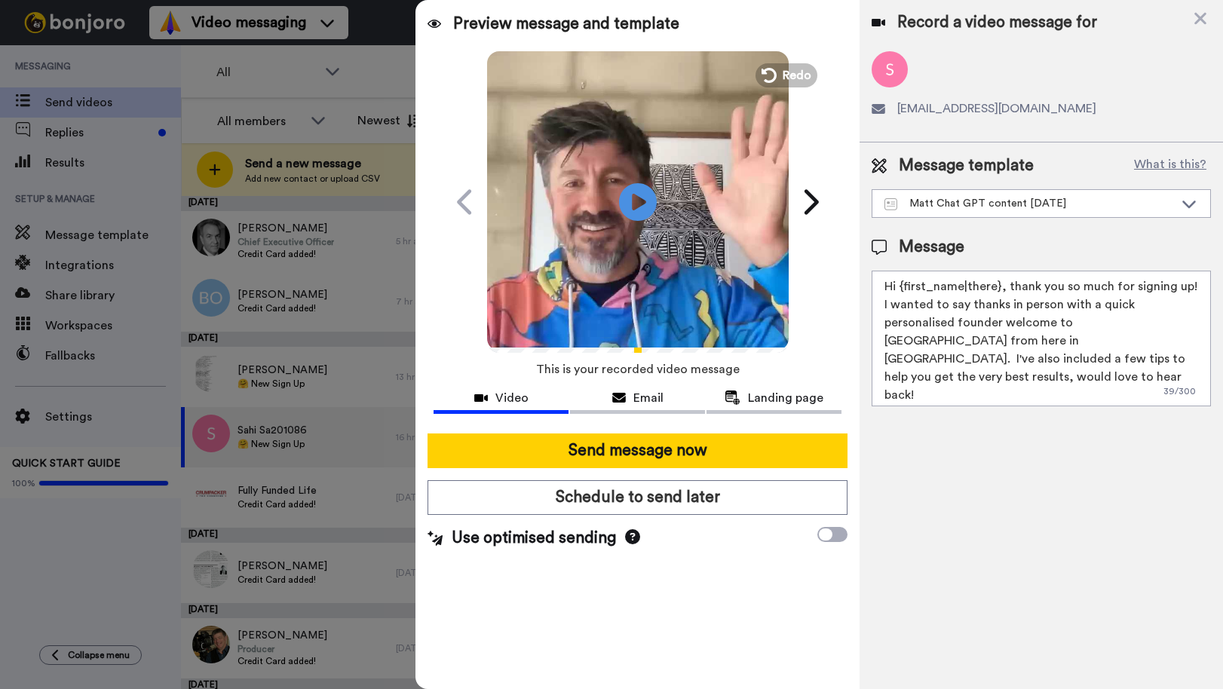
drag, startPoint x: 1097, startPoint y: 360, endPoint x: 831, endPoint y: 239, distance: 291.6
click at [833, 243] on div "Preview message and template Play/Pause A quick personal video welcome from Aus…" at bounding box center [820, 344] width 808 height 689
paste textarea "allo Sahi! 👋 Ich habe gesehen, dass du mit deiner Digital-Marketing-Beratung ge…"
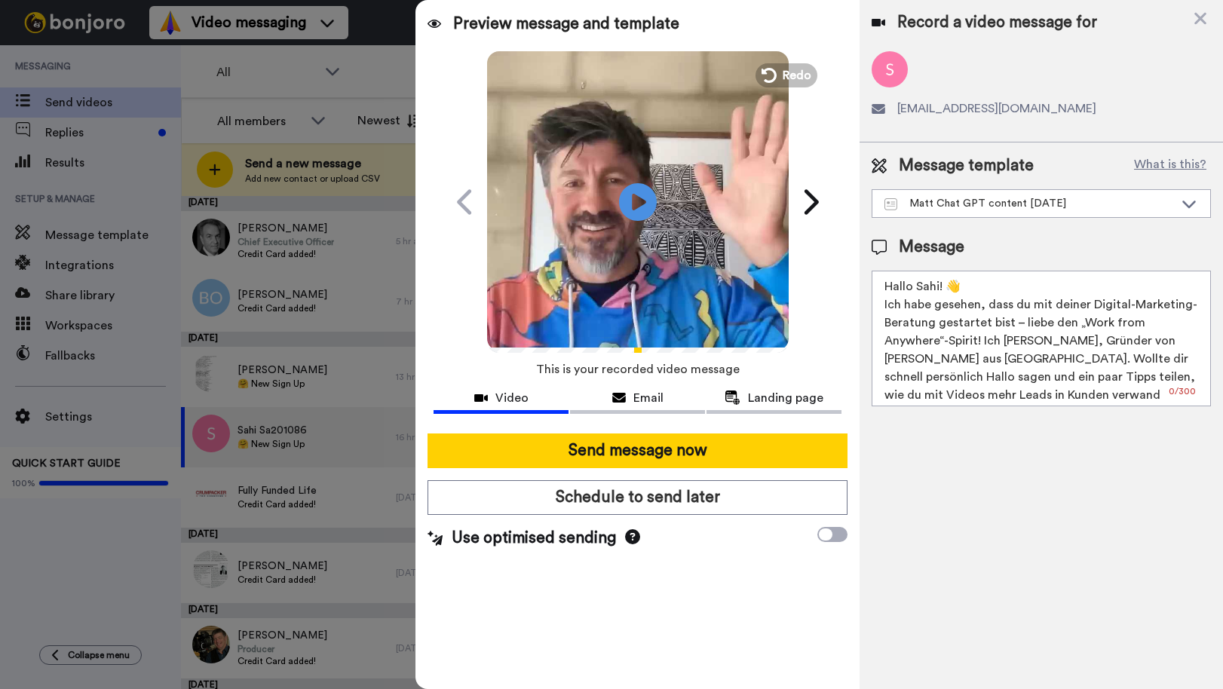
click at [1021, 322] on textarea "Hallo Sahi! 👋 Ich habe gesehen, dass du mit deiner Digital-Marketing-Beratung g…" at bounding box center [1041, 339] width 339 height 136
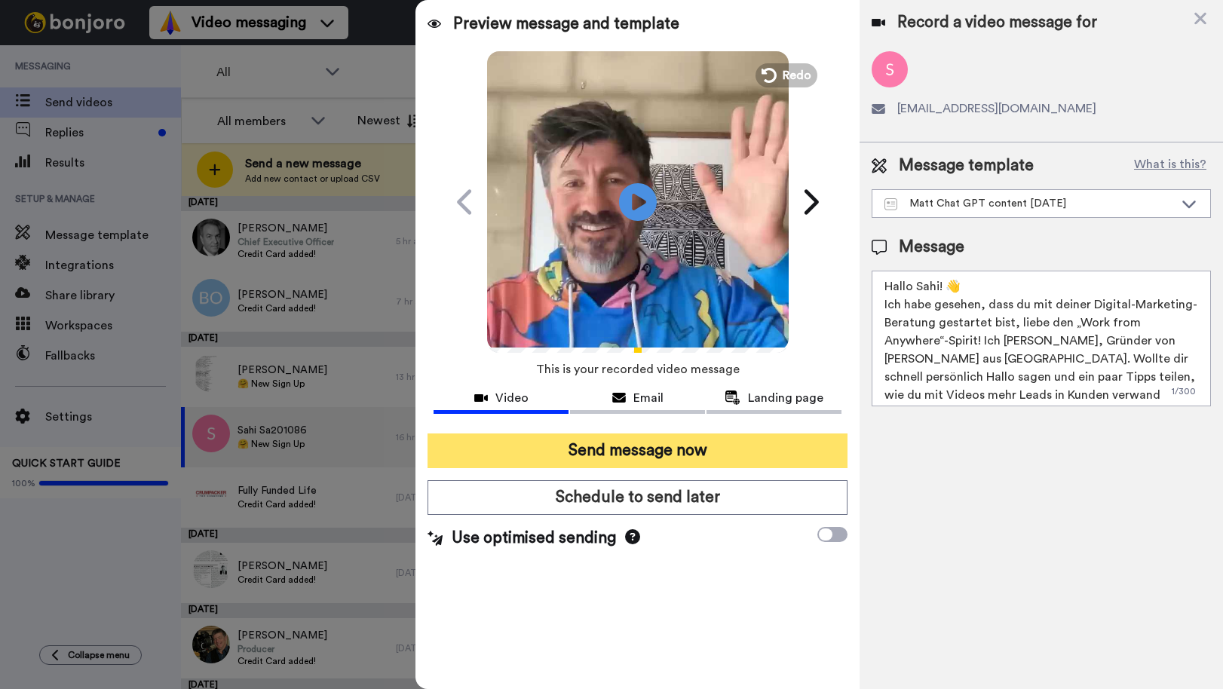
type textarea "Hallo Sahi! 👋 Ich habe gesehen, dass du mit deiner Digital-Marketing-Beratung g…"
click at [692, 450] on button "Send message now" at bounding box center [638, 451] width 420 height 35
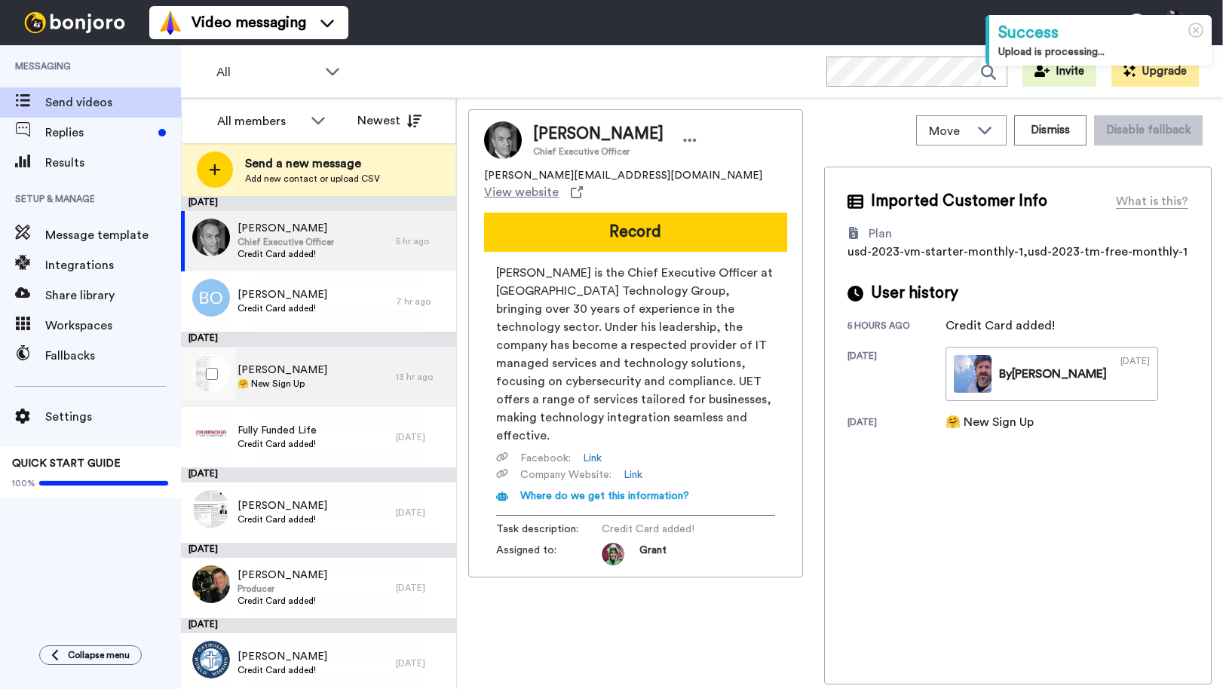
click at [285, 395] on div "[PERSON_NAME] 🤗 New Sign Up" at bounding box center [288, 377] width 215 height 60
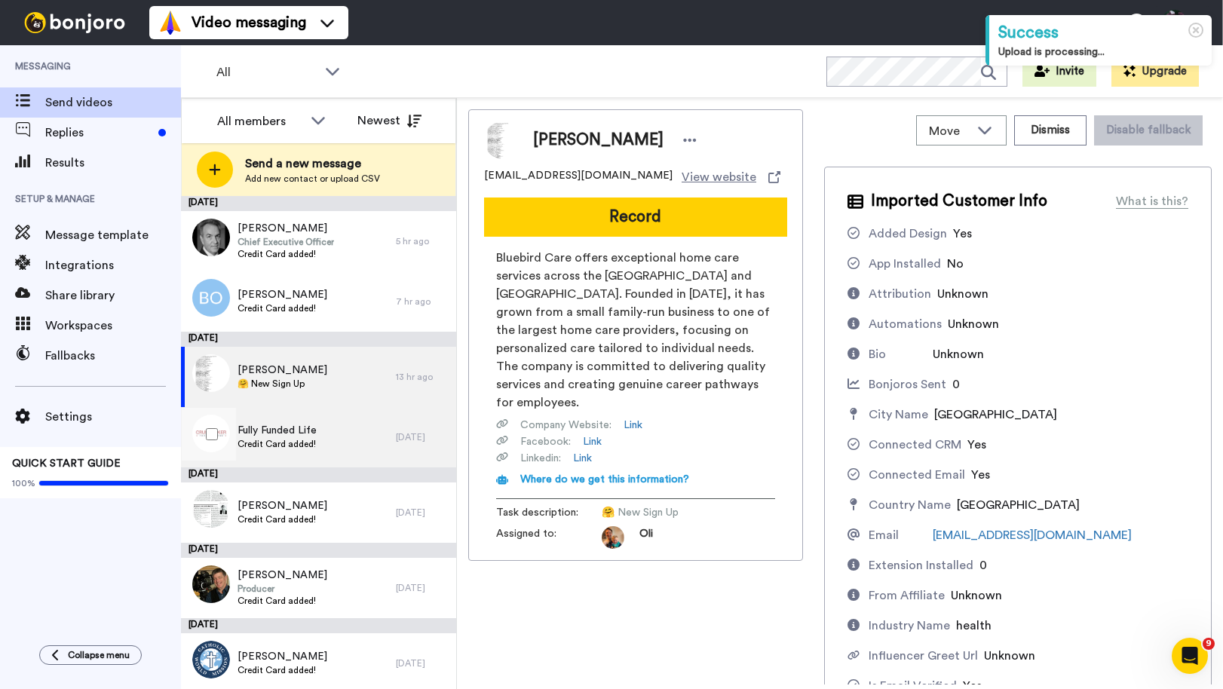
scroll to position [5, 0]
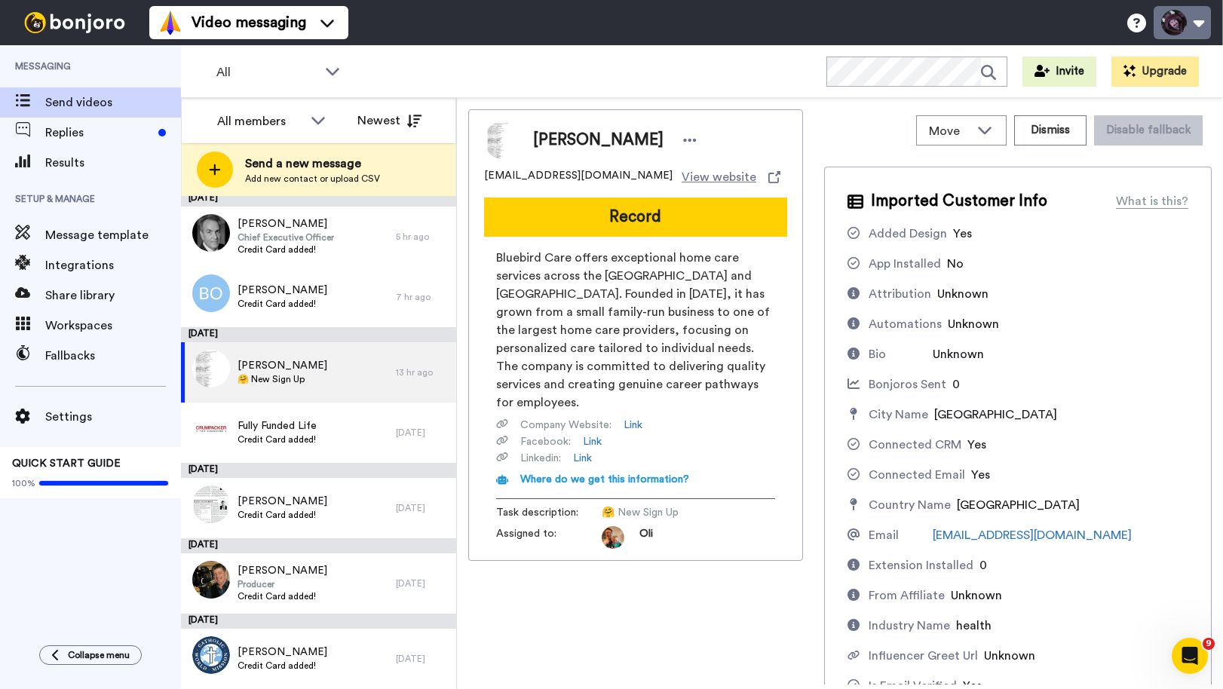
click at [1184, 26] on button at bounding box center [1182, 22] width 57 height 33
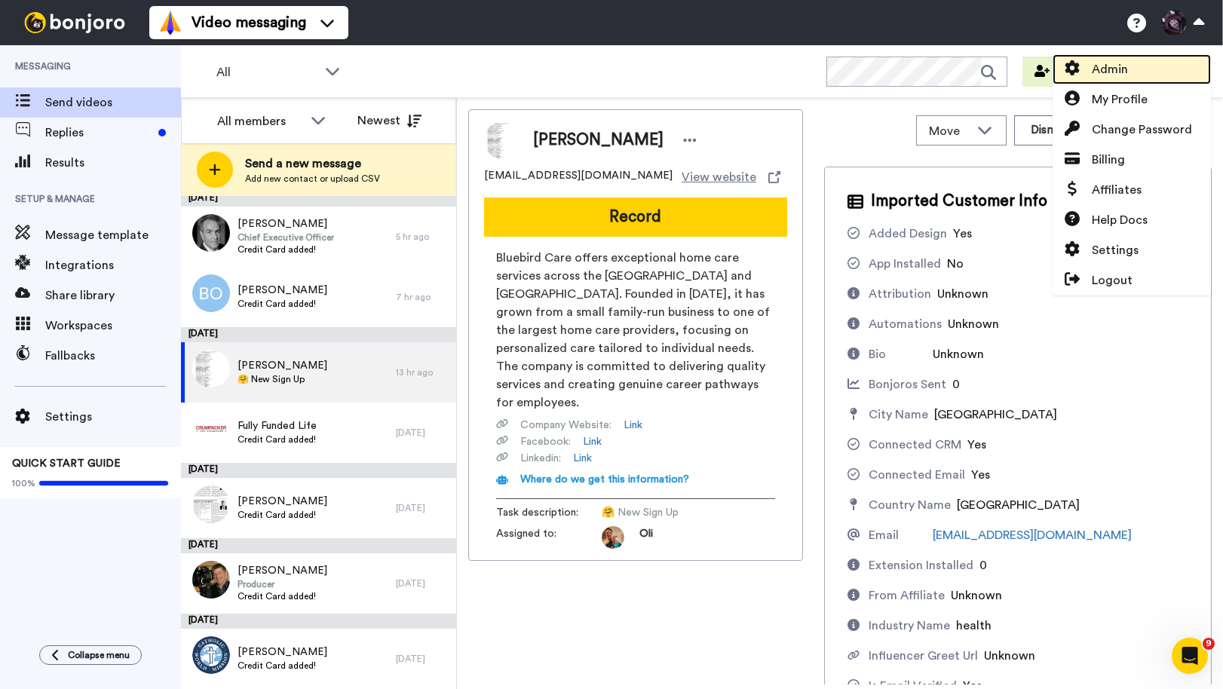
click at [1118, 76] on span "Admin" at bounding box center [1110, 69] width 36 height 18
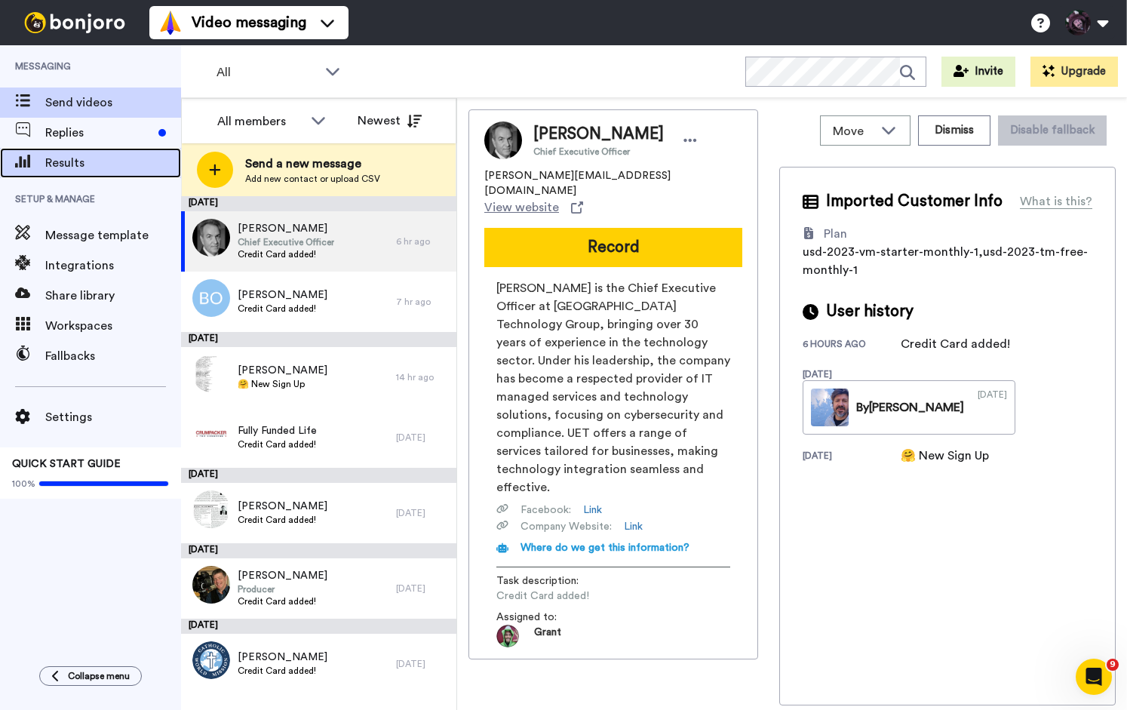
click at [93, 159] on span "Results" at bounding box center [113, 163] width 136 height 18
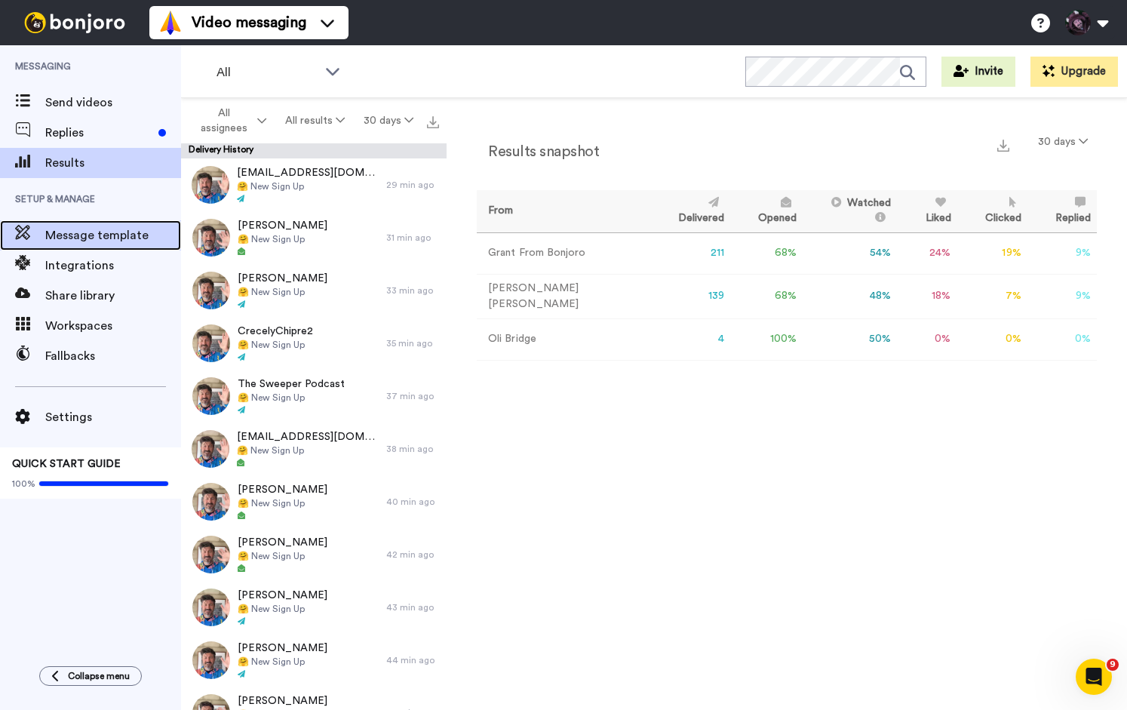
click at [108, 238] on span "Message template" at bounding box center [113, 235] width 136 height 18
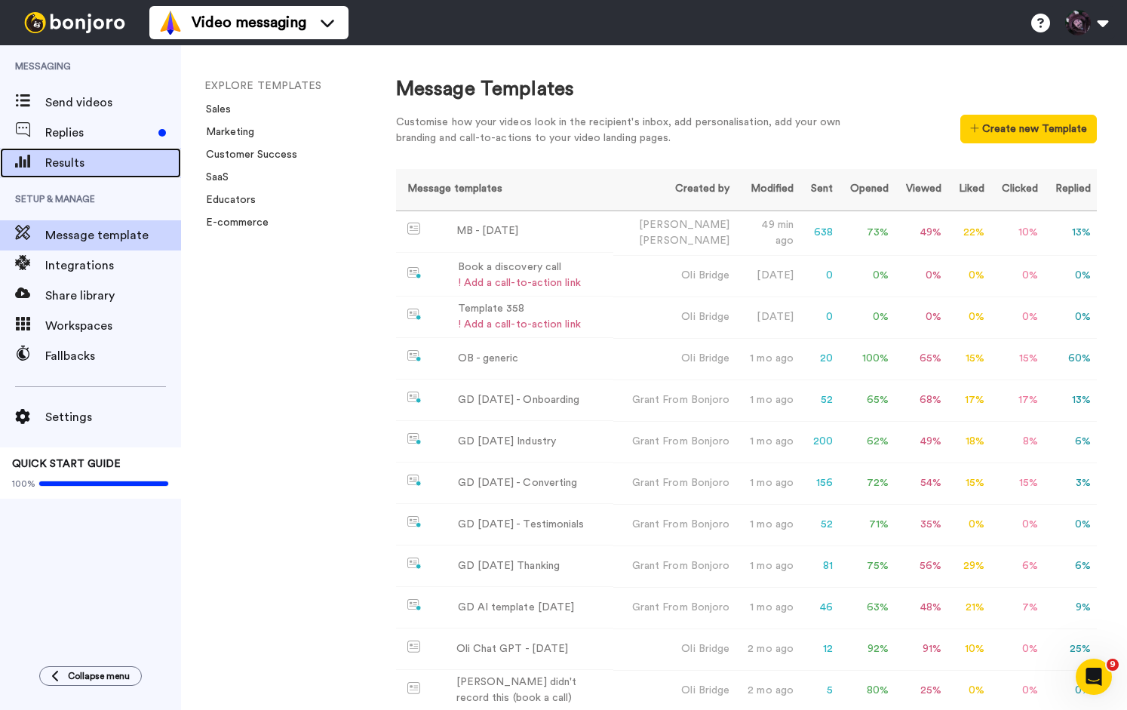
click at [74, 156] on span "Results" at bounding box center [113, 163] width 136 height 18
